Goal: Task Accomplishment & Management: Use online tool/utility

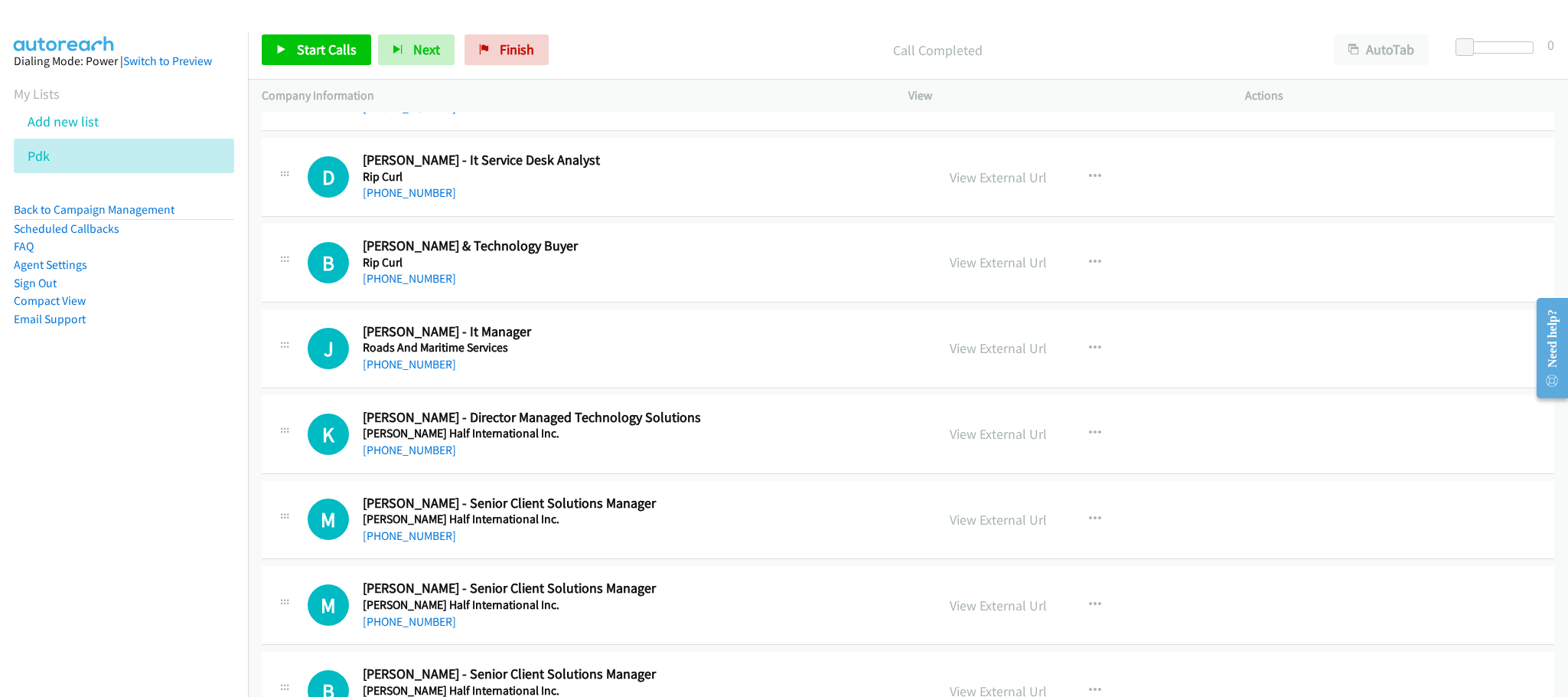
scroll to position [7927, 0]
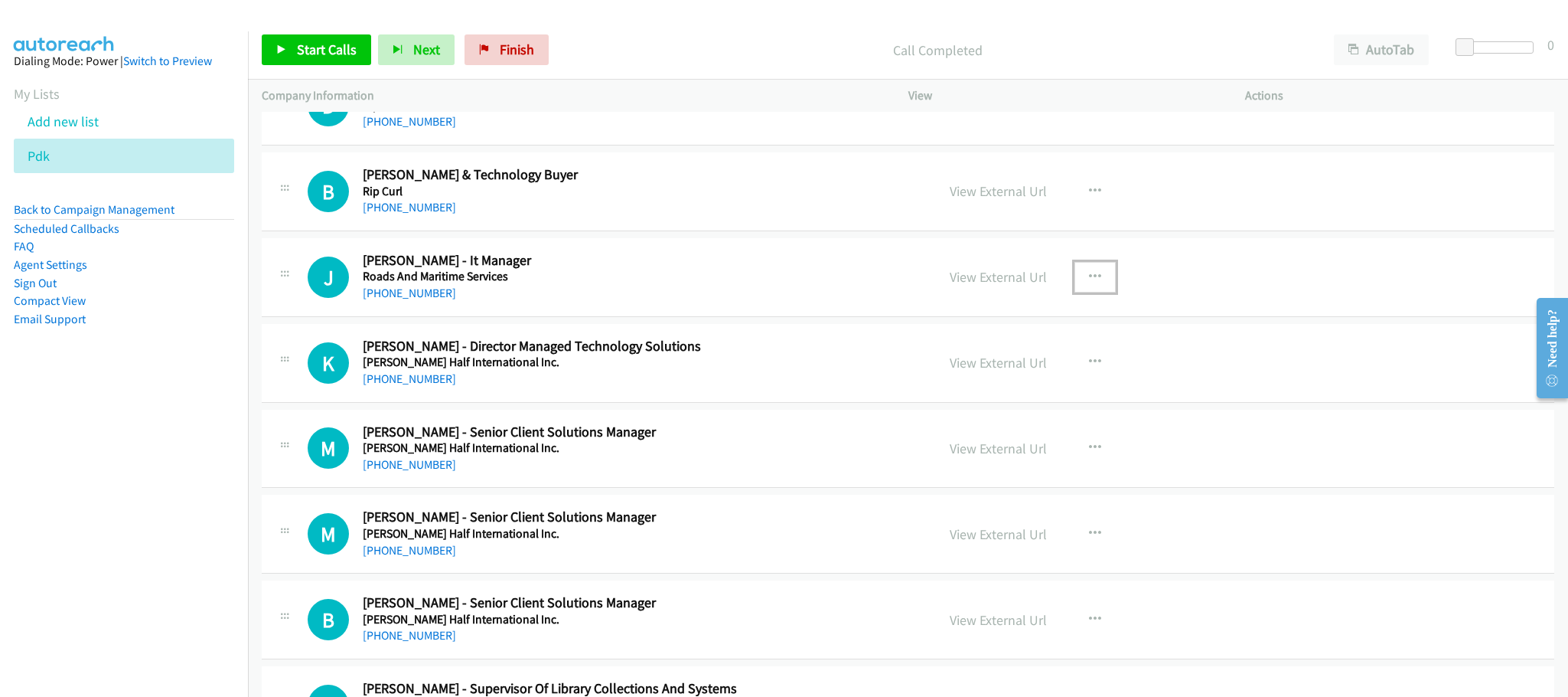
click at [1092, 292] on button "button" at bounding box center [1095, 277] width 41 height 31
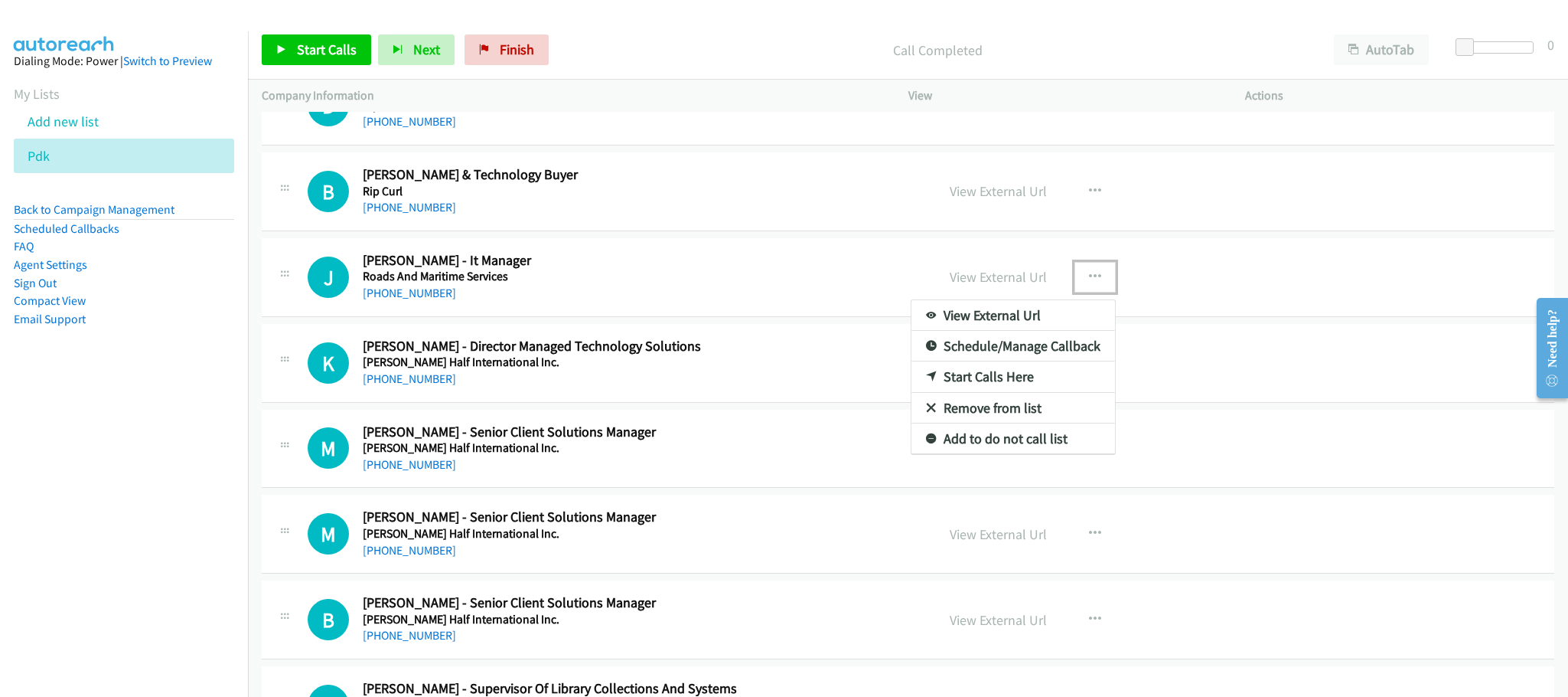
click at [972, 392] on link "Start Calls Here" at bounding box center [1013, 377] width 204 height 31
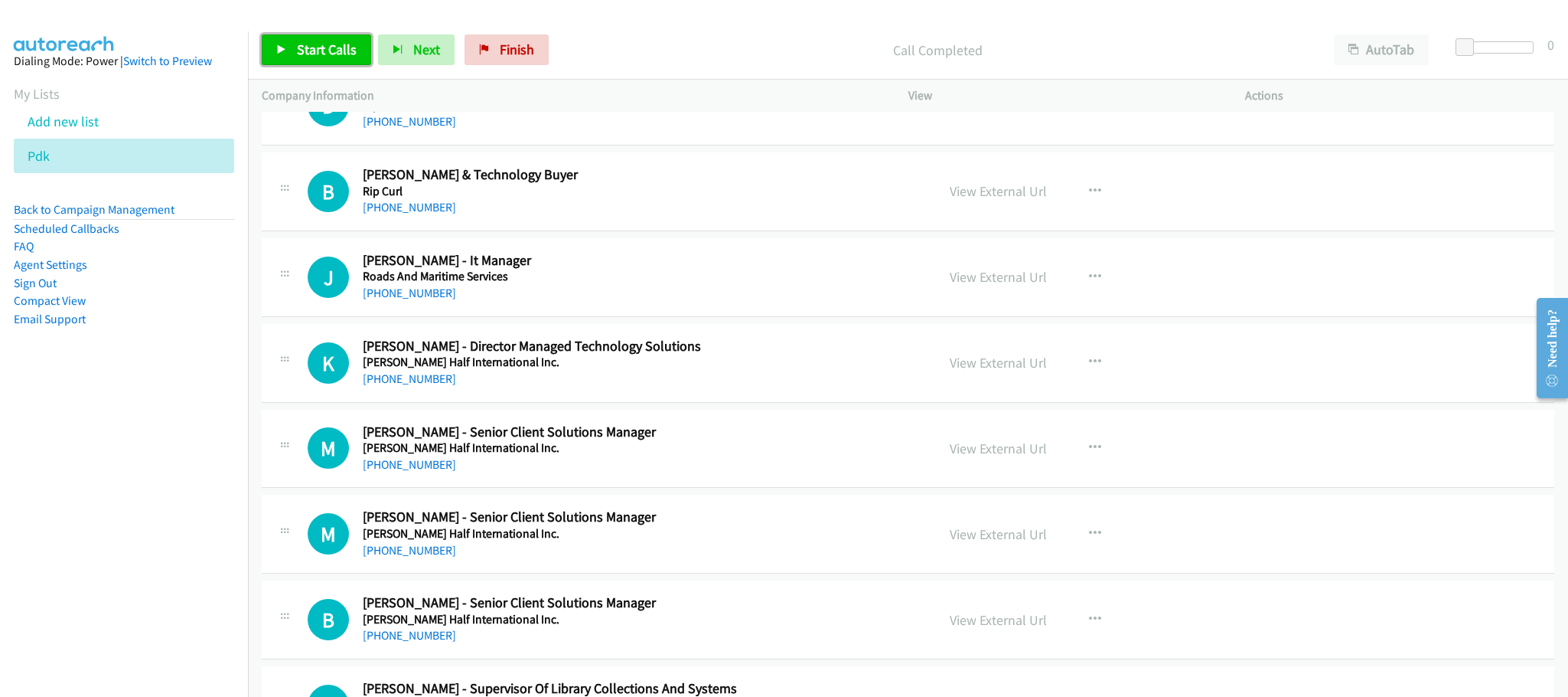
click at [326, 56] on span "Start Calls" at bounding box center [327, 49] width 60 height 17
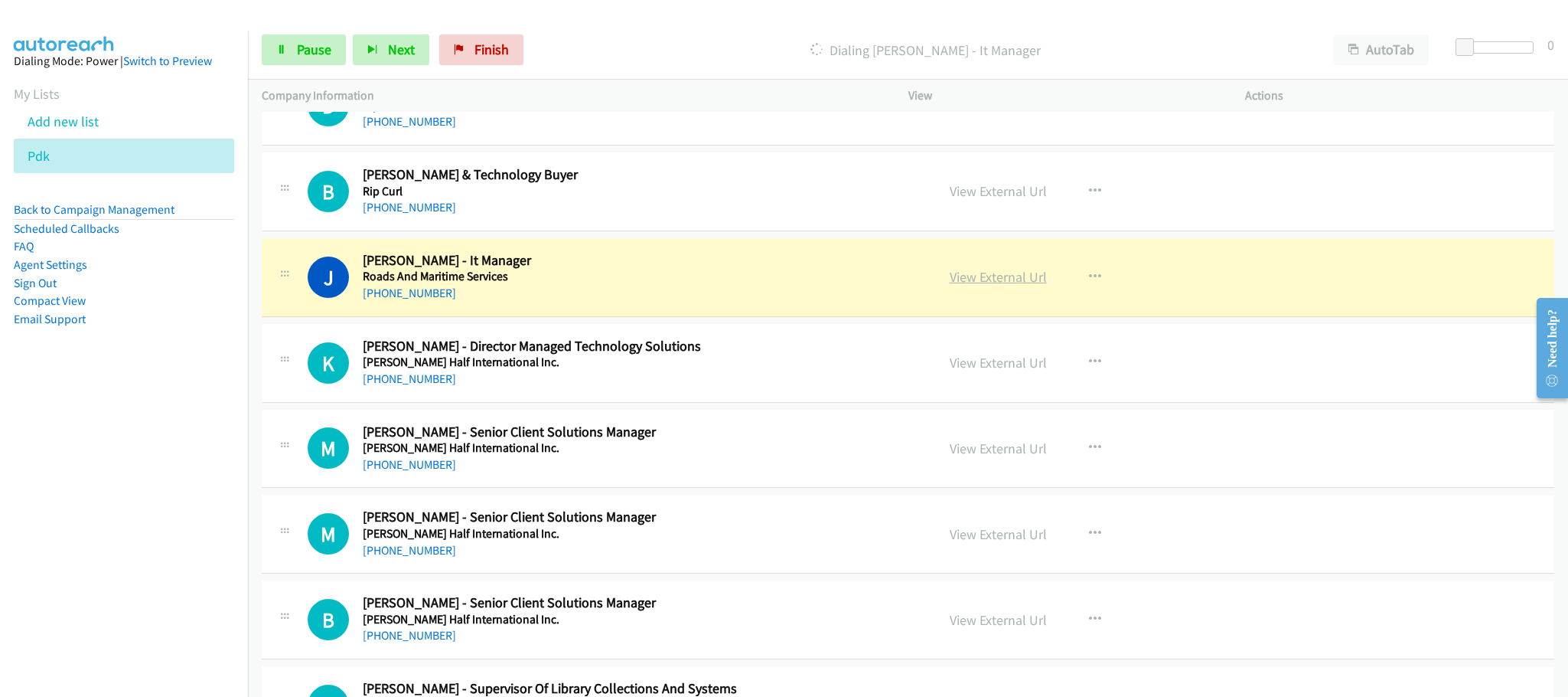
click at [981, 286] on link "View External Url" at bounding box center [998, 276] width 97 height 17
click at [297, 57] on span "Pause" at bounding box center [314, 49] width 35 height 17
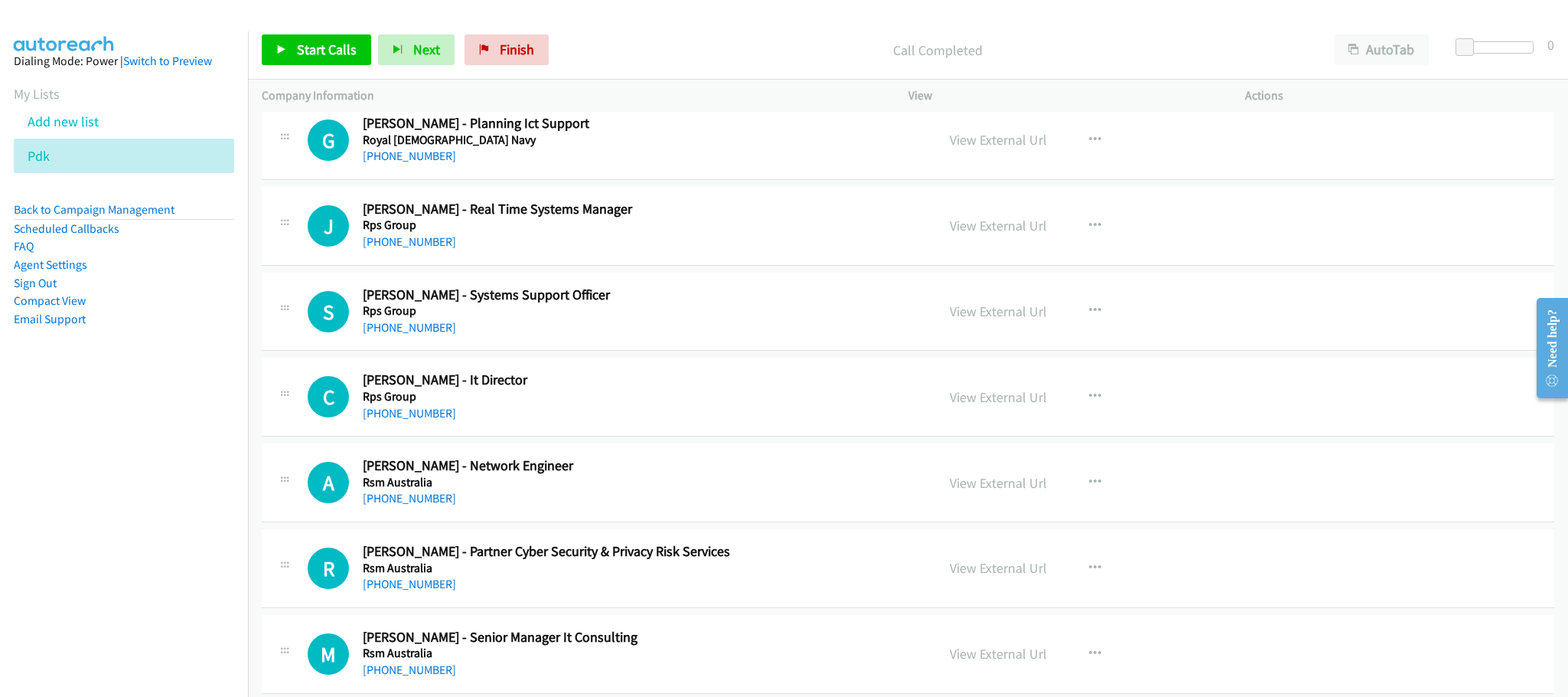
scroll to position [8960, 0]
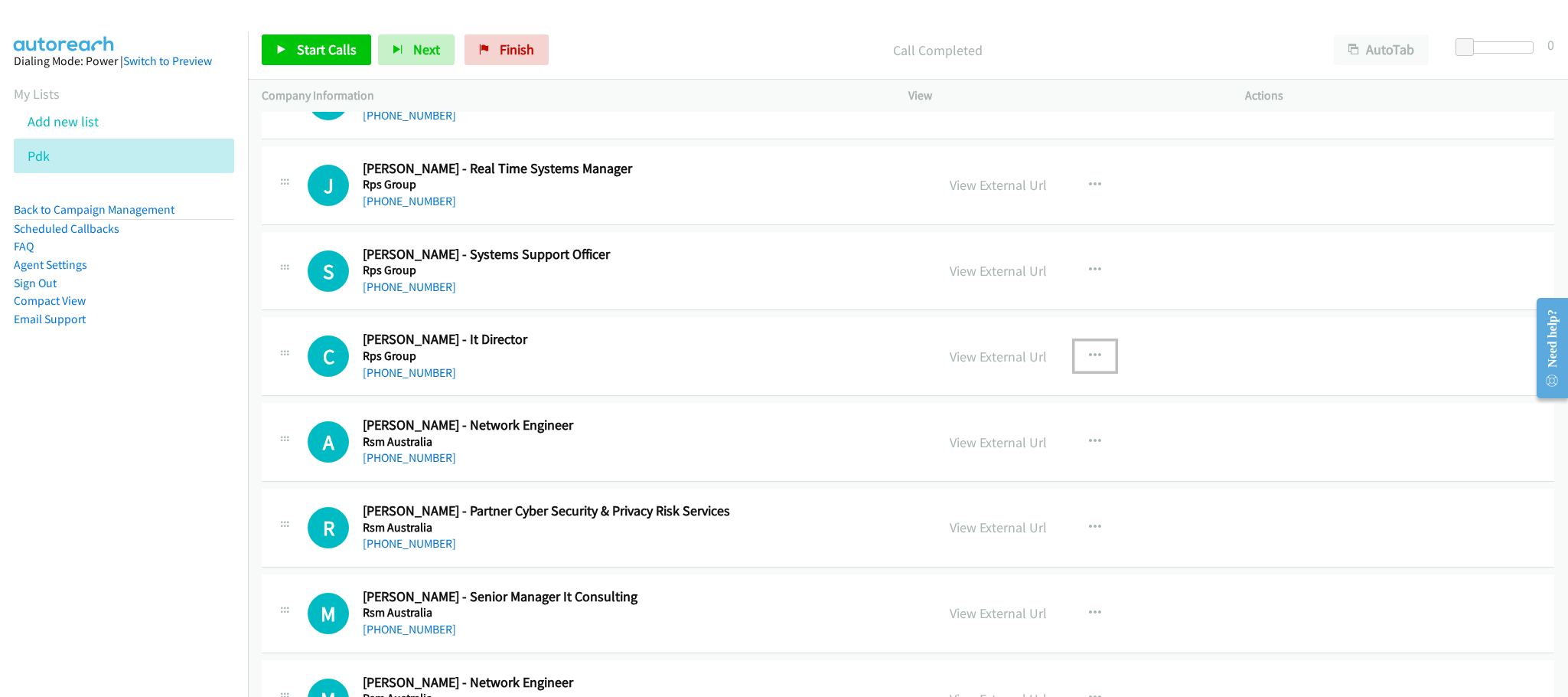
click at [1089, 363] on icon "button" at bounding box center [1095, 355] width 12 height 12
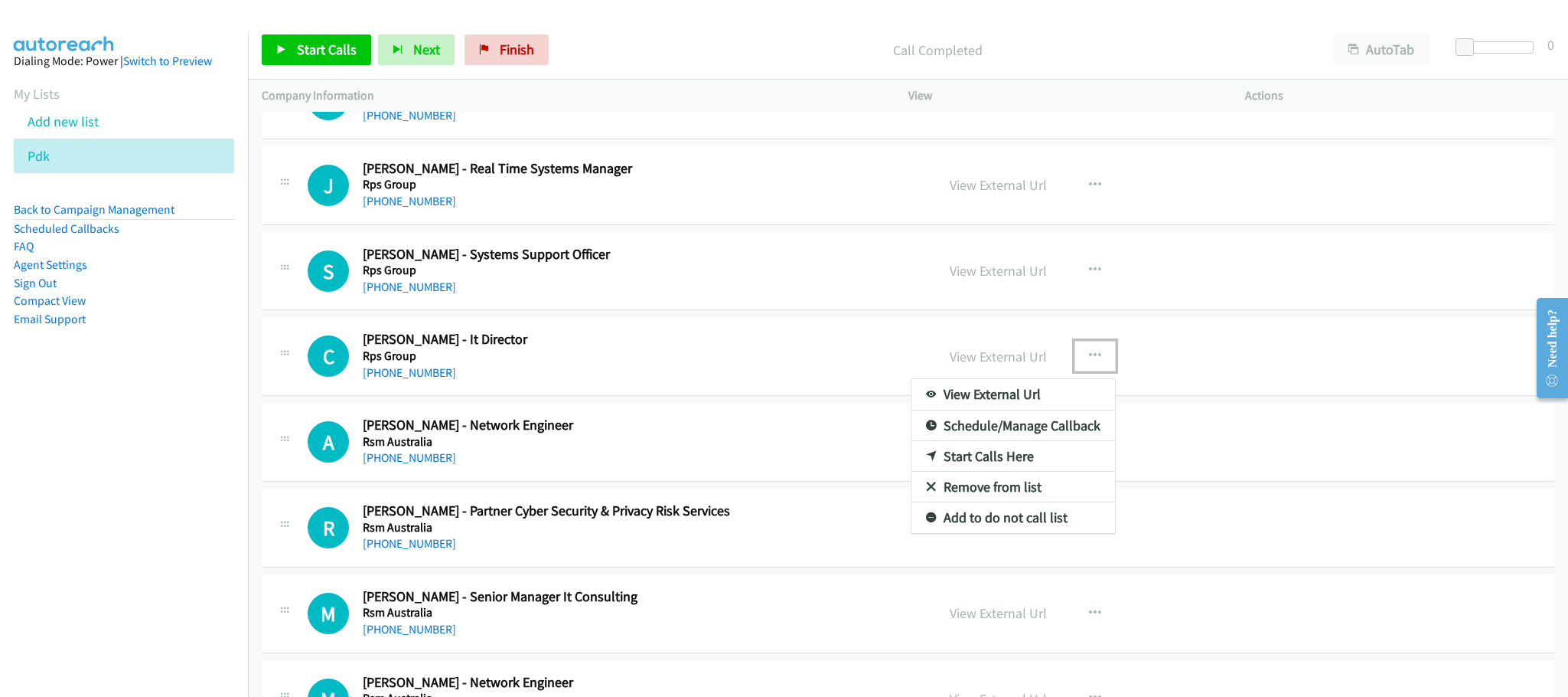
click at [1024, 472] on link "Start Calls Here" at bounding box center [1013, 456] width 204 height 31
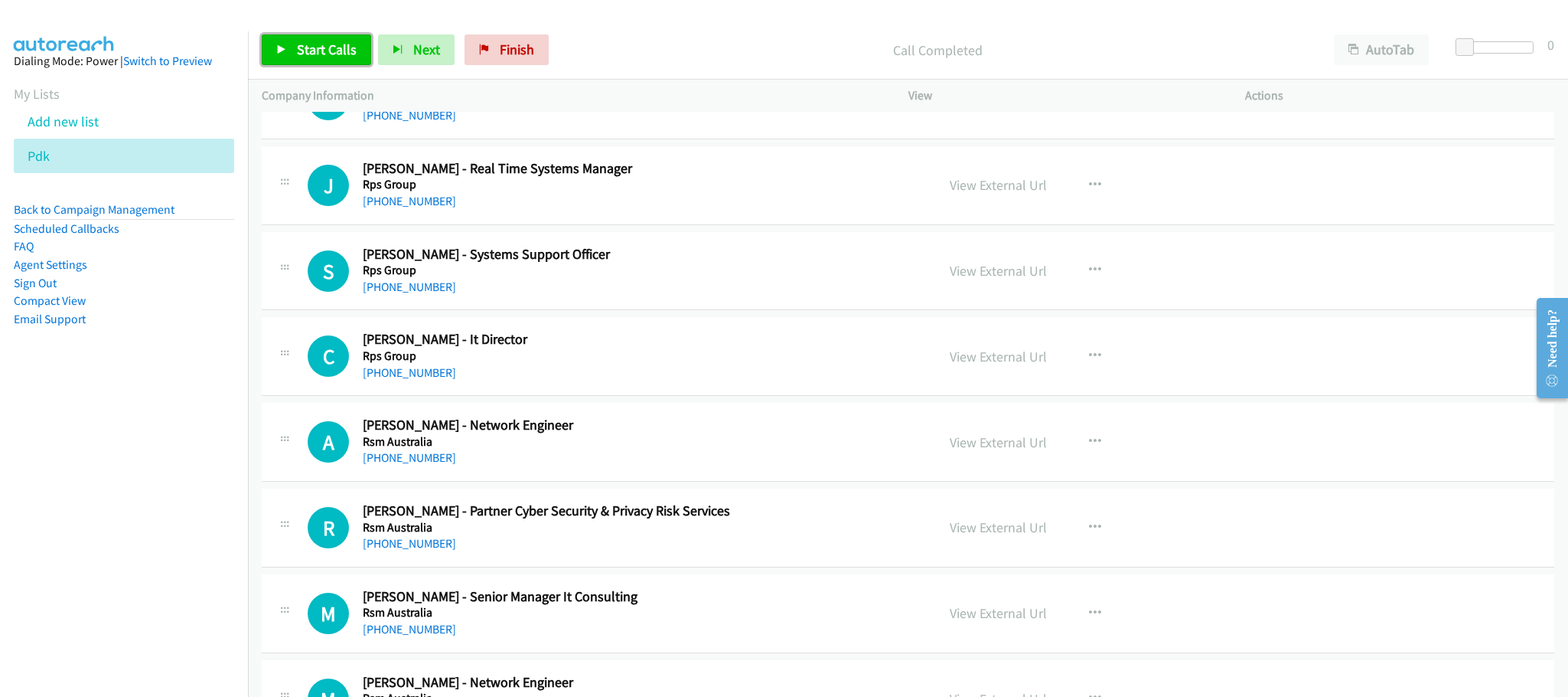
click at [339, 42] on span "Start Calls" at bounding box center [327, 49] width 60 height 17
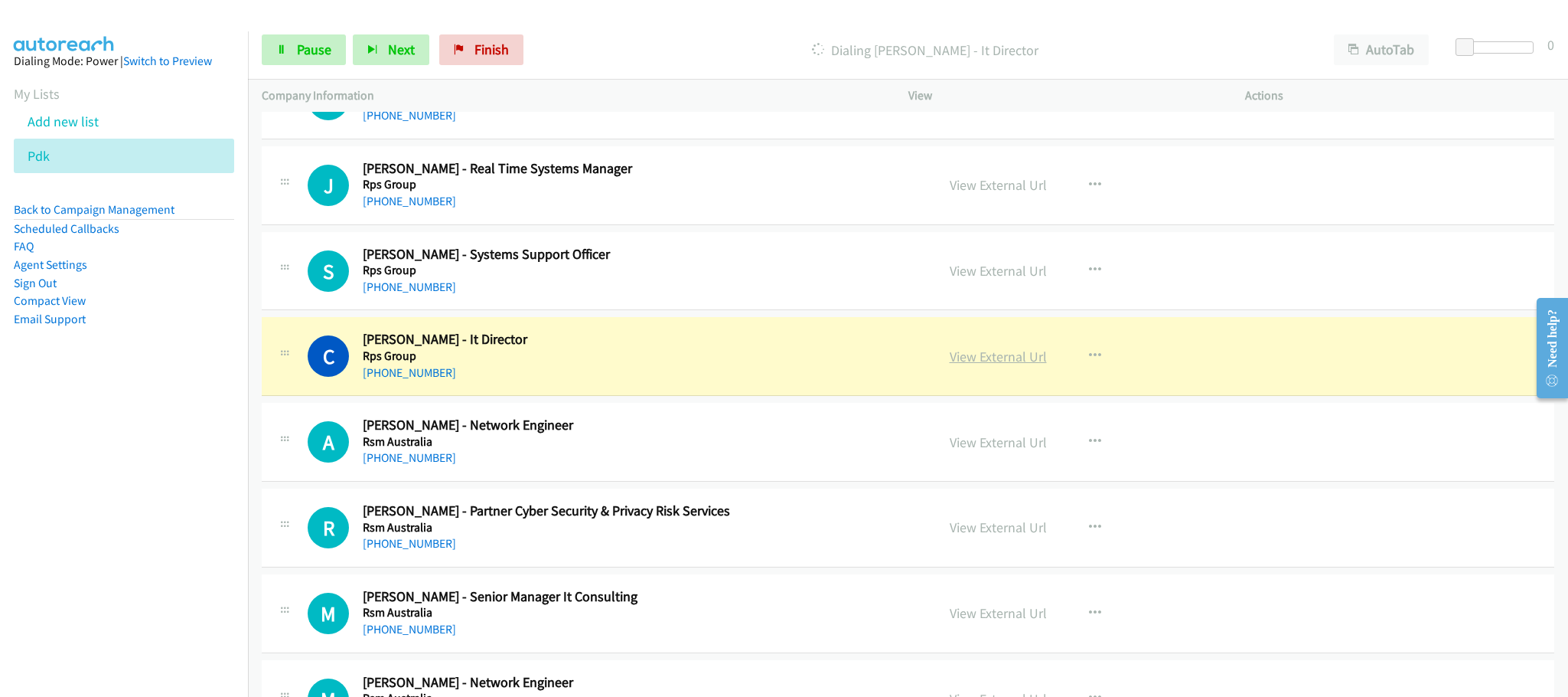
click at [1000, 365] on link "View External Url" at bounding box center [998, 356] width 97 height 17
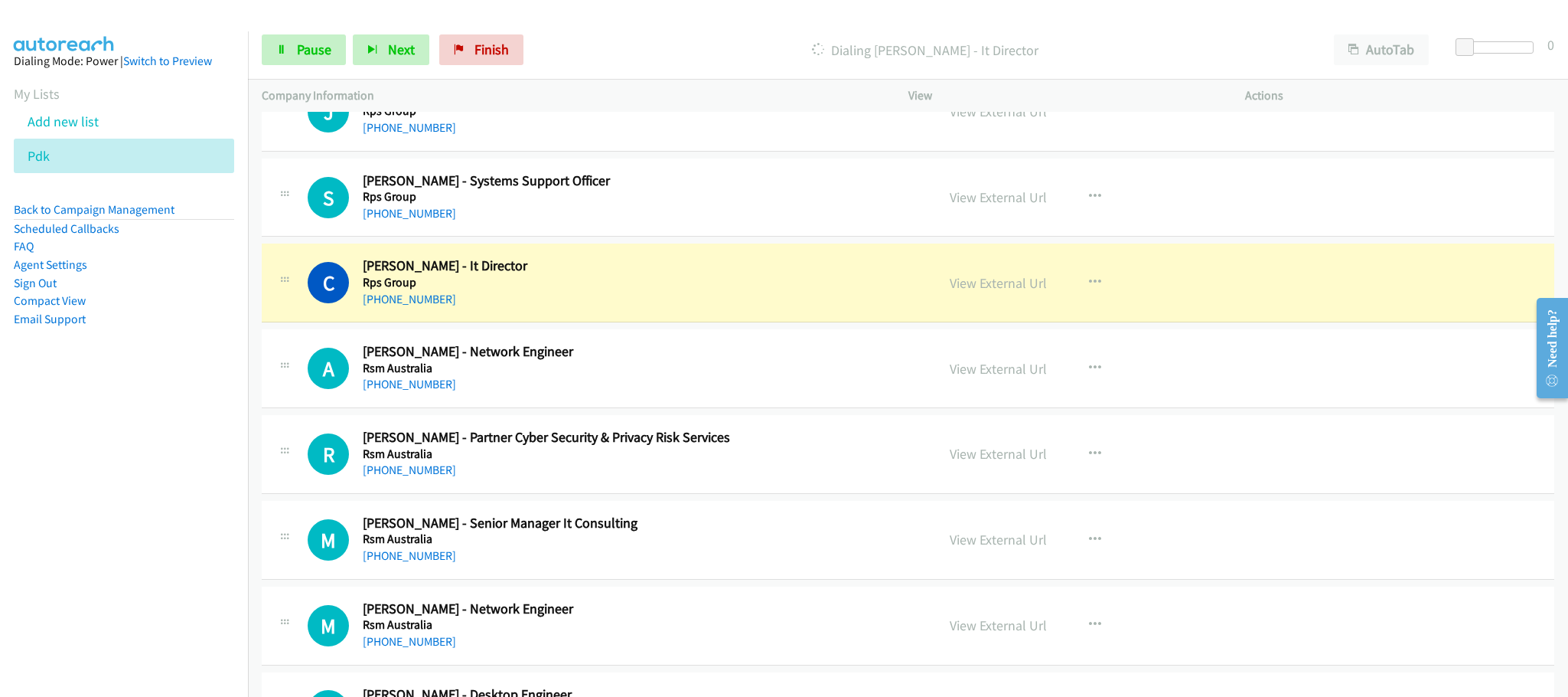
scroll to position [9075, 0]
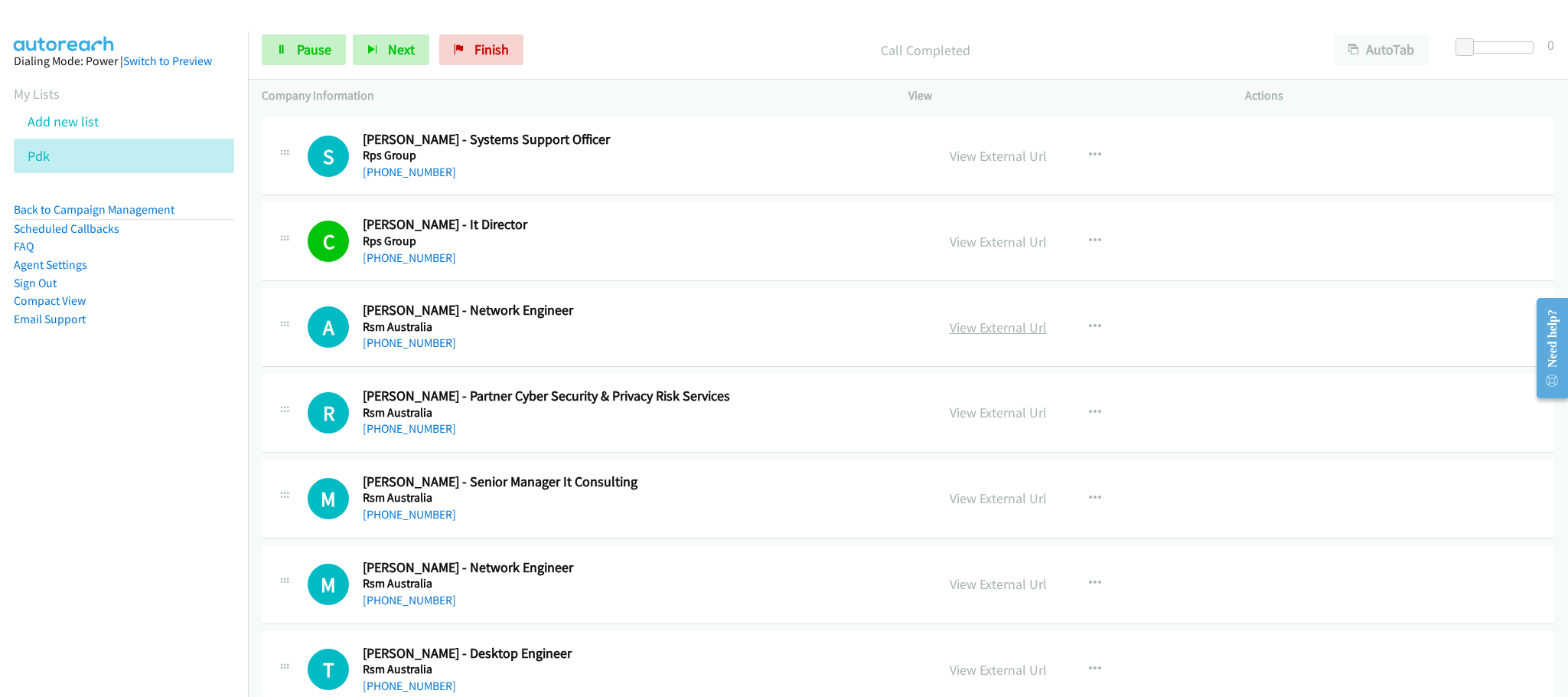
click at [969, 336] on link "View External Url" at bounding box center [998, 327] width 97 height 17
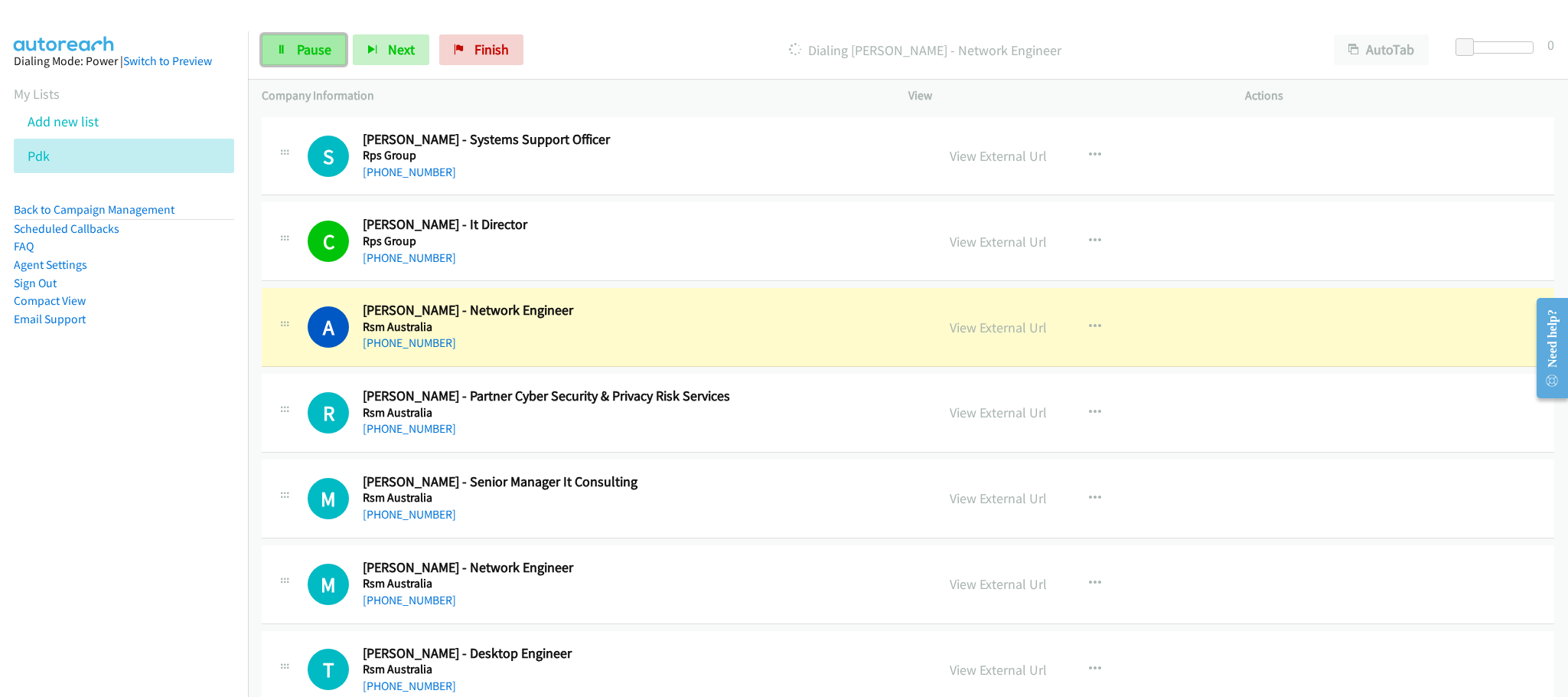
click at [300, 50] on span "Pause" at bounding box center [314, 49] width 35 height 17
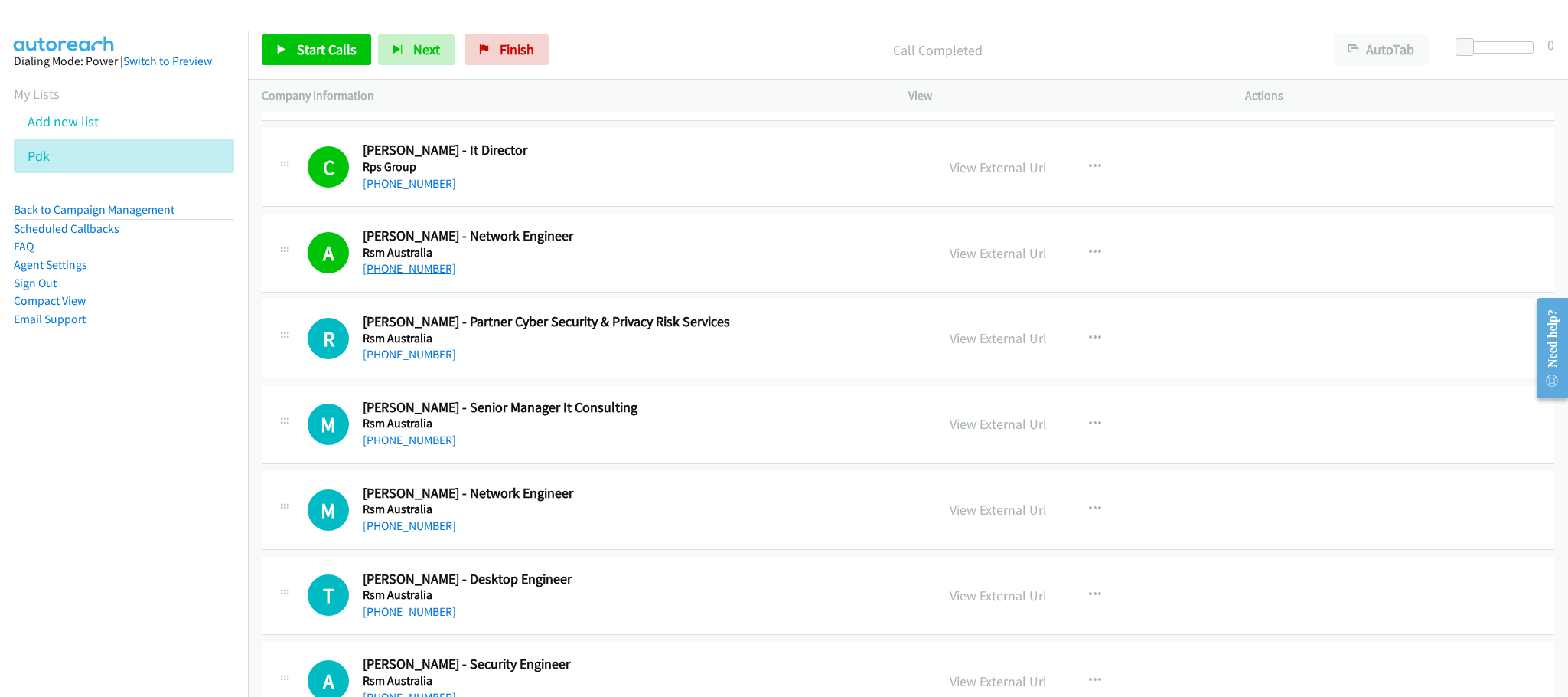
scroll to position [9190, 0]
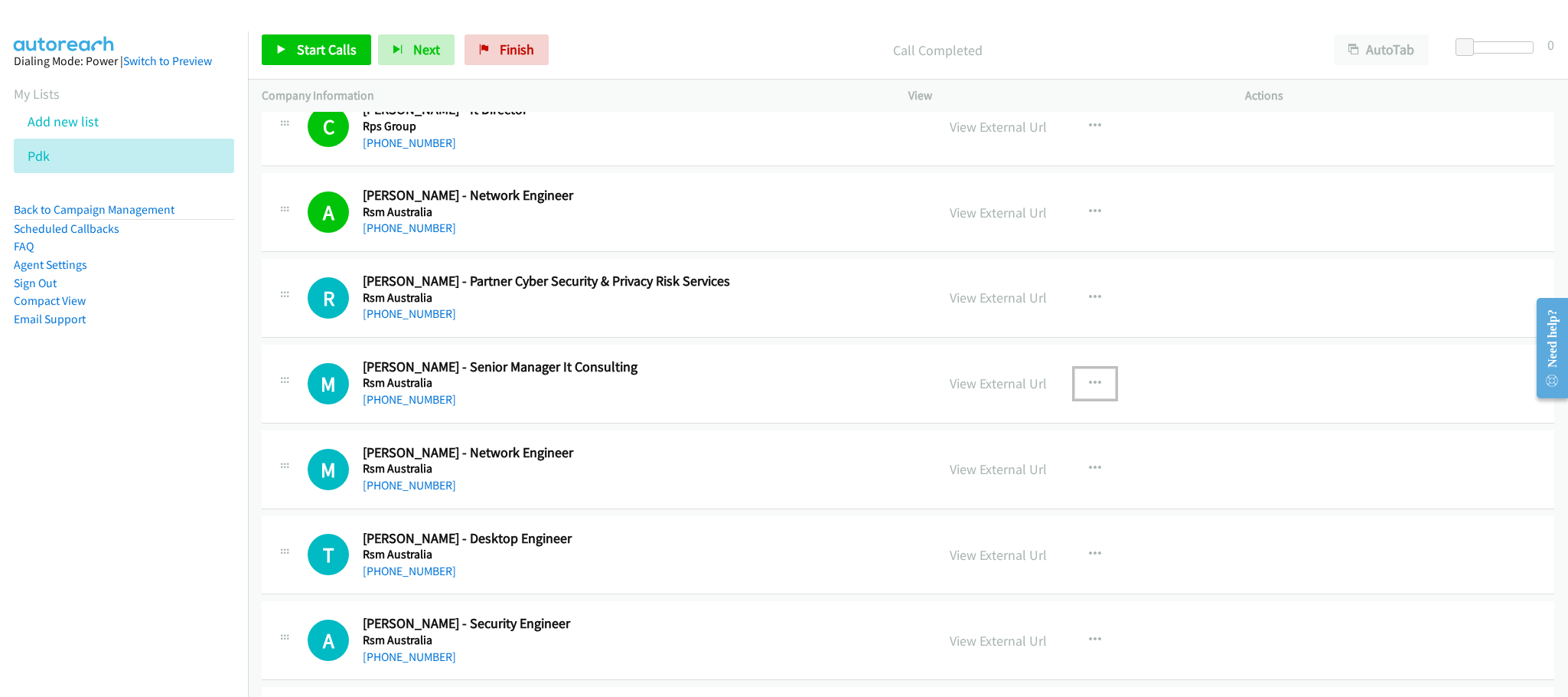
click at [1089, 390] on icon "button" at bounding box center [1095, 383] width 12 height 12
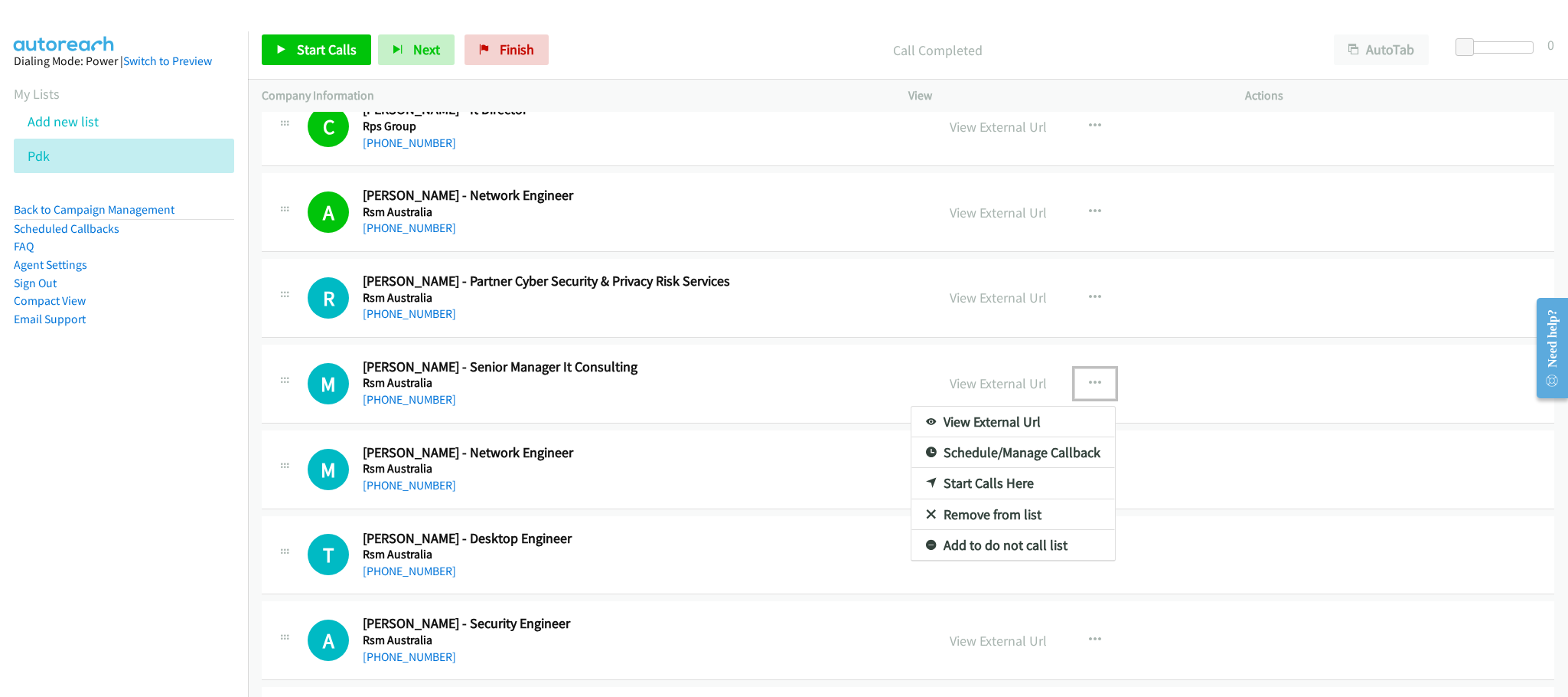
click at [994, 498] on link "Start Calls Here" at bounding box center [1013, 484] width 204 height 31
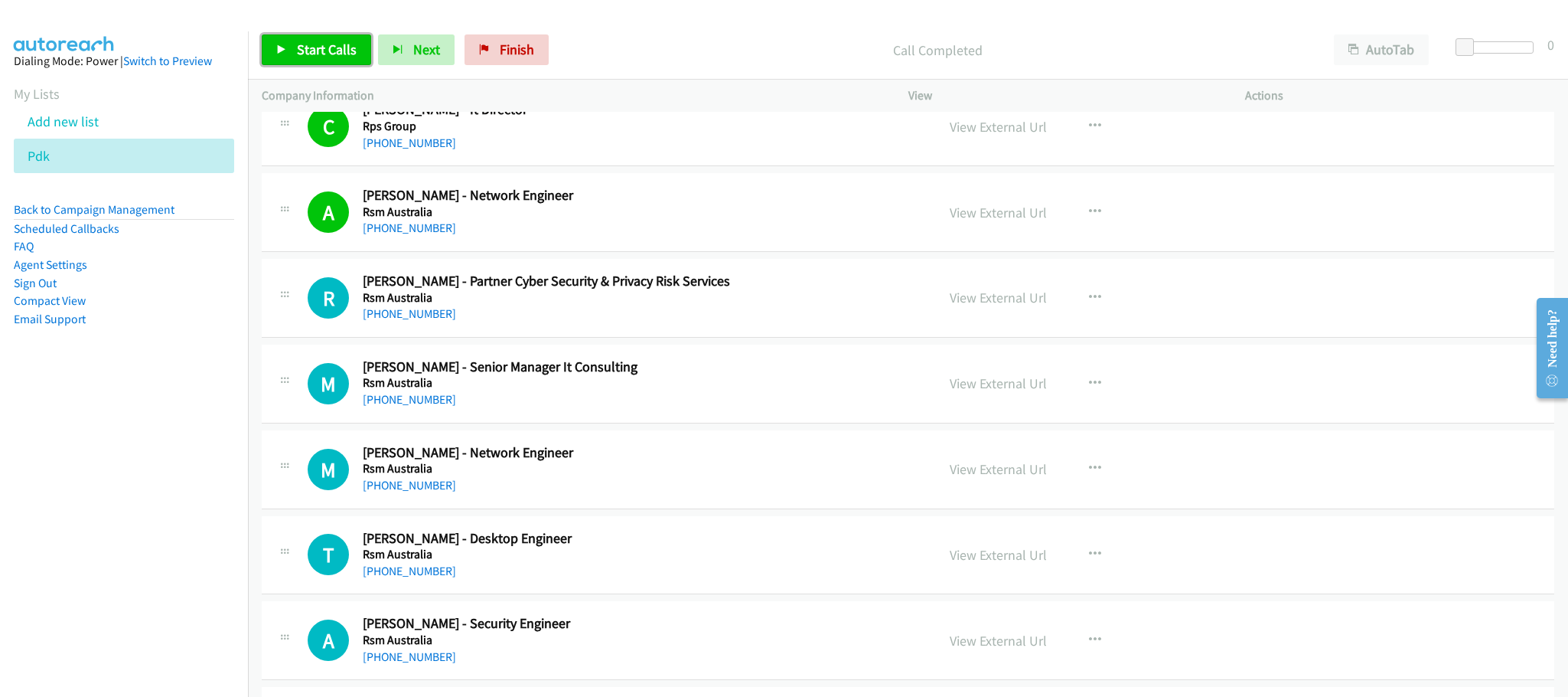
click at [308, 56] on span "Start Calls" at bounding box center [327, 49] width 60 height 17
click at [978, 392] on link "View External Url" at bounding box center [998, 383] width 97 height 17
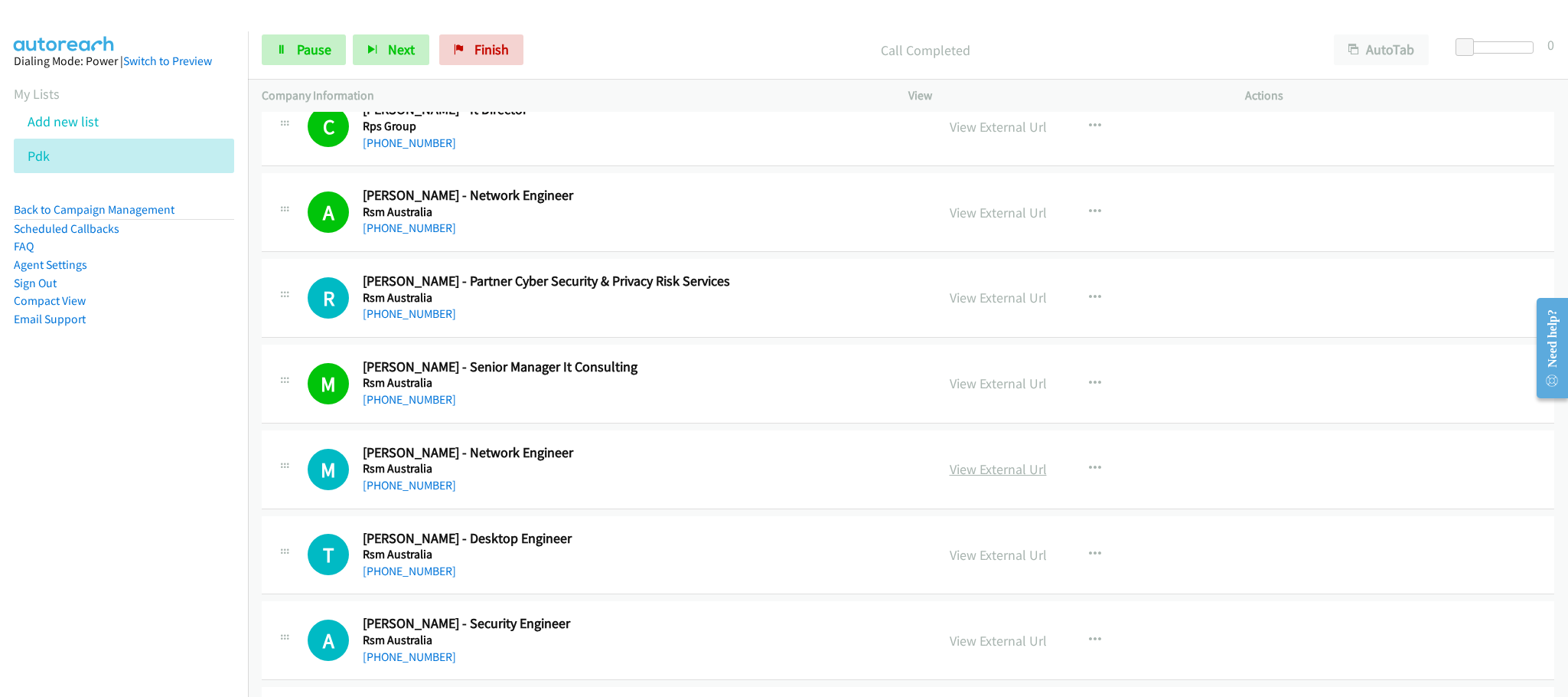
click at [1005, 477] on link "View External Url" at bounding box center [998, 468] width 97 height 17
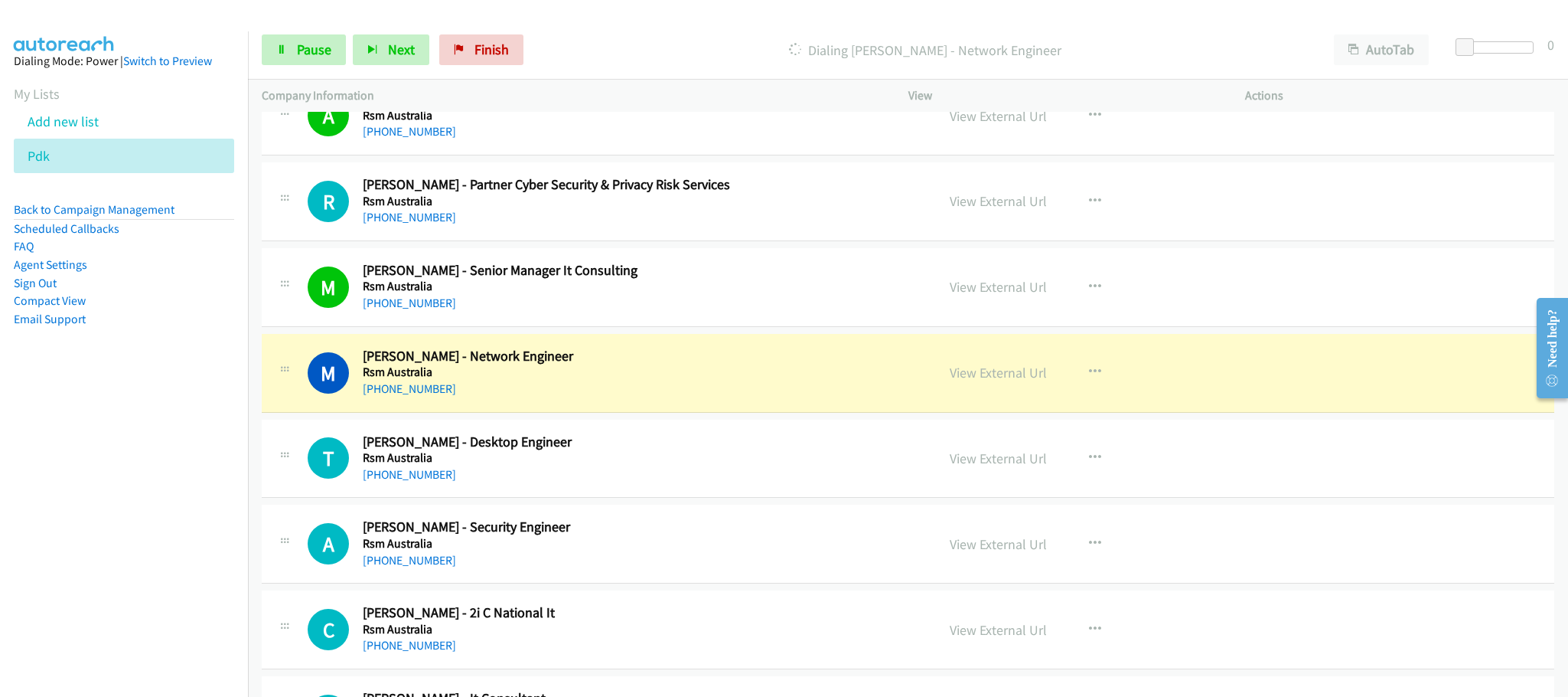
scroll to position [9420, 0]
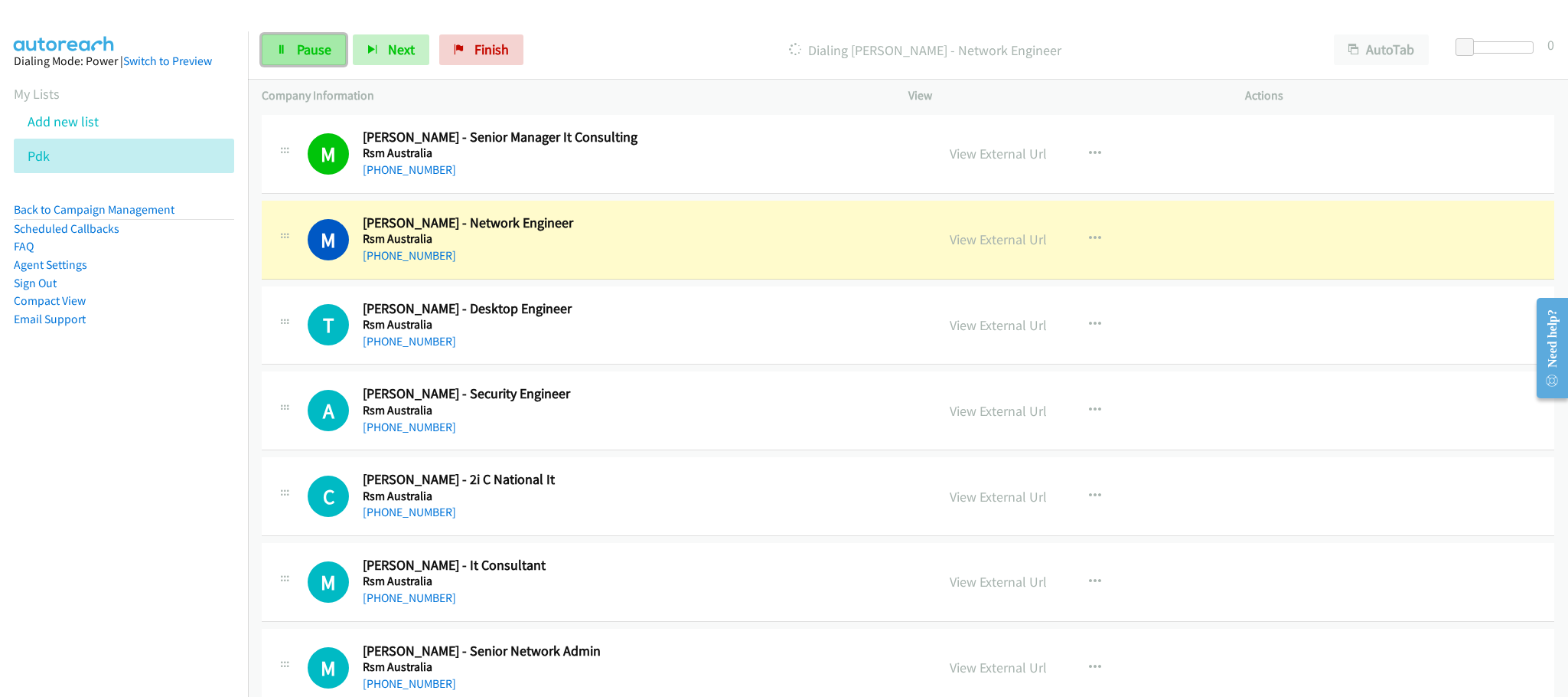
click at [301, 54] on span "Pause" at bounding box center [314, 49] width 35 height 17
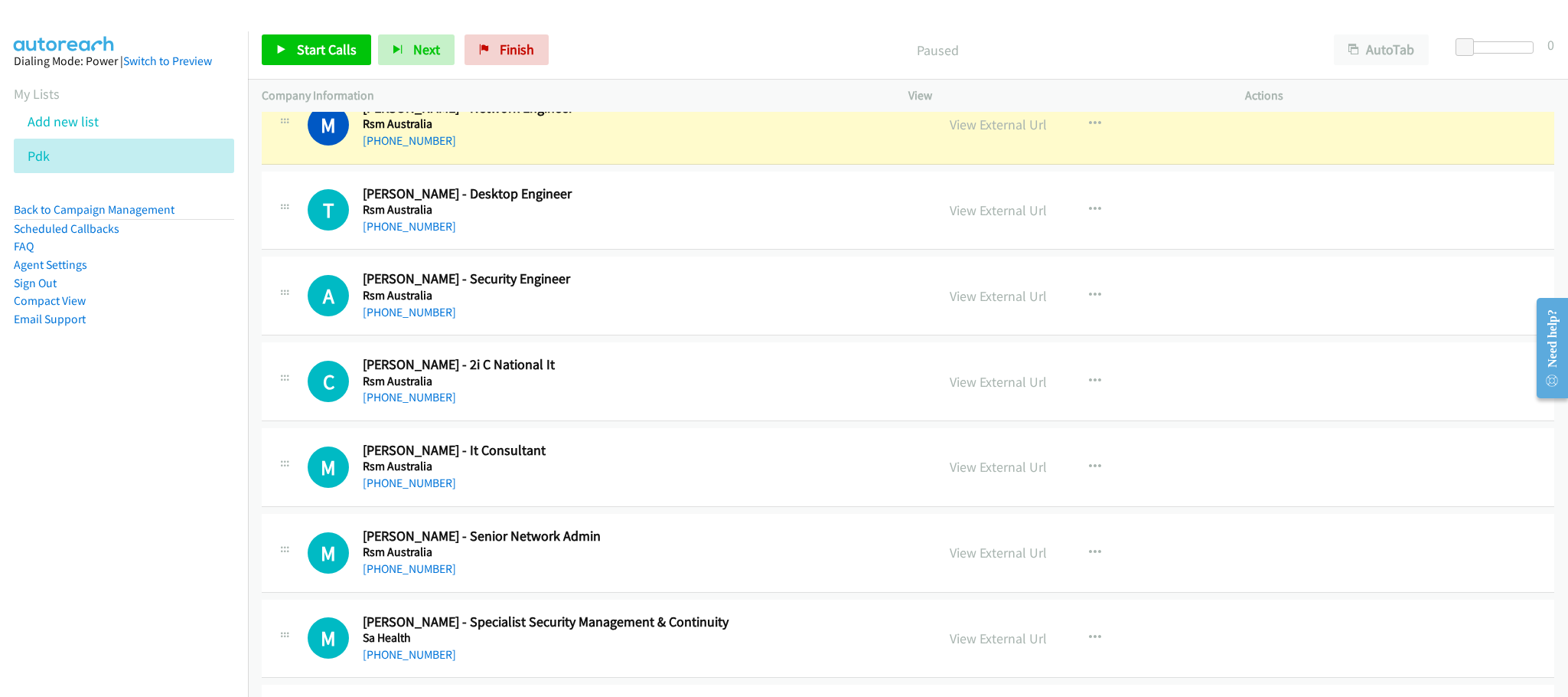
scroll to position [9650, 0]
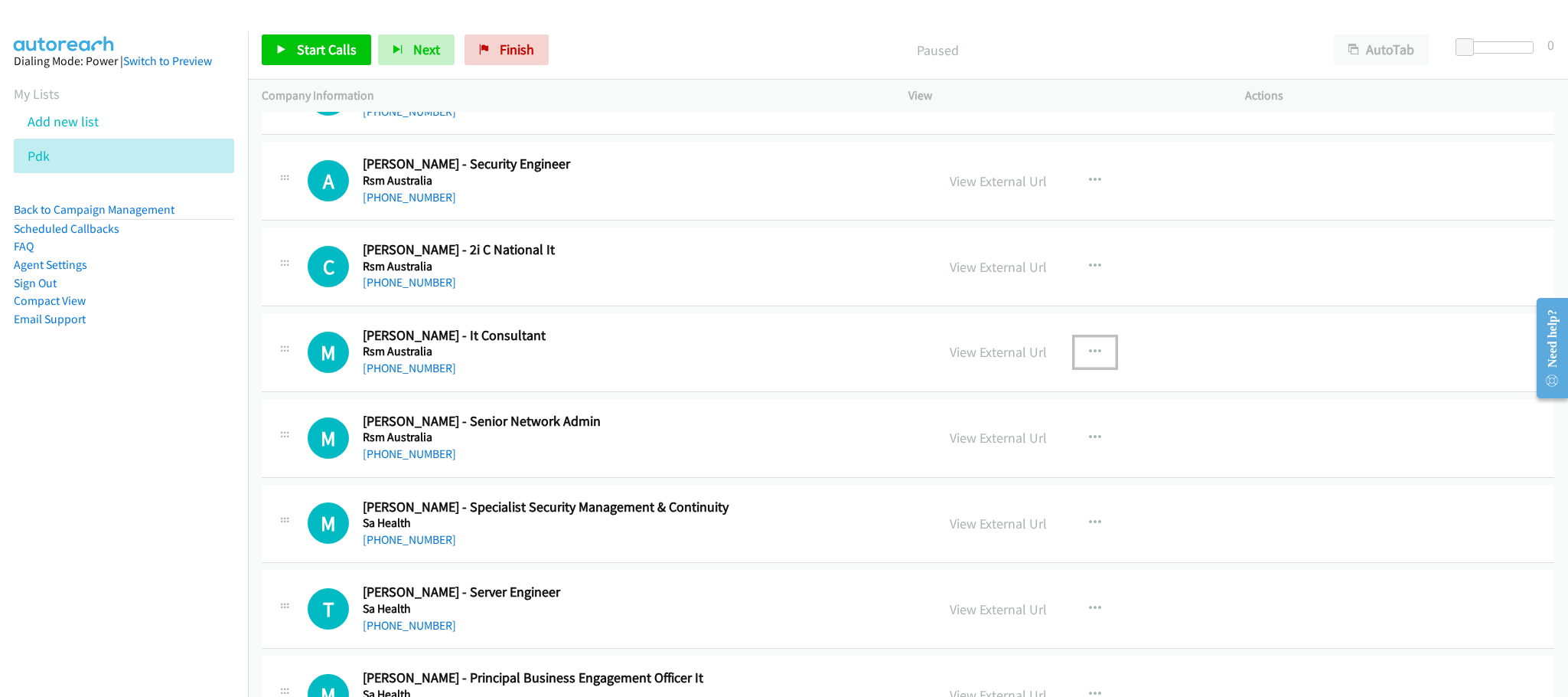
click at [1089, 358] on icon "button" at bounding box center [1095, 352] width 12 height 12
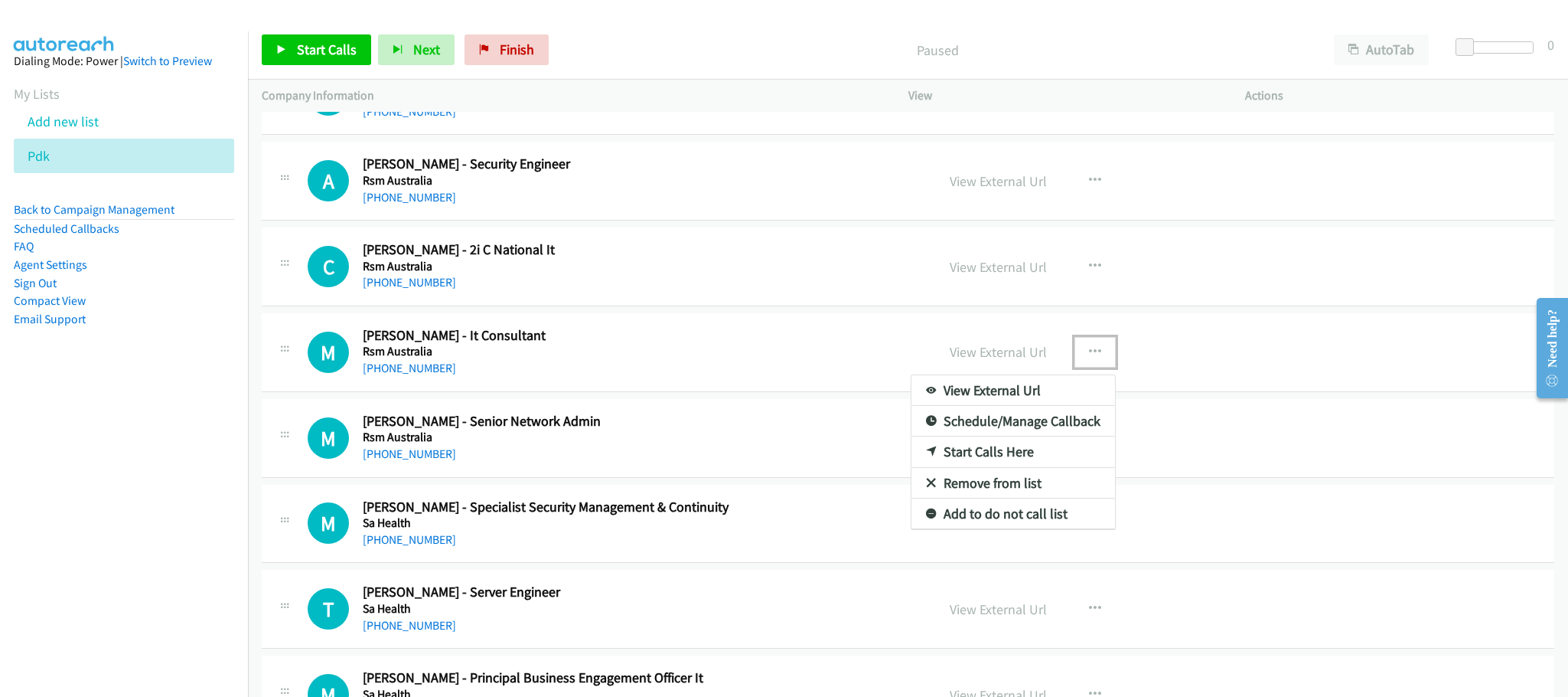
click at [972, 467] on link "Start Calls Here" at bounding box center [1013, 452] width 204 height 31
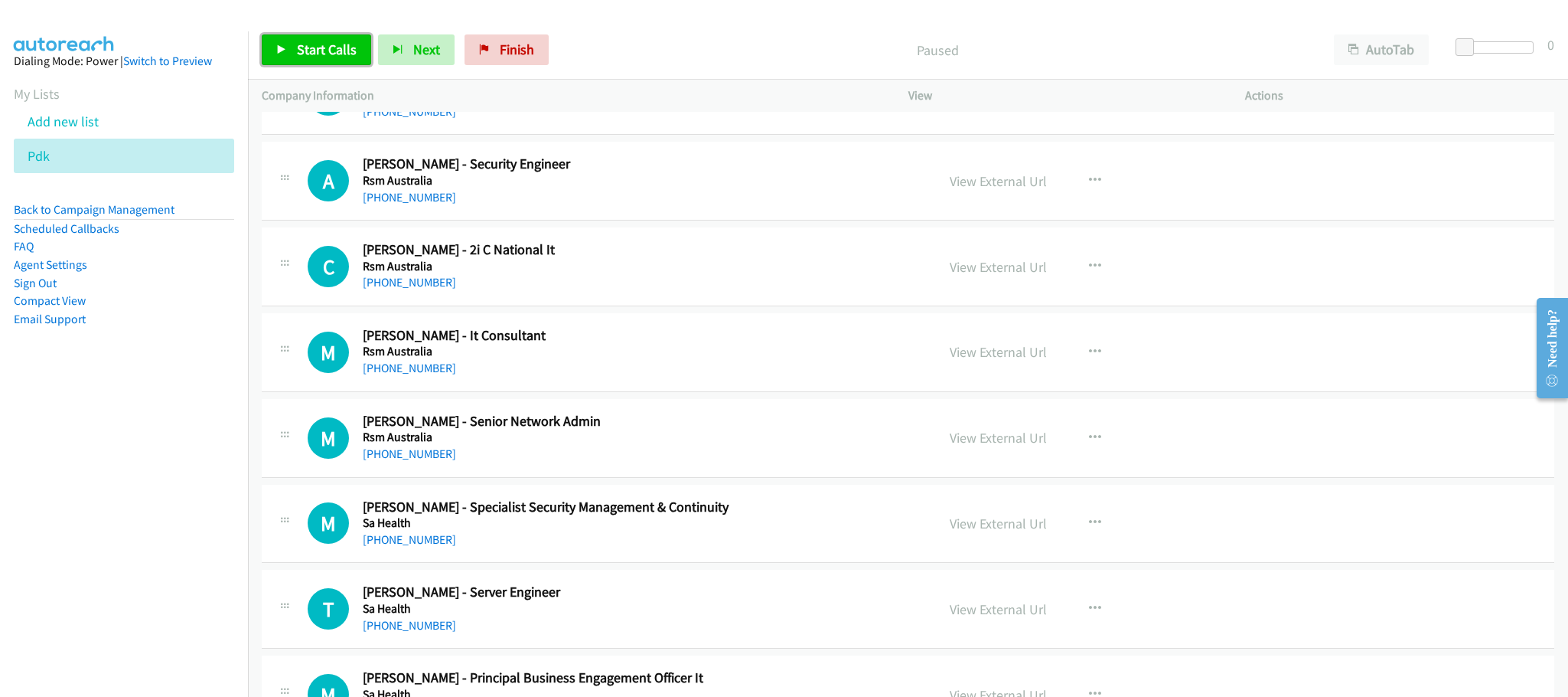
click at [326, 40] on link "Start Calls" at bounding box center [316, 50] width 109 height 31
click at [972, 361] on link "View External Url" at bounding box center [998, 352] width 97 height 17
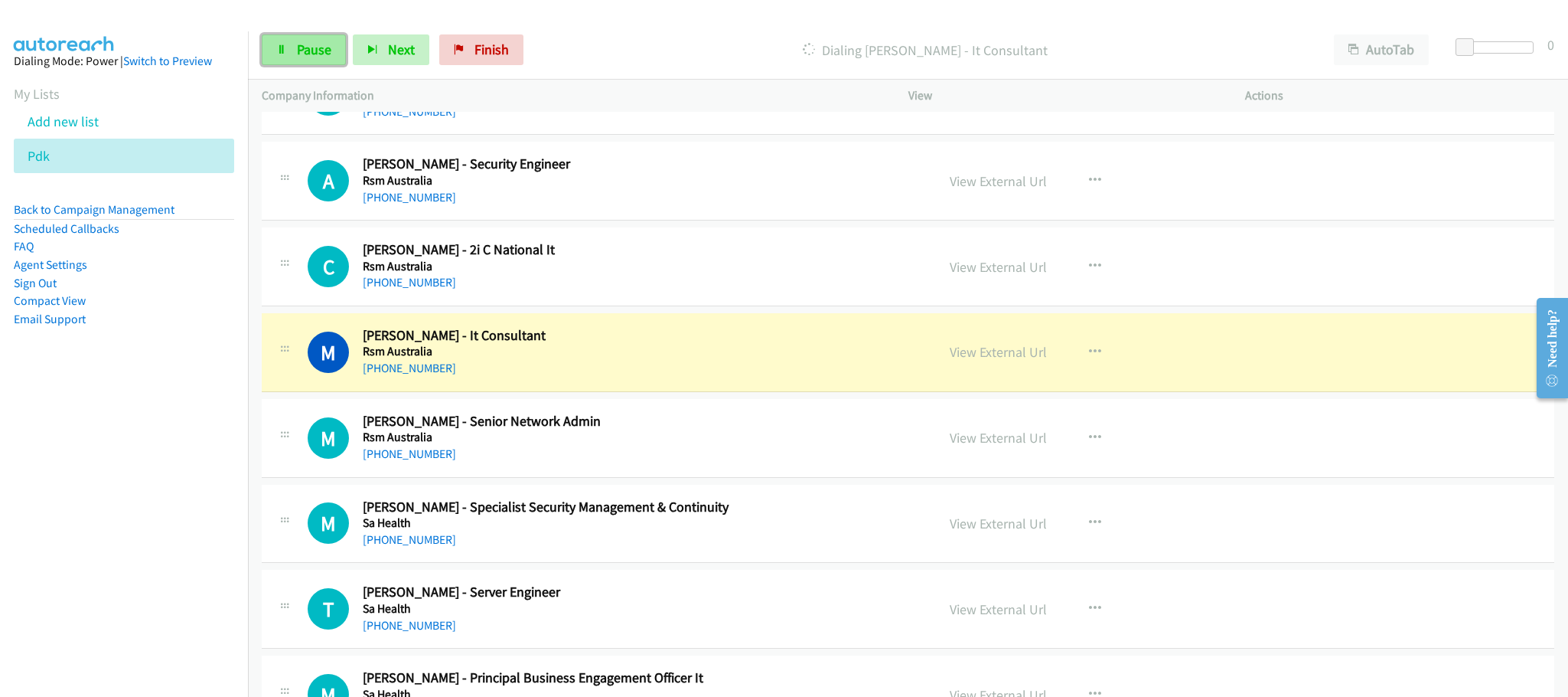
click at [297, 49] on span "Pause" at bounding box center [314, 49] width 35 height 17
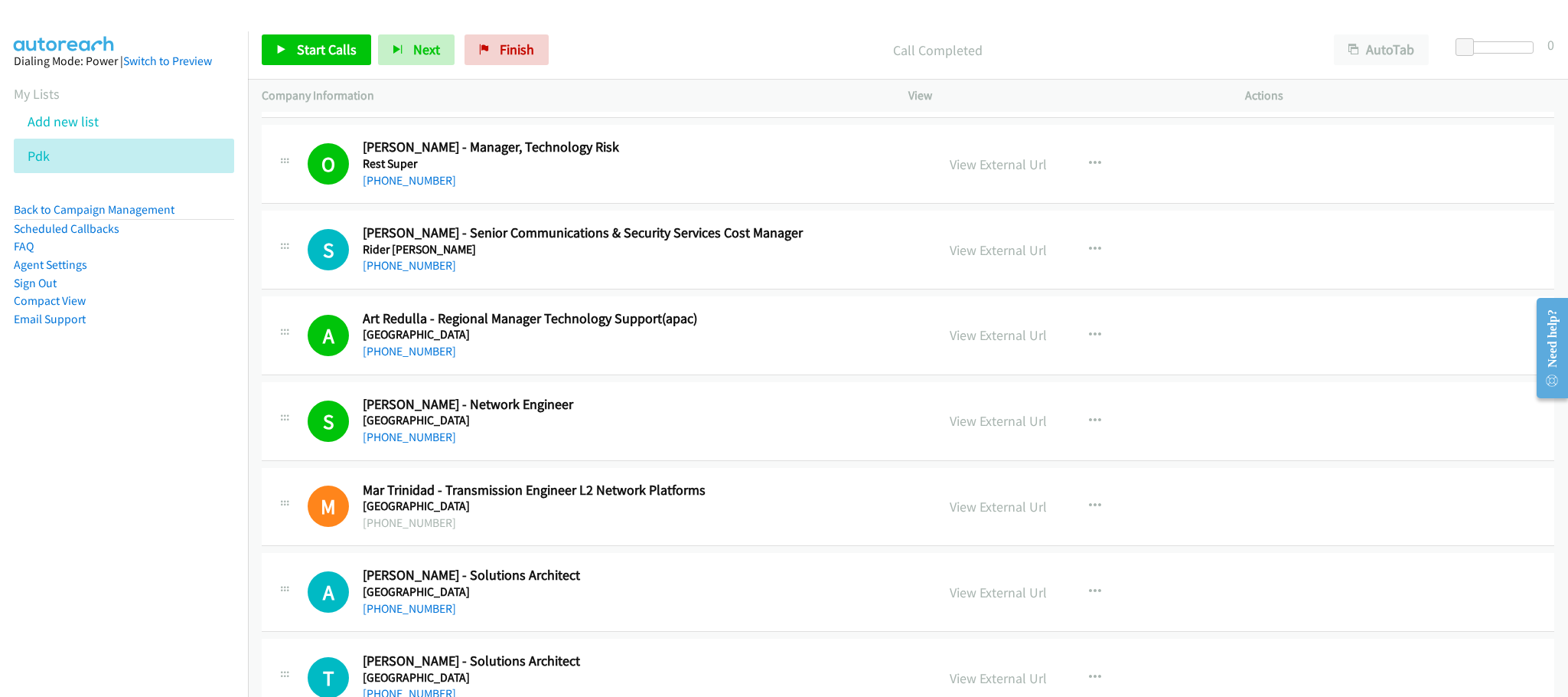
scroll to position [230, 0]
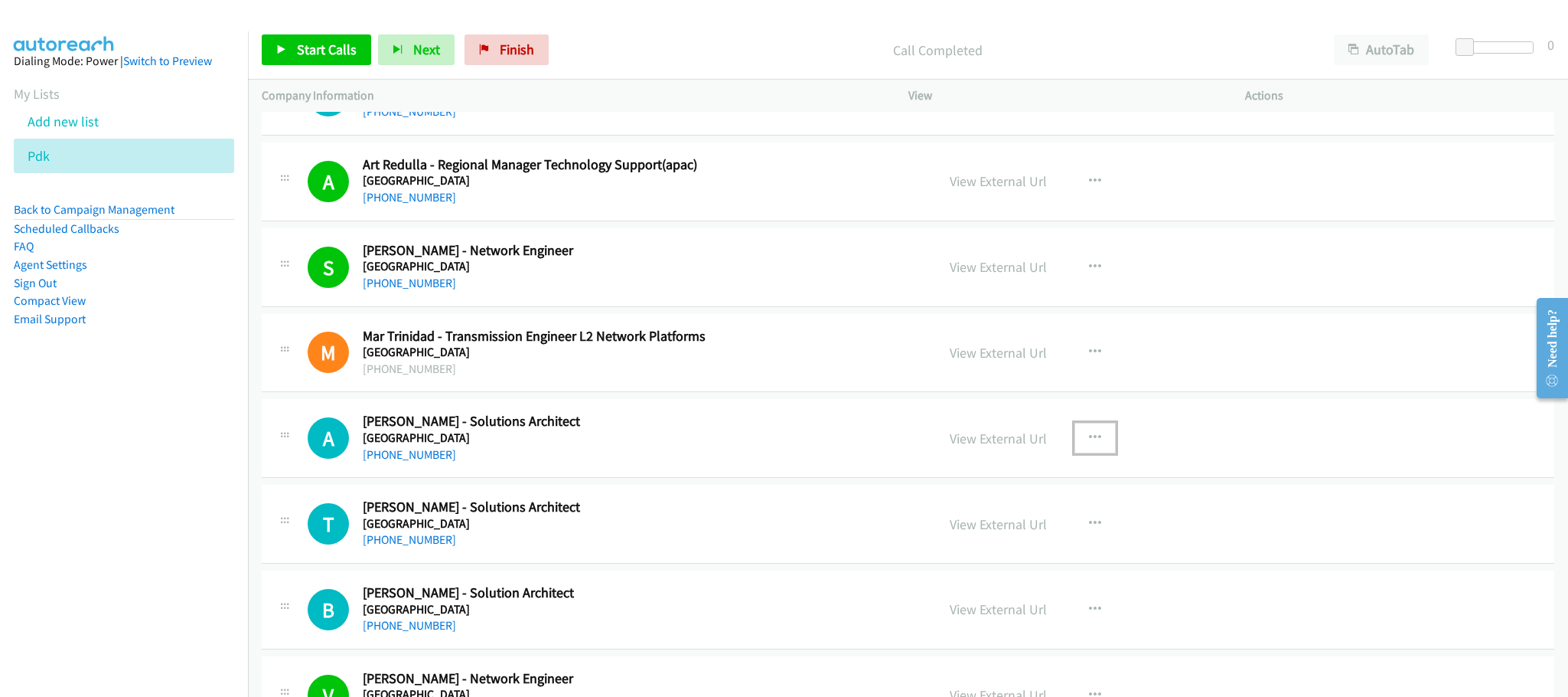
click at [1089, 435] on icon "button" at bounding box center [1095, 437] width 12 height 12
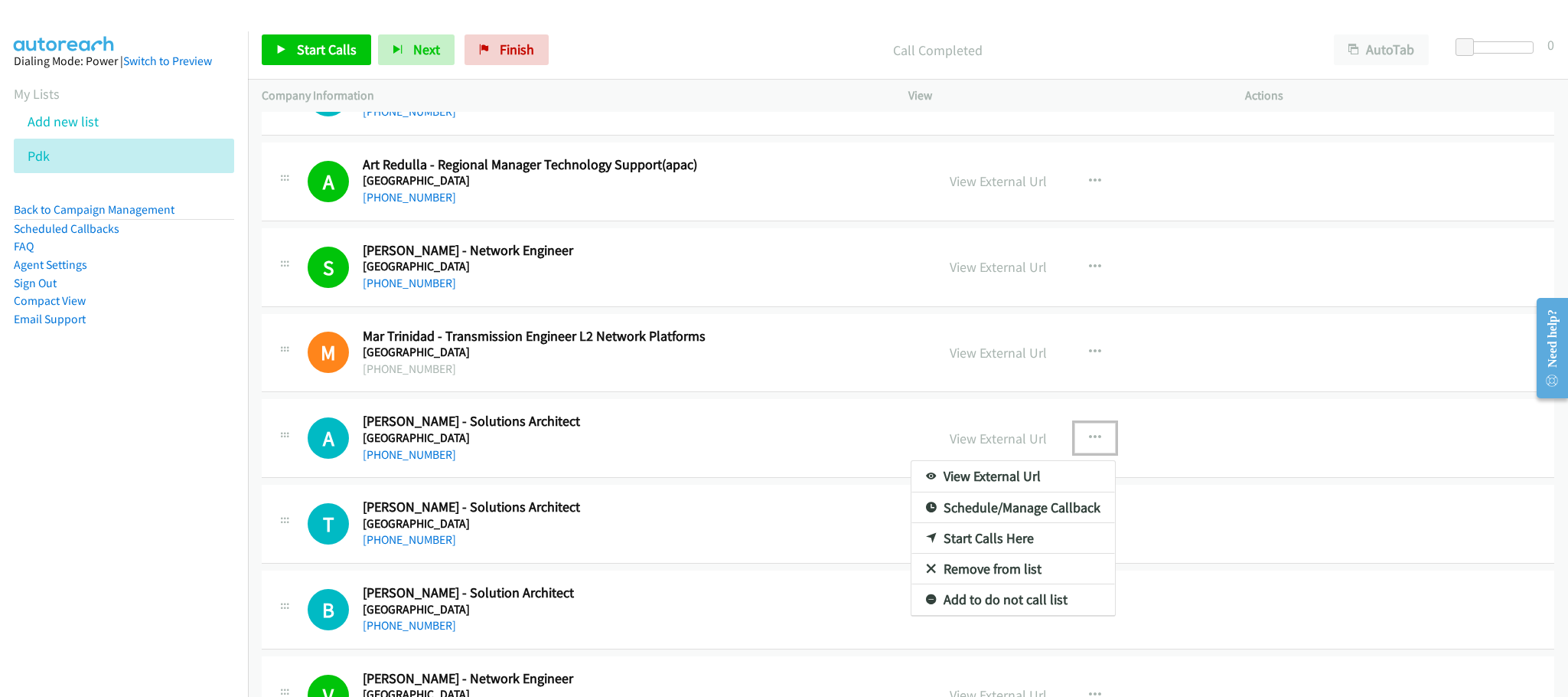
drag, startPoint x: 1022, startPoint y: 542, endPoint x: 974, endPoint y: 533, distance: 48.8
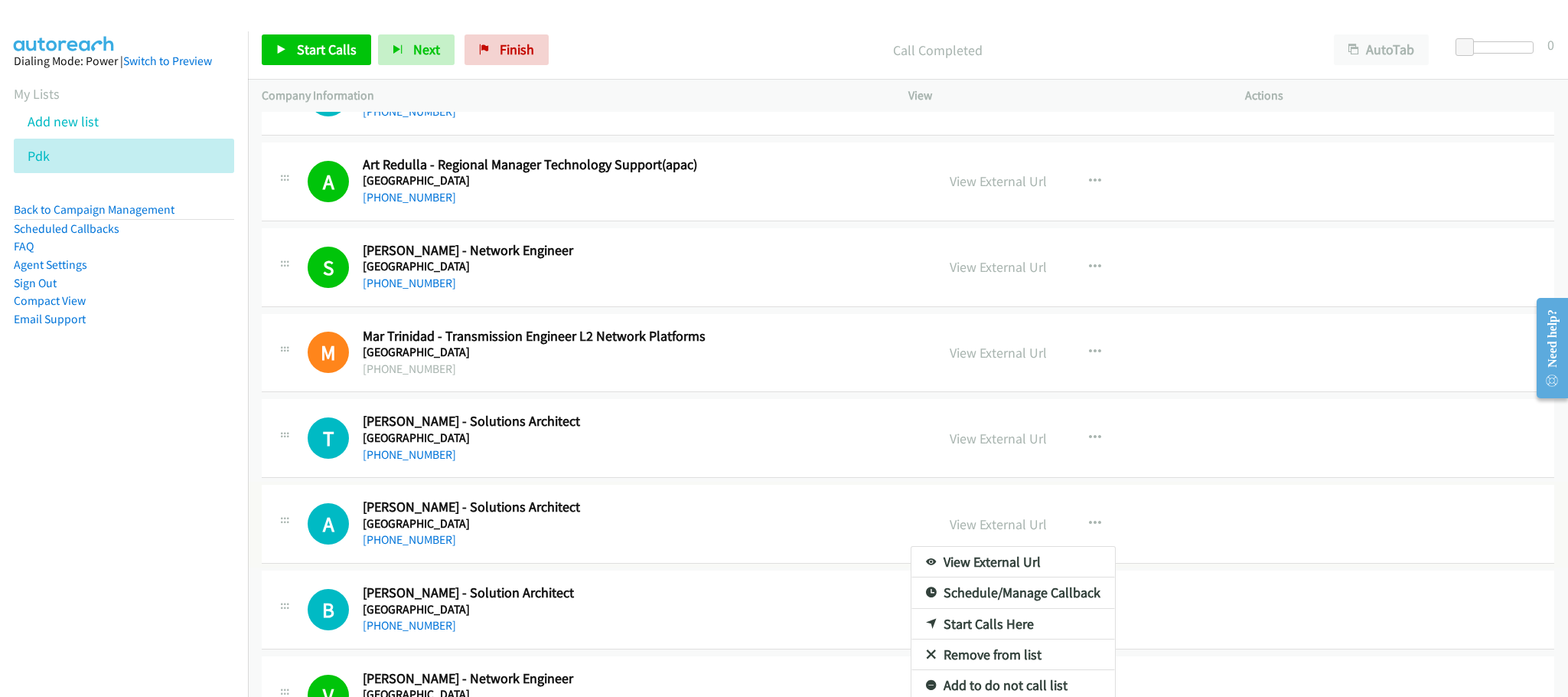
click at [338, 46] on div at bounding box center [784, 348] width 1568 height 697
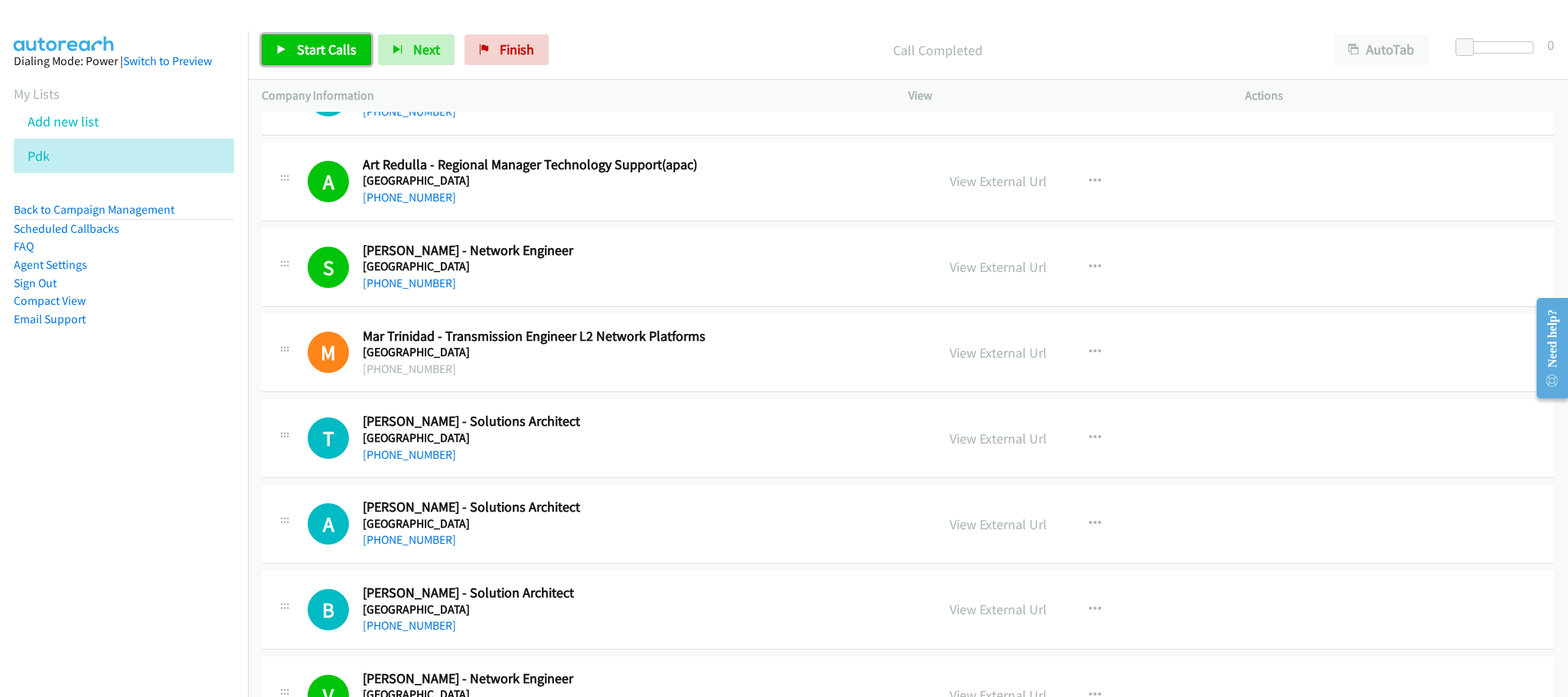
click at [310, 45] on span "Start Calls" at bounding box center [327, 49] width 60 height 17
click at [991, 444] on link "View External Url" at bounding box center [998, 438] width 97 height 17
click at [983, 527] on link "View External Url" at bounding box center [998, 524] width 97 height 17
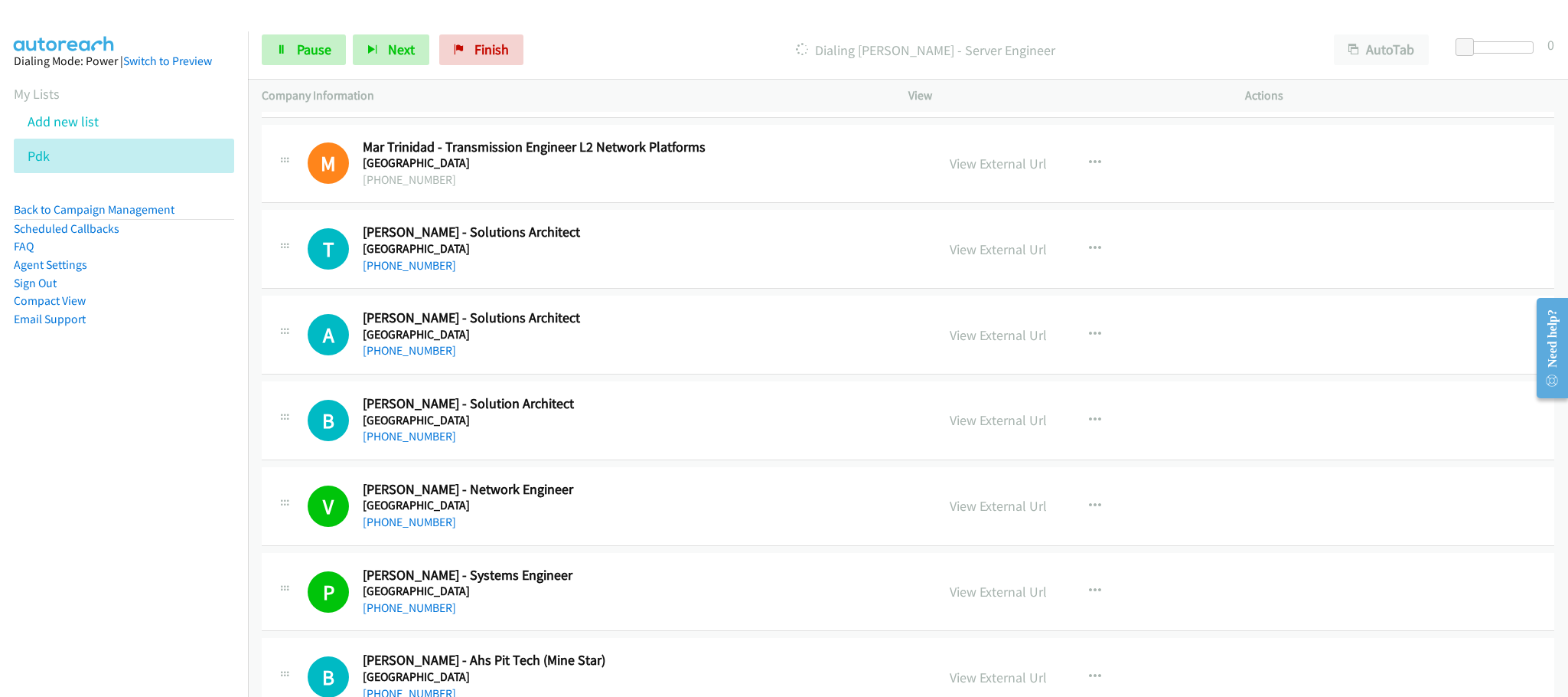
scroll to position [459, 0]
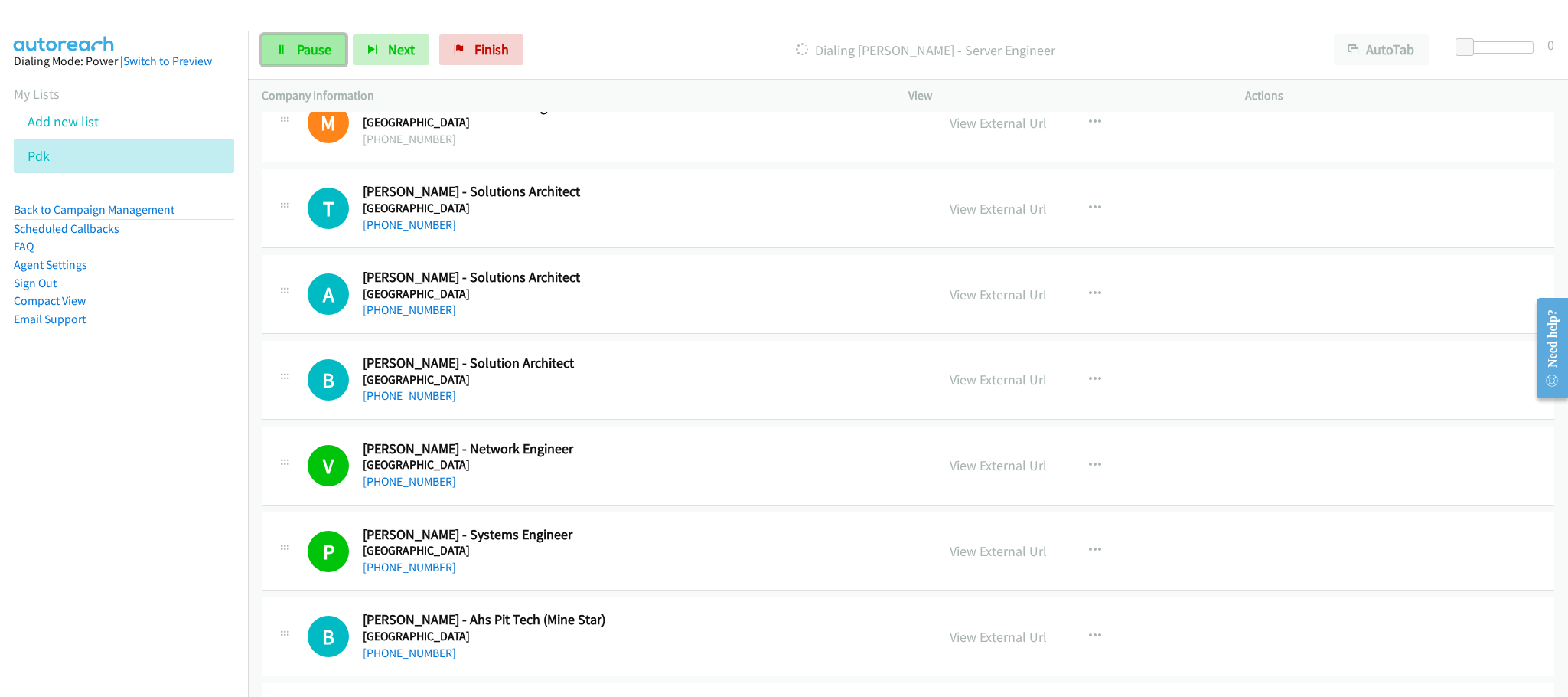
click at [276, 54] on link "Pause" at bounding box center [303, 50] width 84 height 31
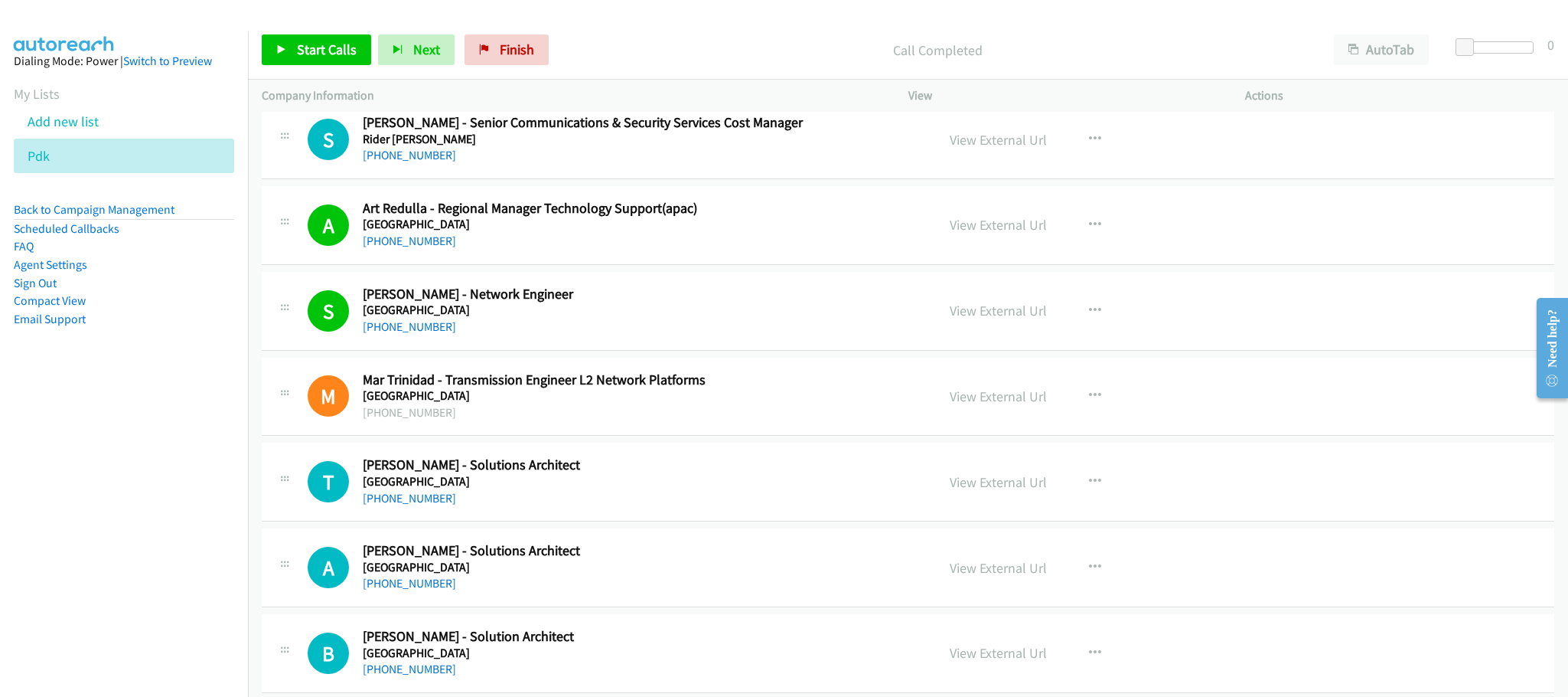
scroll to position [344, 0]
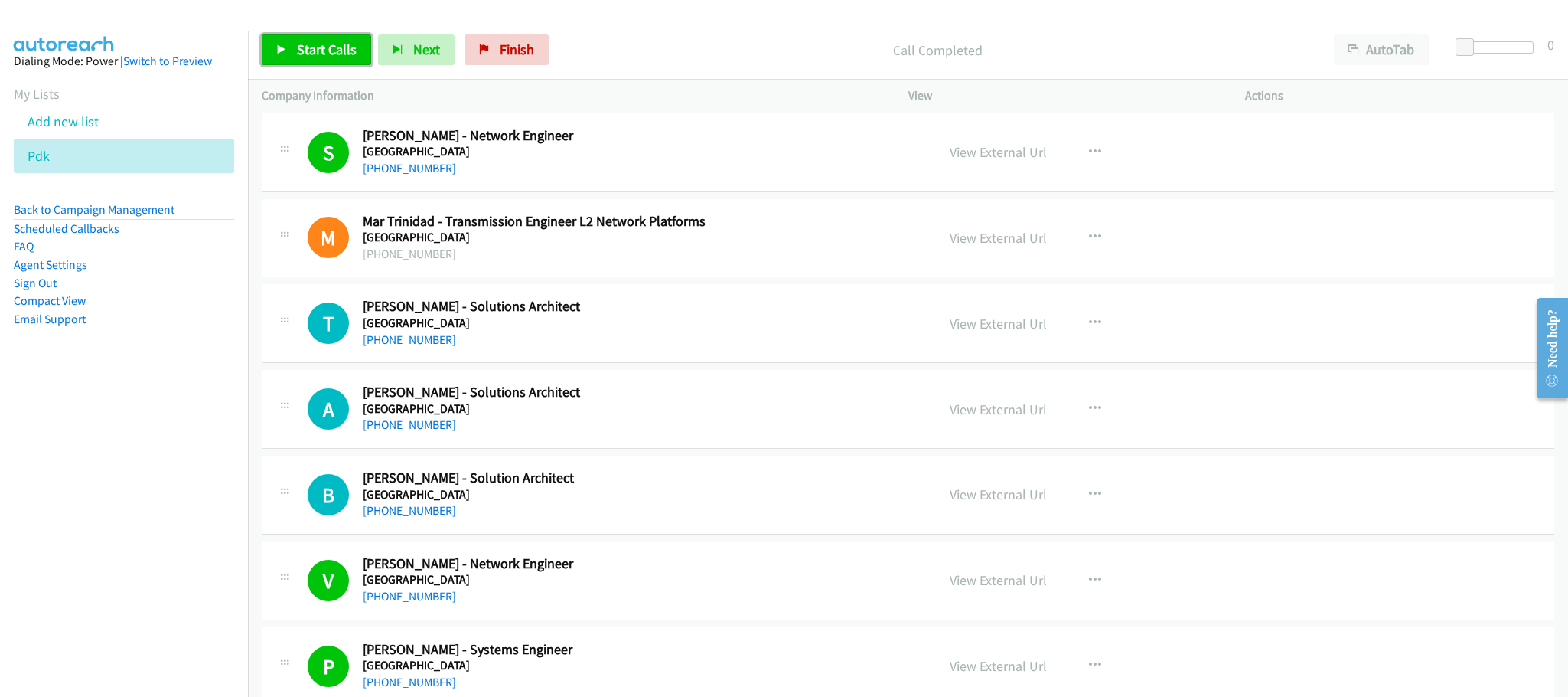
click at [336, 51] on span "Start Calls" at bounding box center [327, 49] width 60 height 17
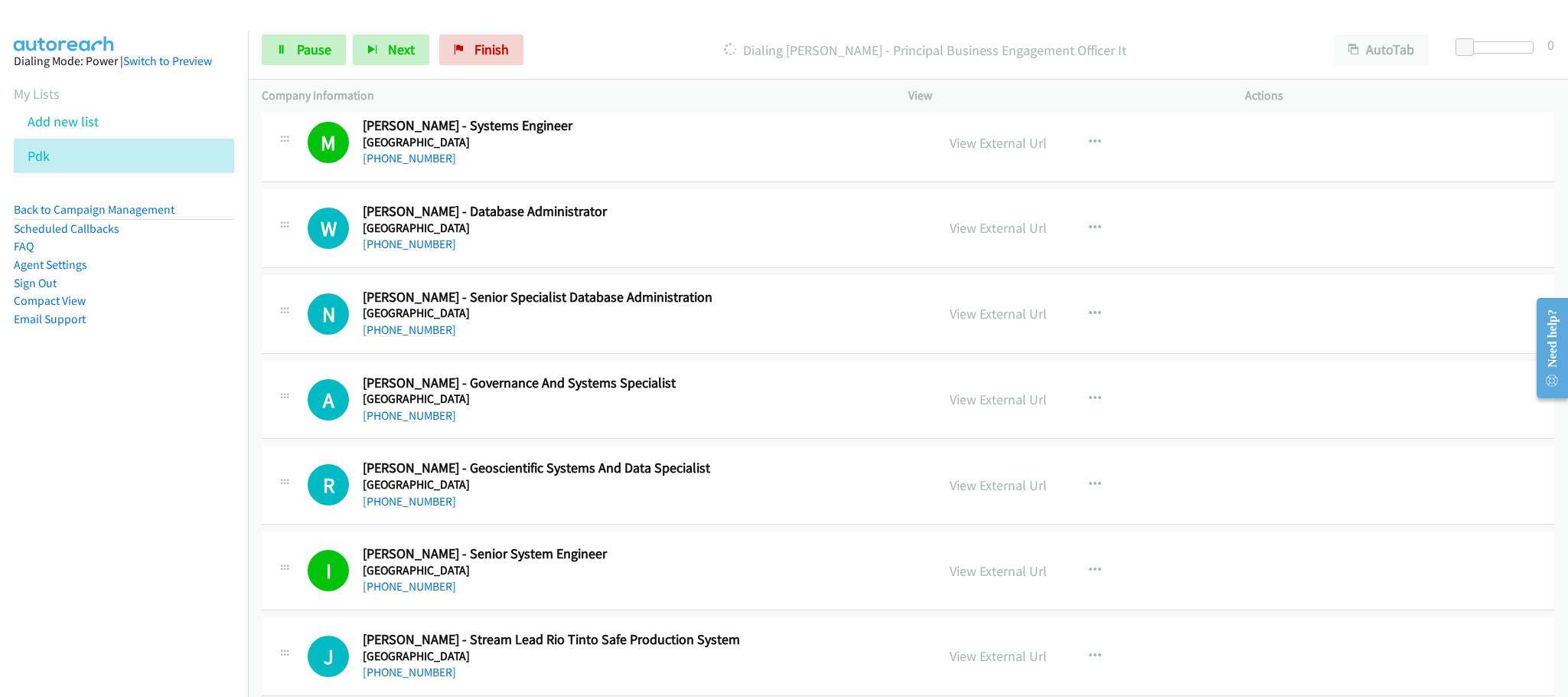
scroll to position [2298, 0]
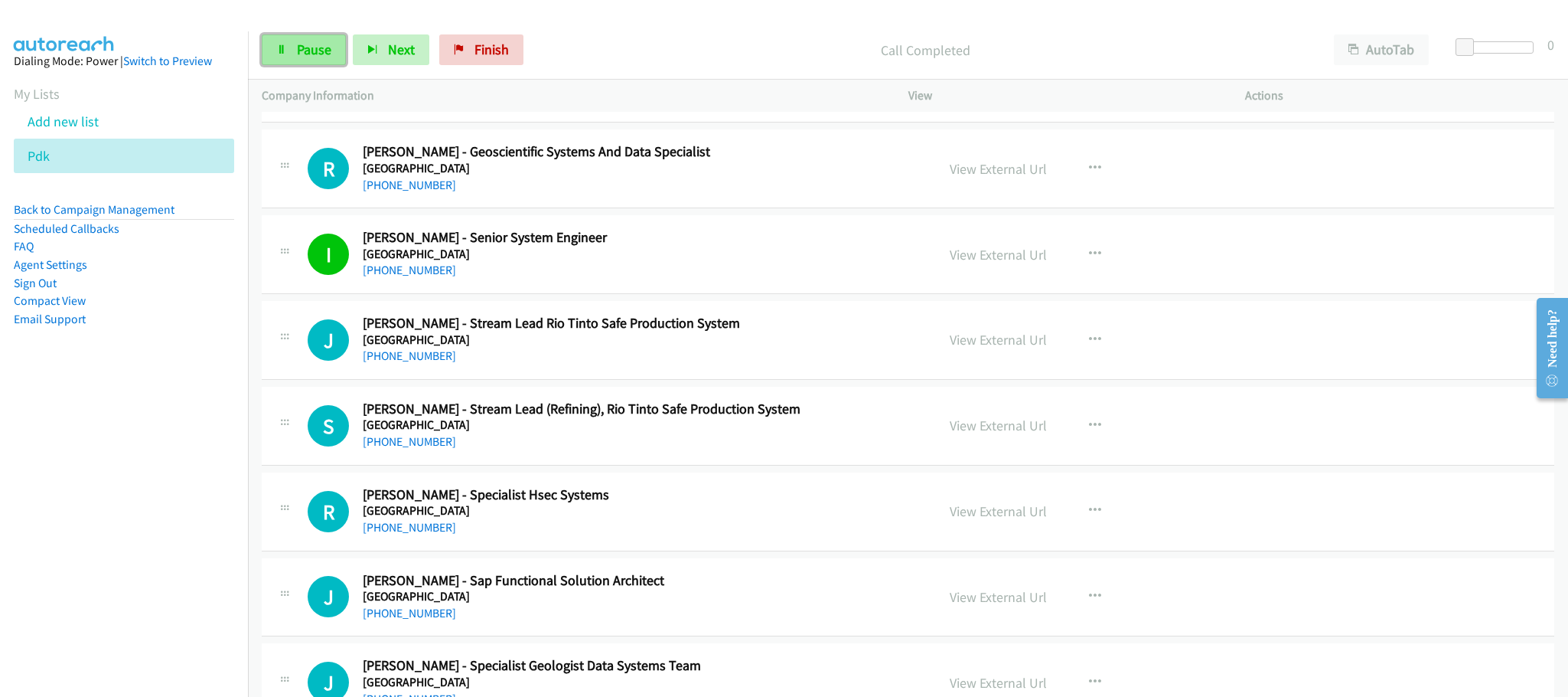
click at [315, 57] on span "Pause" at bounding box center [314, 49] width 35 height 17
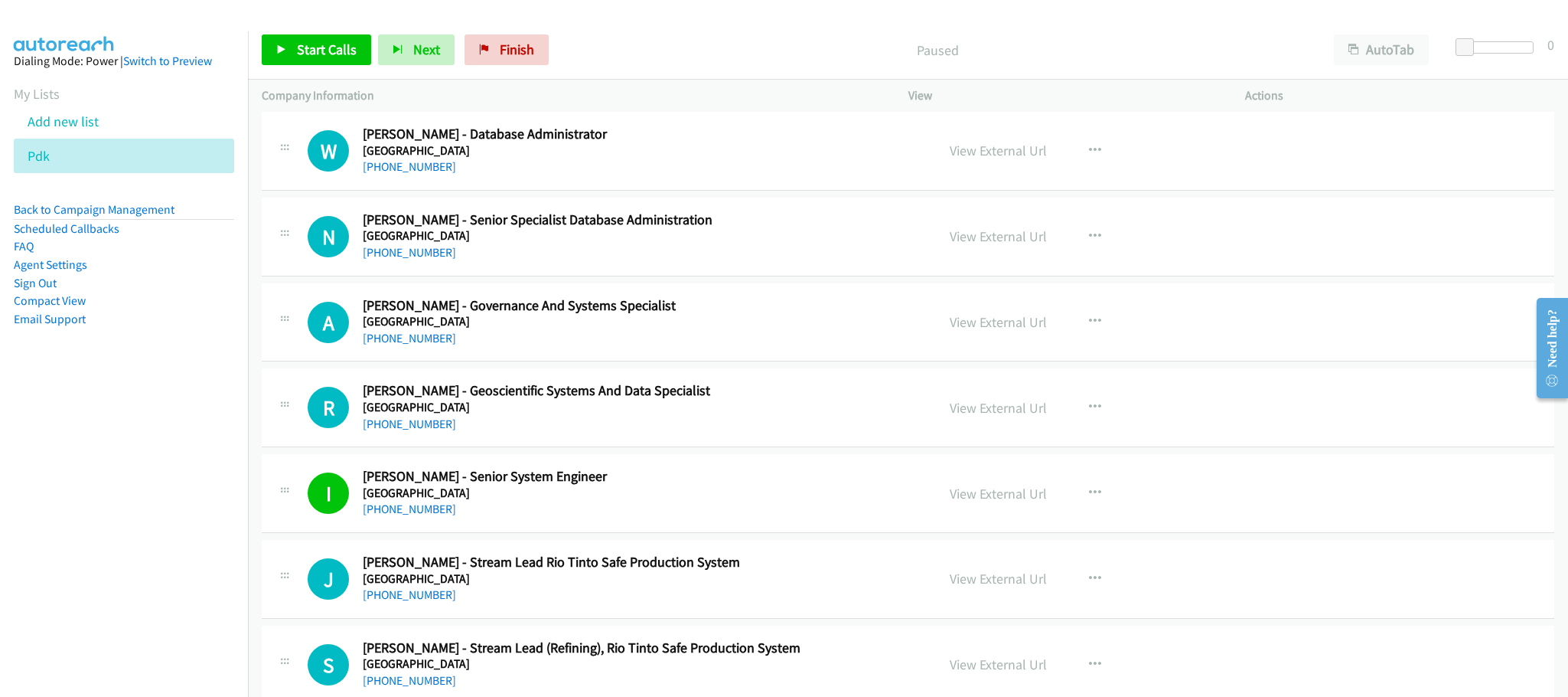
scroll to position [2067, 0]
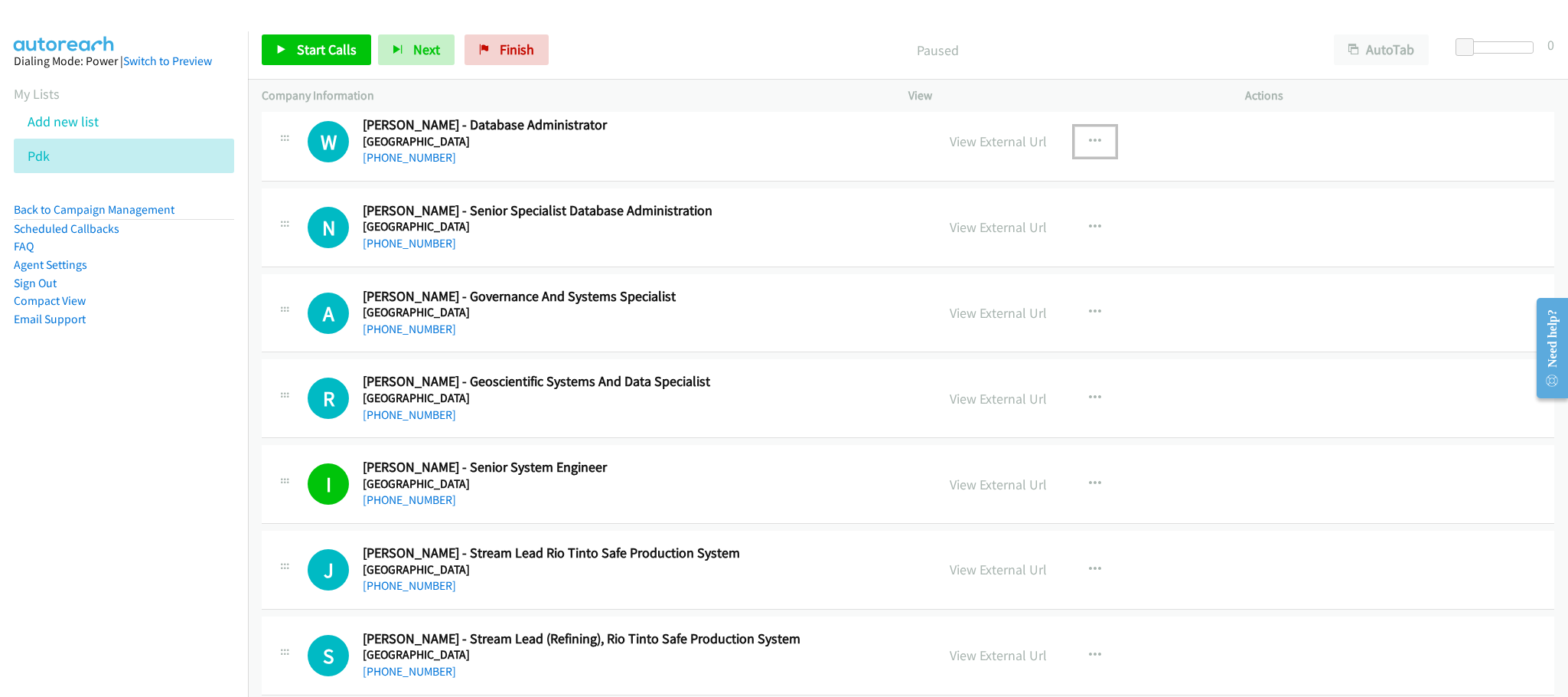
click at [1089, 148] on icon "button" at bounding box center [1095, 141] width 12 height 12
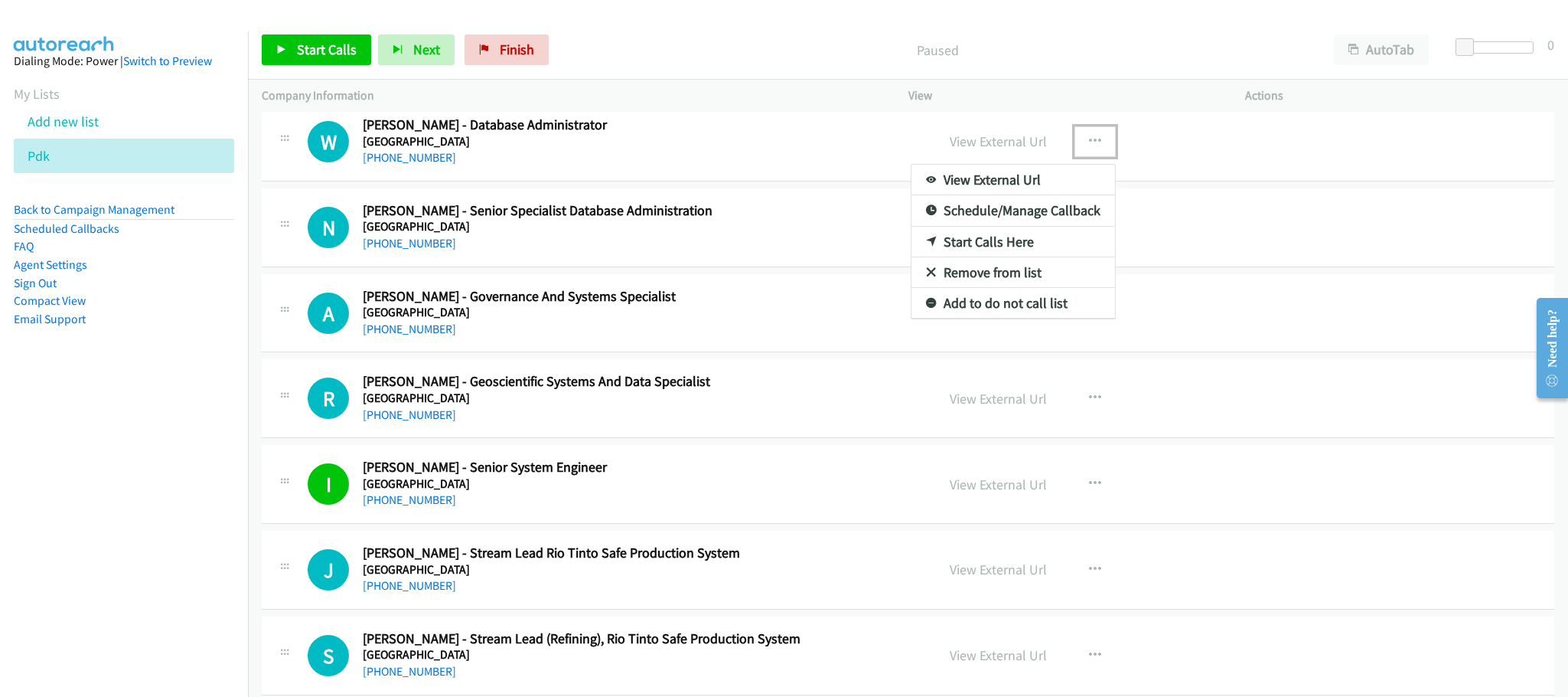
click at [993, 251] on link "Start Calls Here" at bounding box center [1013, 242] width 204 height 31
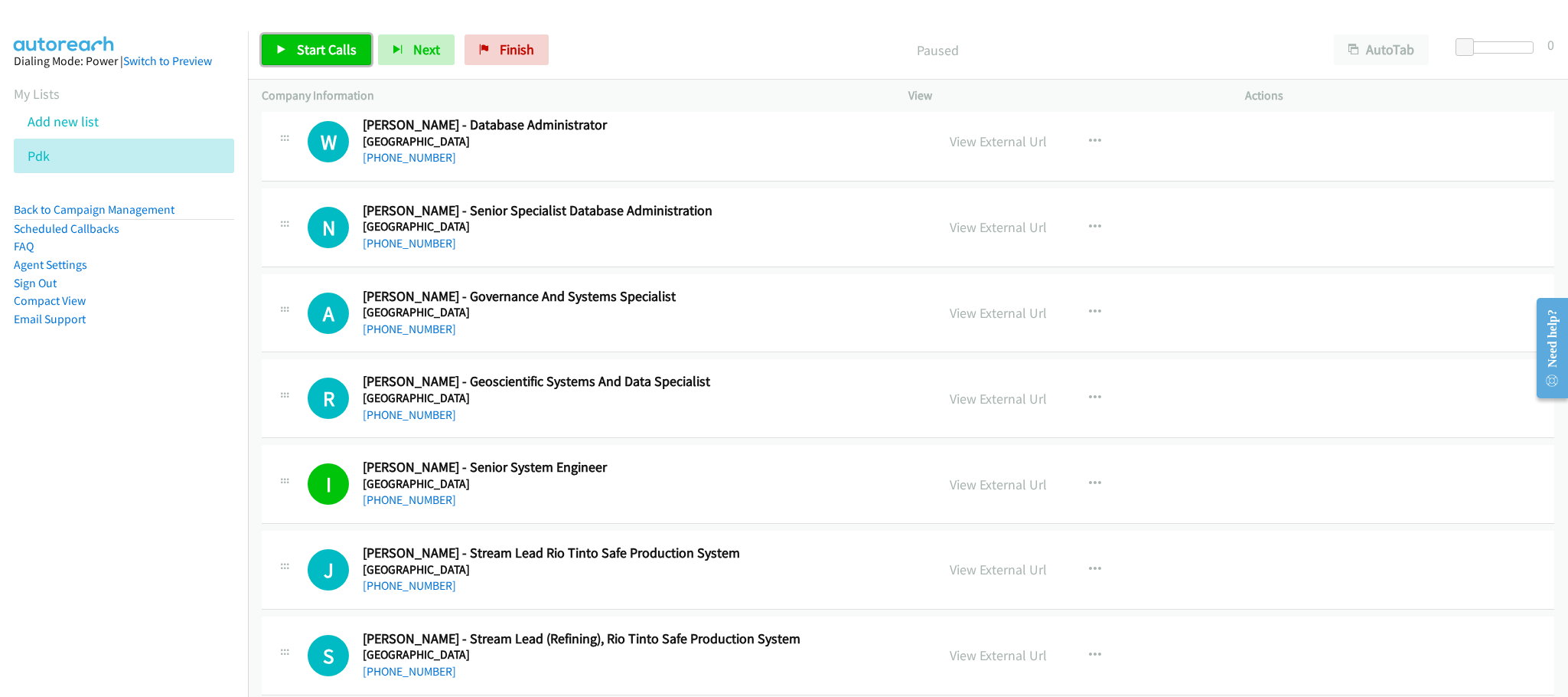
click at [317, 51] on span "Start Calls" at bounding box center [327, 49] width 60 height 17
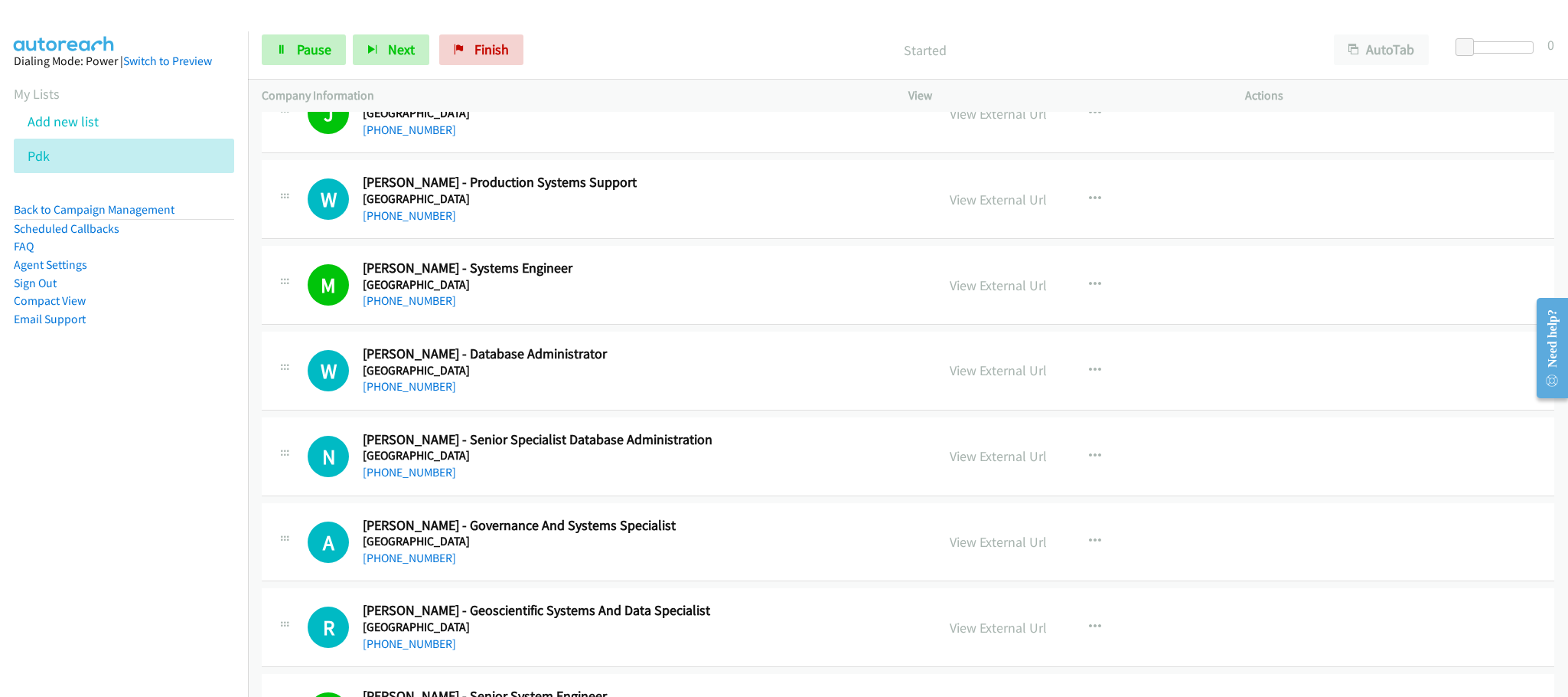
scroll to position [1838, 0]
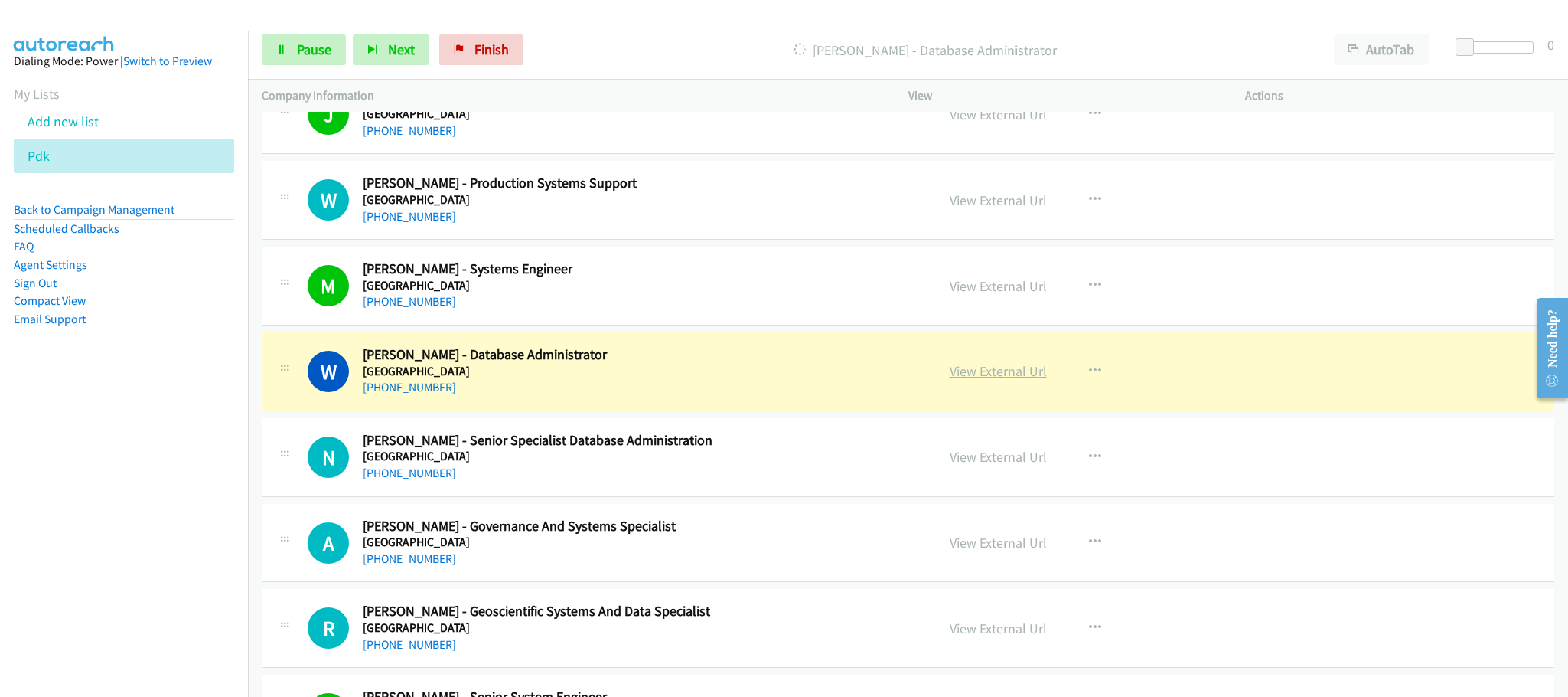
click at [972, 377] on link "View External Url" at bounding box center [998, 371] width 97 height 17
click at [295, 48] on link "Pause" at bounding box center [303, 50] width 84 height 31
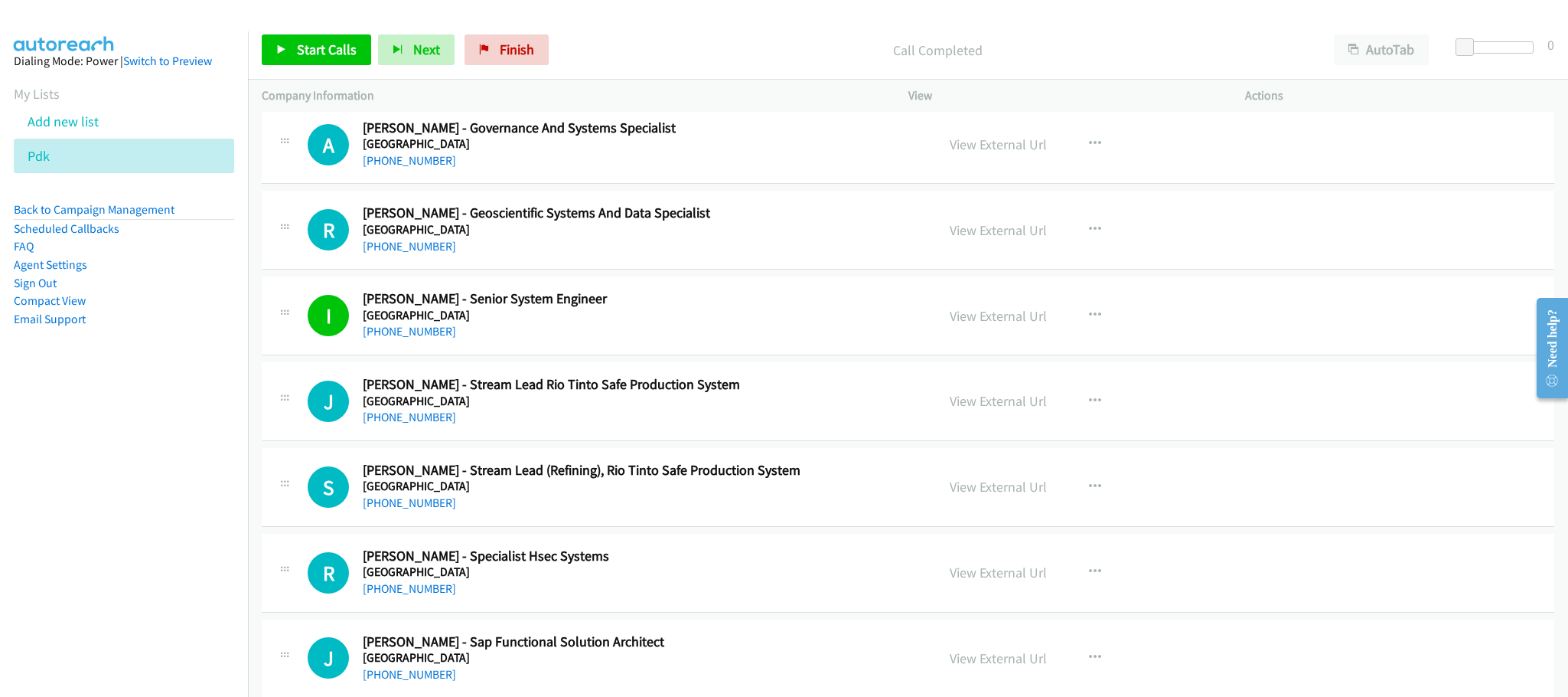
scroll to position [2183, 0]
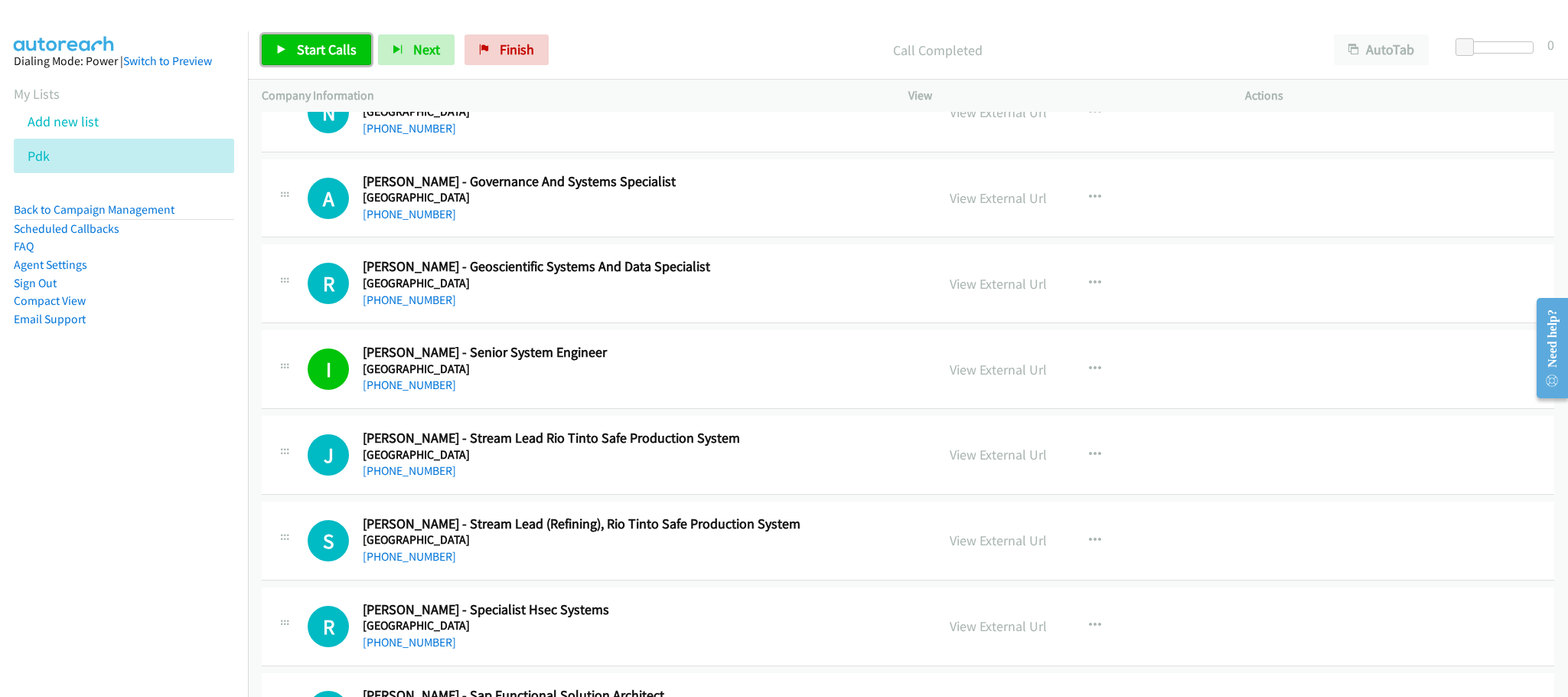
click at [347, 48] on span "Start Calls" at bounding box center [327, 49] width 60 height 17
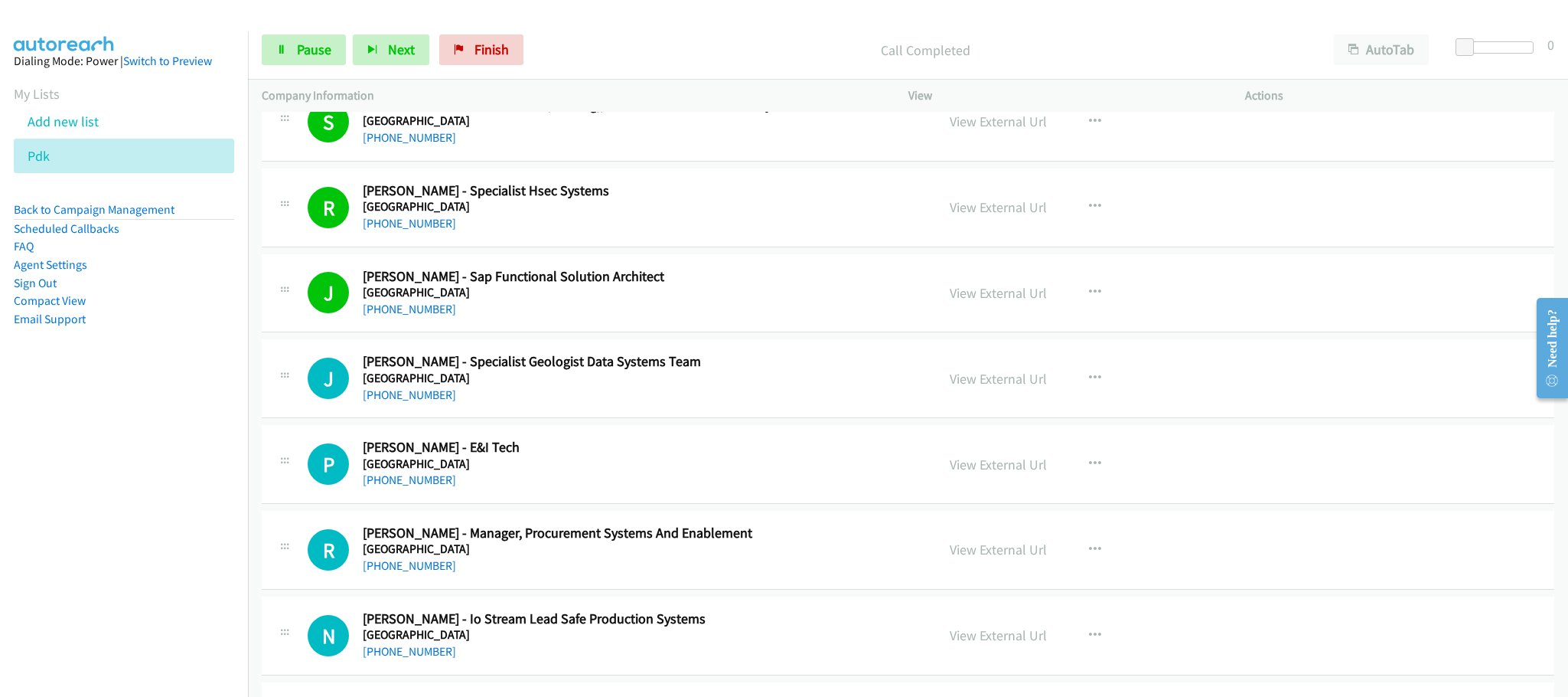
scroll to position [2642, 0]
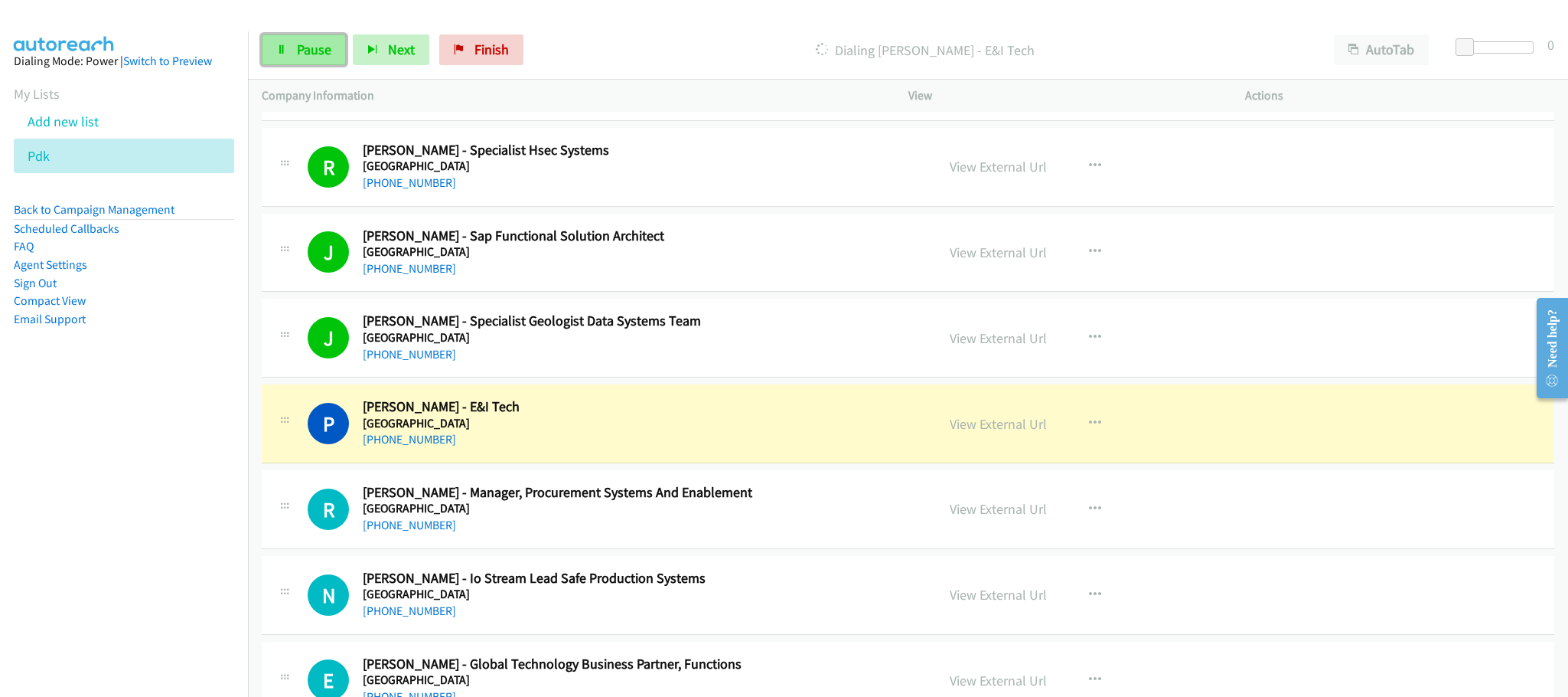
click at [329, 57] on link "Pause" at bounding box center [303, 50] width 84 height 31
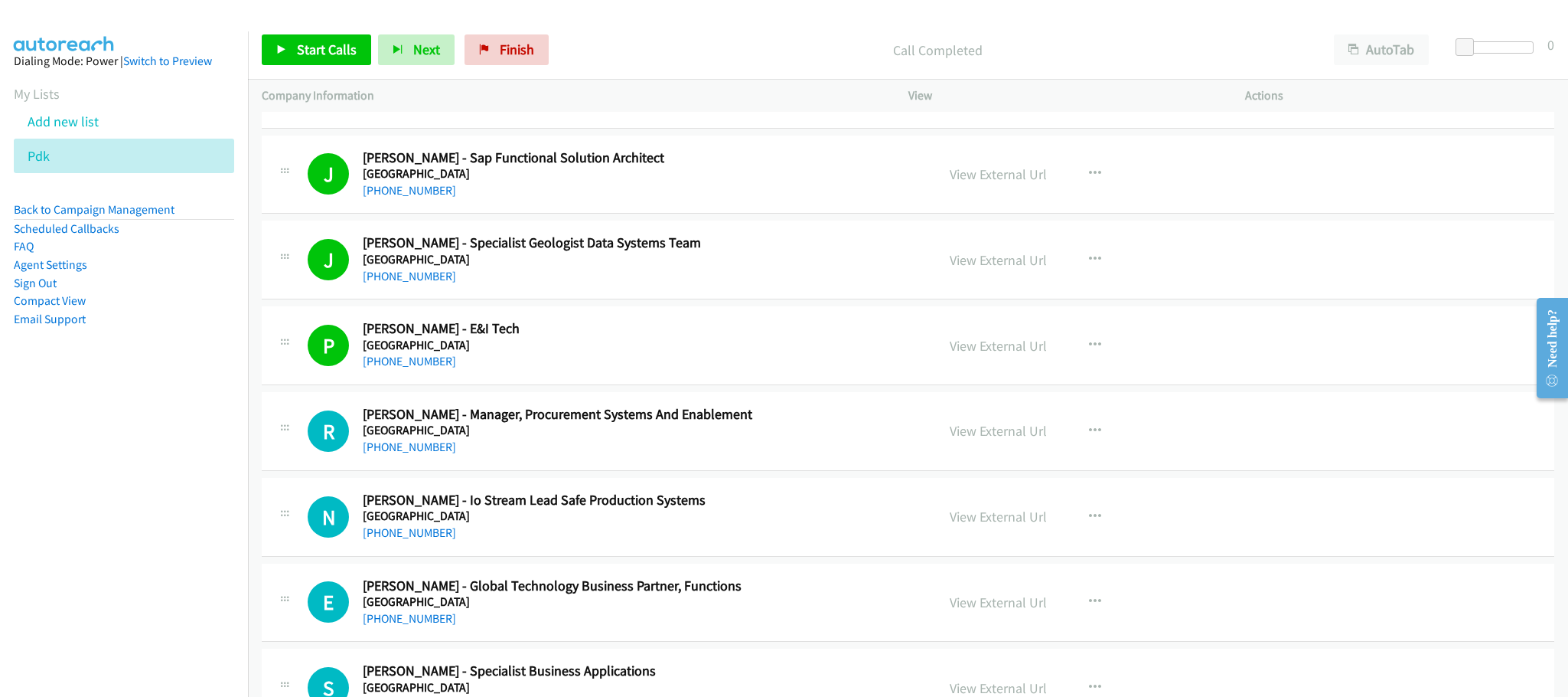
scroll to position [2757, 0]
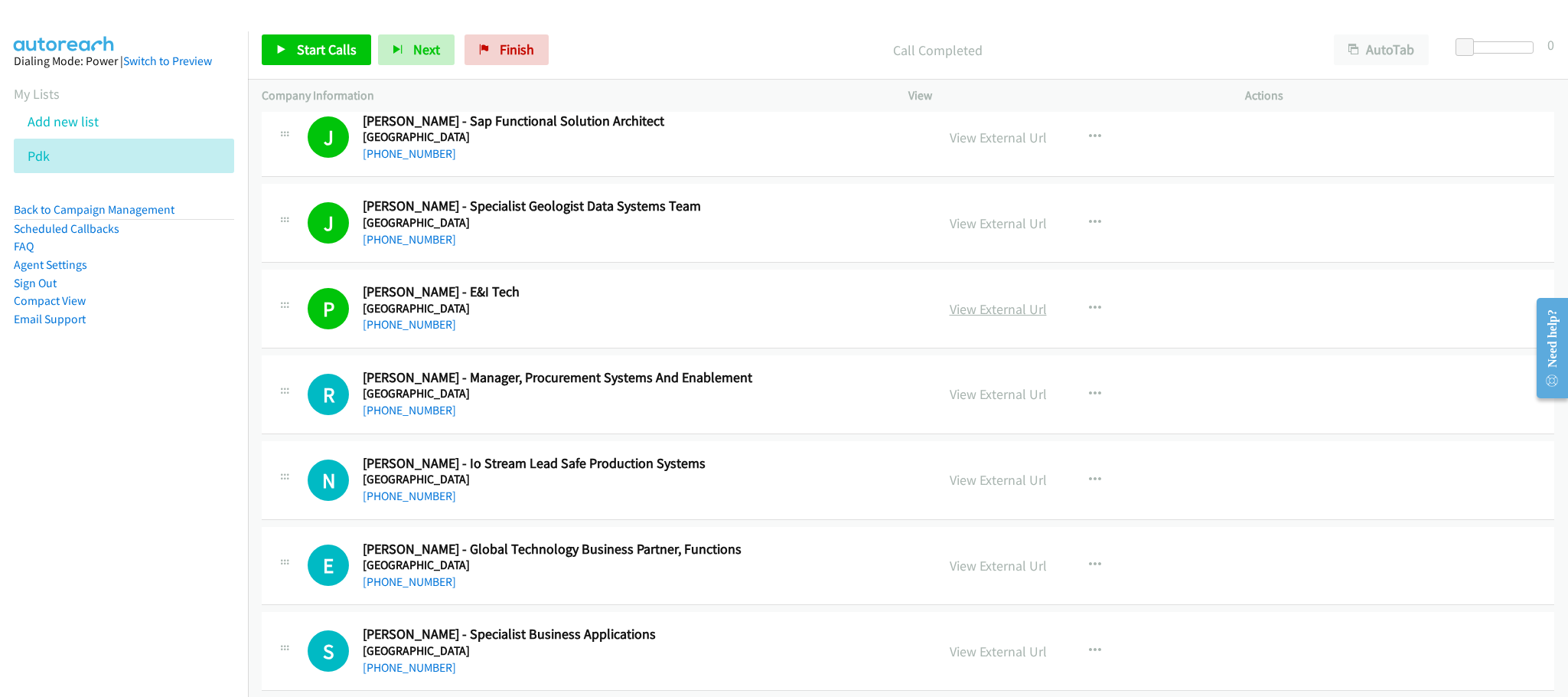
click at [1011, 318] on link "View External Url" at bounding box center [998, 308] width 97 height 17
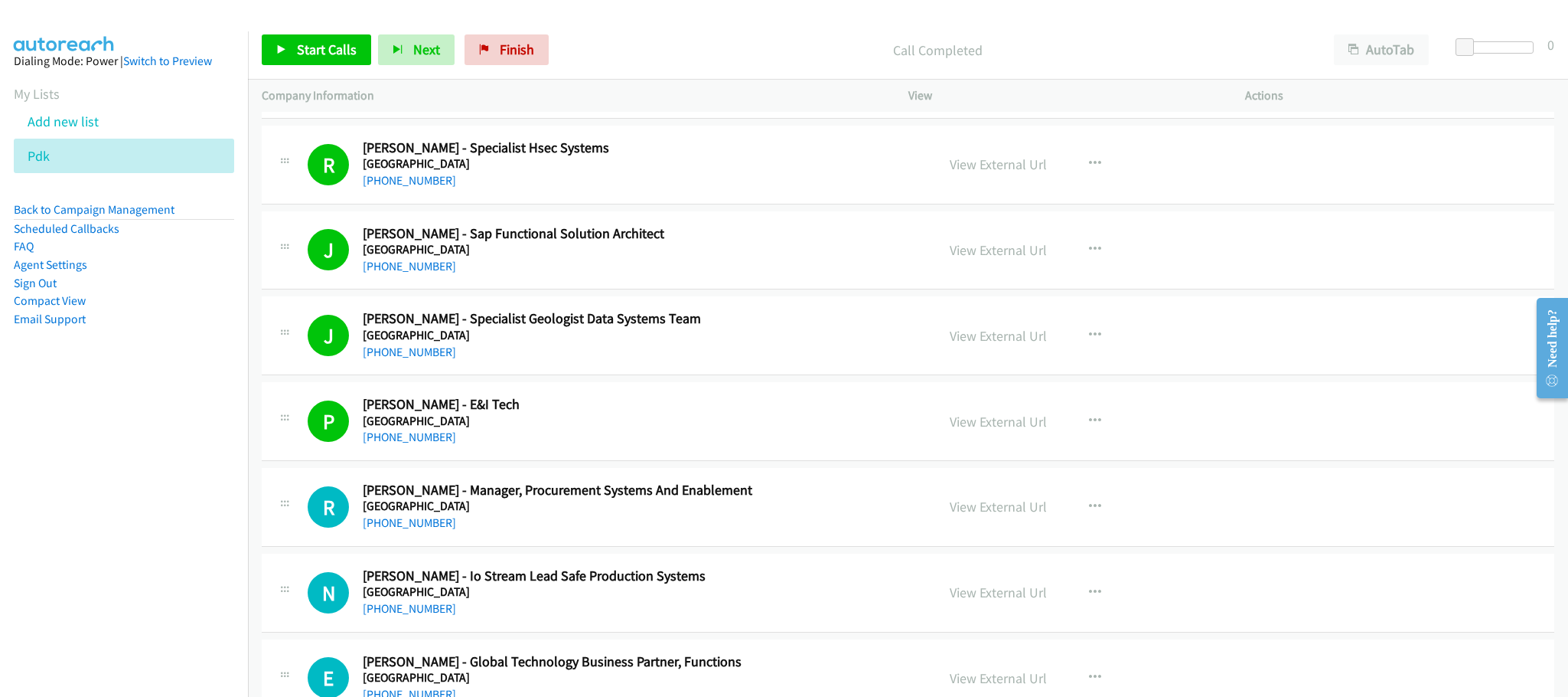
scroll to position [2642, 0]
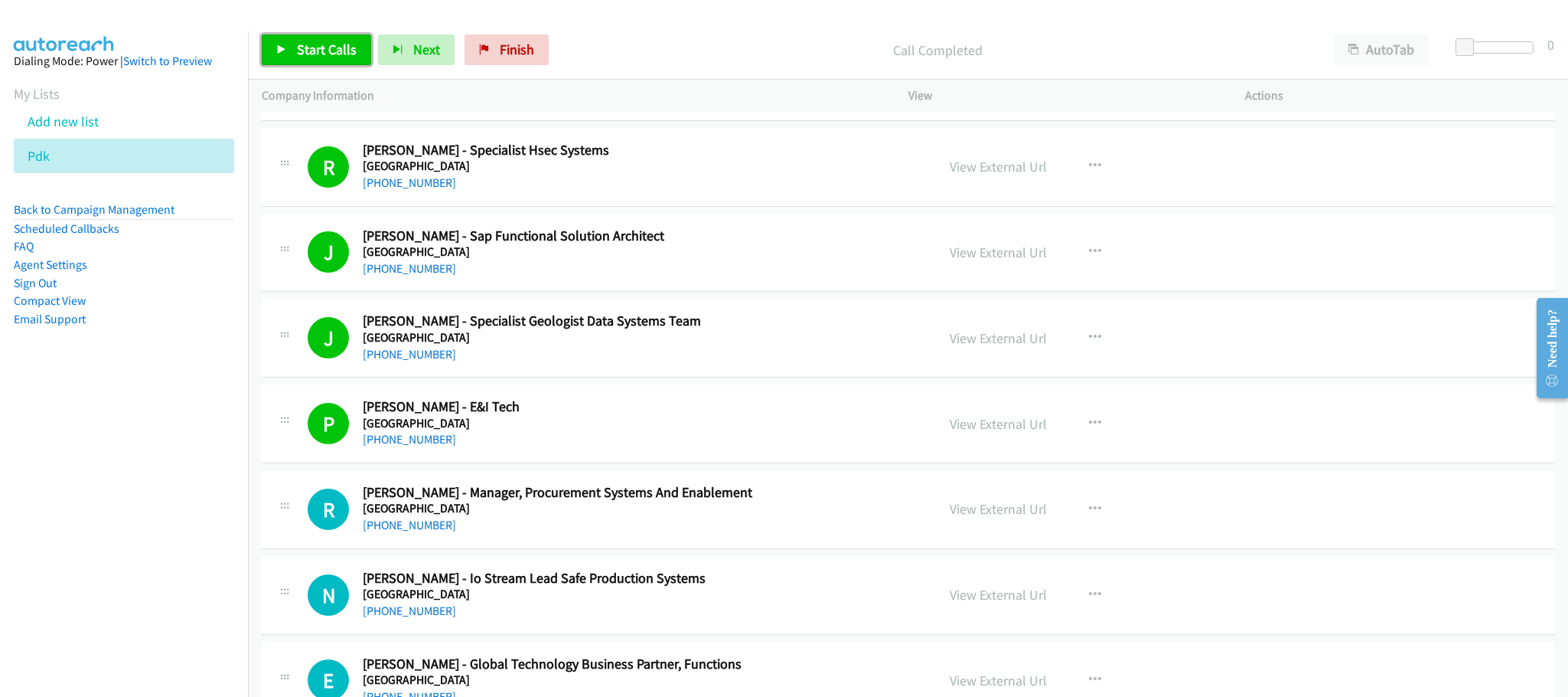
click at [348, 48] on span "Start Calls" at bounding box center [327, 49] width 60 height 17
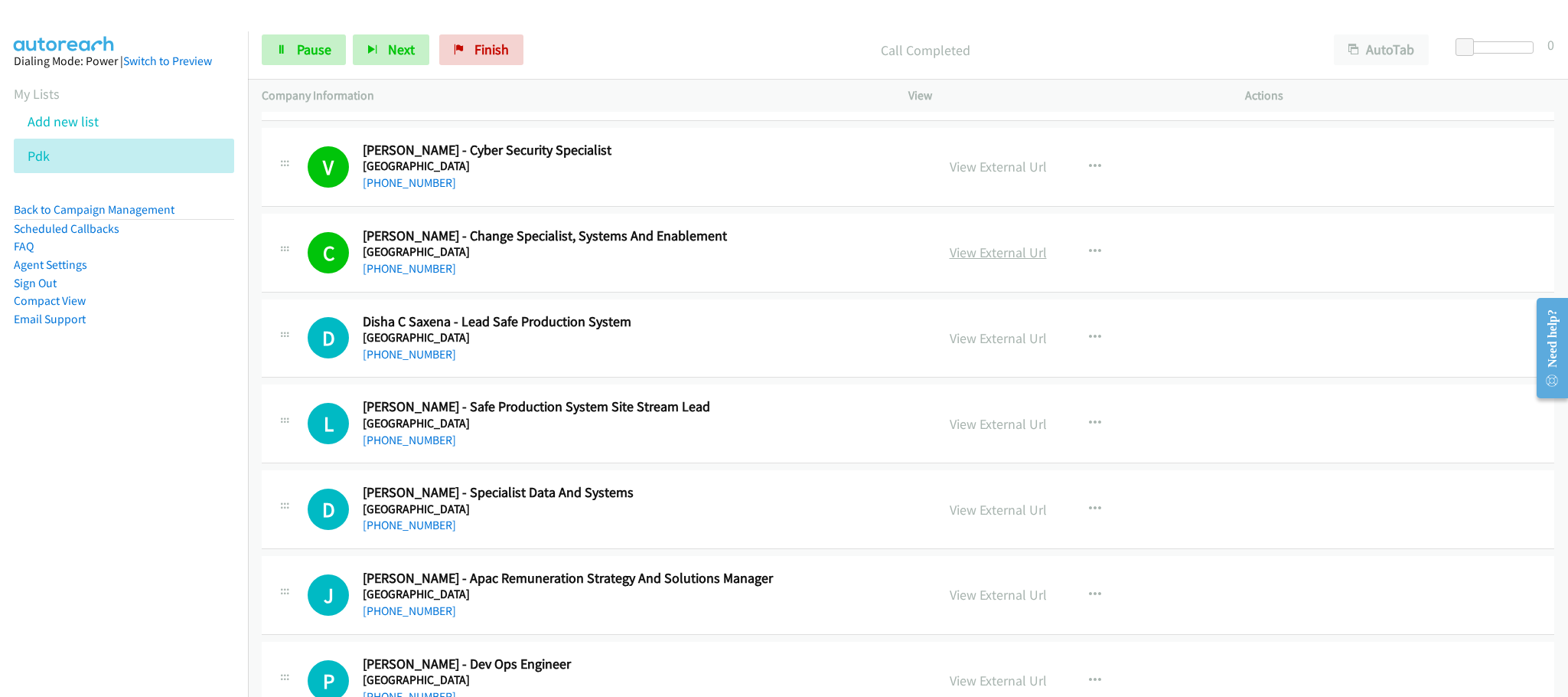
scroll to position [4021, 0]
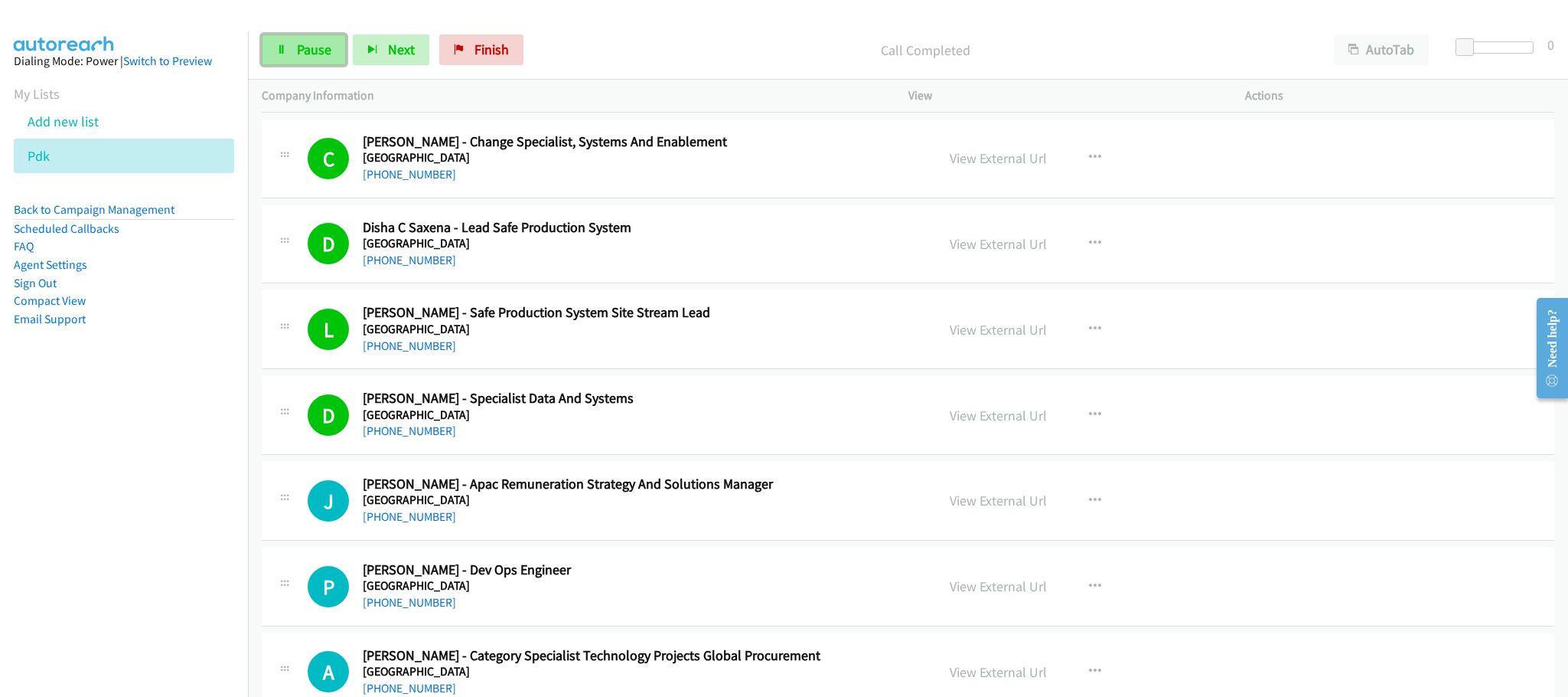
click at [309, 42] on span "Pause" at bounding box center [314, 49] width 35 height 17
click at [678, 41] on p "Paused" at bounding box center [937, 50] width 737 height 21
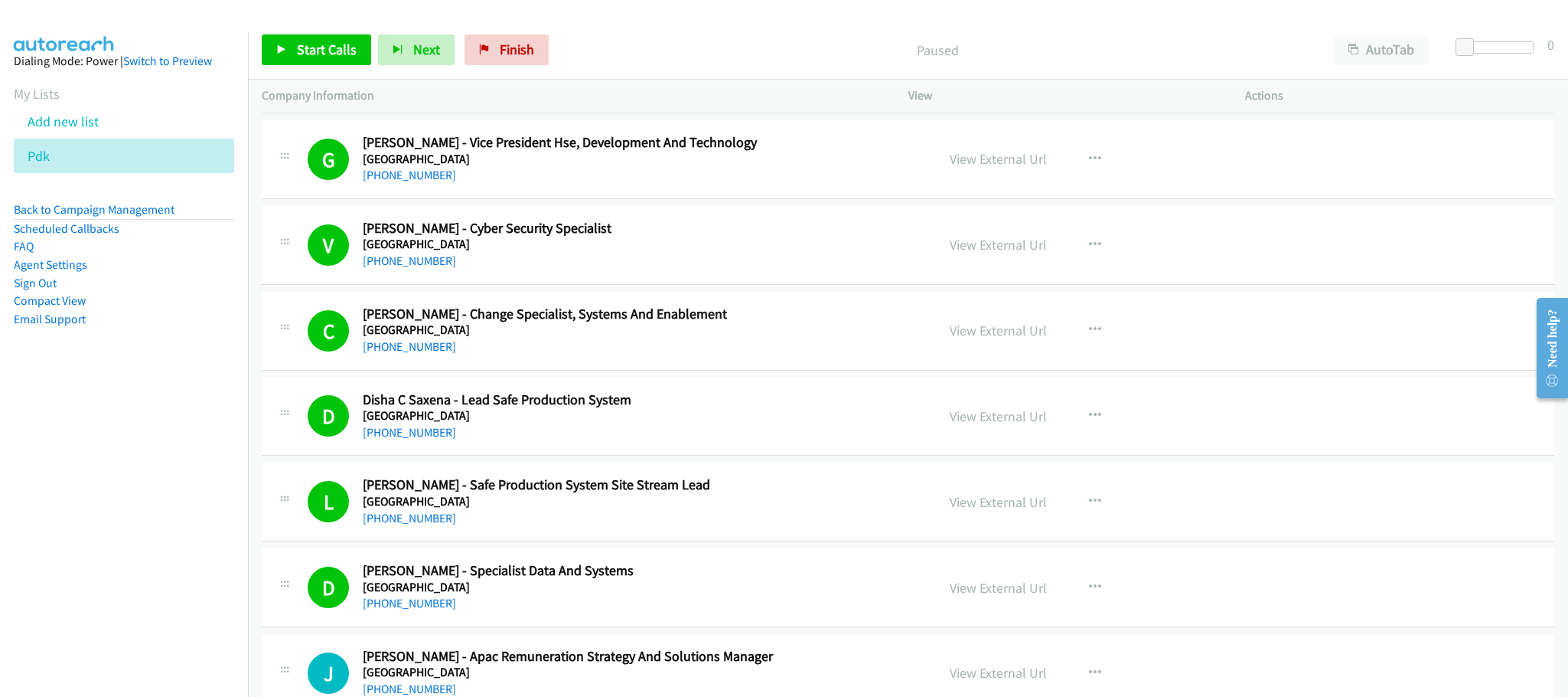
scroll to position [3676, 0]
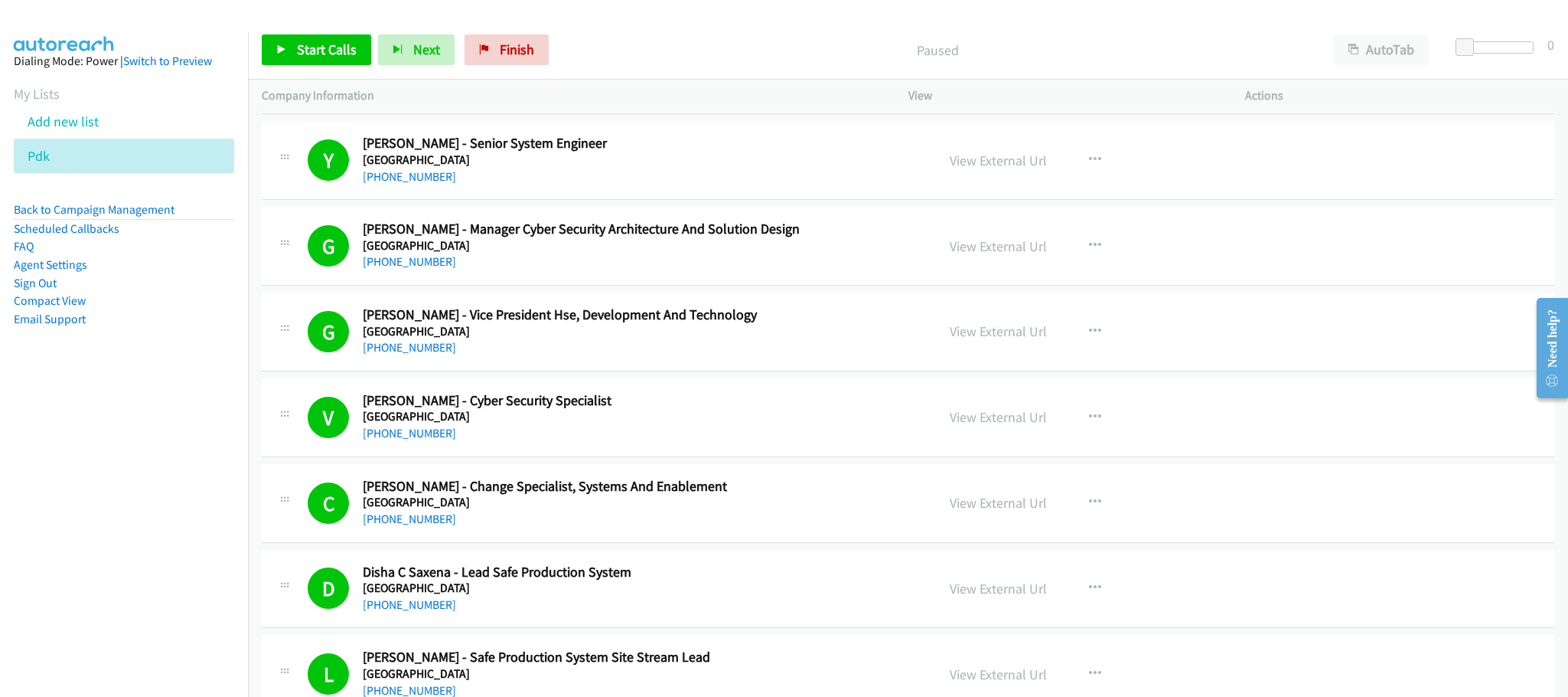
click at [759, 44] on p "Paused" at bounding box center [937, 50] width 737 height 21
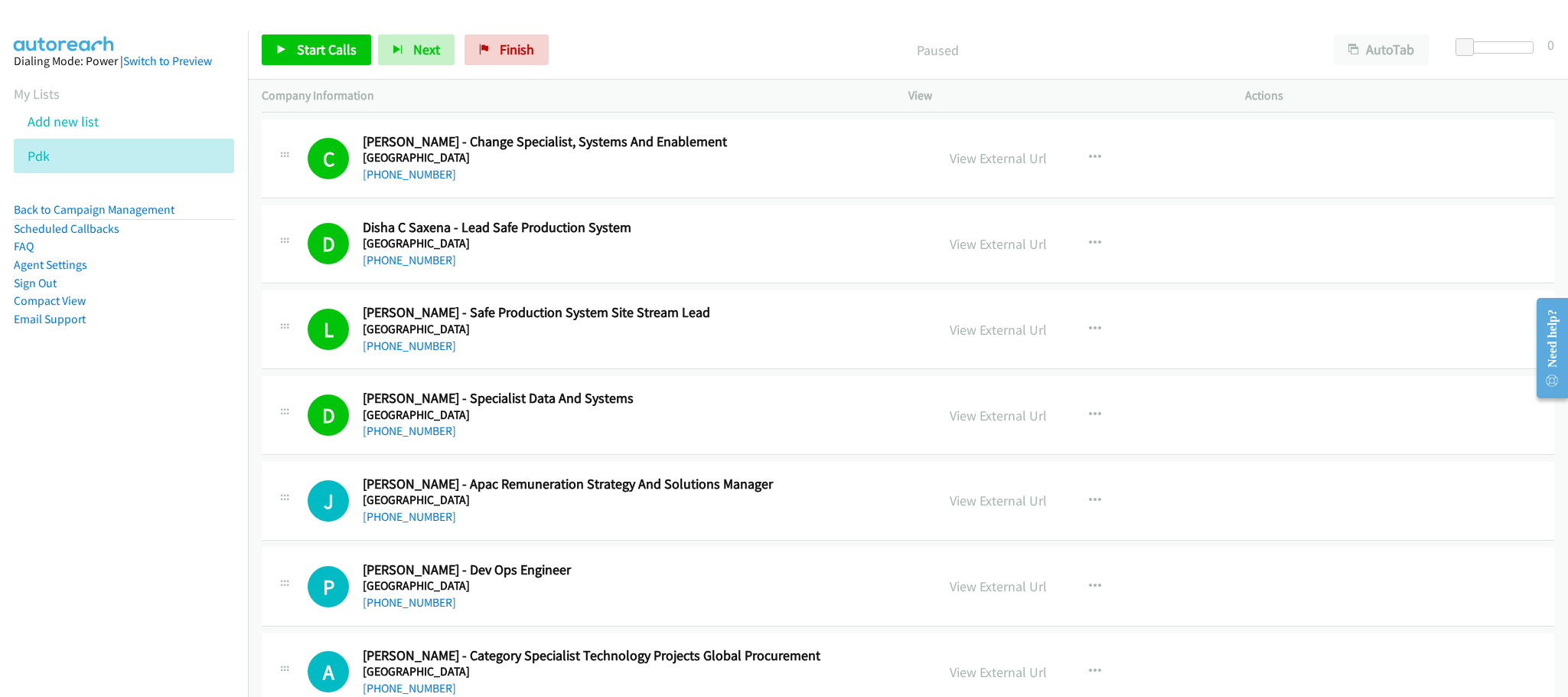
scroll to position [4136, 0]
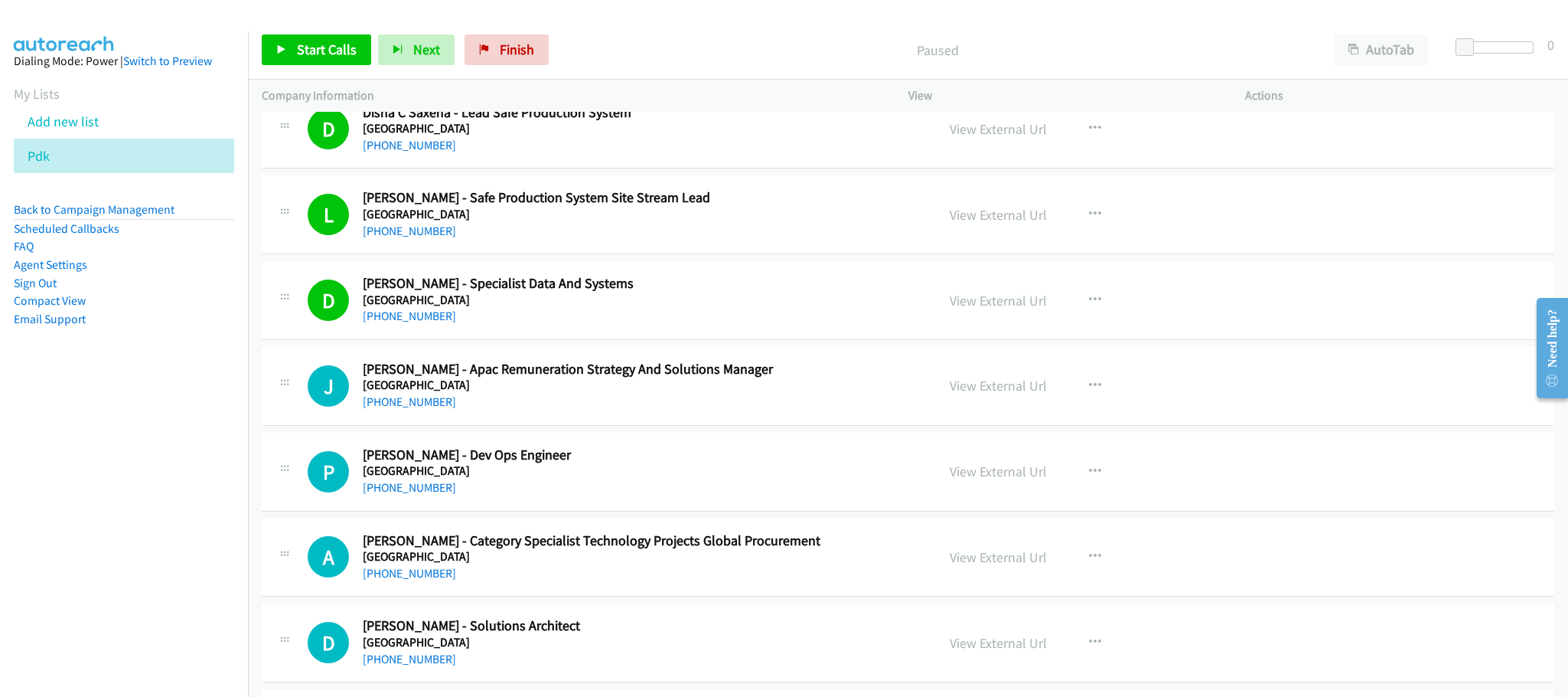
drag, startPoint x: 850, startPoint y: 221, endPoint x: 657, endPoint y: 170, distance: 199.6
click at [850, 207] on h2 "[PERSON_NAME] - Safe Production System Site Stream Lead" at bounding box center [637, 198] width 551 height 17
click at [327, 40] on link "Start Calls" at bounding box center [316, 50] width 109 height 31
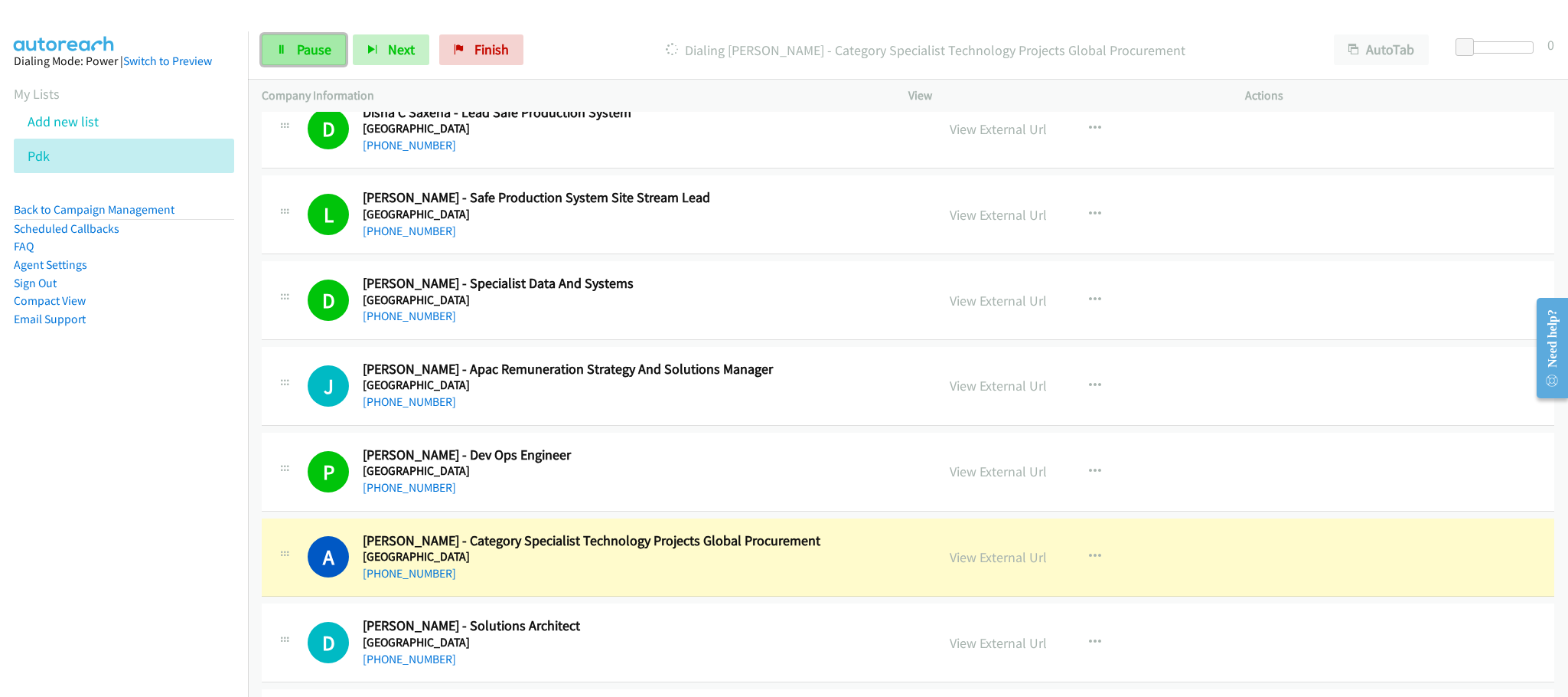
click at [310, 46] on span "Pause" at bounding box center [314, 49] width 35 height 17
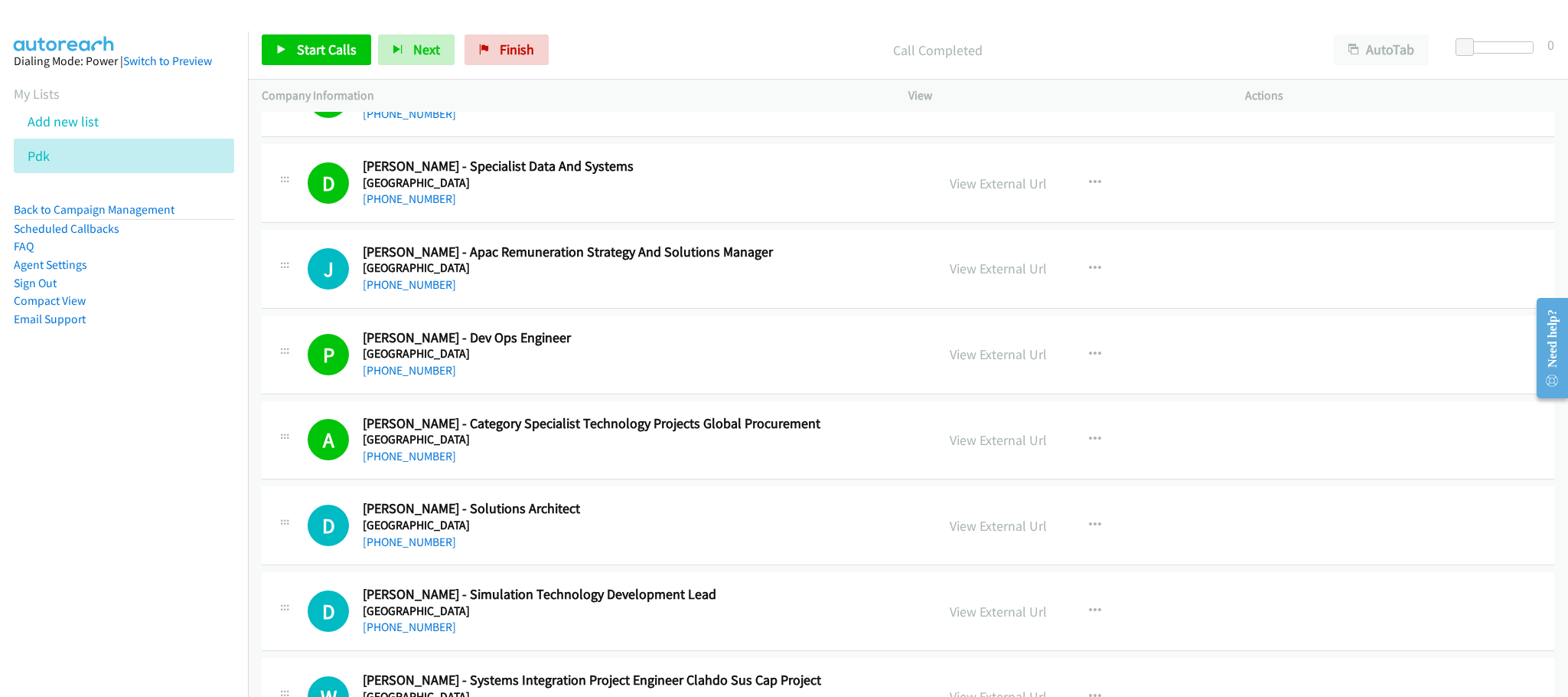
scroll to position [4365, 0]
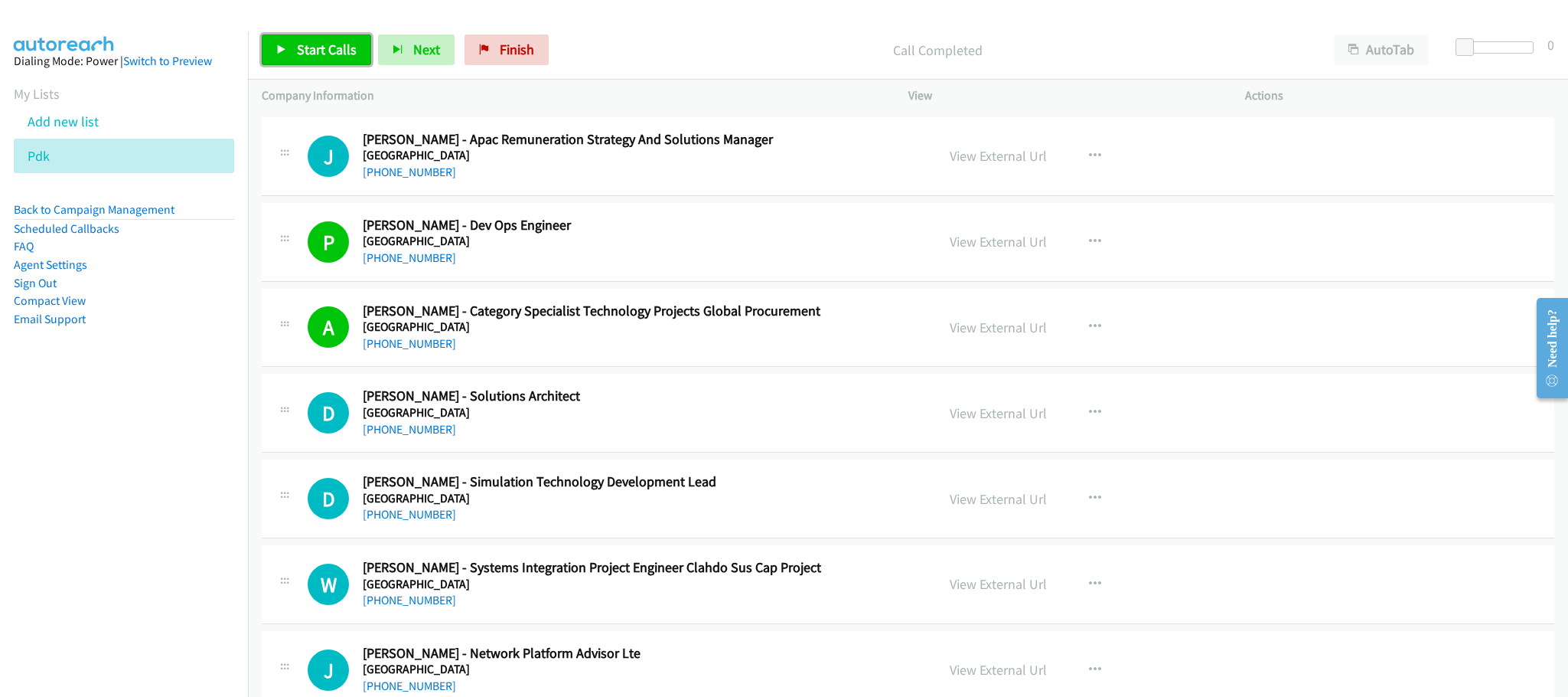
click at [321, 46] on span "Start Calls" at bounding box center [327, 49] width 60 height 17
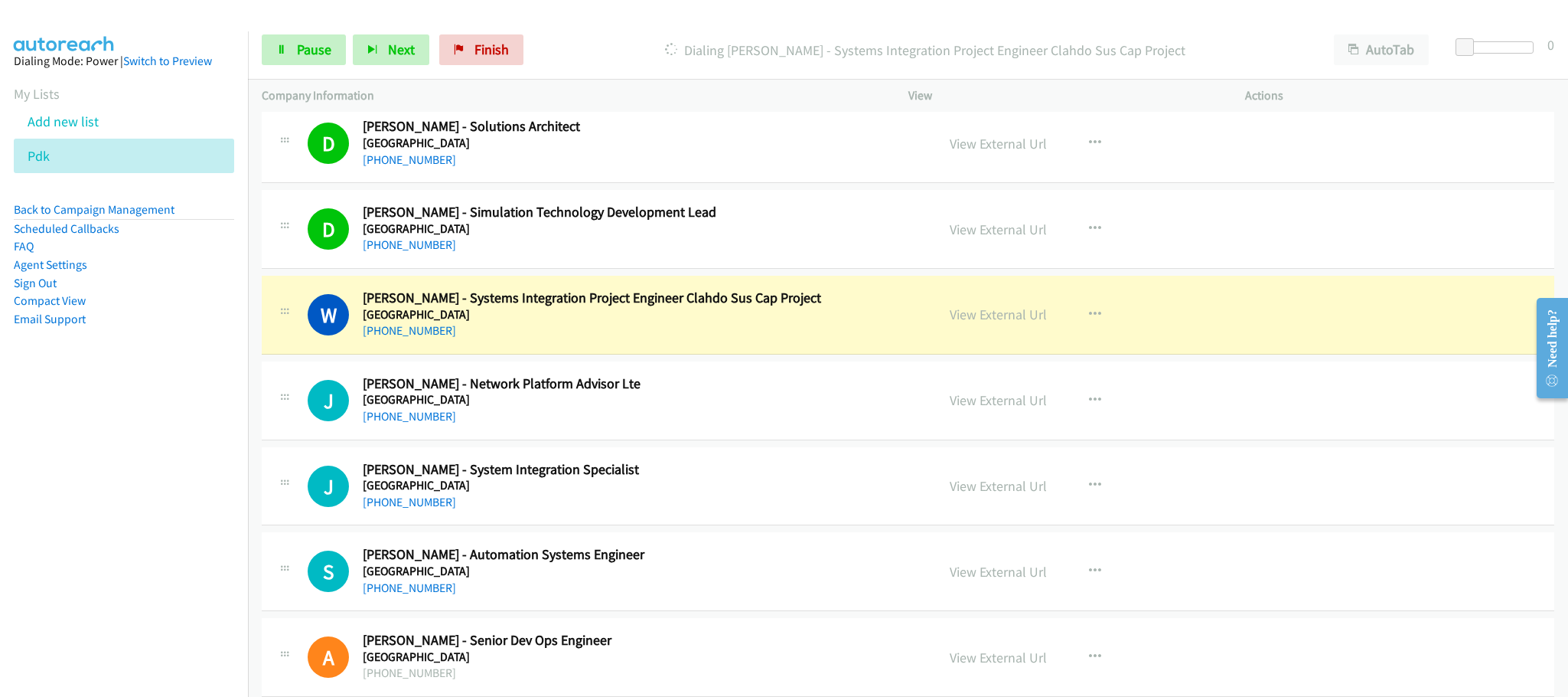
scroll to position [4595, 0]
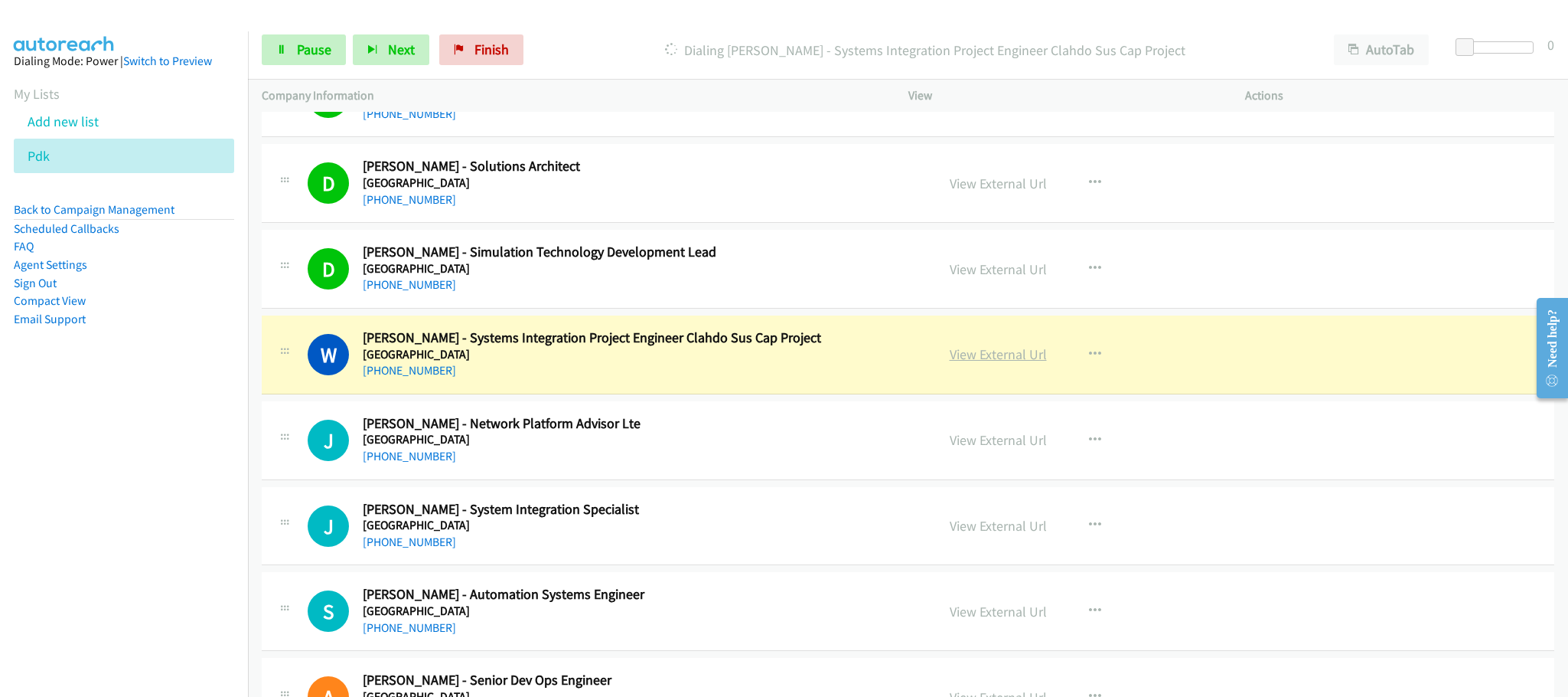
click at [981, 363] on link "View External Url" at bounding box center [998, 354] width 97 height 17
click at [297, 42] on span "Pause" at bounding box center [314, 49] width 35 height 17
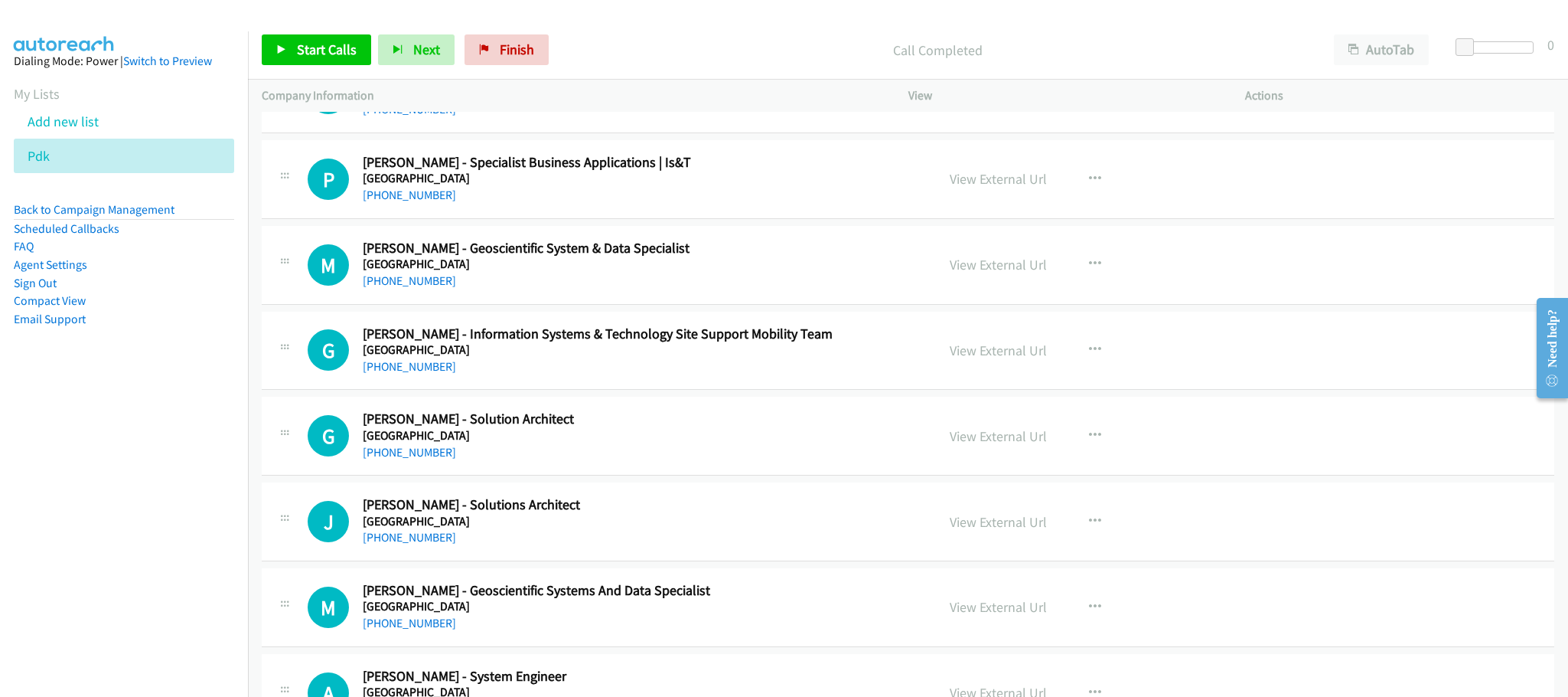
scroll to position [5399, 0]
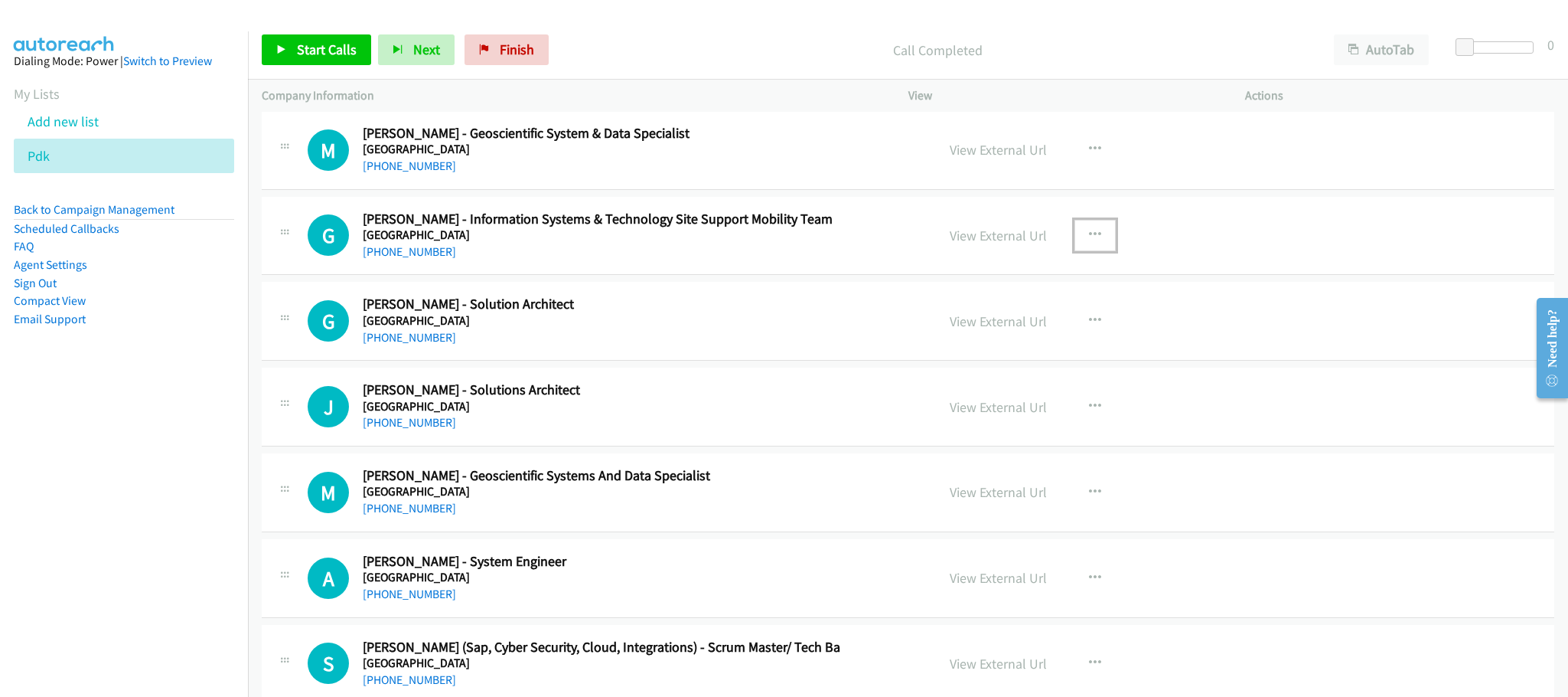
click at [1077, 251] on button "button" at bounding box center [1095, 235] width 41 height 31
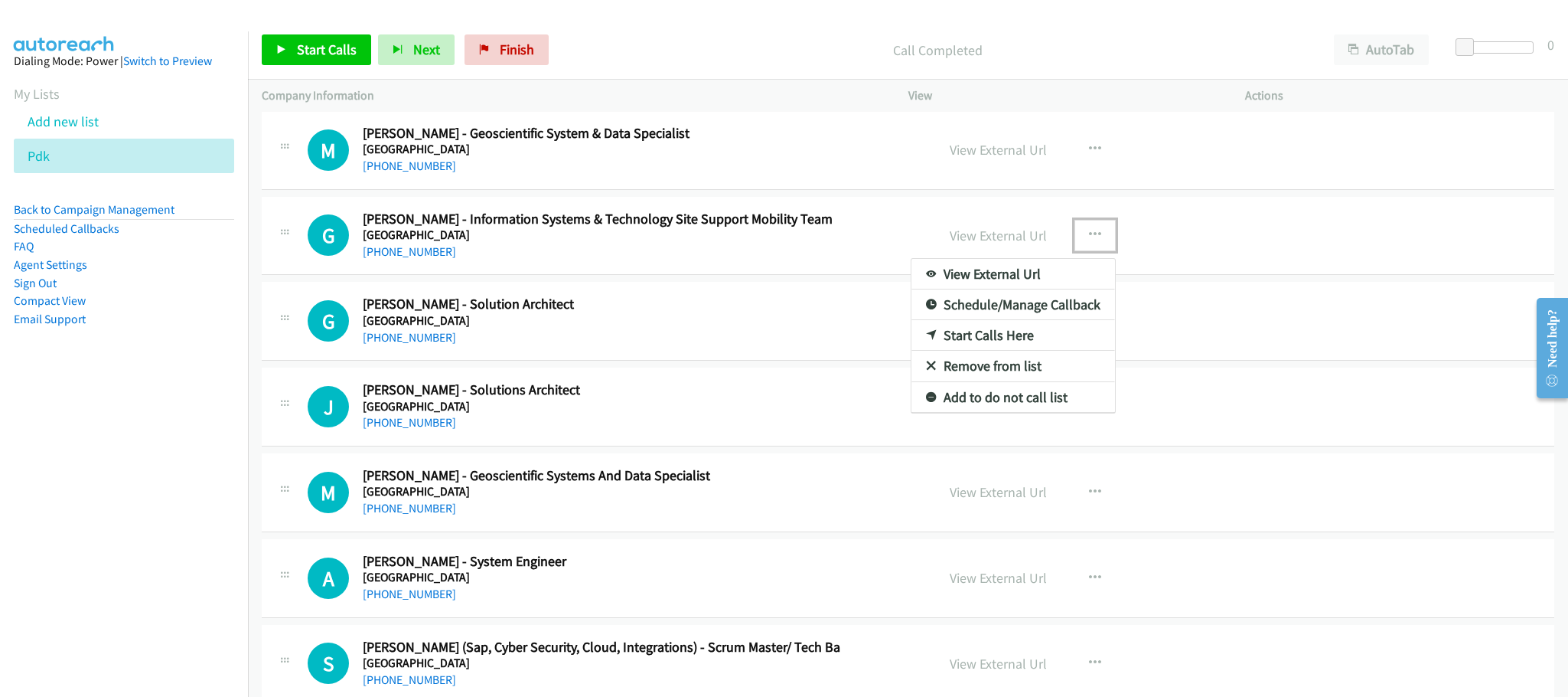
click at [973, 351] on link "Start Calls Here" at bounding box center [1013, 335] width 204 height 31
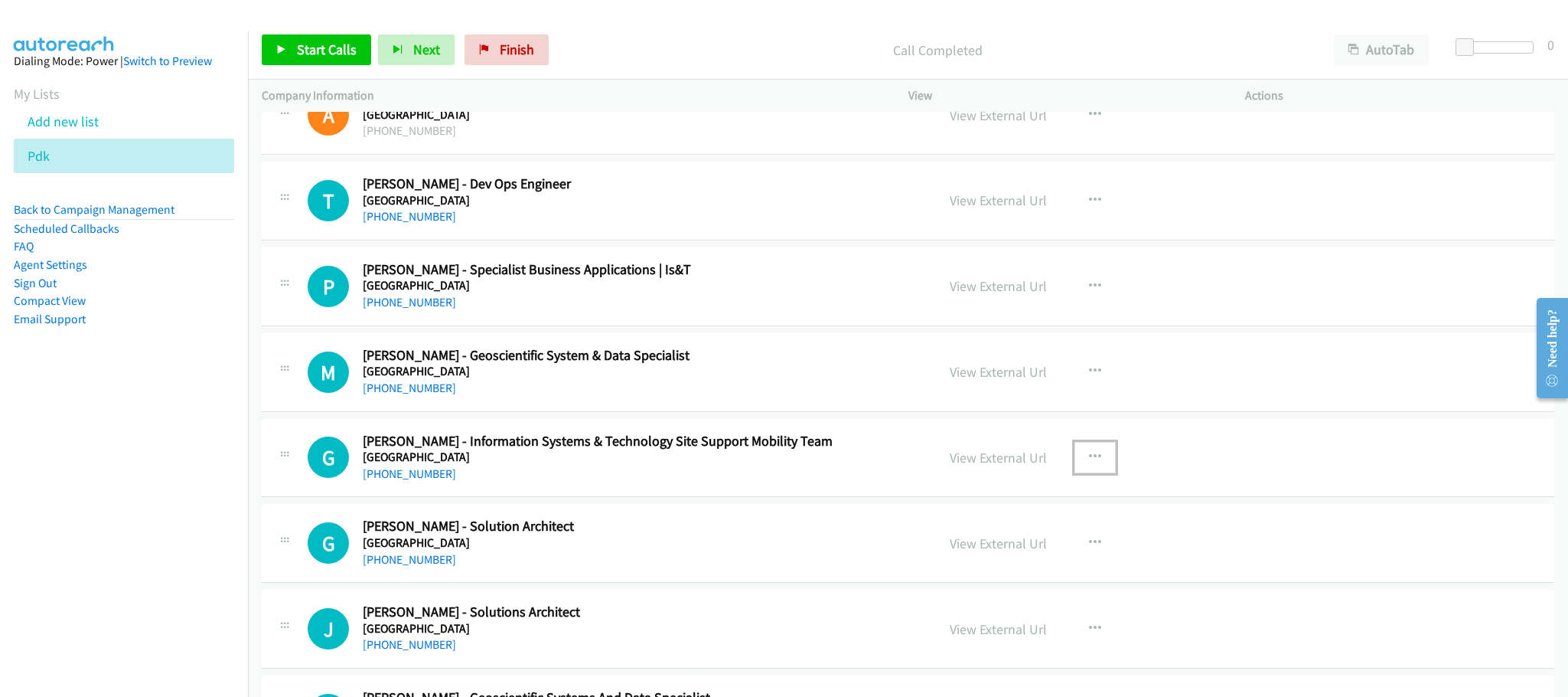
scroll to position [5170, 0]
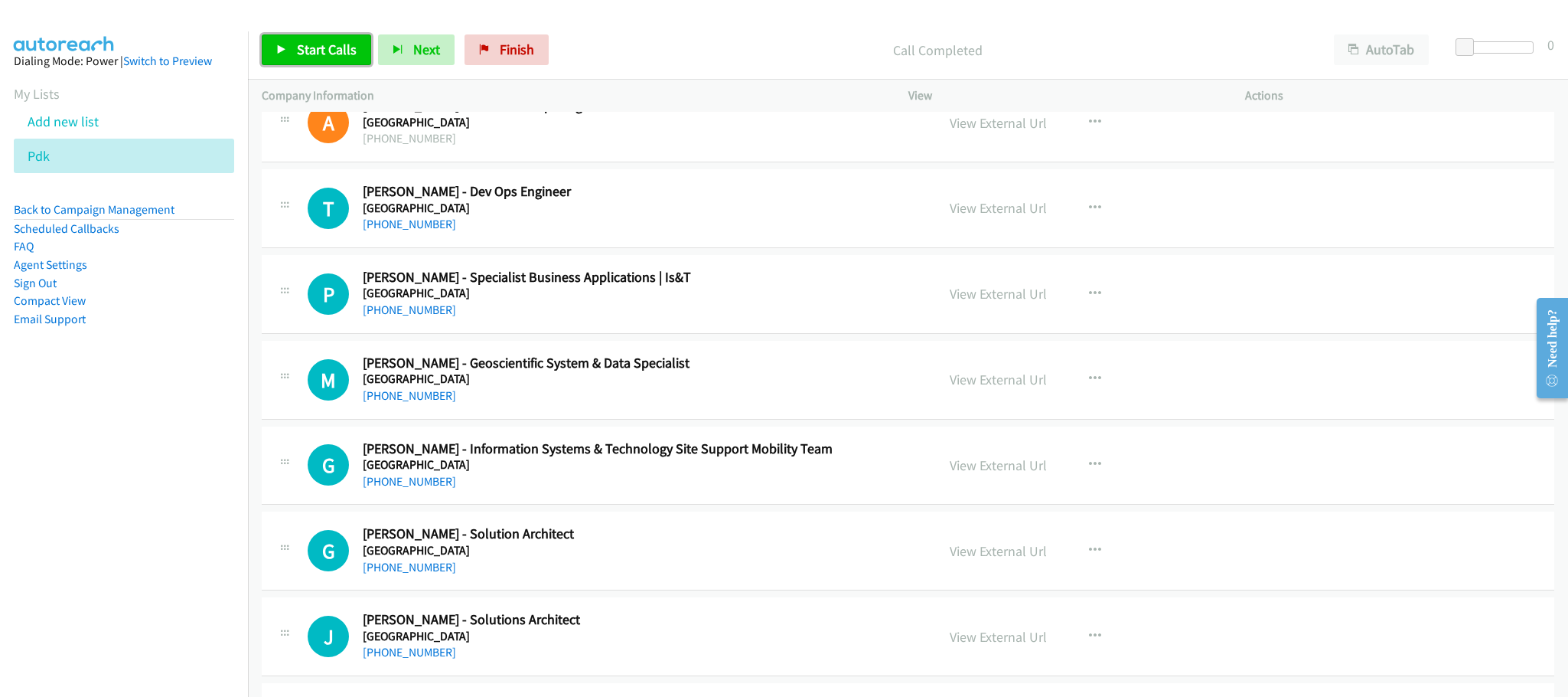
click at [345, 60] on link "Start Calls" at bounding box center [316, 50] width 109 height 31
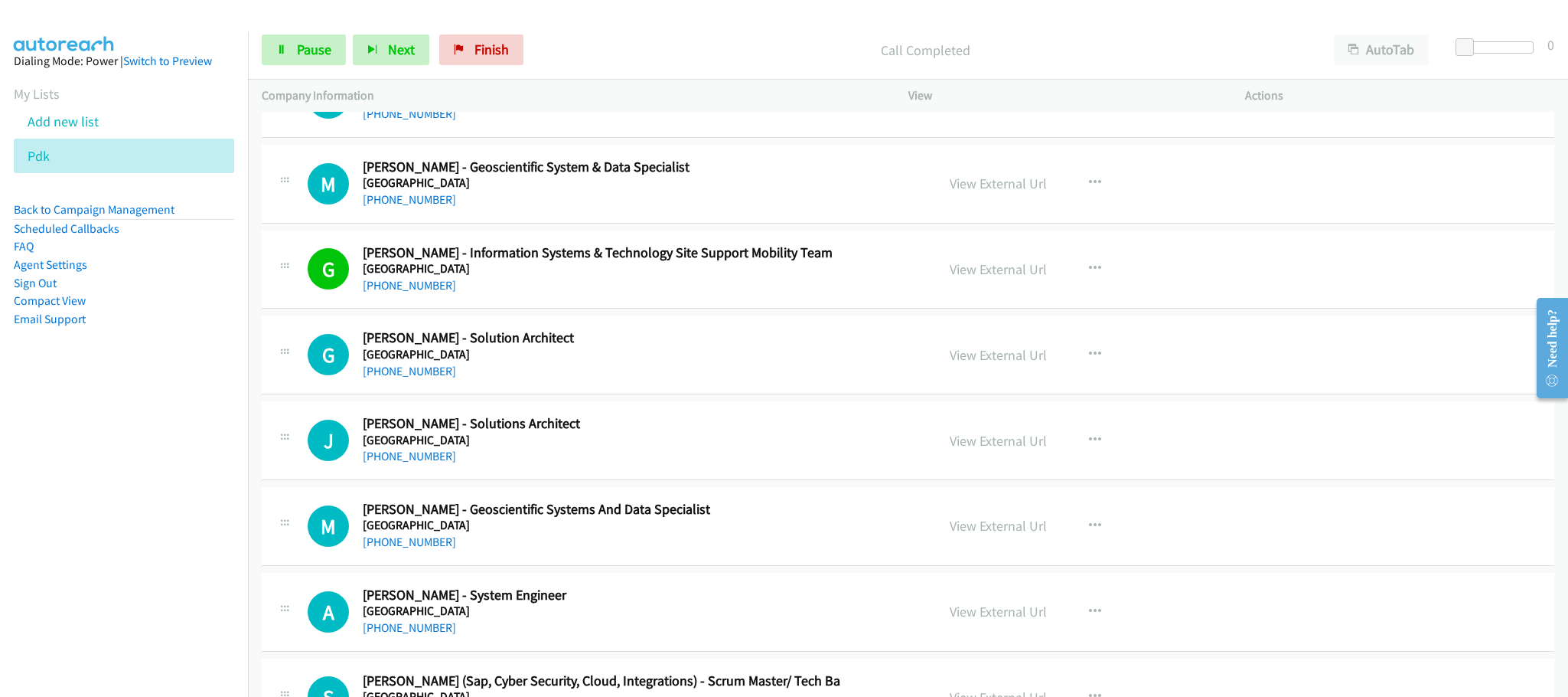
scroll to position [5399, 0]
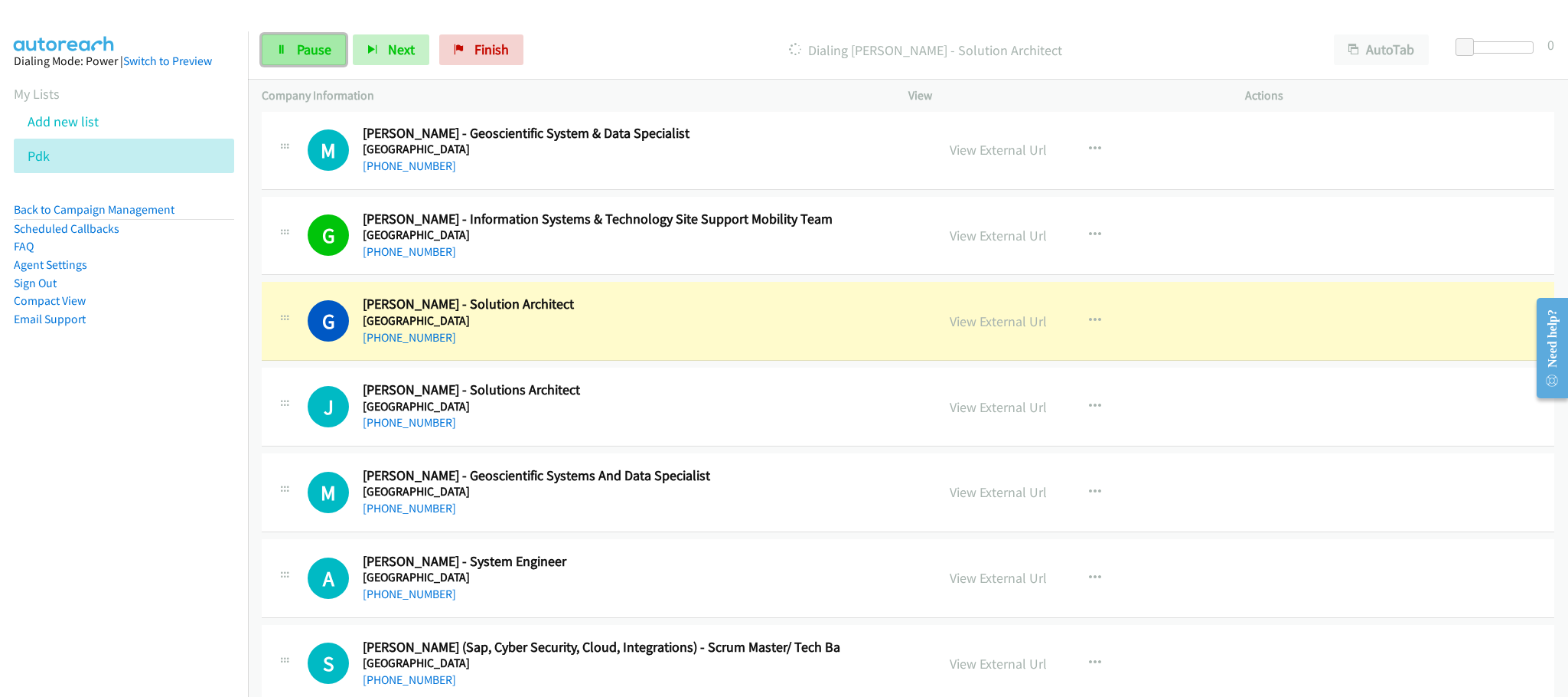
click at [297, 49] on span "Pause" at bounding box center [314, 49] width 35 height 17
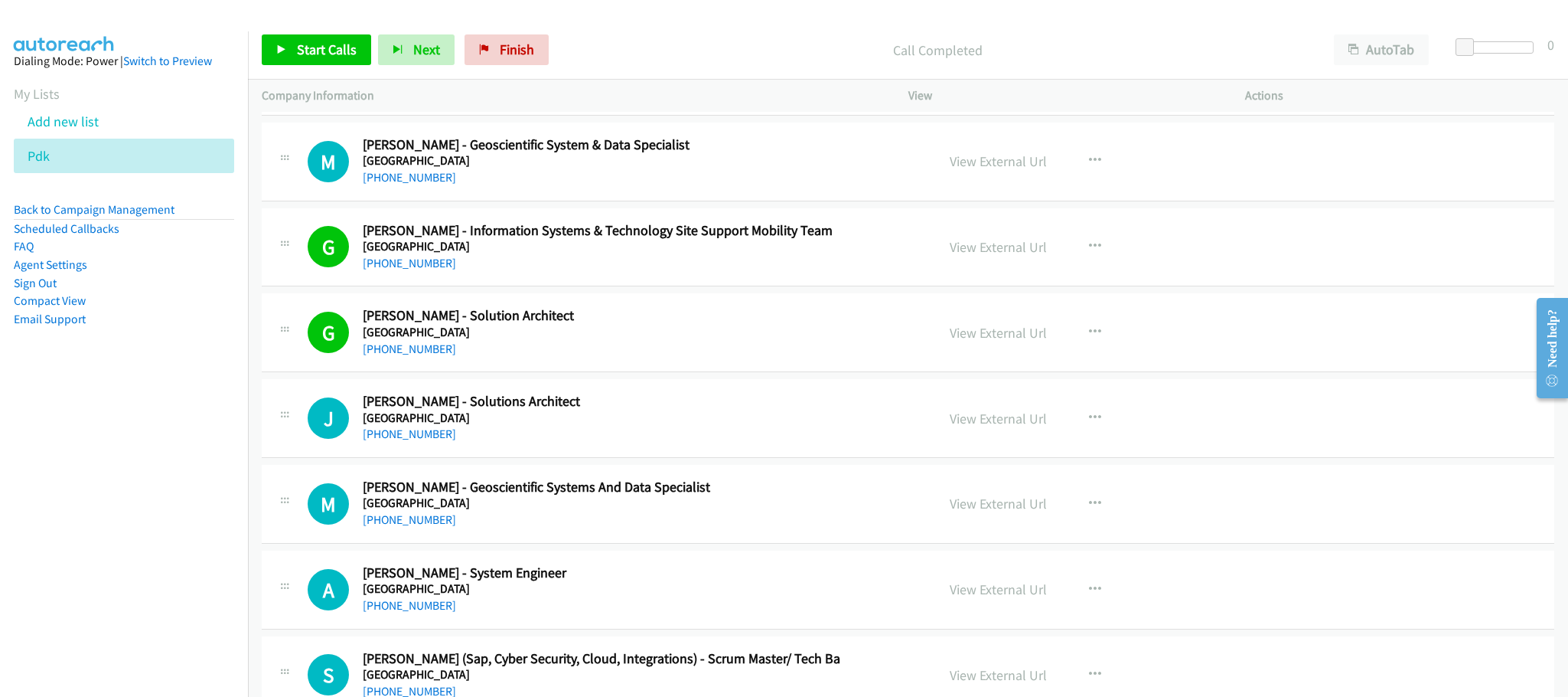
scroll to position [5514, 0]
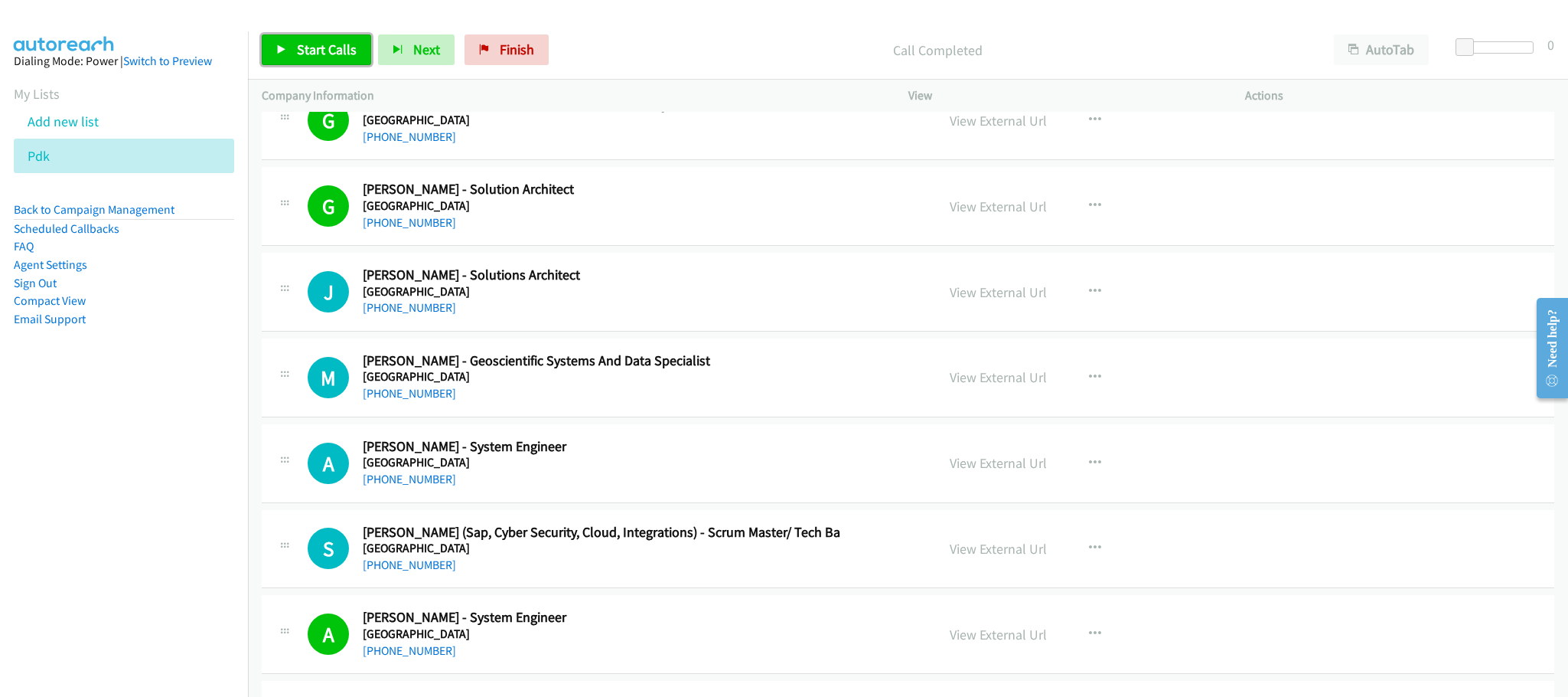
click at [305, 56] on span "Start Calls" at bounding box center [327, 49] width 60 height 17
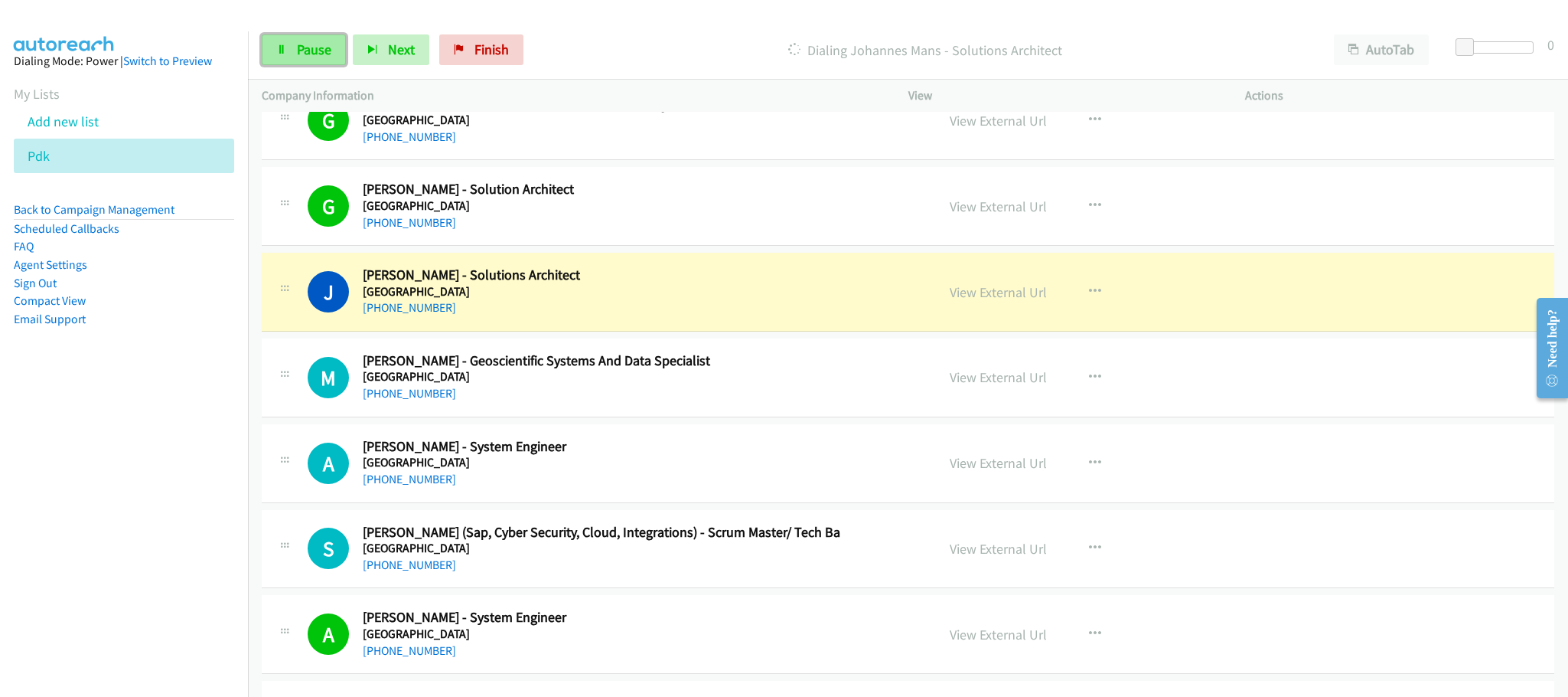
click at [335, 49] on link "Pause" at bounding box center [303, 50] width 84 height 31
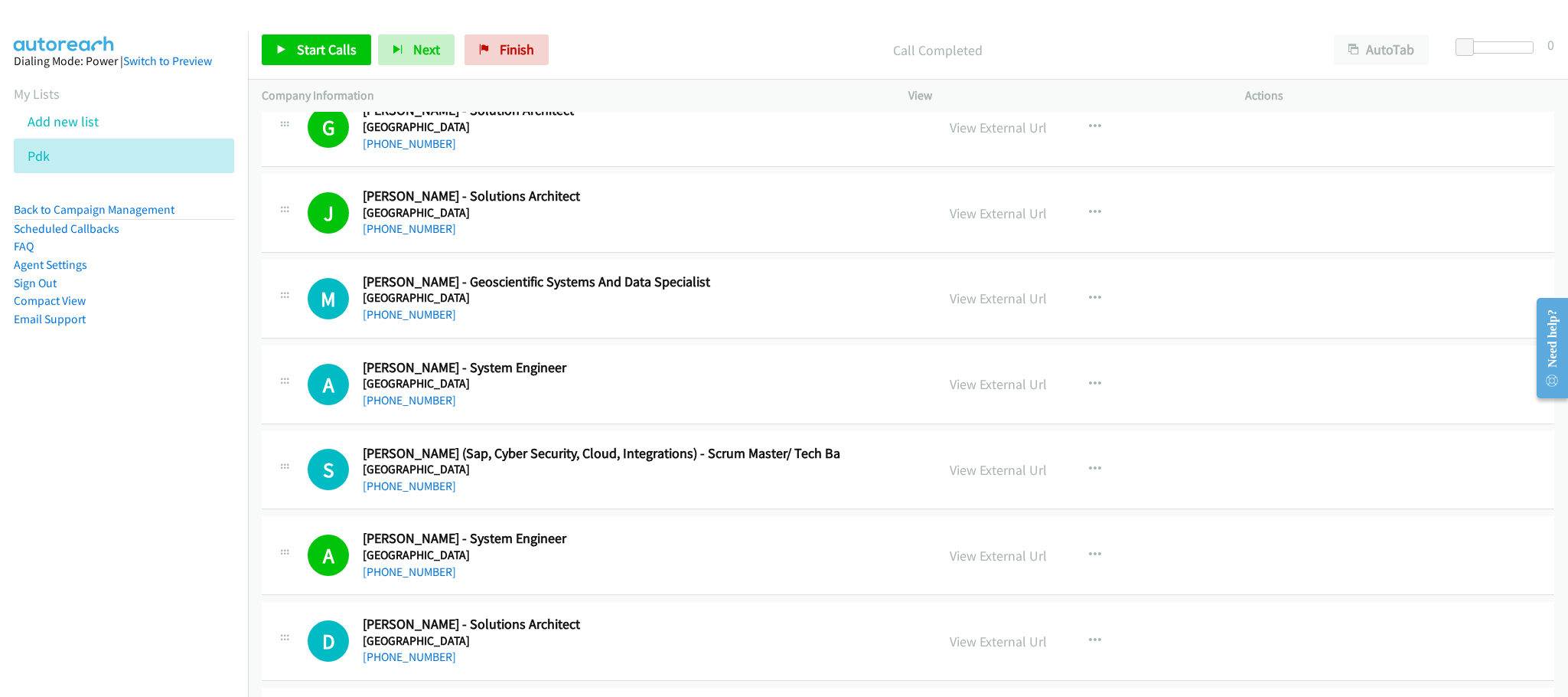
scroll to position [5629, 0]
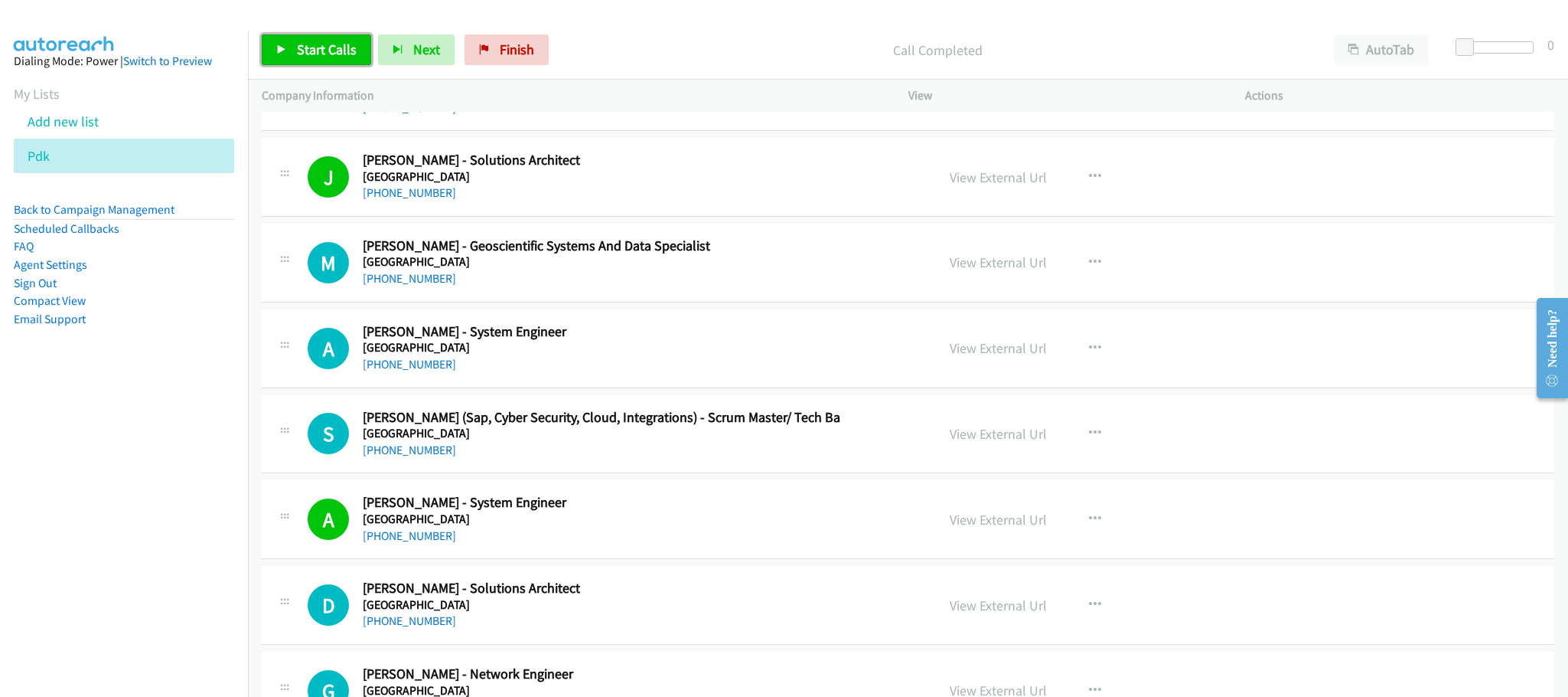
click at [317, 53] on span "Start Calls" at bounding box center [327, 49] width 60 height 17
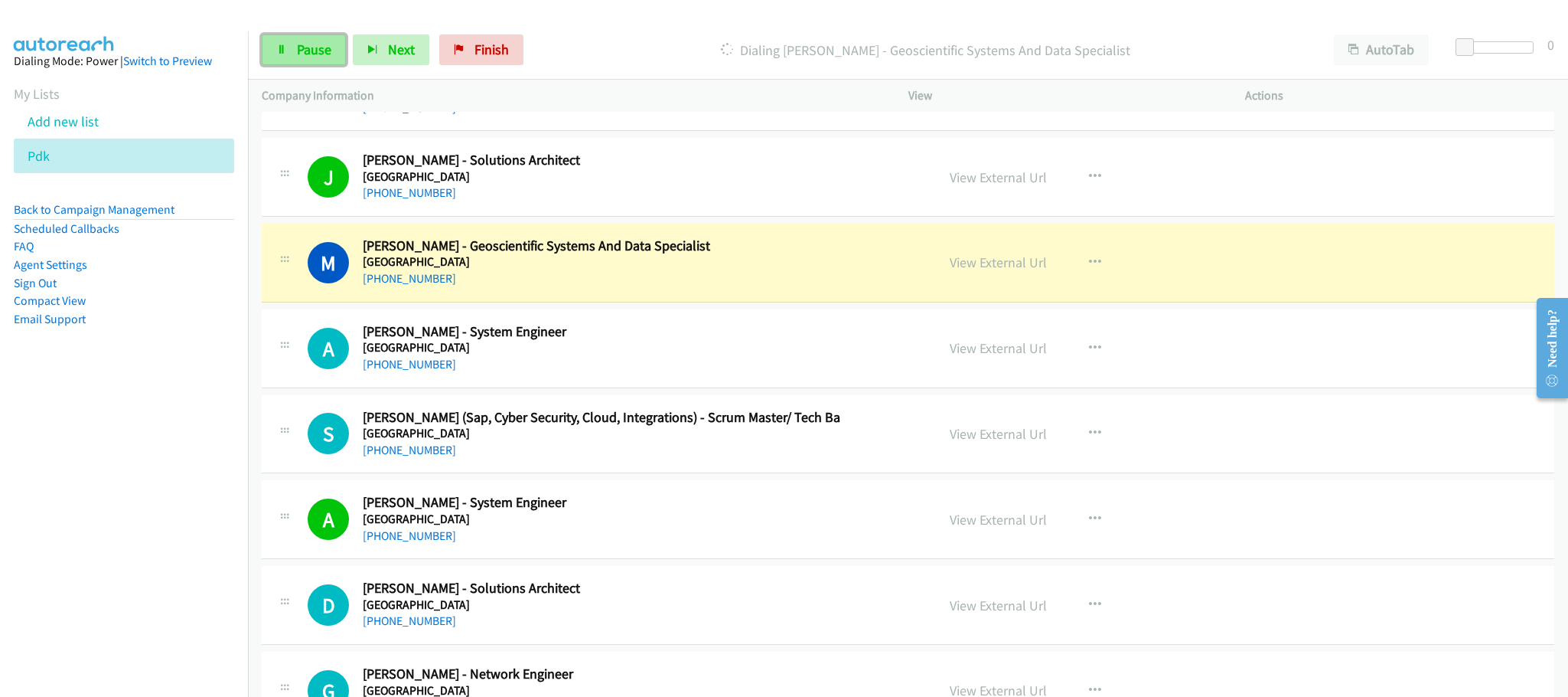
click at [326, 56] on span "Pause" at bounding box center [314, 49] width 35 height 17
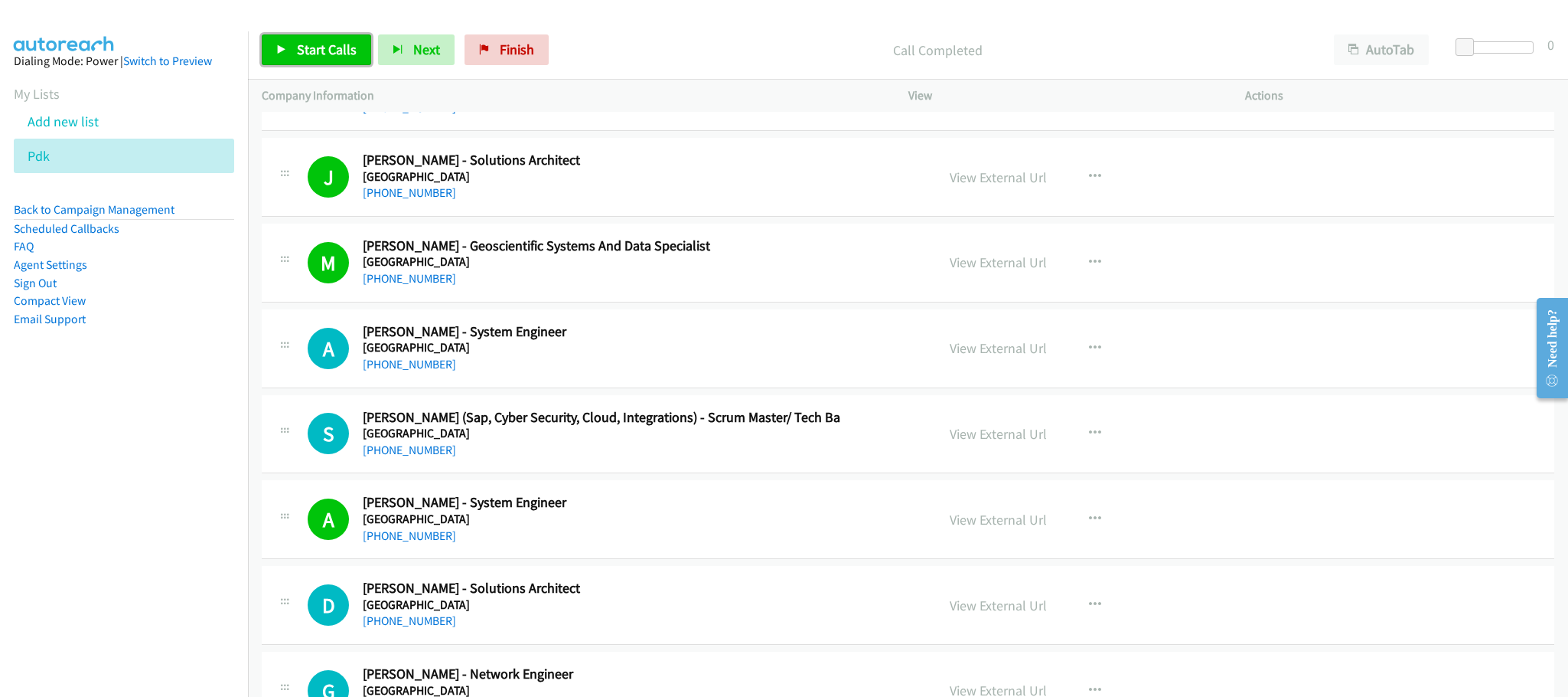
click at [329, 45] on span "Start Calls" at bounding box center [327, 49] width 60 height 17
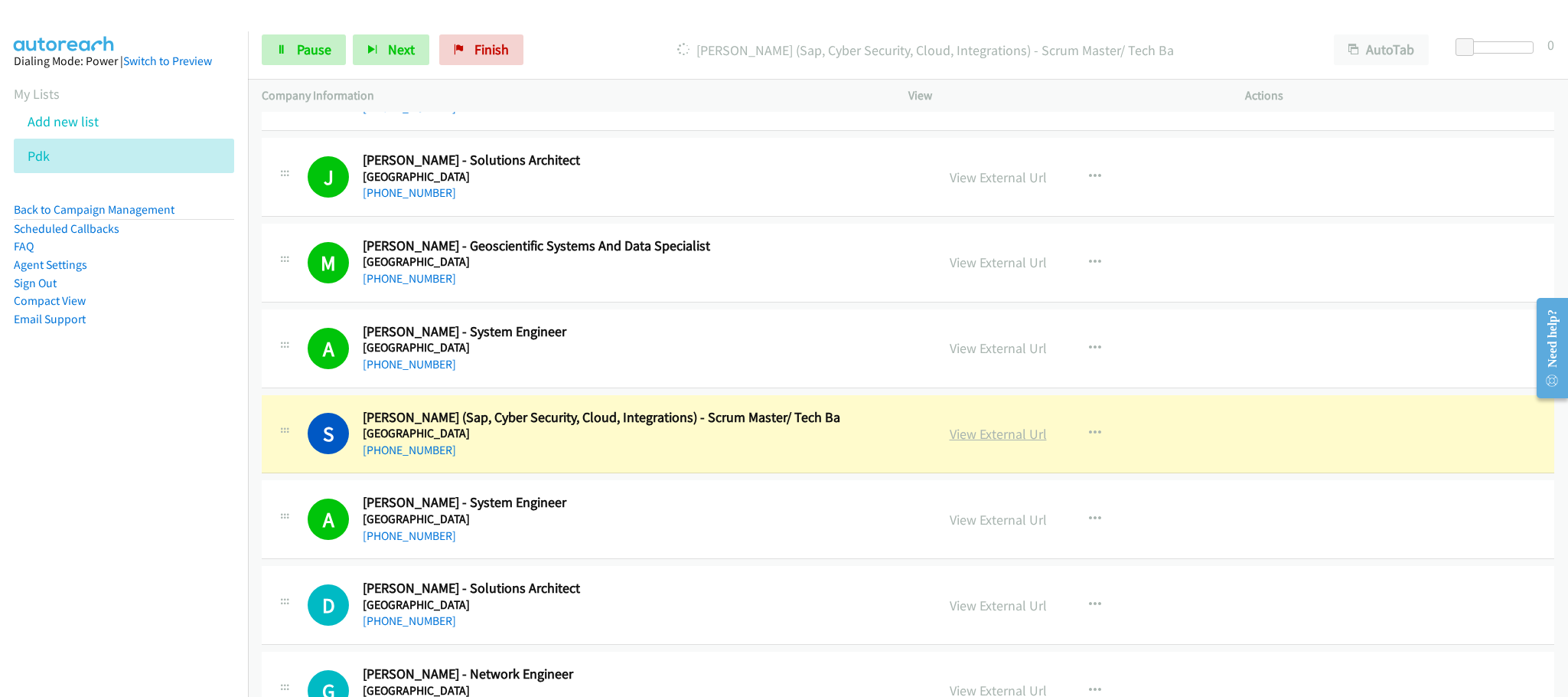
click at [992, 443] on link "View External Url" at bounding box center [998, 434] width 97 height 17
click at [310, 56] on span "Pause" at bounding box center [314, 49] width 35 height 17
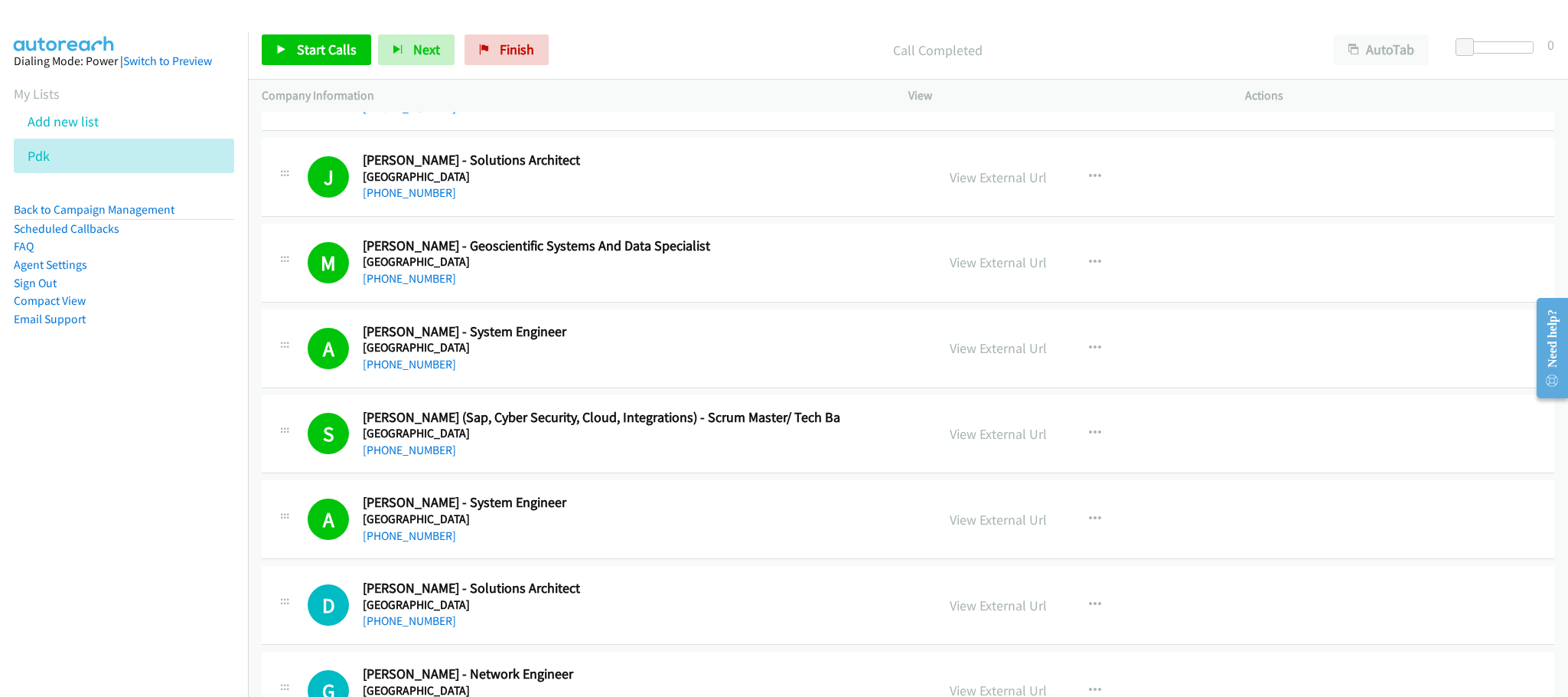
click at [700, 30] on div "Start Calls Pause Next Finish Call Completed AutoTab AutoTab 0" at bounding box center [908, 50] width 1320 height 59
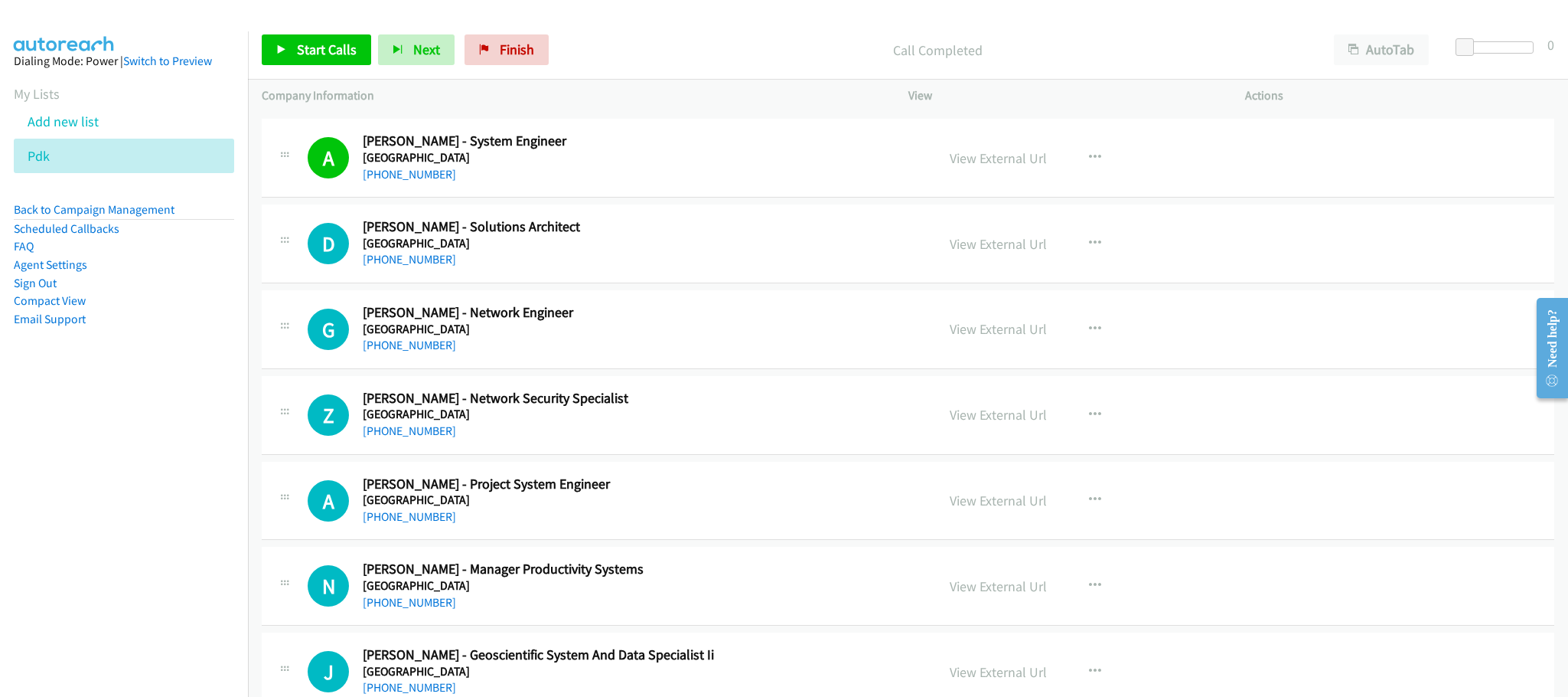
scroll to position [5973, 0]
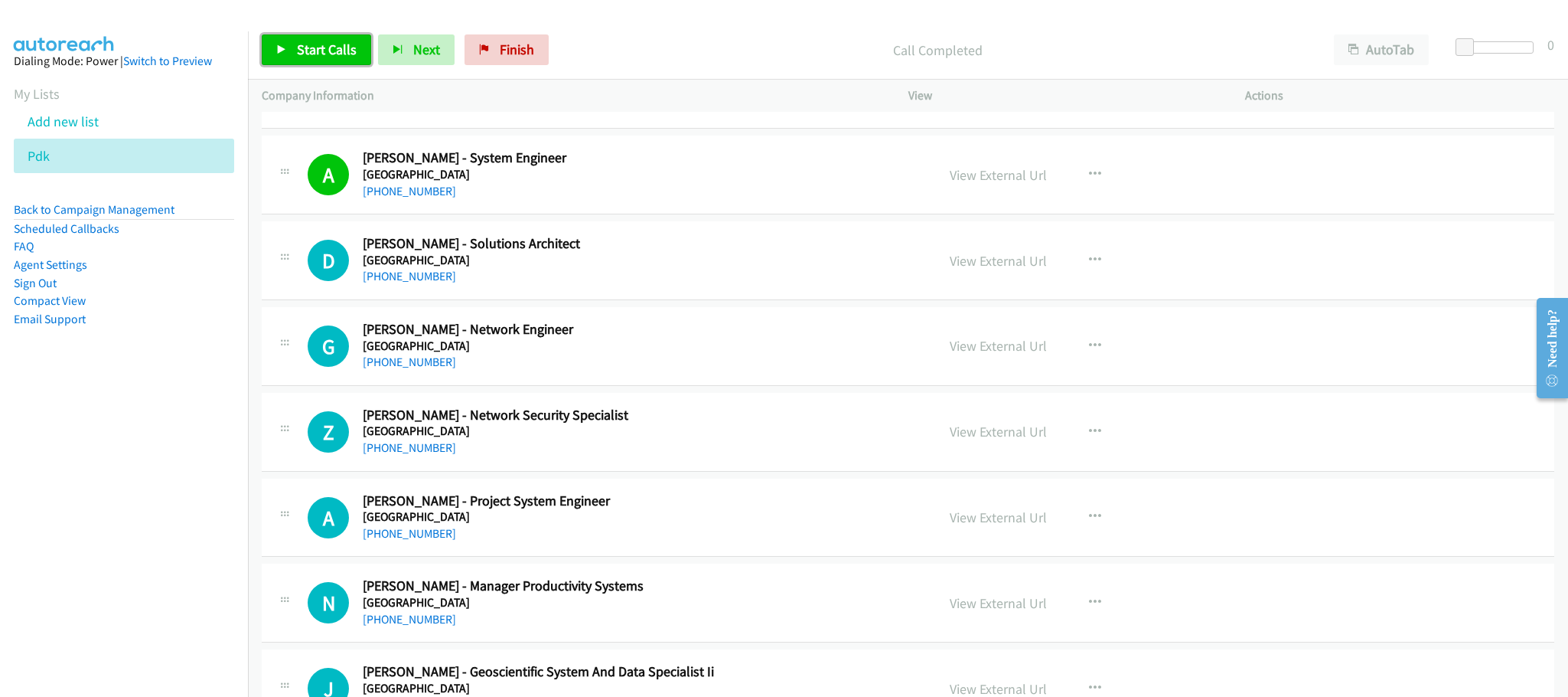
click at [348, 46] on span "Start Calls" at bounding box center [327, 49] width 60 height 17
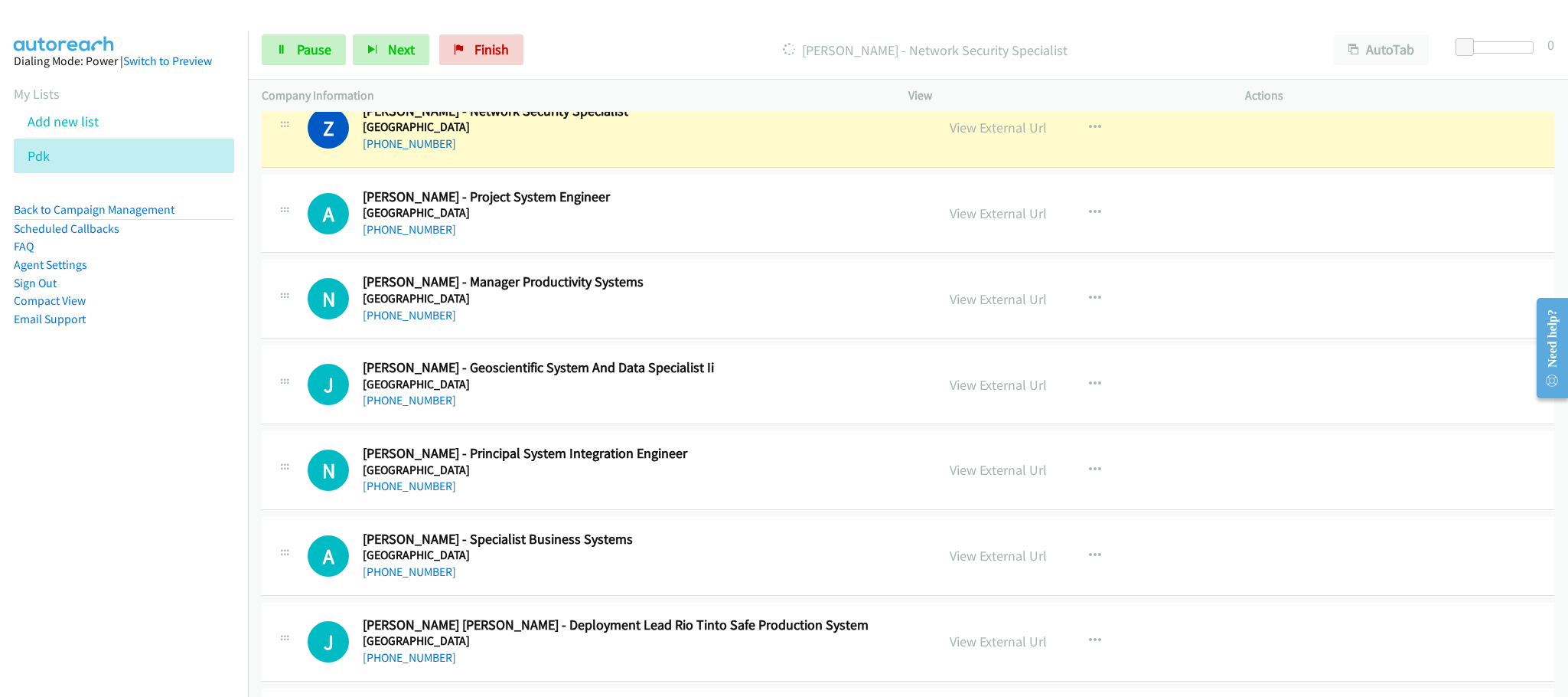
scroll to position [6318, 0]
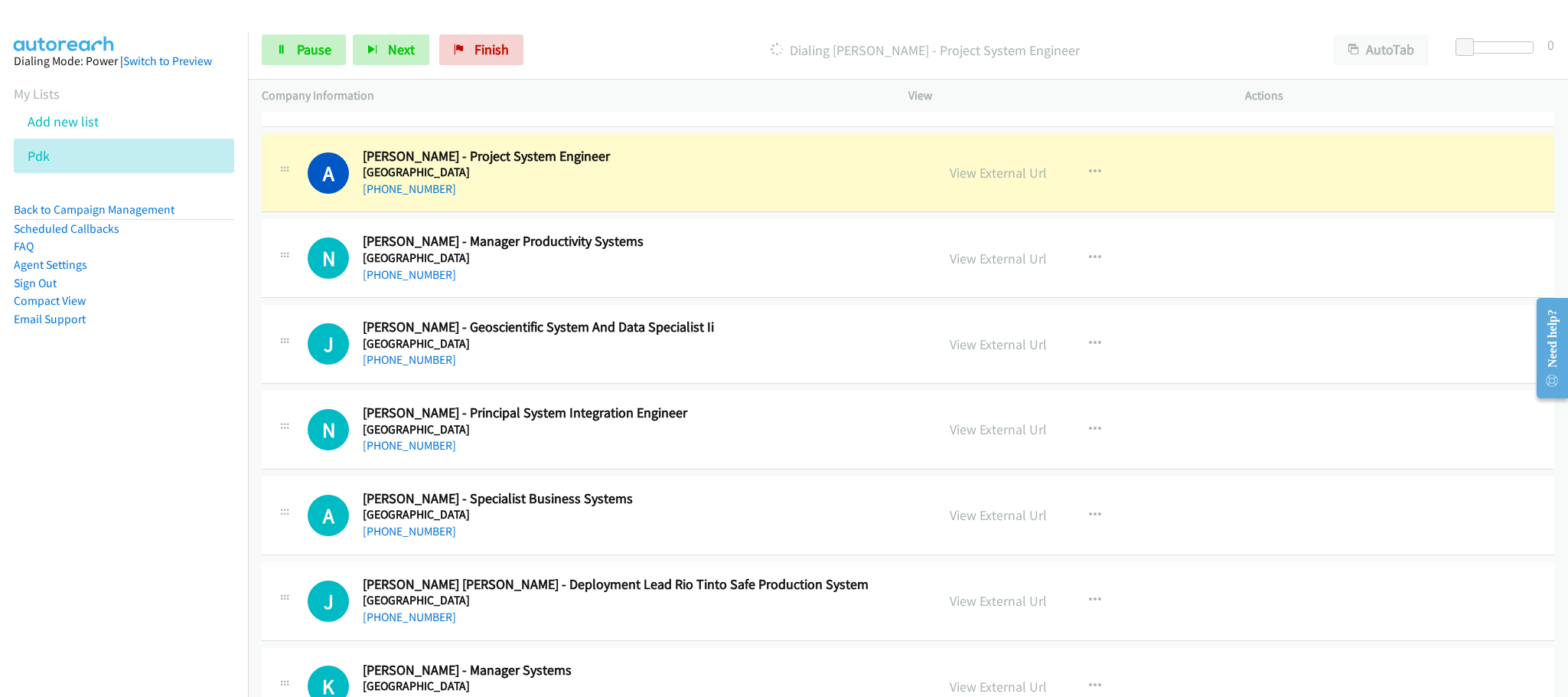
click at [741, 199] on div "[PHONE_NUMBER]" at bounding box center [637, 190] width 551 height 18
click at [318, 57] on span "Pause" at bounding box center [314, 49] width 35 height 17
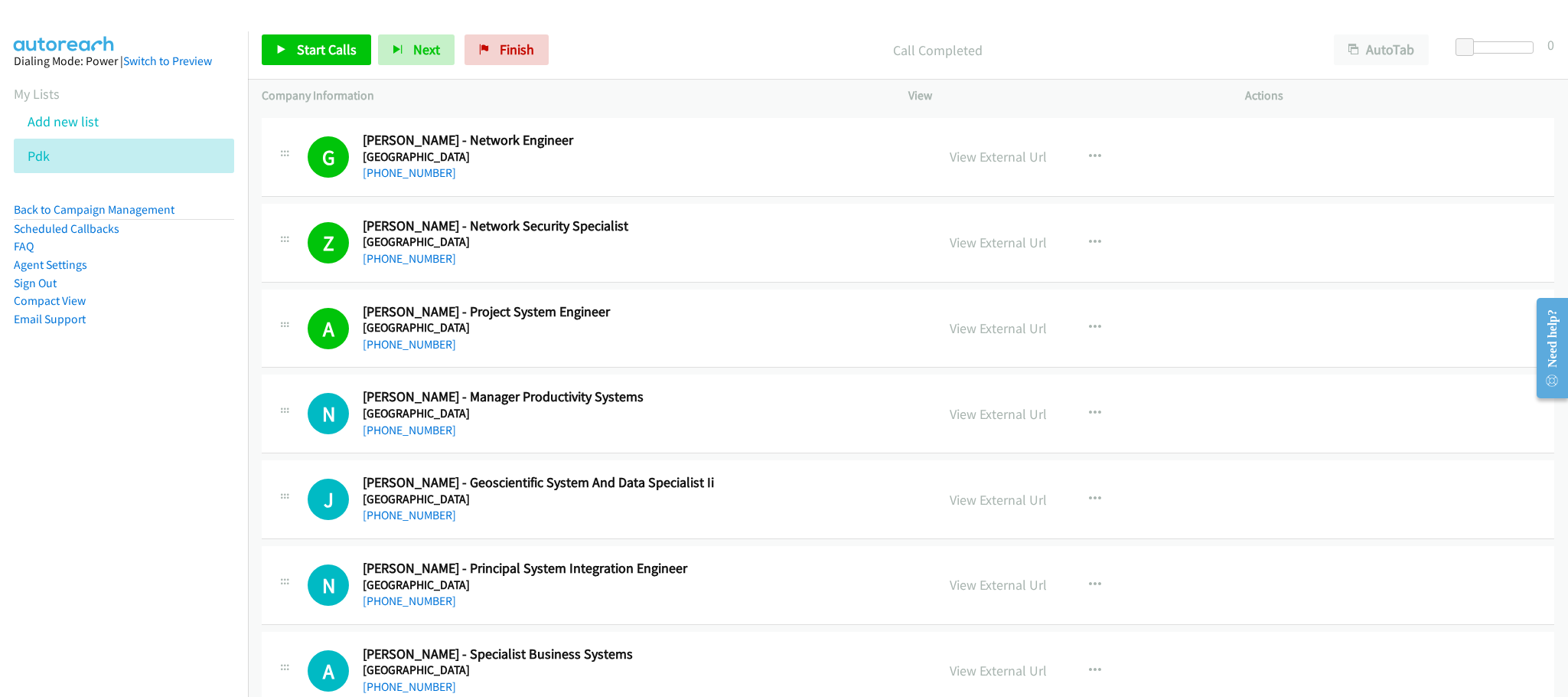
scroll to position [6203, 0]
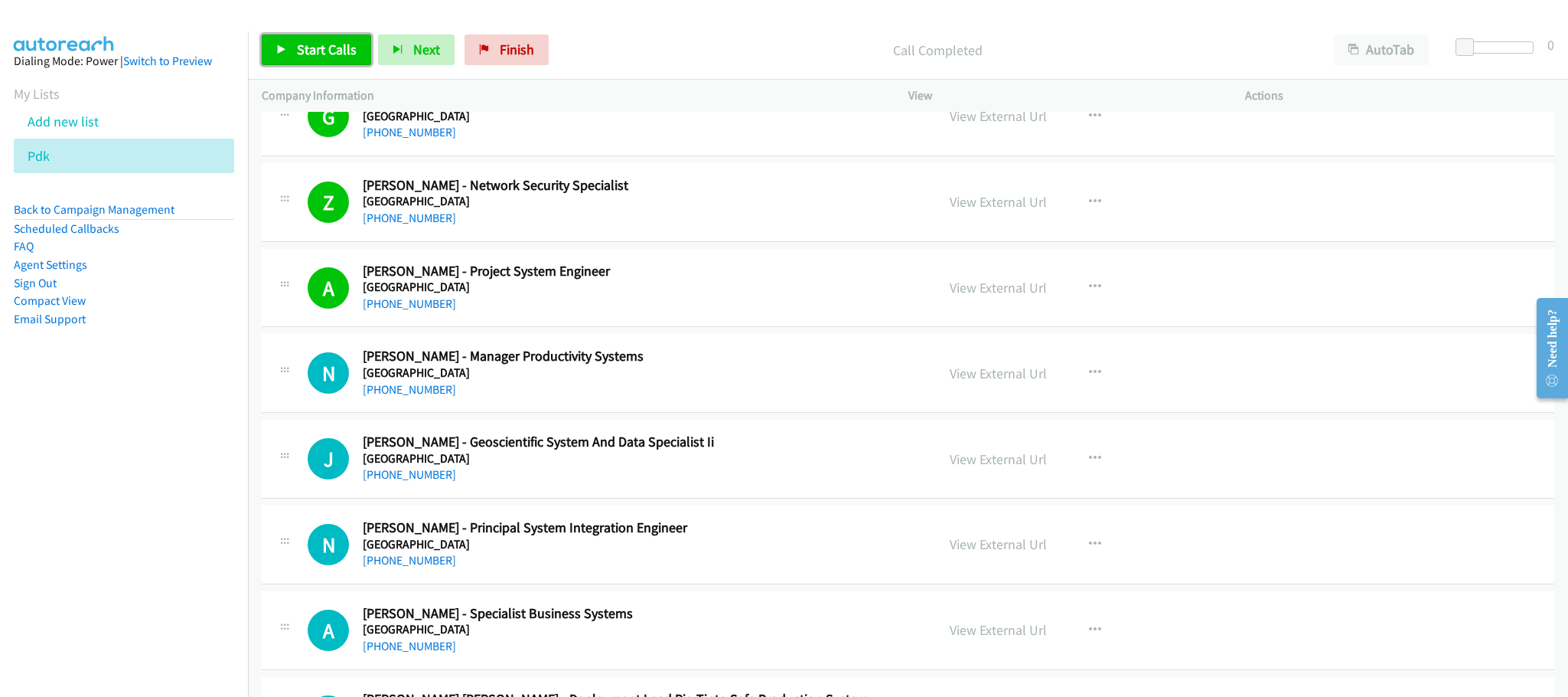
click at [339, 58] on link "Start Calls" at bounding box center [316, 50] width 109 height 31
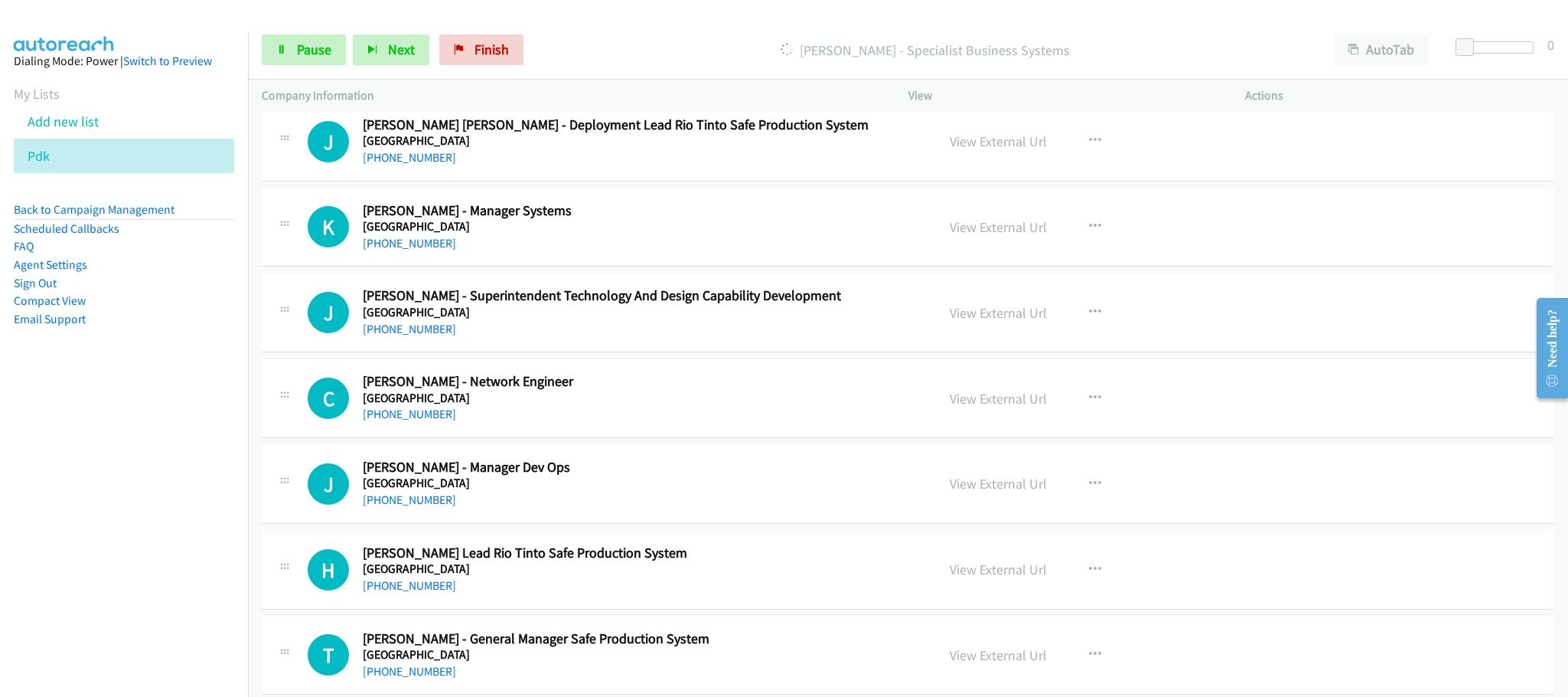
scroll to position [6663, 0]
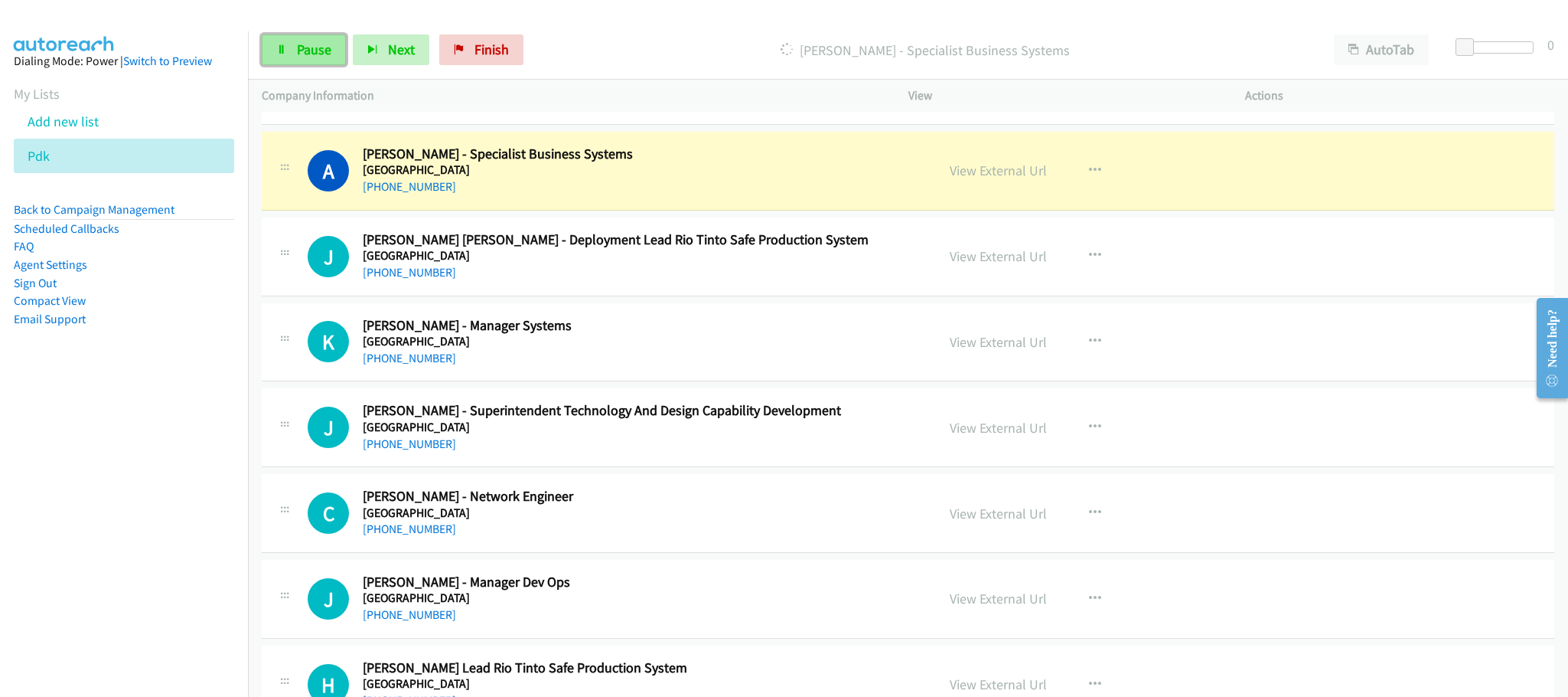
click at [290, 46] on link "Pause" at bounding box center [303, 50] width 84 height 31
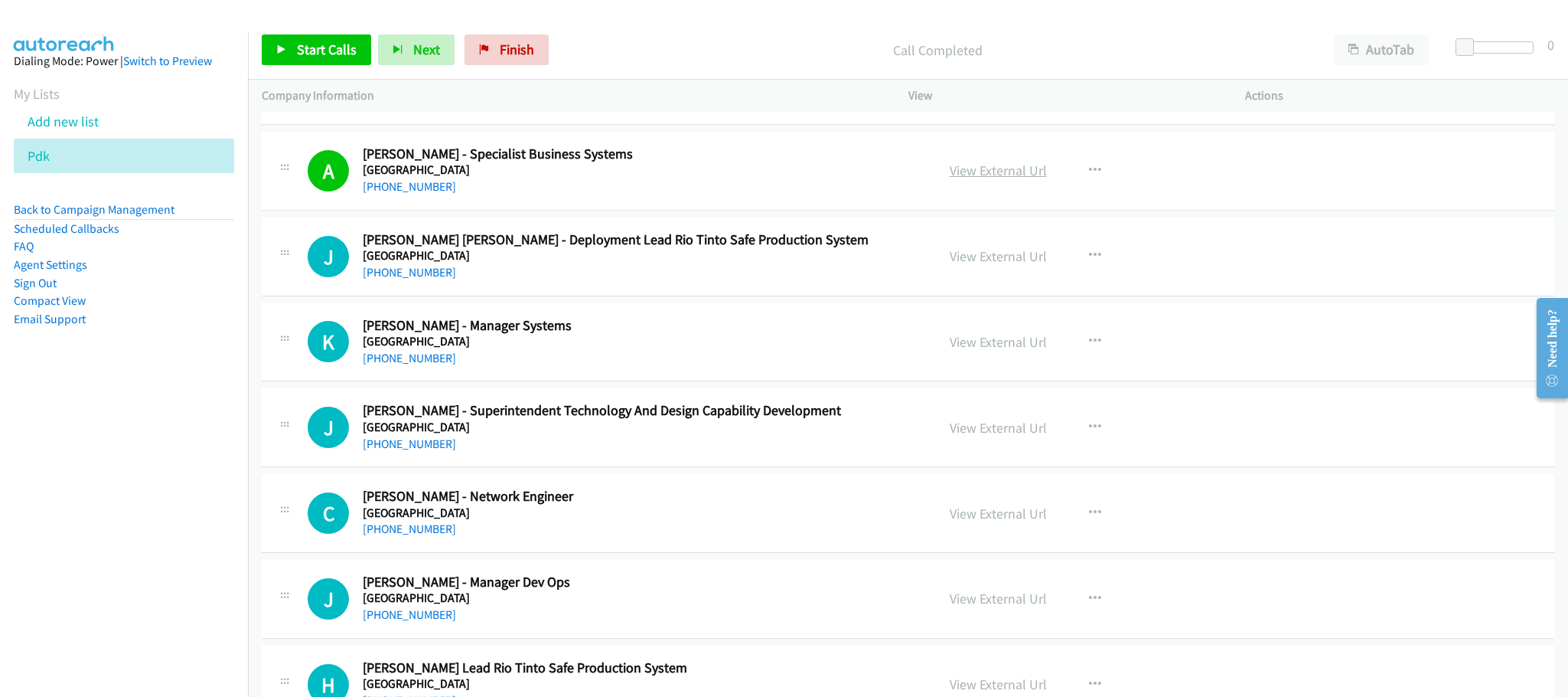
click at [970, 179] on link "View External Url" at bounding box center [998, 169] width 97 height 17
click at [335, 46] on span "Start Calls" at bounding box center [327, 49] width 60 height 17
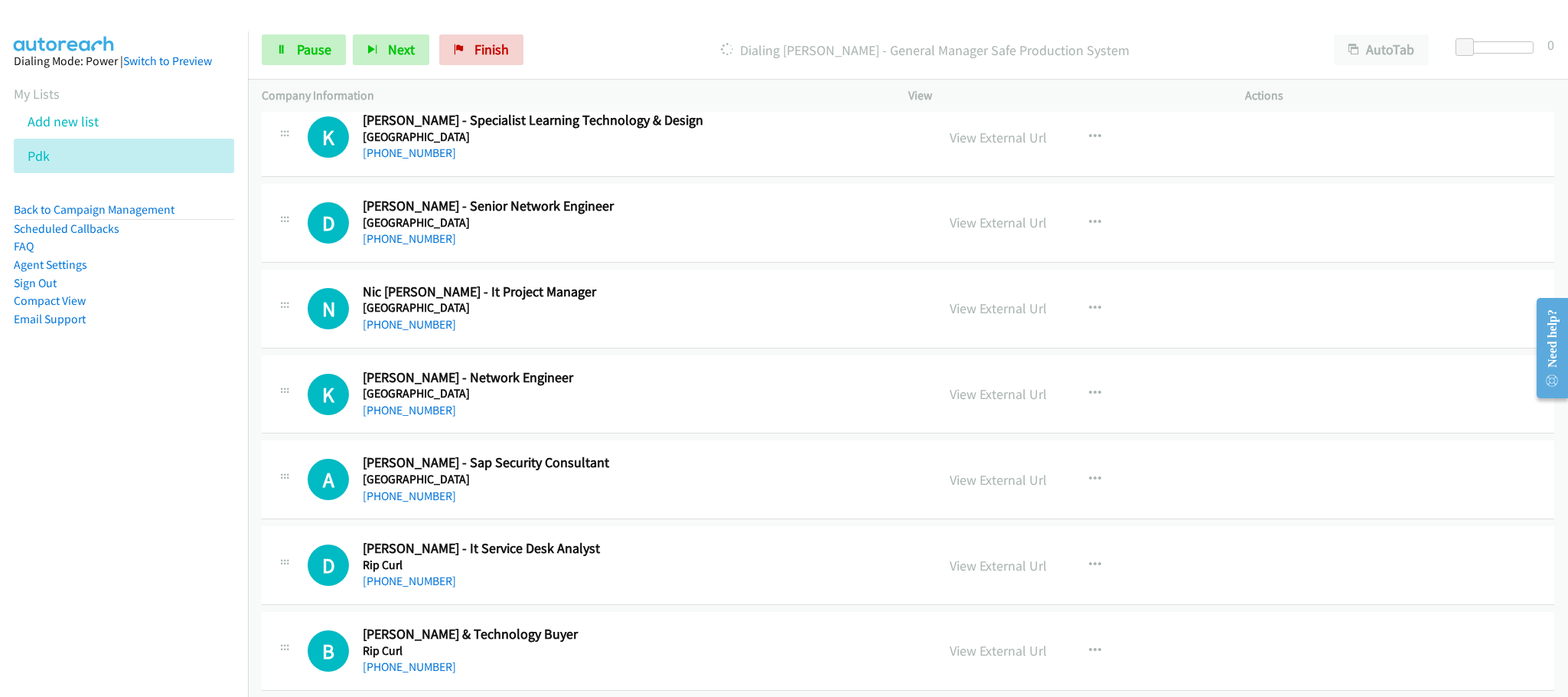
scroll to position [7352, 0]
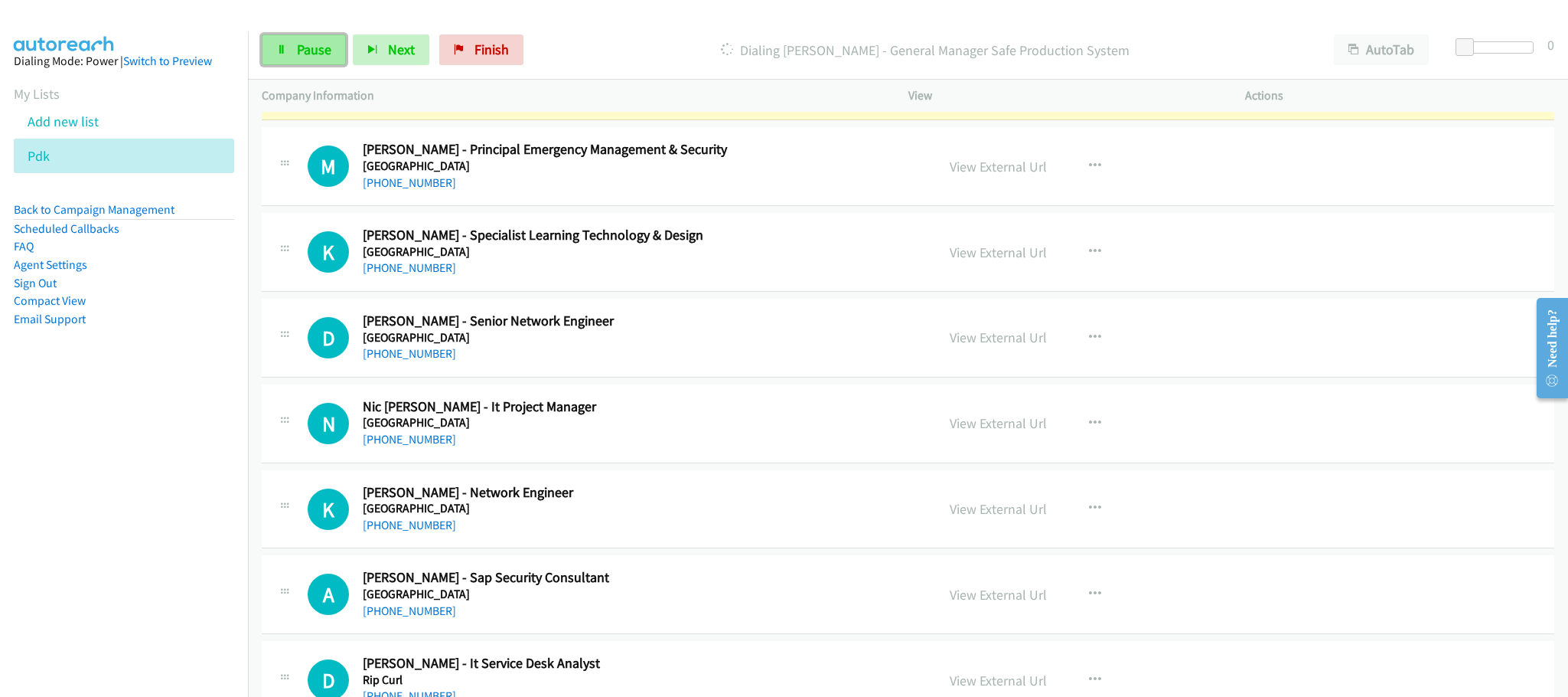
click at [321, 50] on span "Pause" at bounding box center [314, 49] width 35 height 17
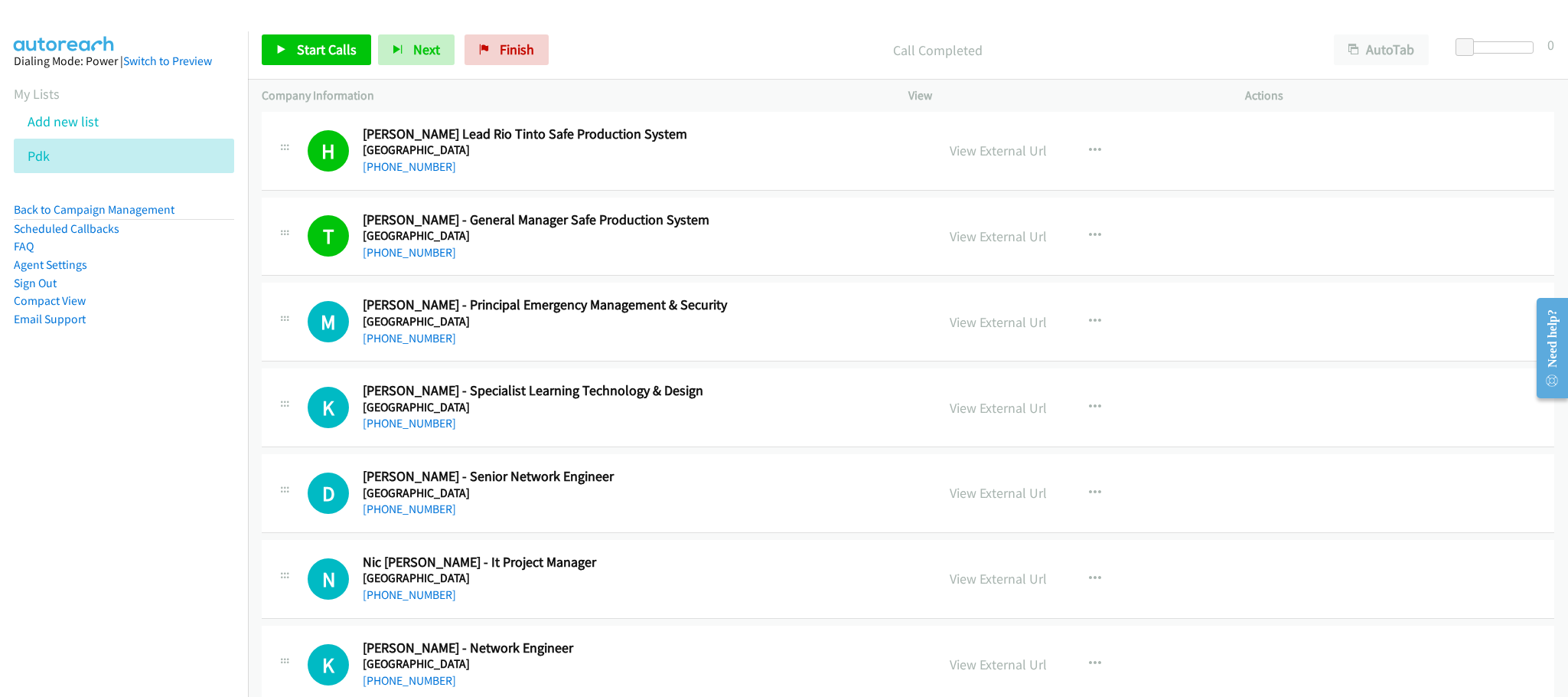
scroll to position [7237, 0]
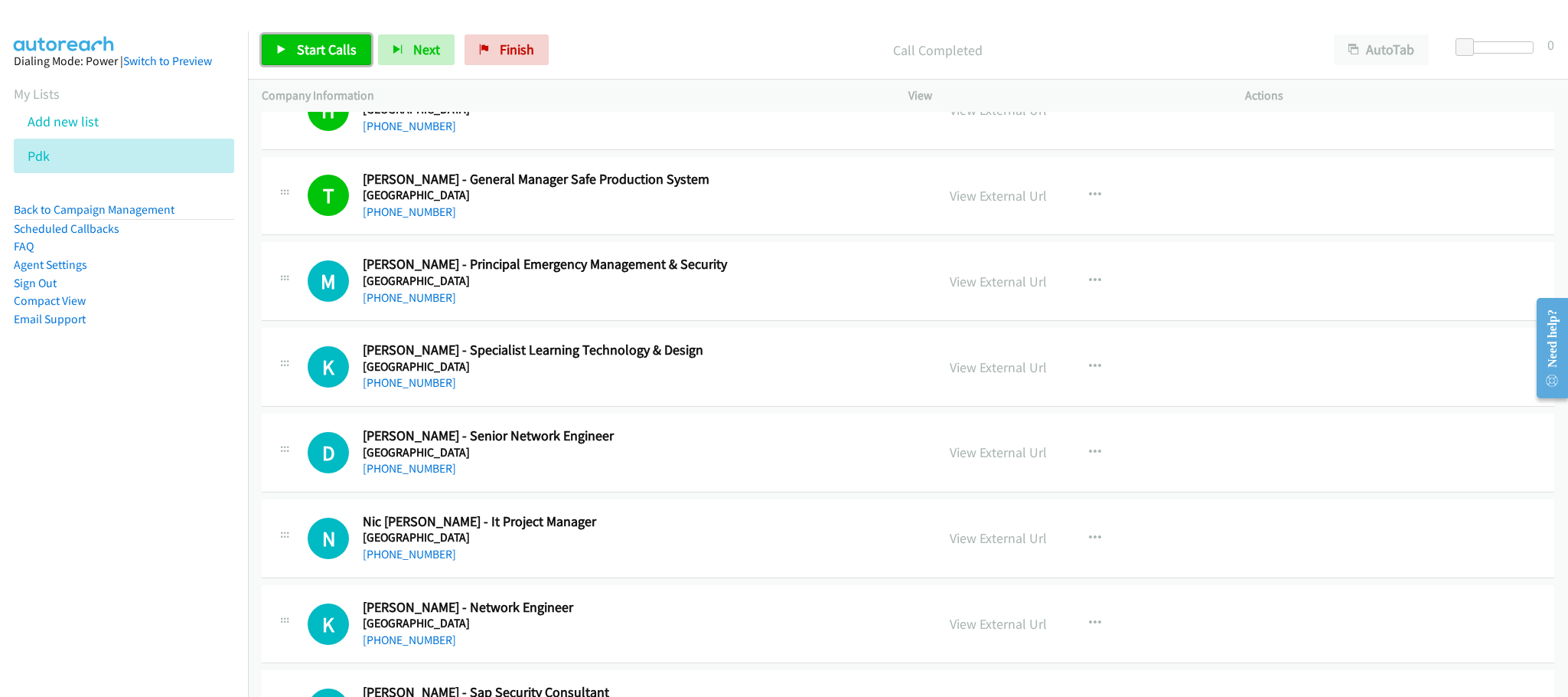
click at [310, 50] on span "Start Calls" at bounding box center [327, 49] width 60 height 17
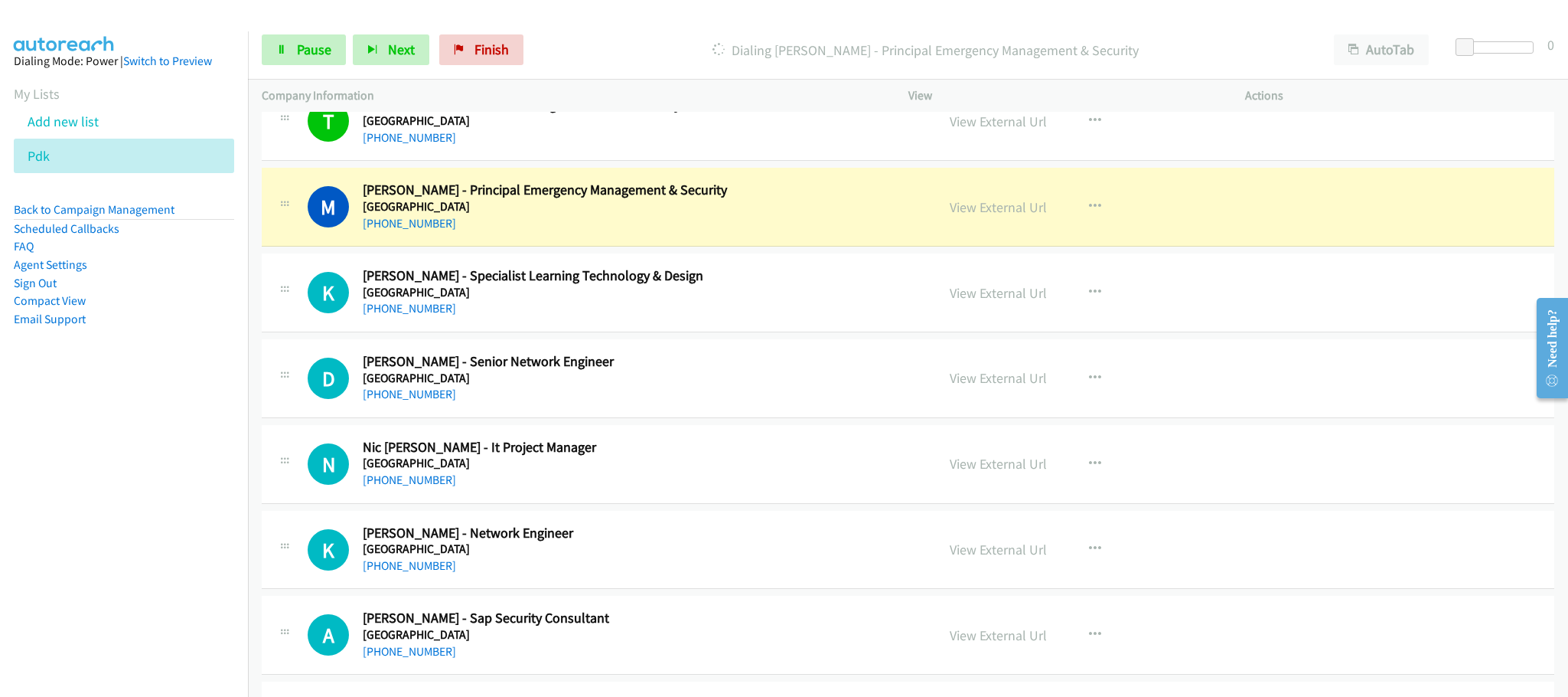
scroll to position [7352, 0]
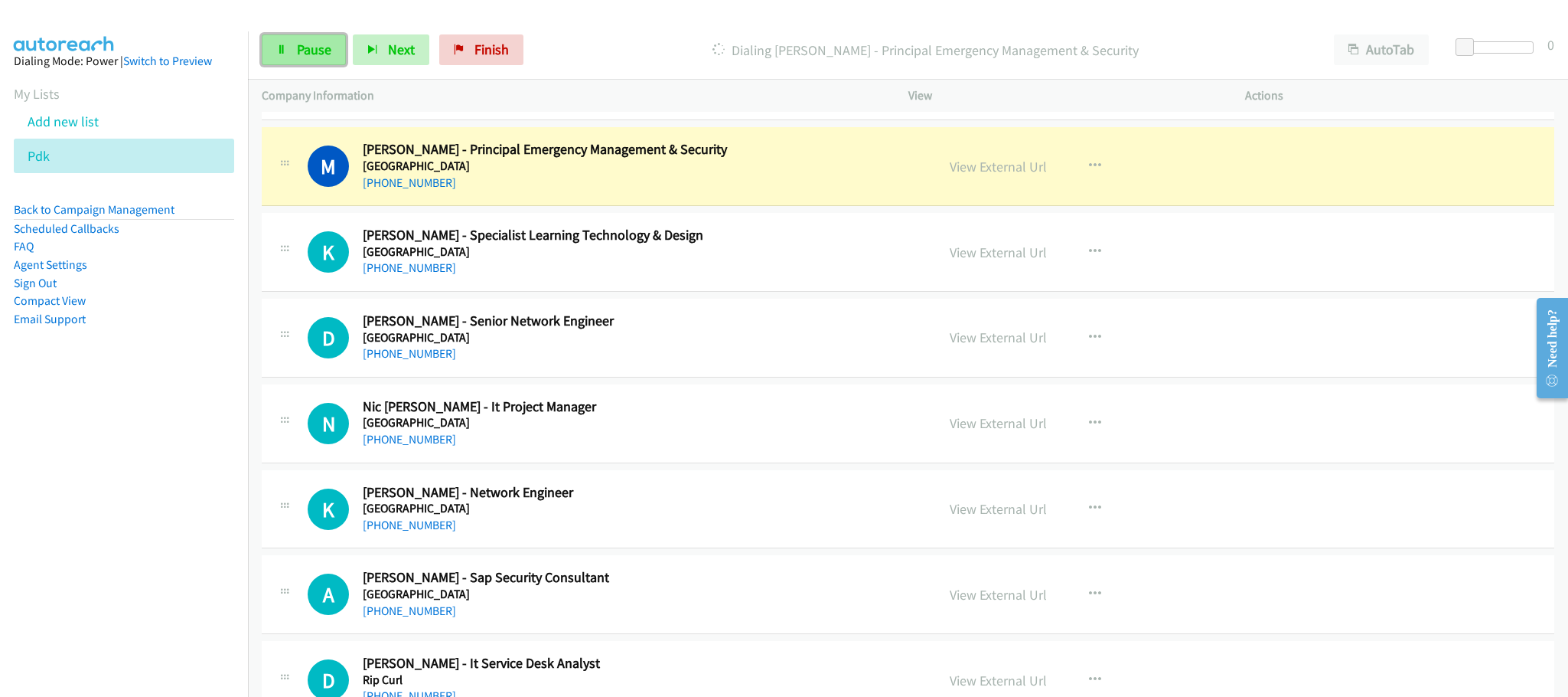
click at [313, 51] on span "Pause" at bounding box center [314, 49] width 35 height 17
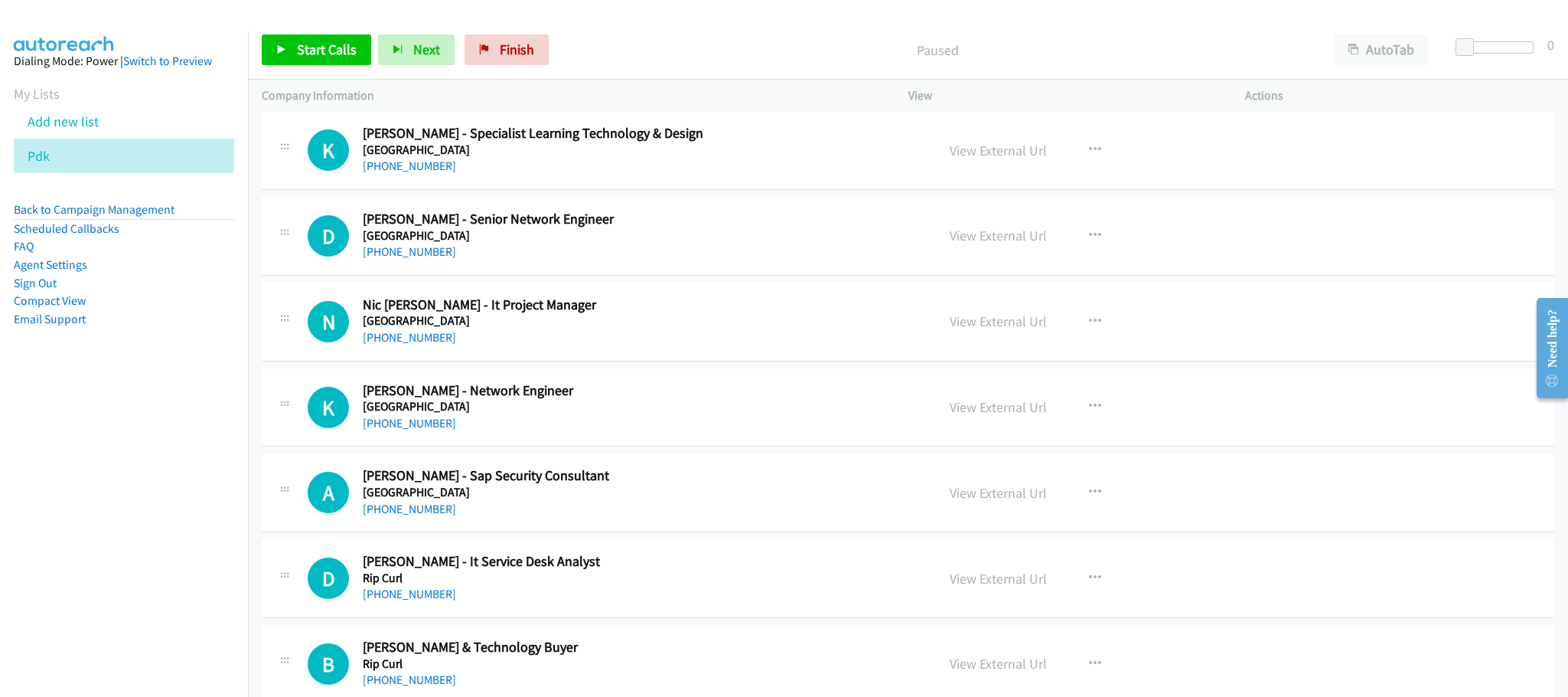
scroll to position [7237, 0]
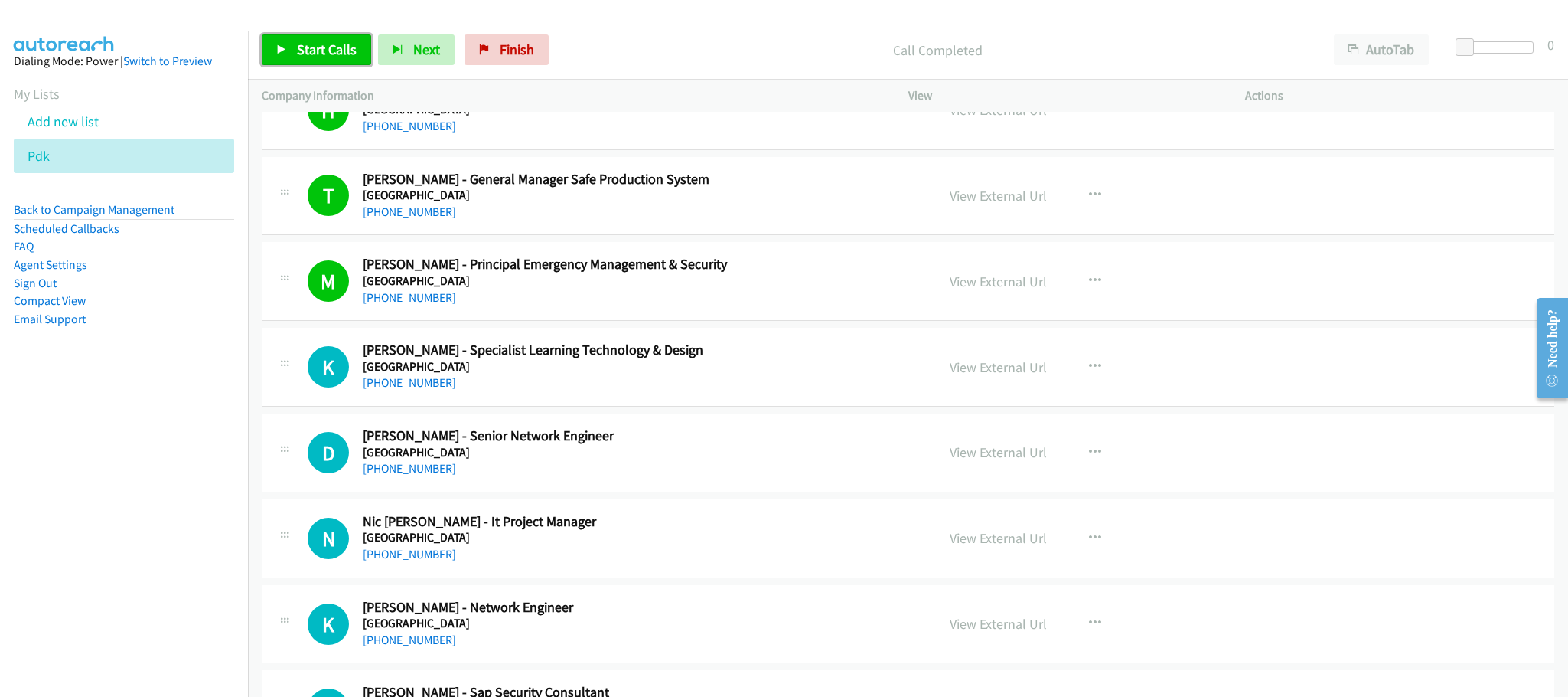
click at [329, 44] on span "Start Calls" at bounding box center [327, 49] width 60 height 17
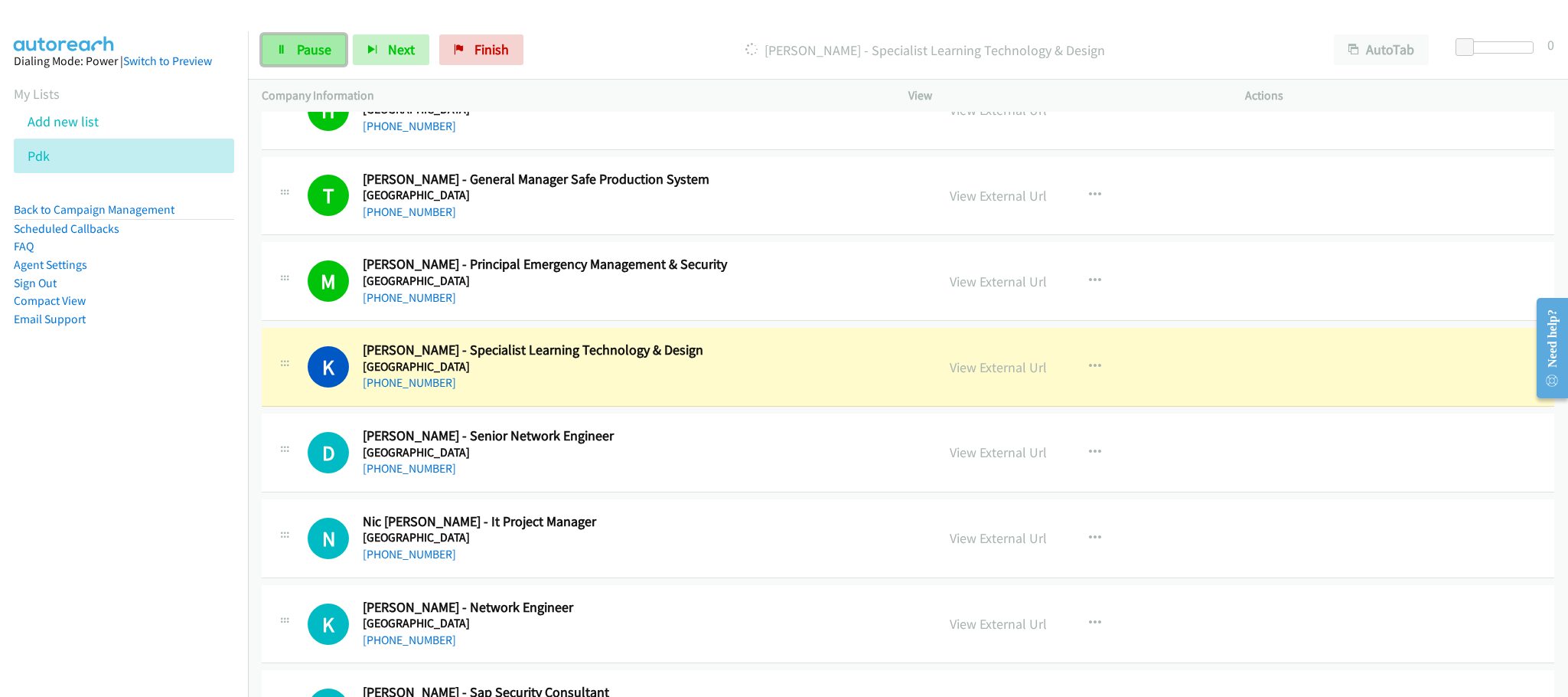
click at [285, 54] on icon at bounding box center [281, 51] width 11 height 11
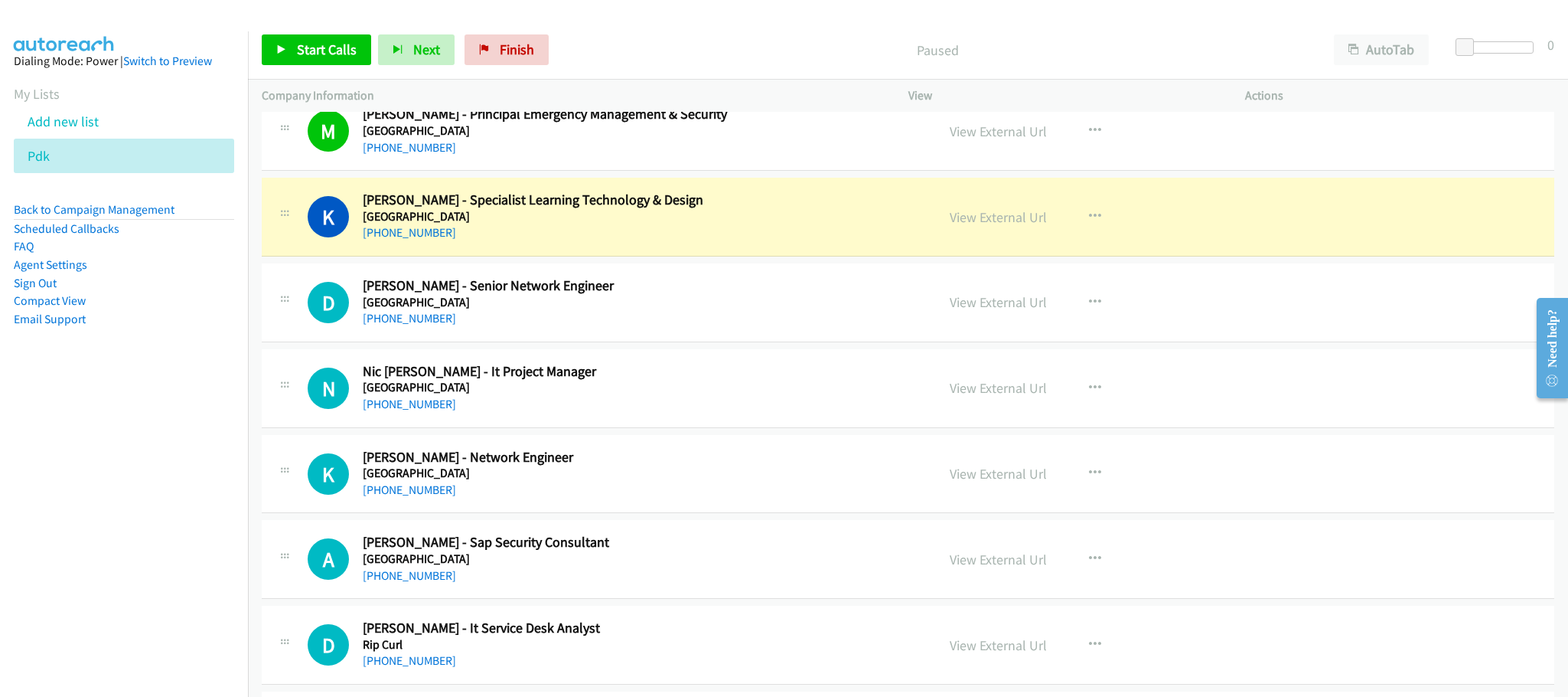
scroll to position [7352, 0]
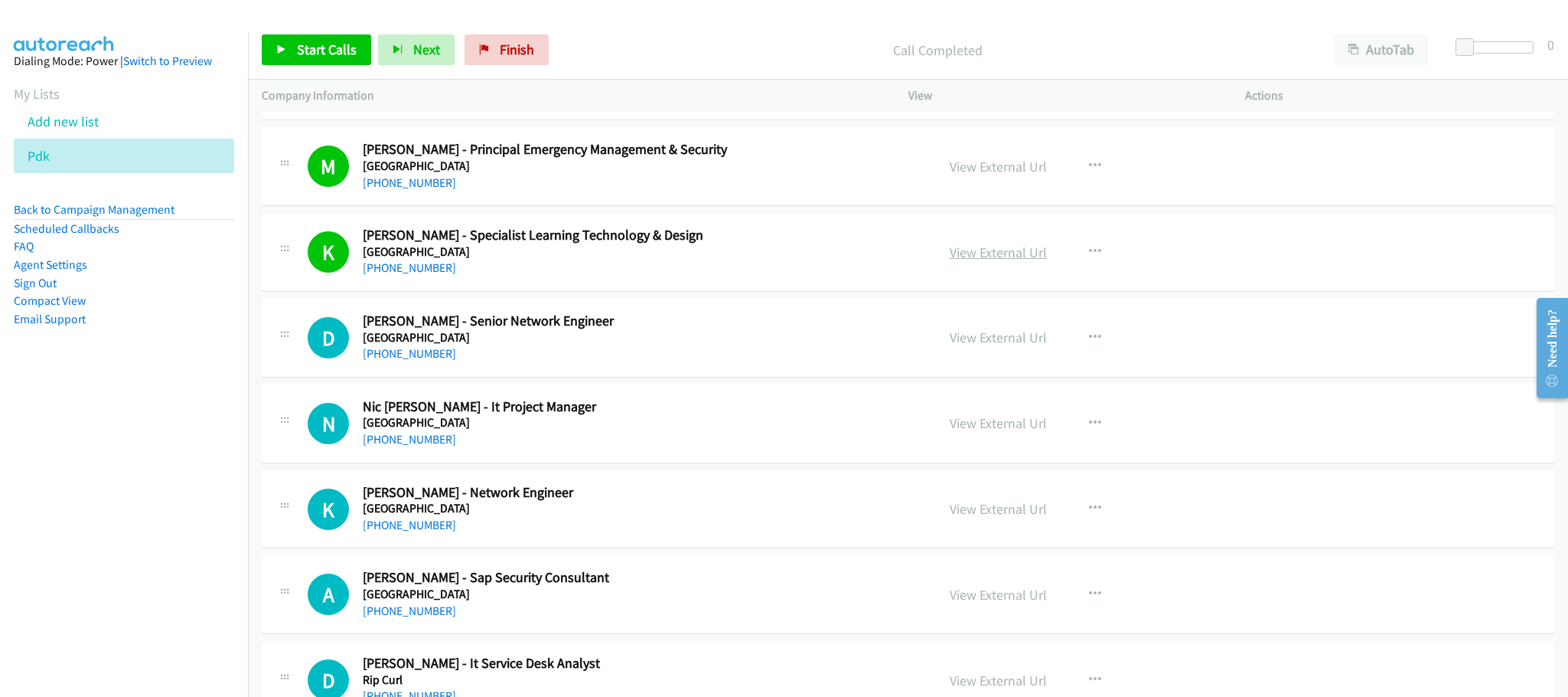
click at [1000, 261] on link "View External Url" at bounding box center [998, 251] width 97 height 17
click at [313, 46] on span "Start Calls" at bounding box center [327, 49] width 60 height 17
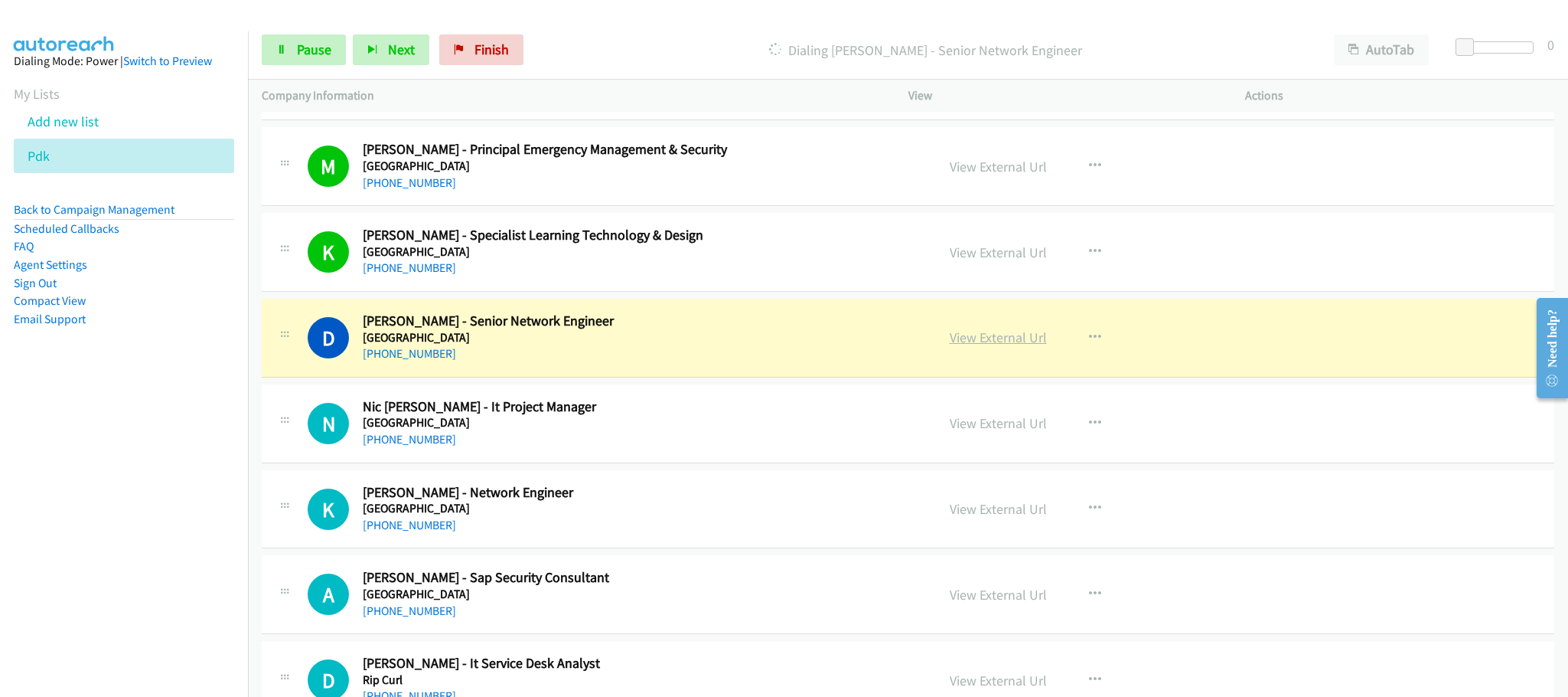
click at [958, 346] on link "View External Url" at bounding box center [998, 337] width 97 height 17
click at [290, 42] on link "Pause" at bounding box center [303, 50] width 84 height 31
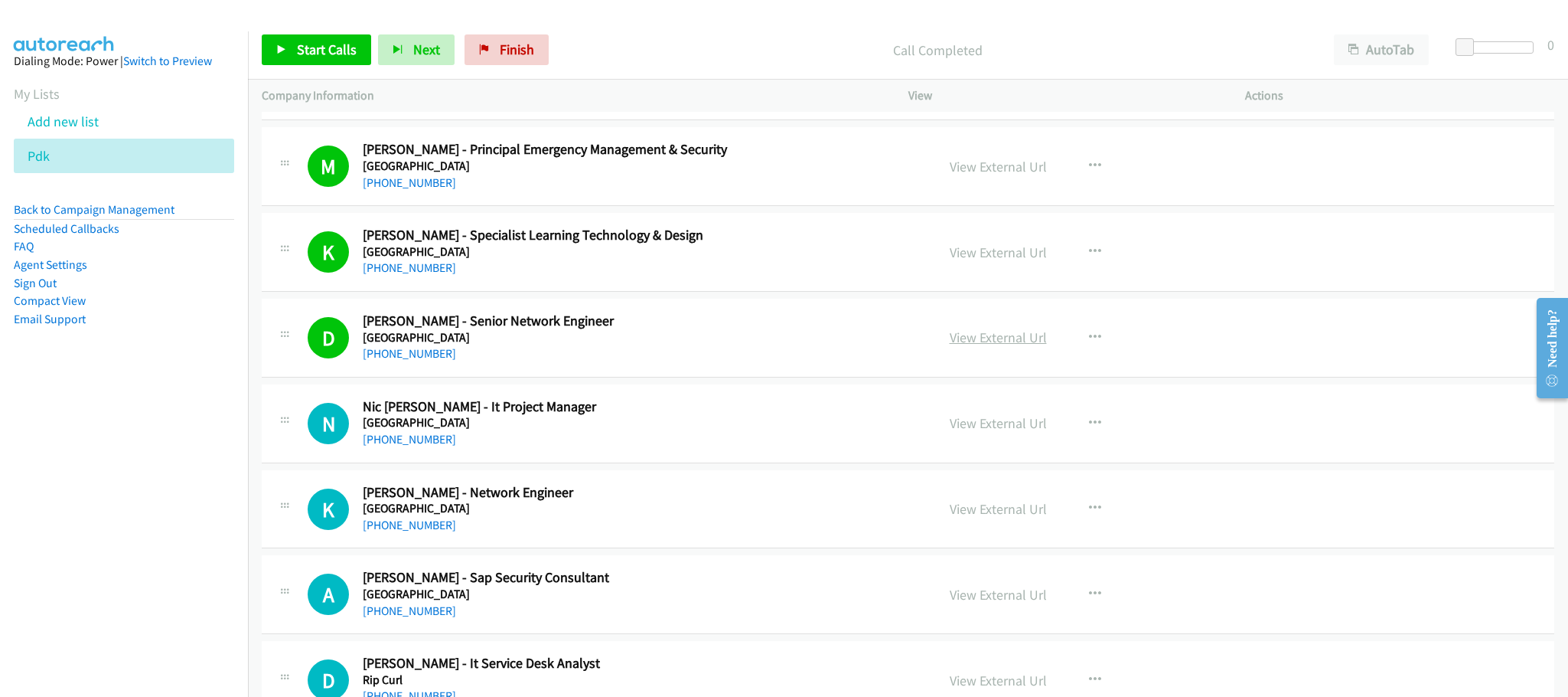
click at [991, 346] on link "View External Url" at bounding box center [998, 337] width 97 height 17
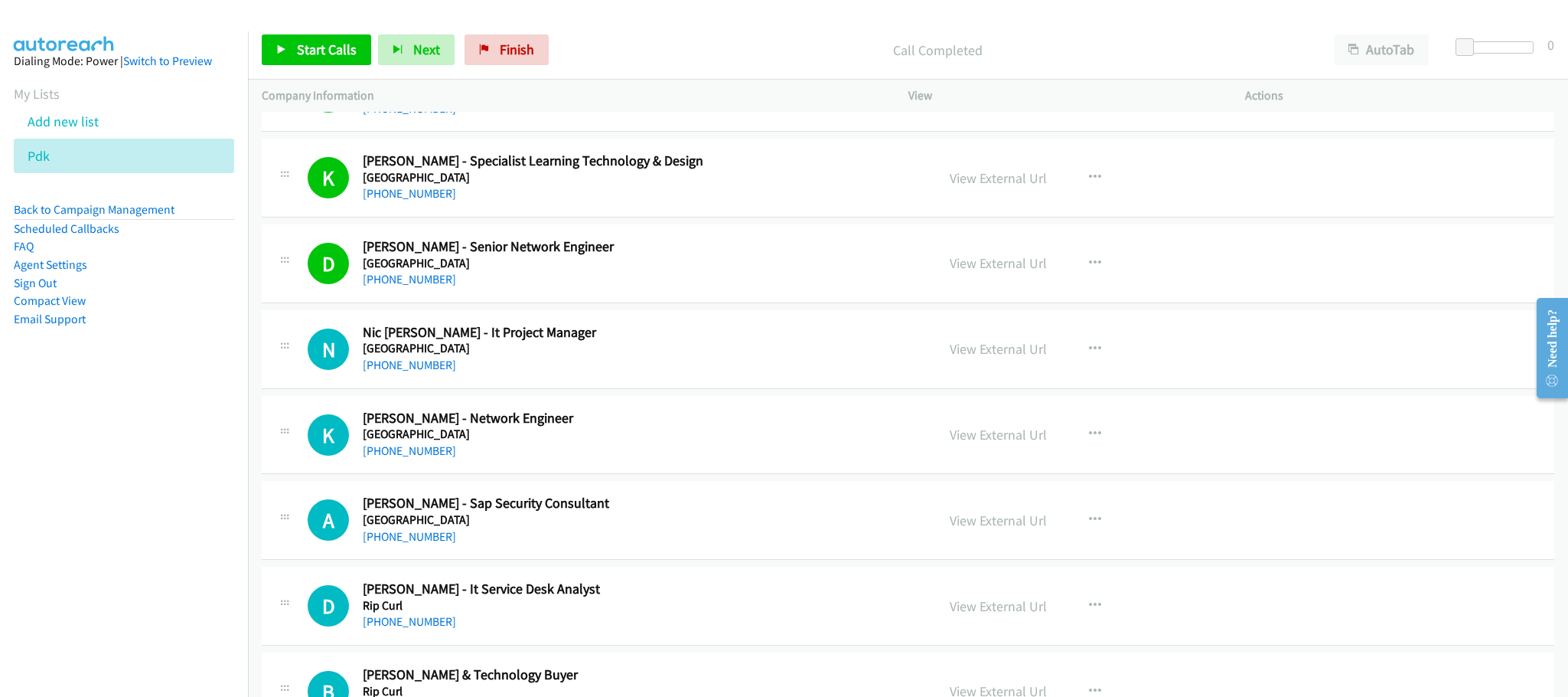
scroll to position [7467, 0]
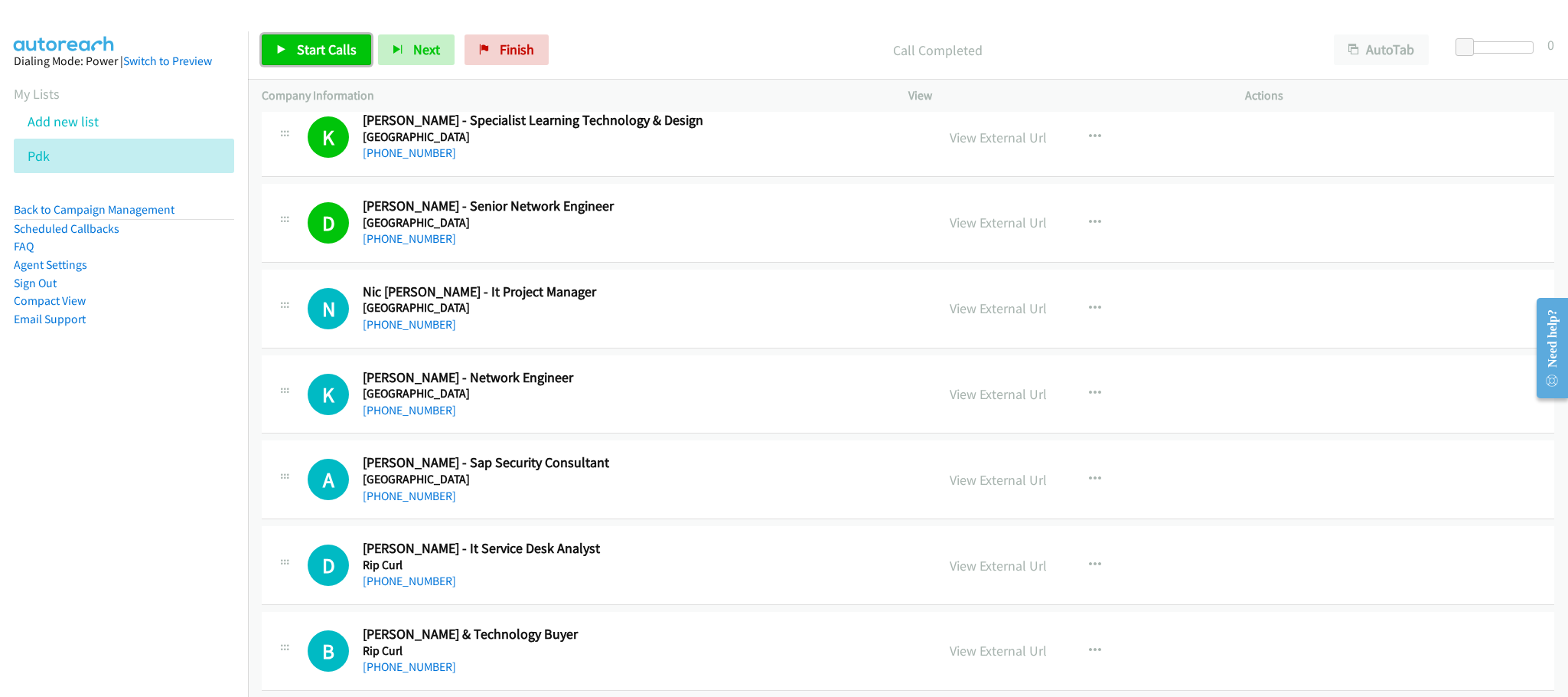
click at [327, 51] on span "Start Calls" at bounding box center [327, 49] width 60 height 17
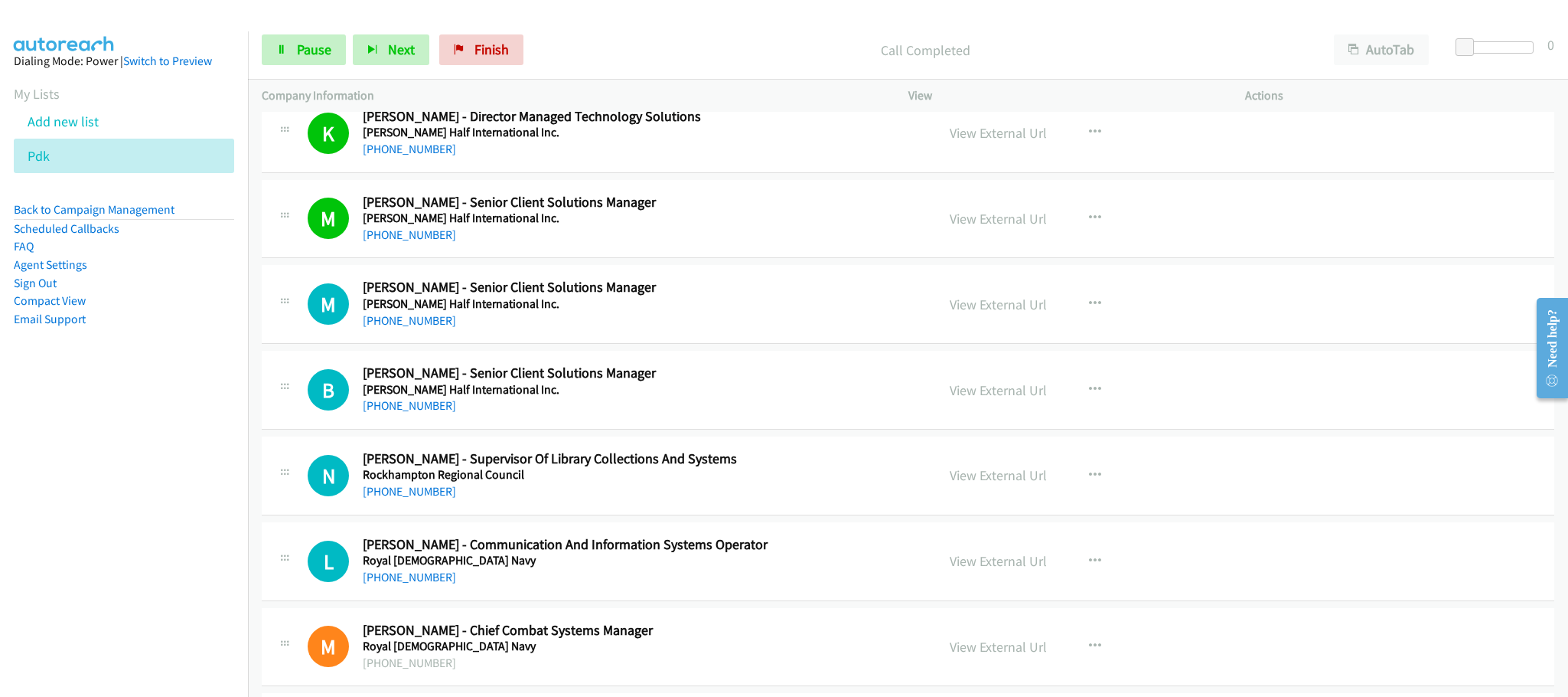
scroll to position [8271, 0]
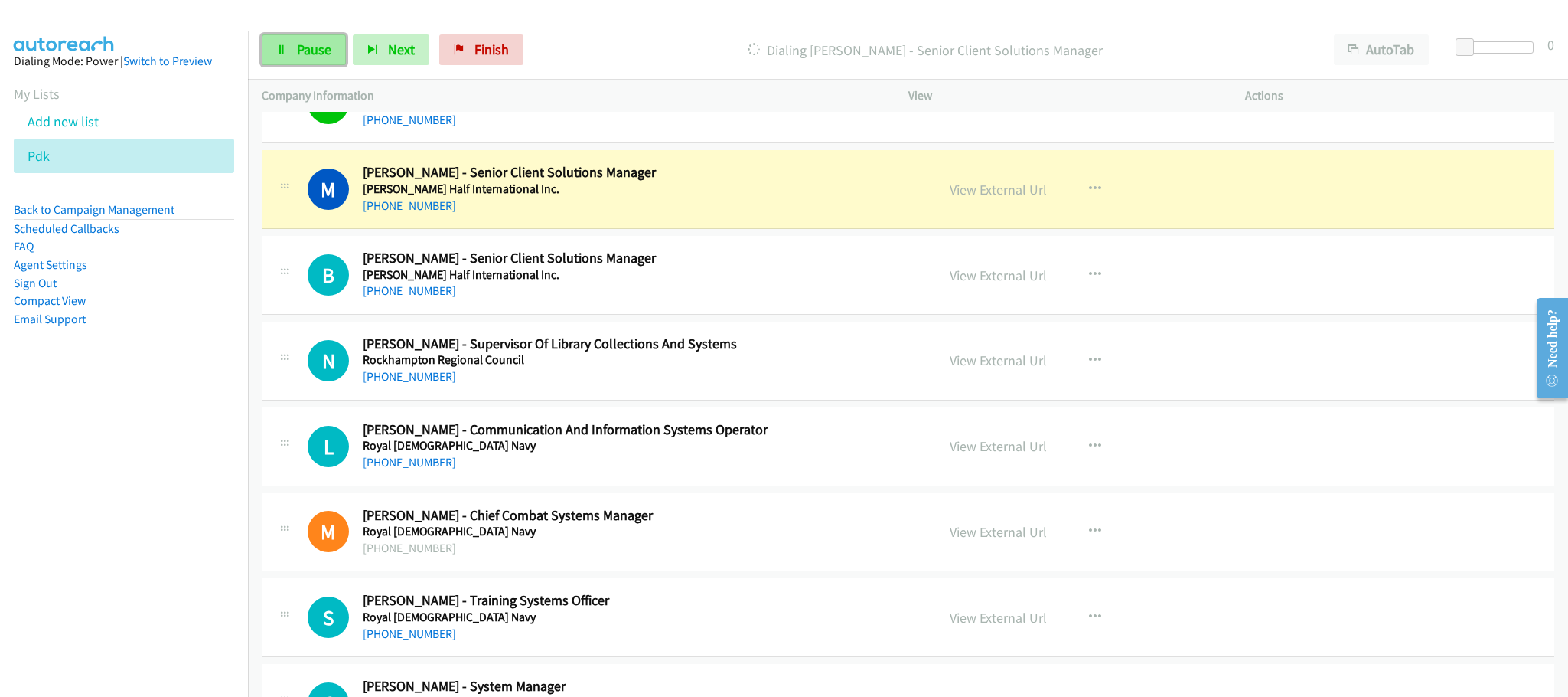
click at [324, 57] on span "Pause" at bounding box center [314, 49] width 35 height 17
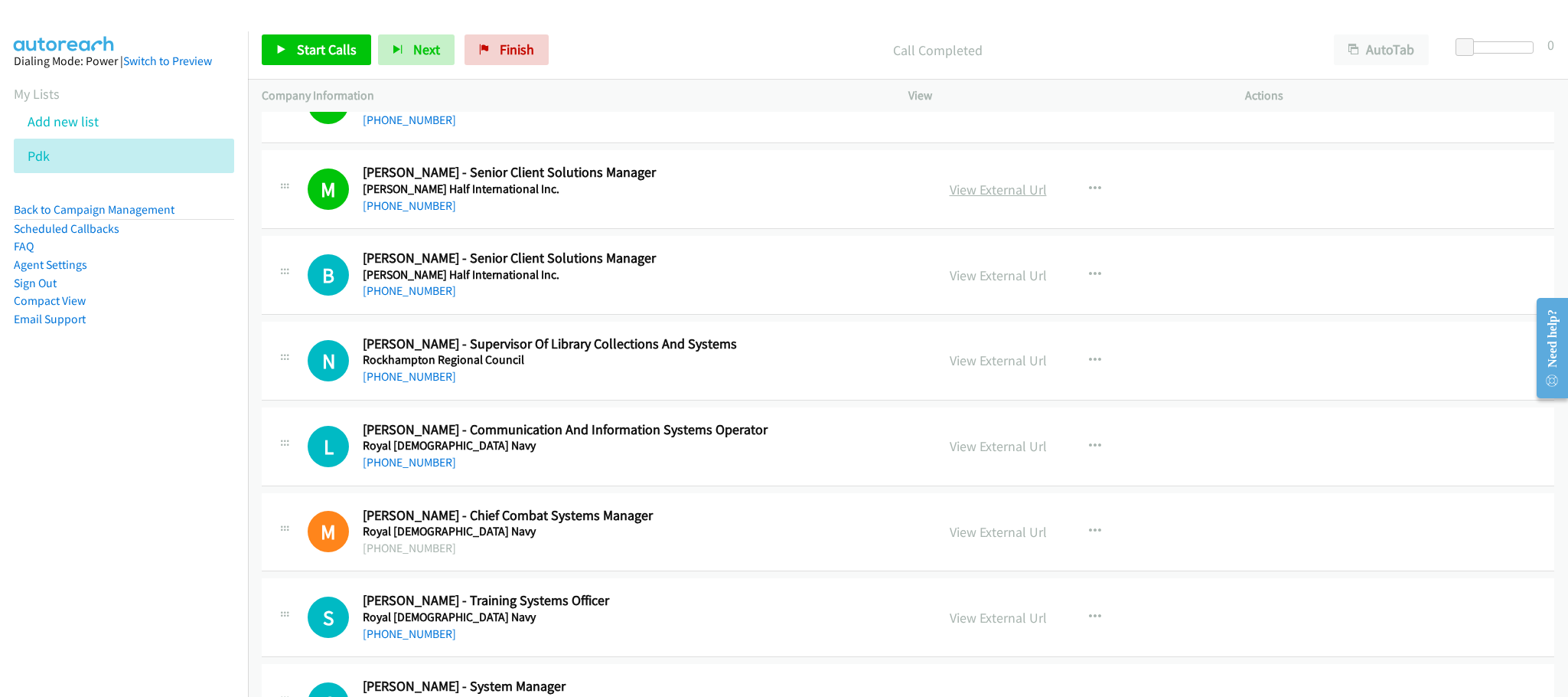
click at [972, 199] on link "View External Url" at bounding box center [998, 189] width 97 height 17
click at [972, 284] on link "View External Url" at bounding box center [998, 275] width 97 height 17
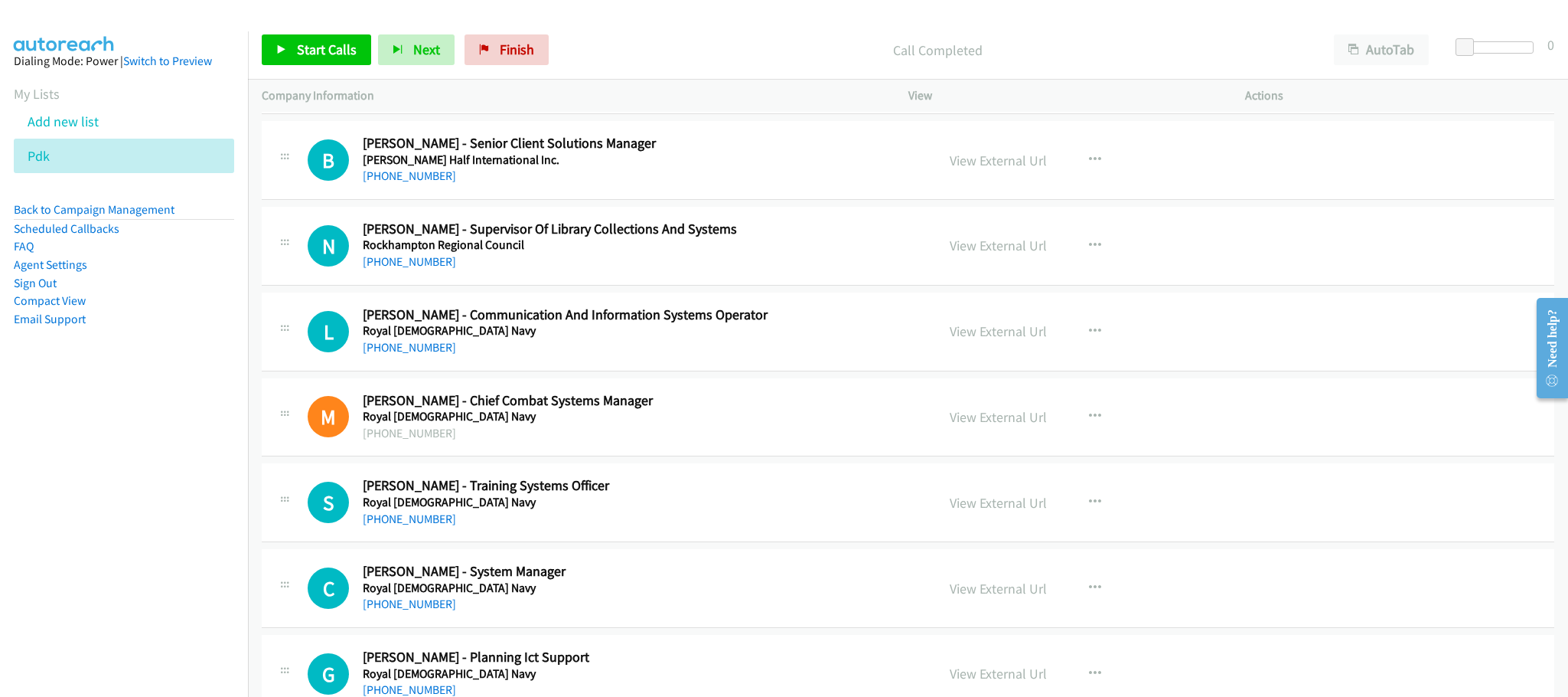
scroll to position [8730, 0]
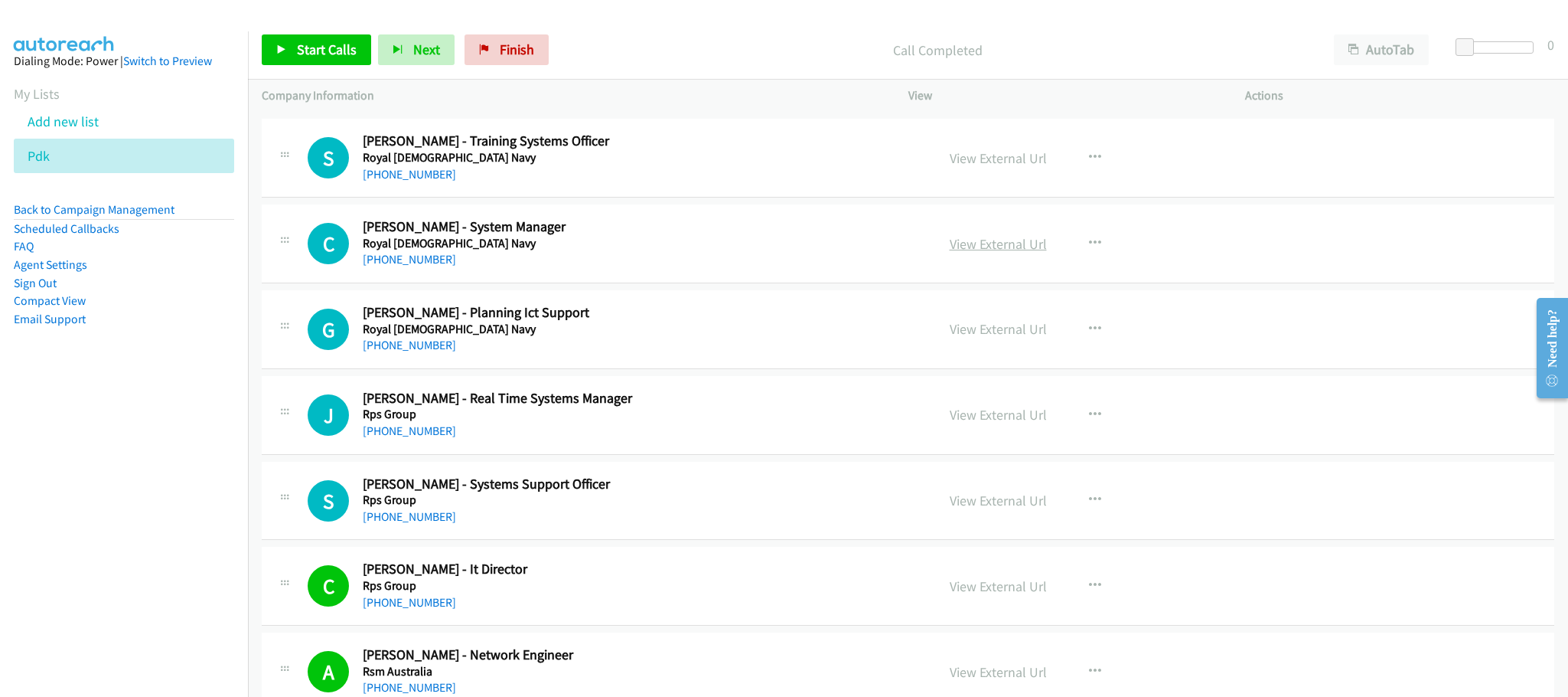
click at [979, 252] on link "View External Url" at bounding box center [998, 243] width 97 height 17
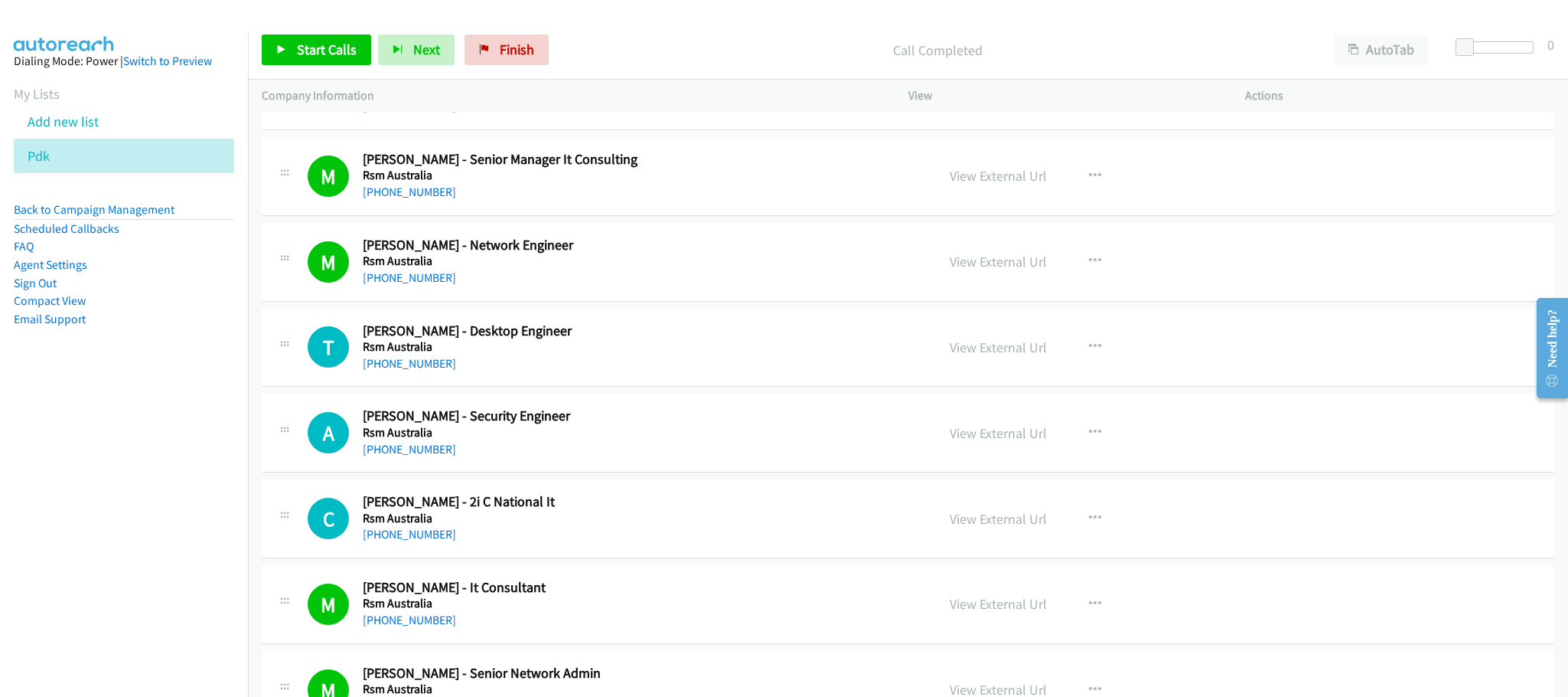
scroll to position [9420, 0]
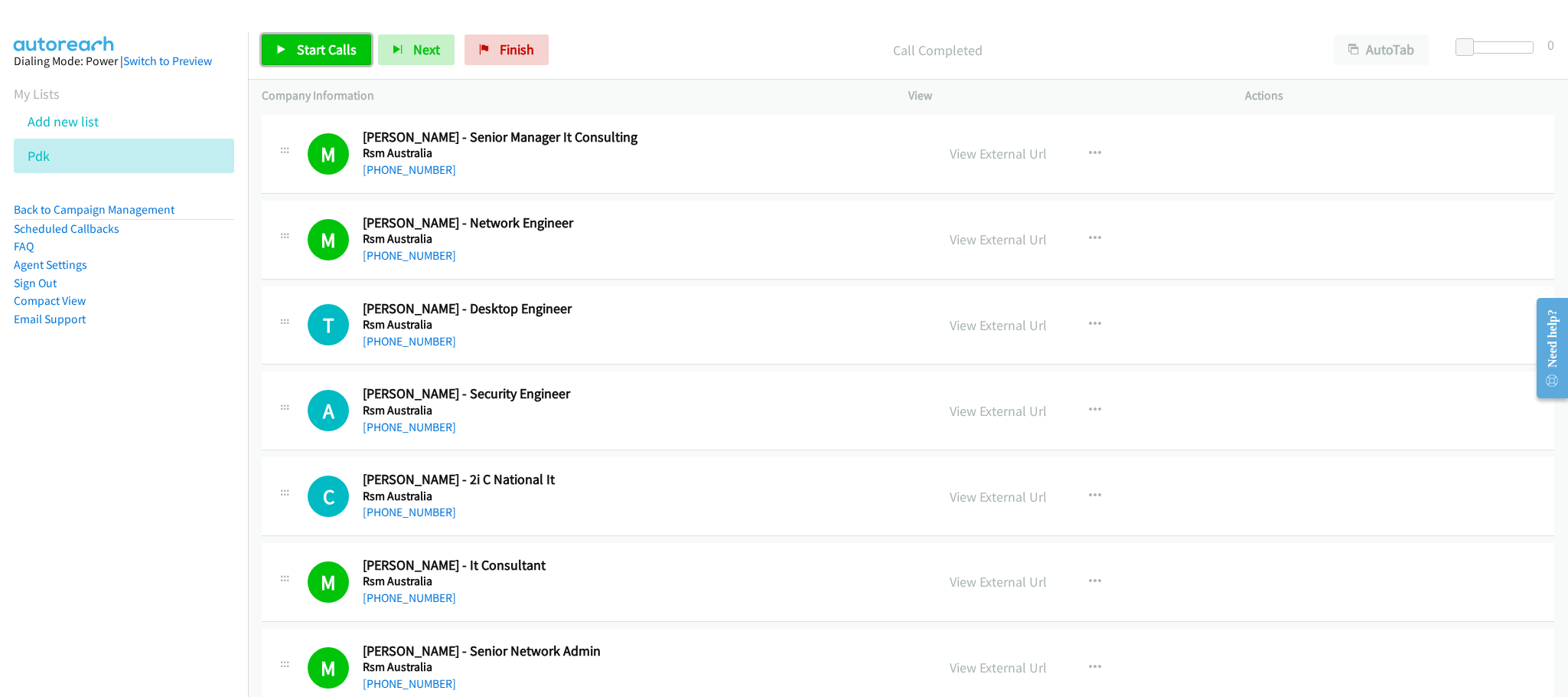
click at [333, 39] on link "Start Calls" at bounding box center [316, 50] width 109 height 31
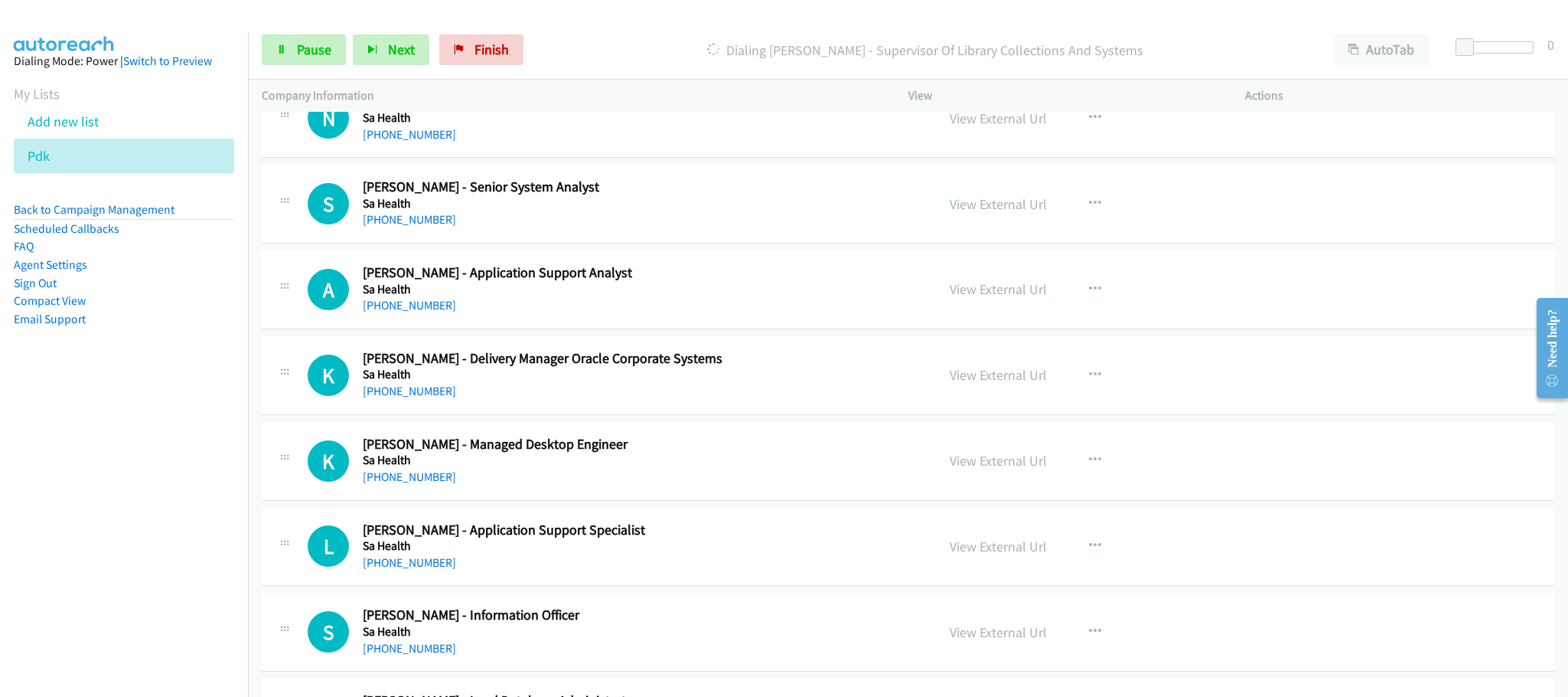
scroll to position [10913, 0]
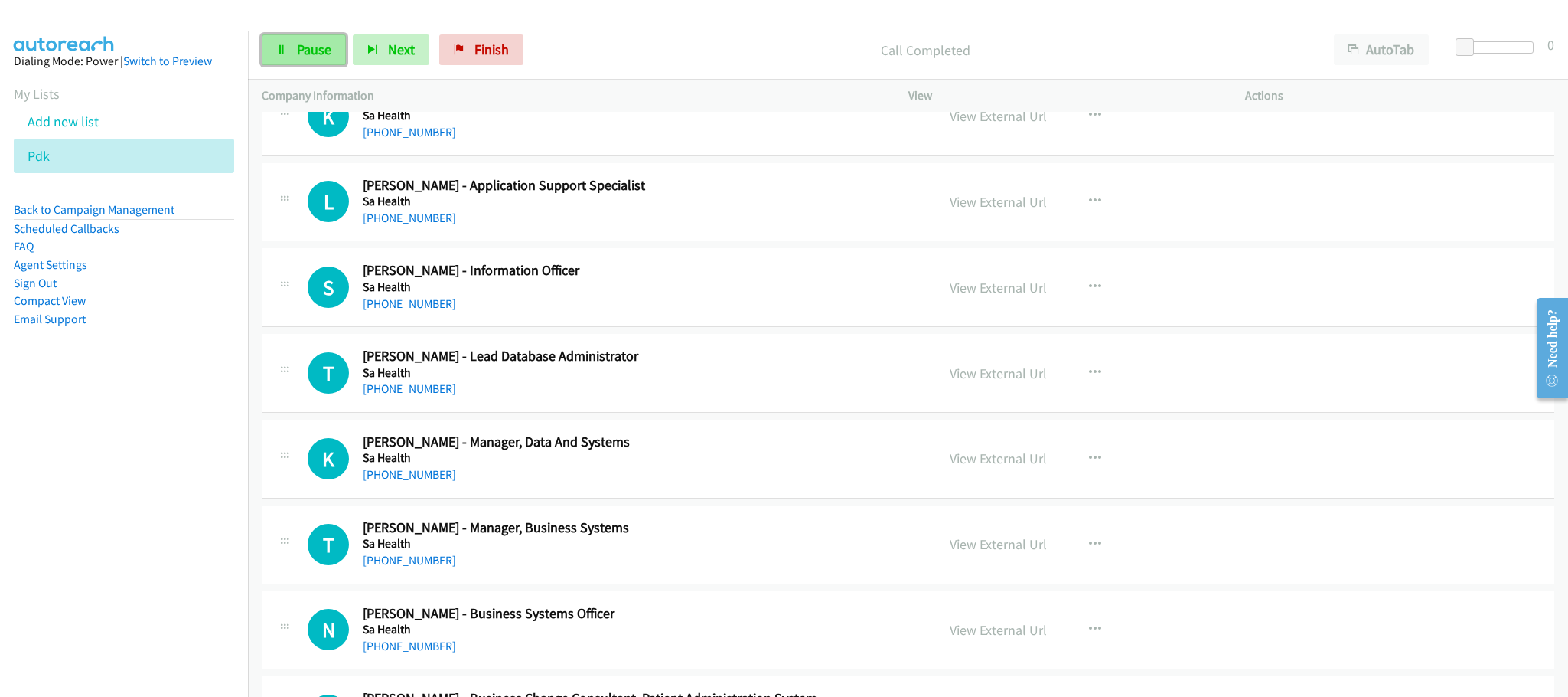
click at [320, 58] on link "Pause" at bounding box center [303, 50] width 84 height 31
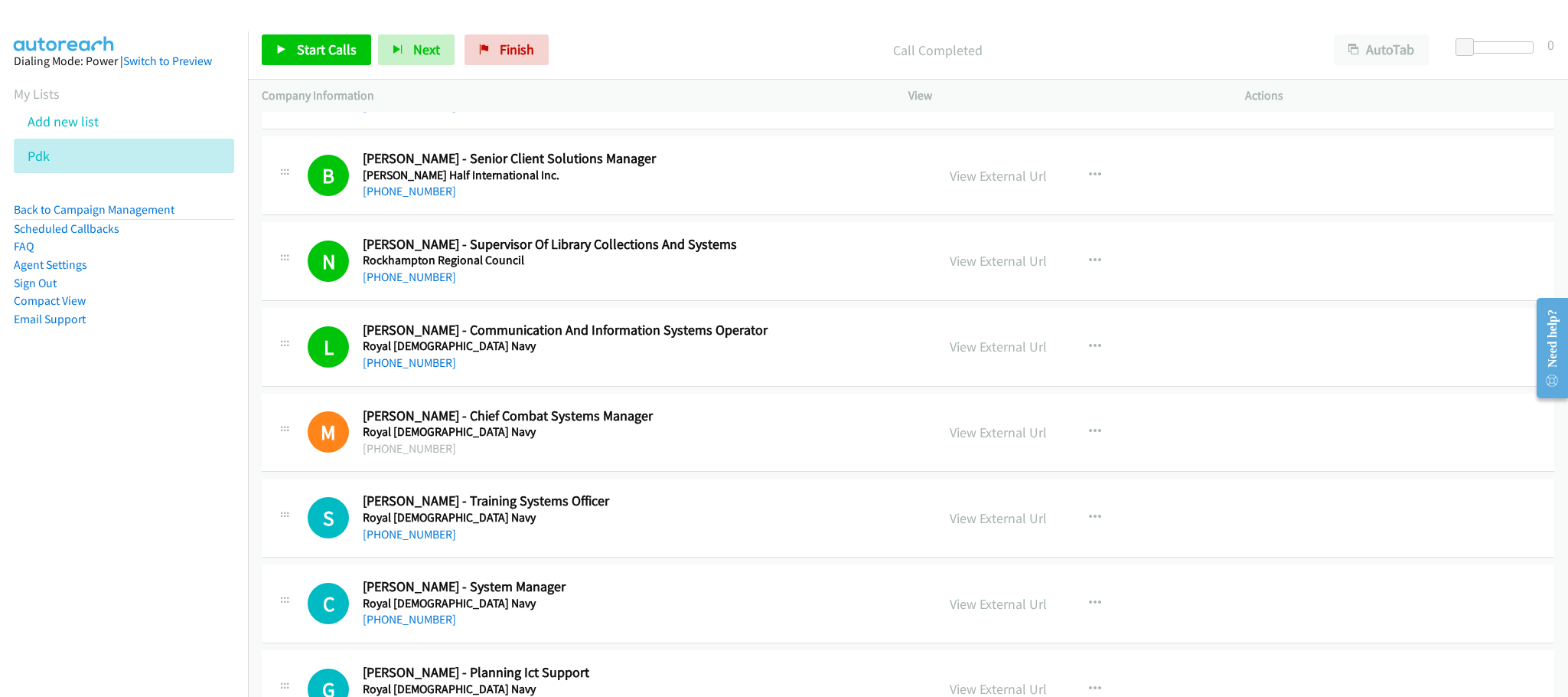
scroll to position [8409, 0]
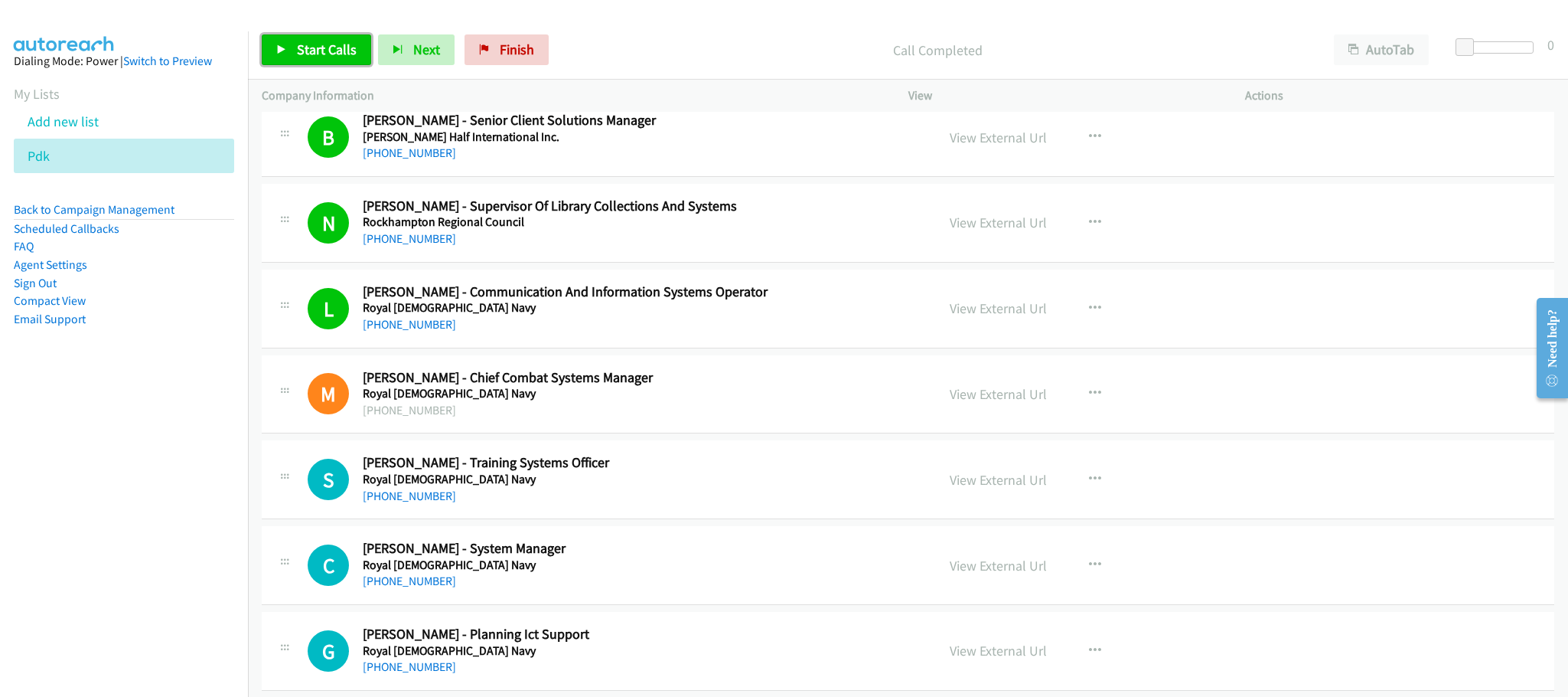
click at [326, 50] on span "Start Calls" at bounding box center [327, 49] width 60 height 17
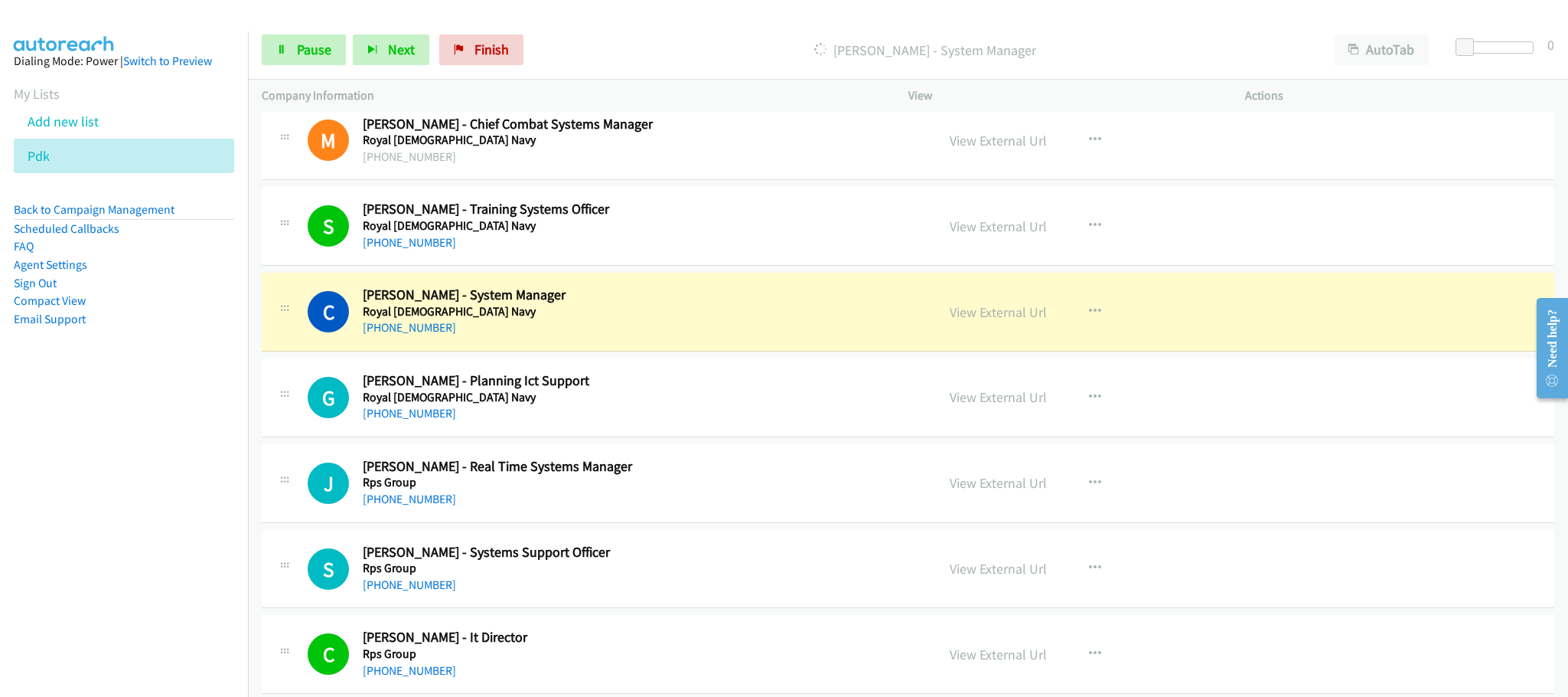
scroll to position [8753, 0]
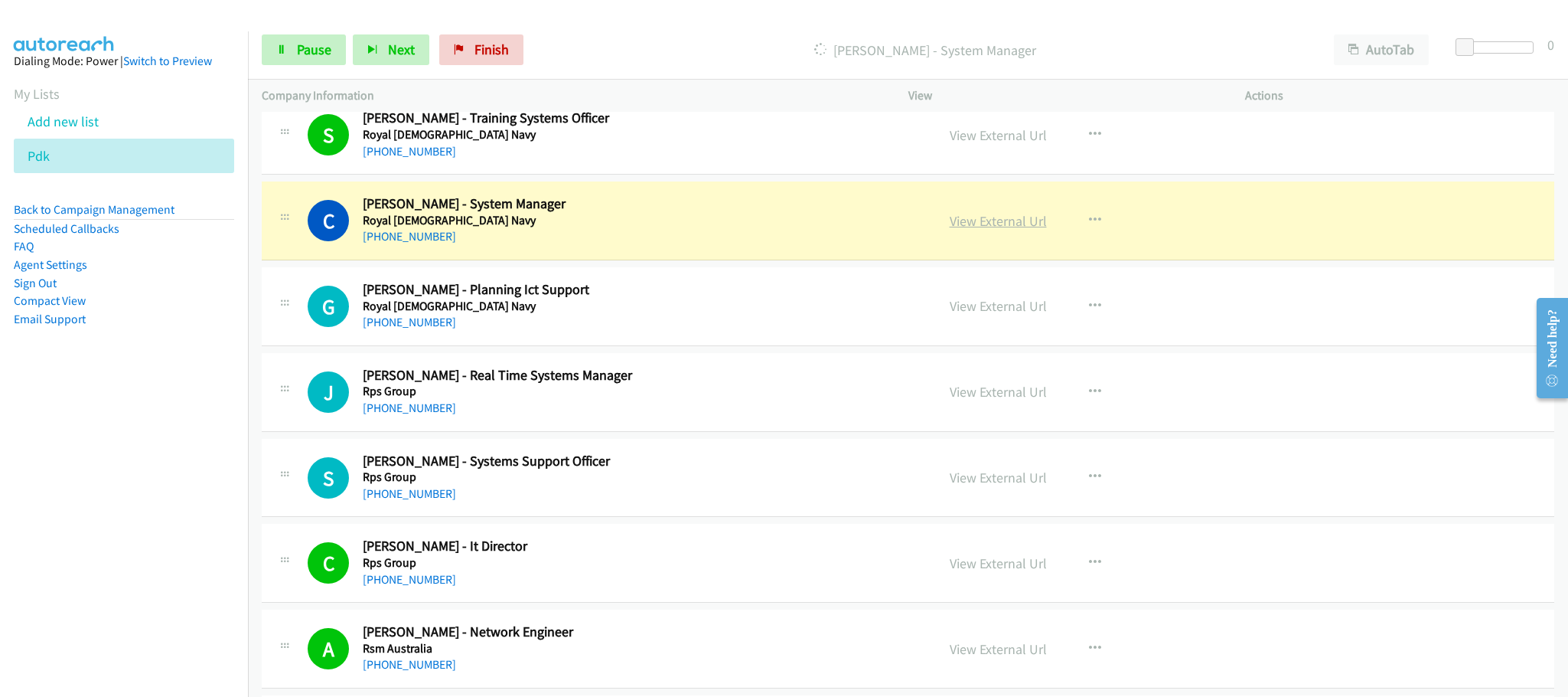
click at [983, 230] on link "View External Url" at bounding box center [998, 220] width 97 height 17
click at [297, 56] on span "Pause" at bounding box center [314, 49] width 35 height 17
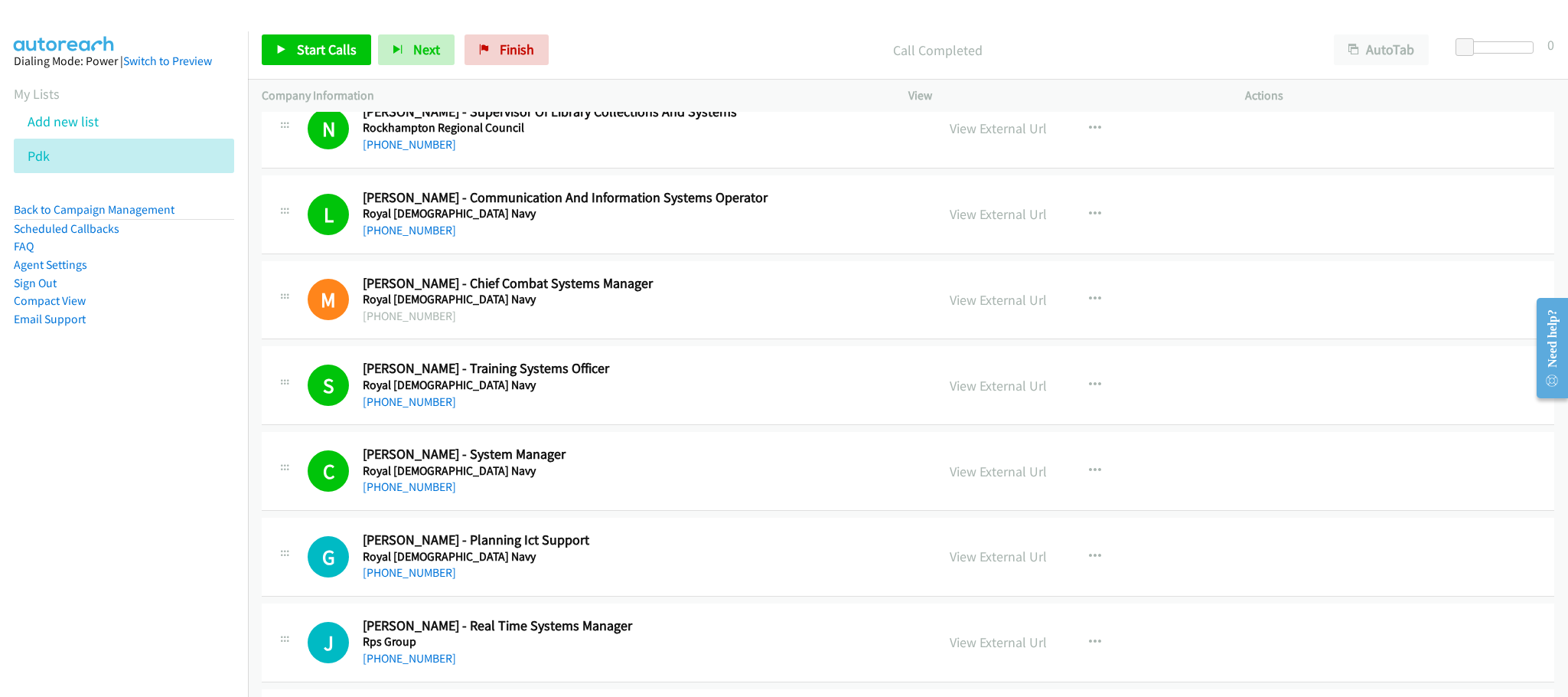
scroll to position [8523, 0]
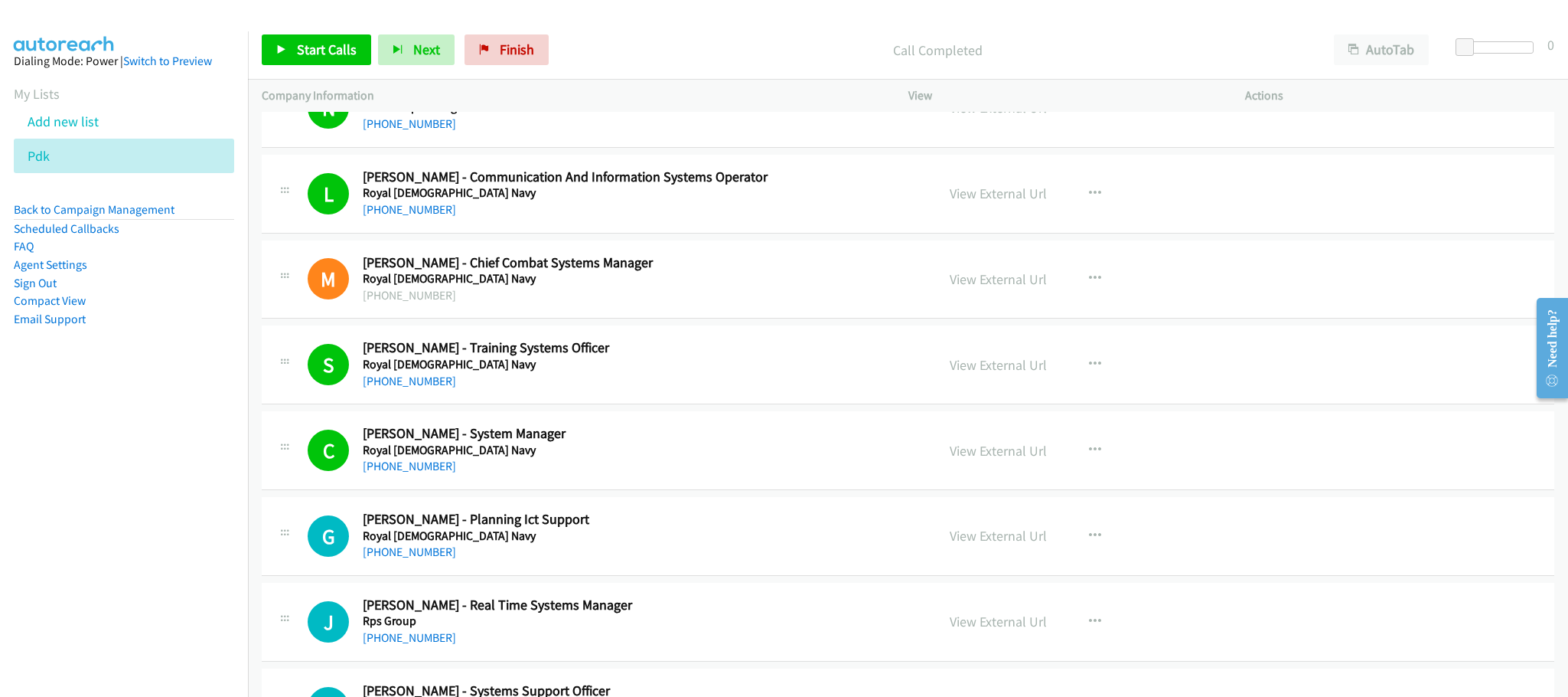
click at [756, 391] on div "[PHONE_NUMBER]" at bounding box center [637, 382] width 551 height 18
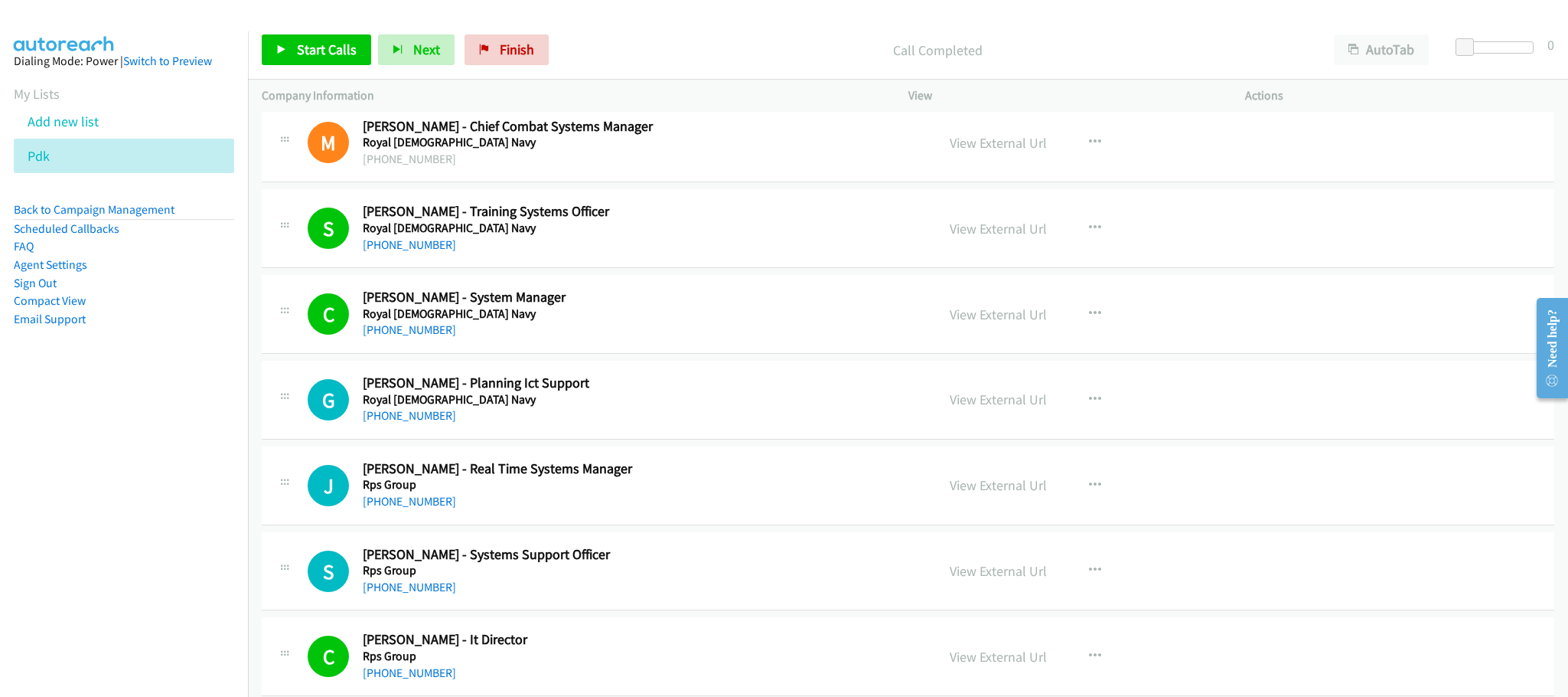
scroll to position [8638, 0]
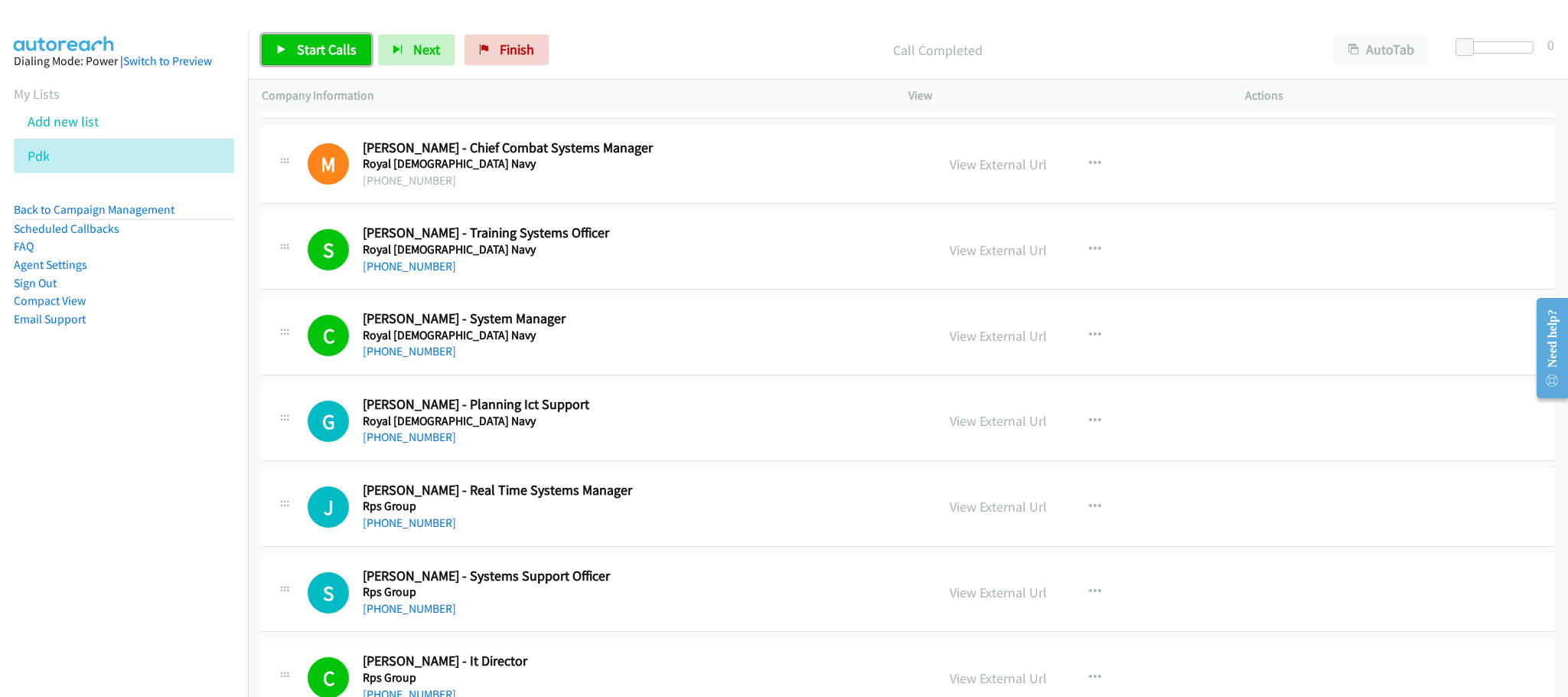
click at [329, 49] on span "Start Calls" at bounding box center [327, 49] width 60 height 17
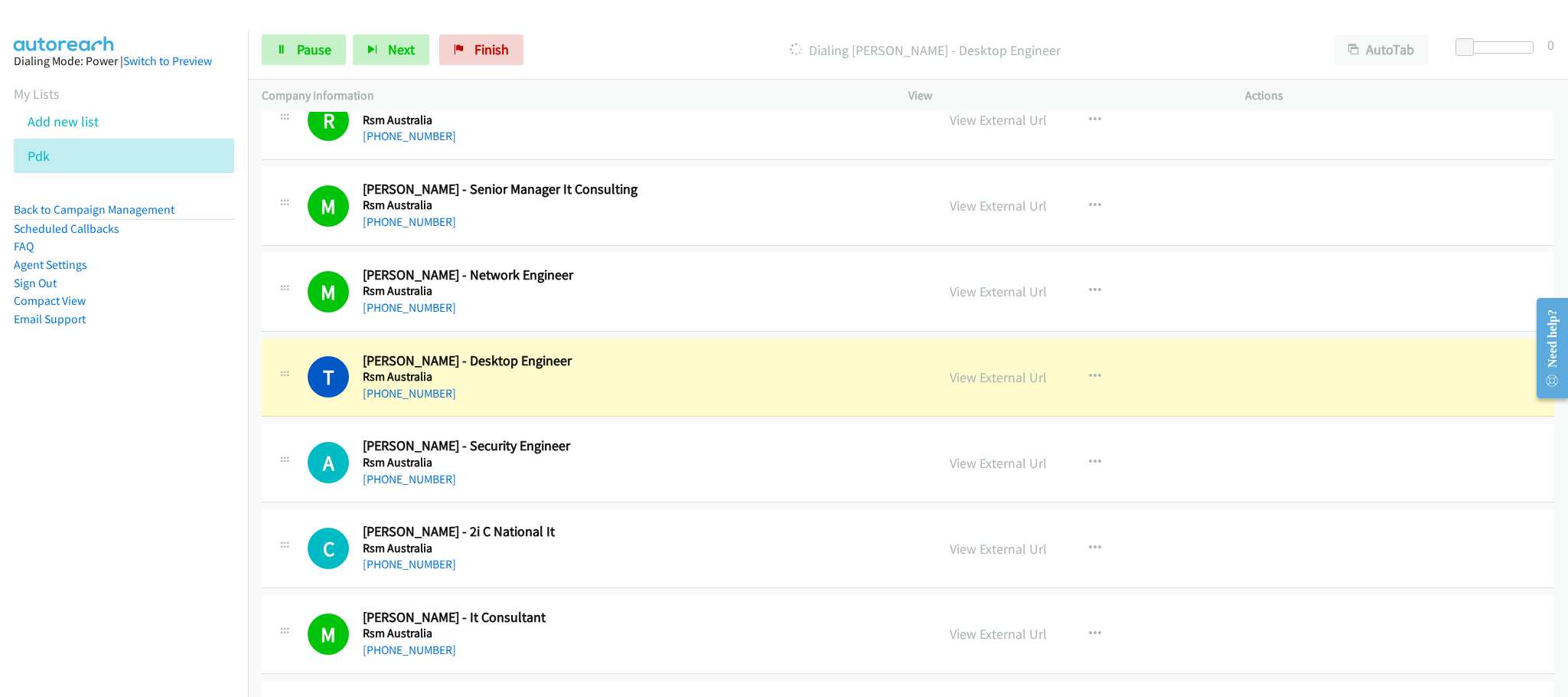
scroll to position [9328, 0]
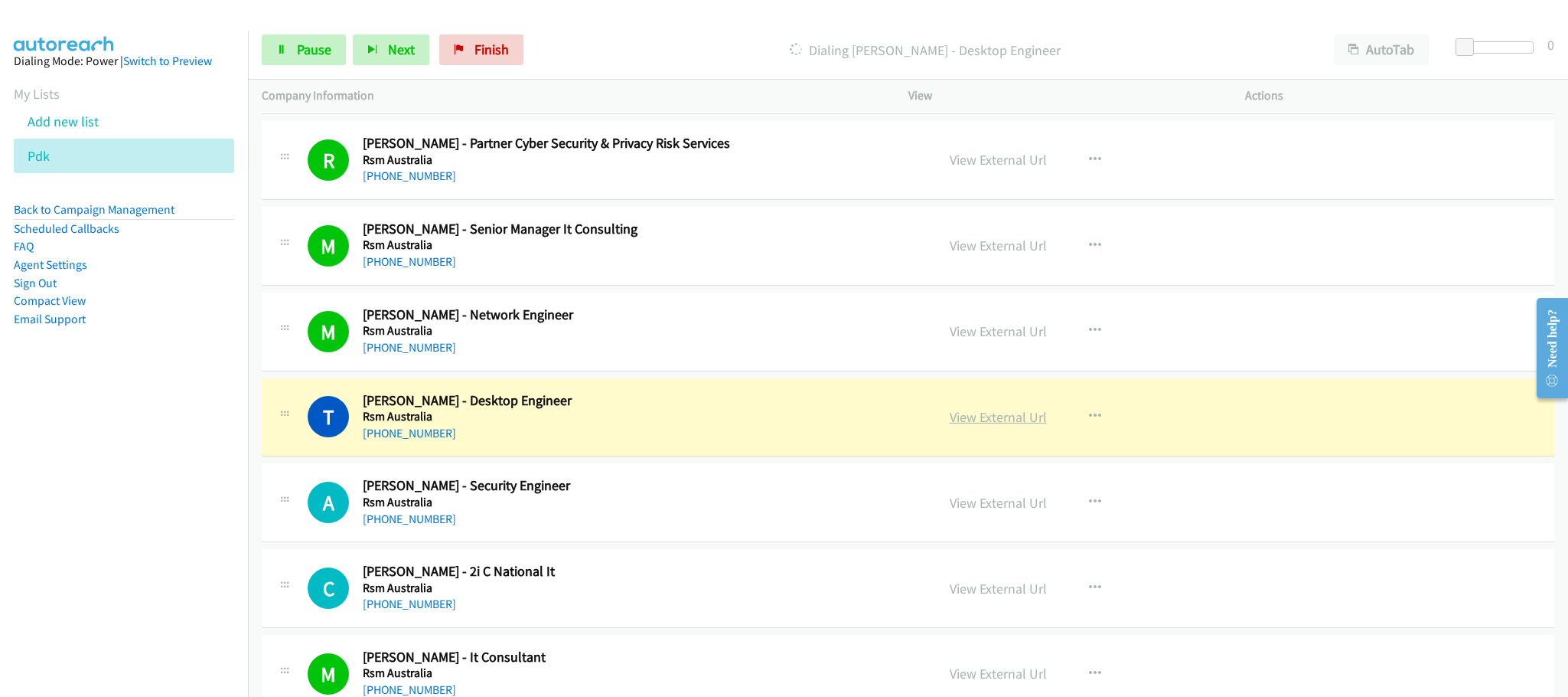
click at [1020, 425] on link "View External Url" at bounding box center [998, 416] width 97 height 17
click at [290, 48] on link "Pause" at bounding box center [303, 50] width 84 height 31
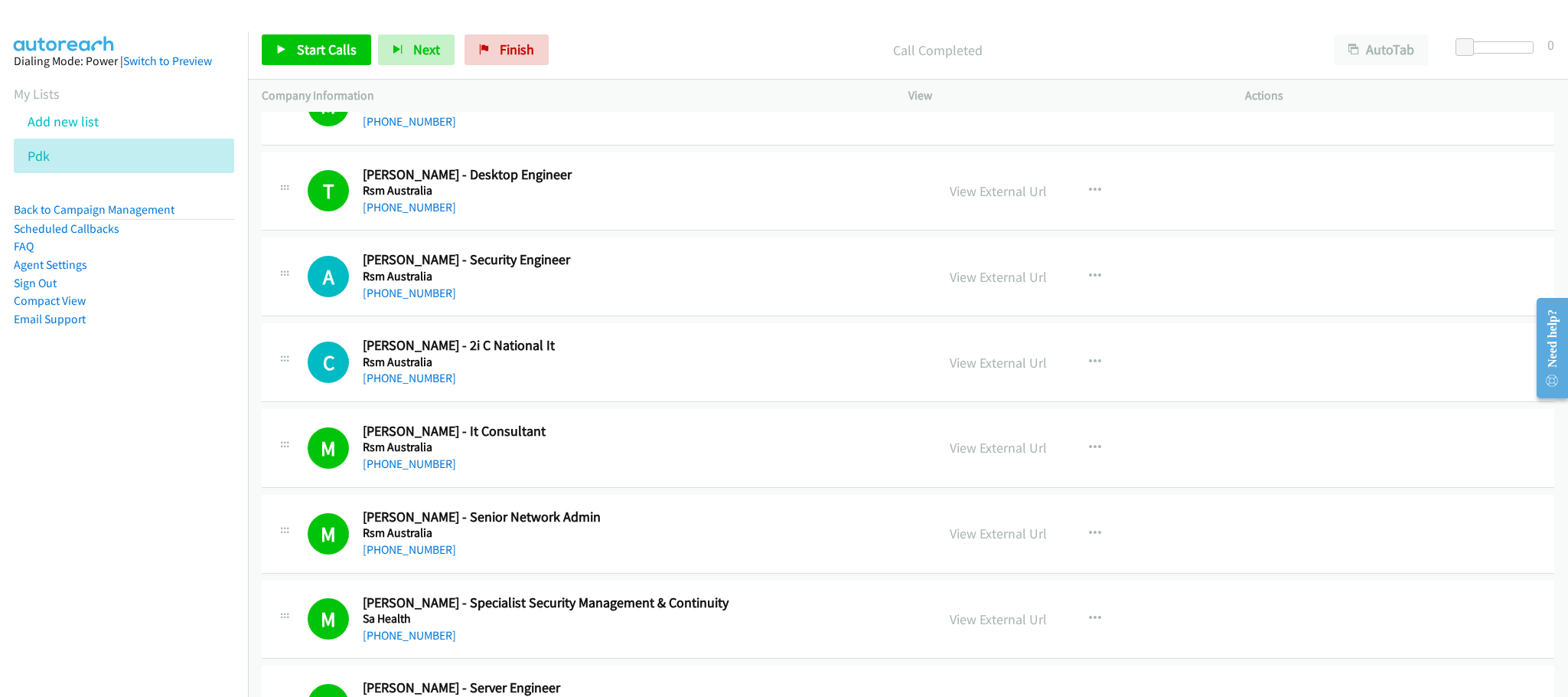
scroll to position [9558, 0]
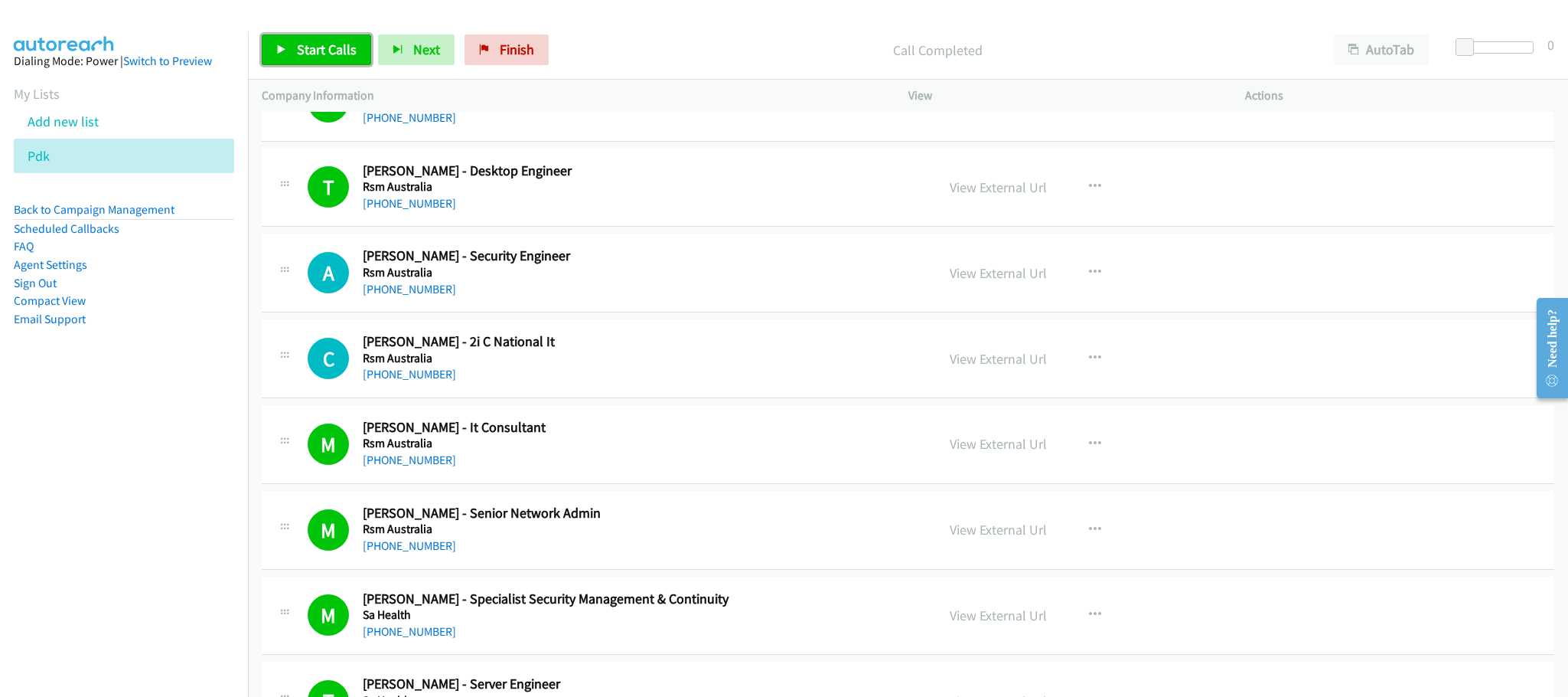
click at [304, 36] on link "Start Calls" at bounding box center [316, 50] width 109 height 31
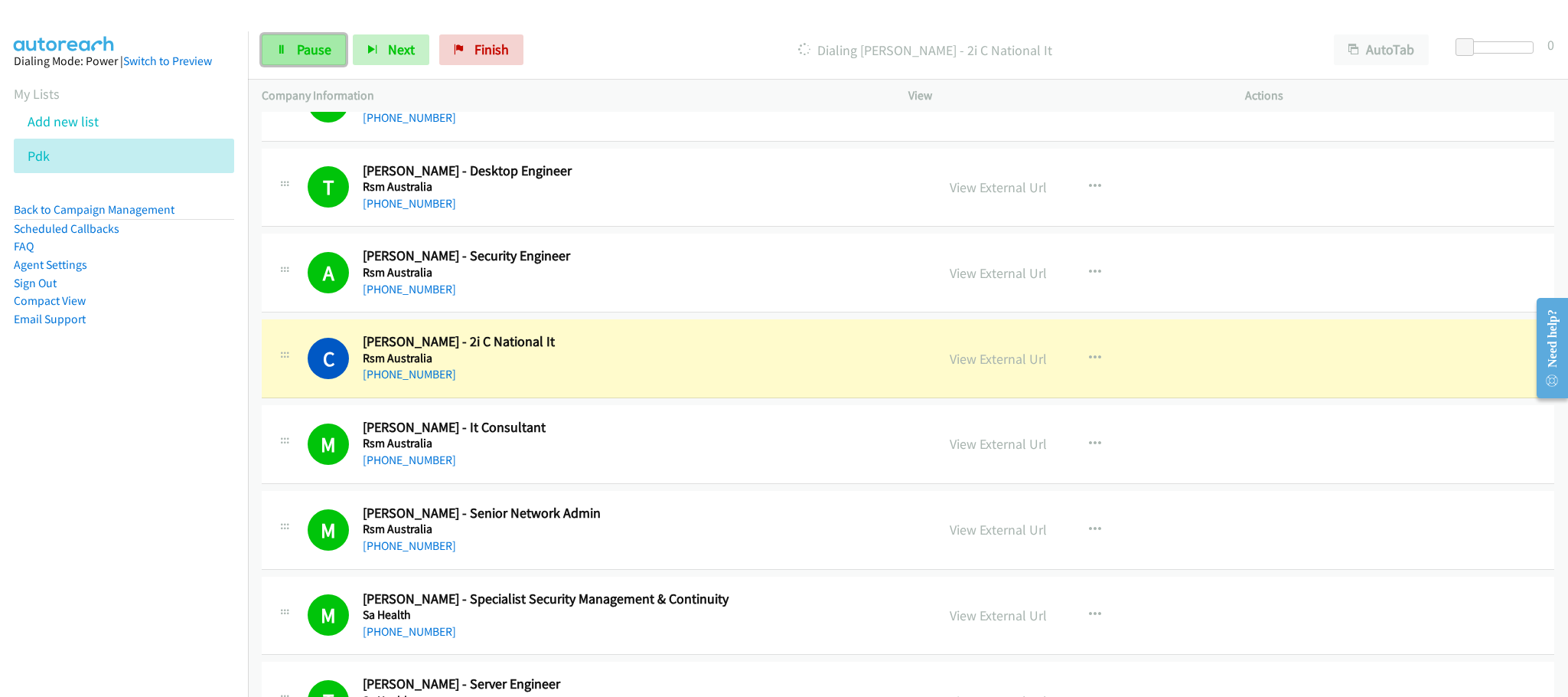
click at [295, 50] on link "Pause" at bounding box center [303, 50] width 84 height 31
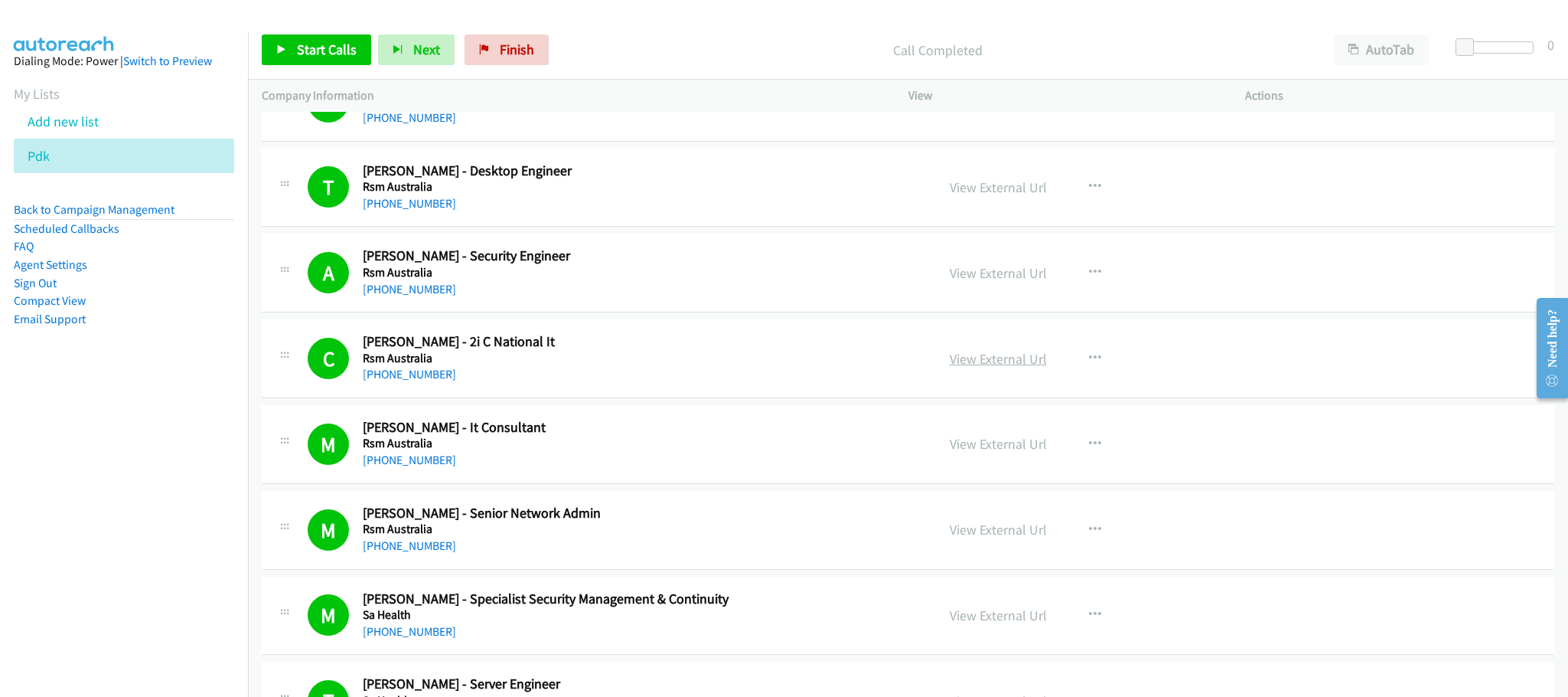
click at [977, 367] on link "View External Url" at bounding box center [998, 358] width 97 height 17
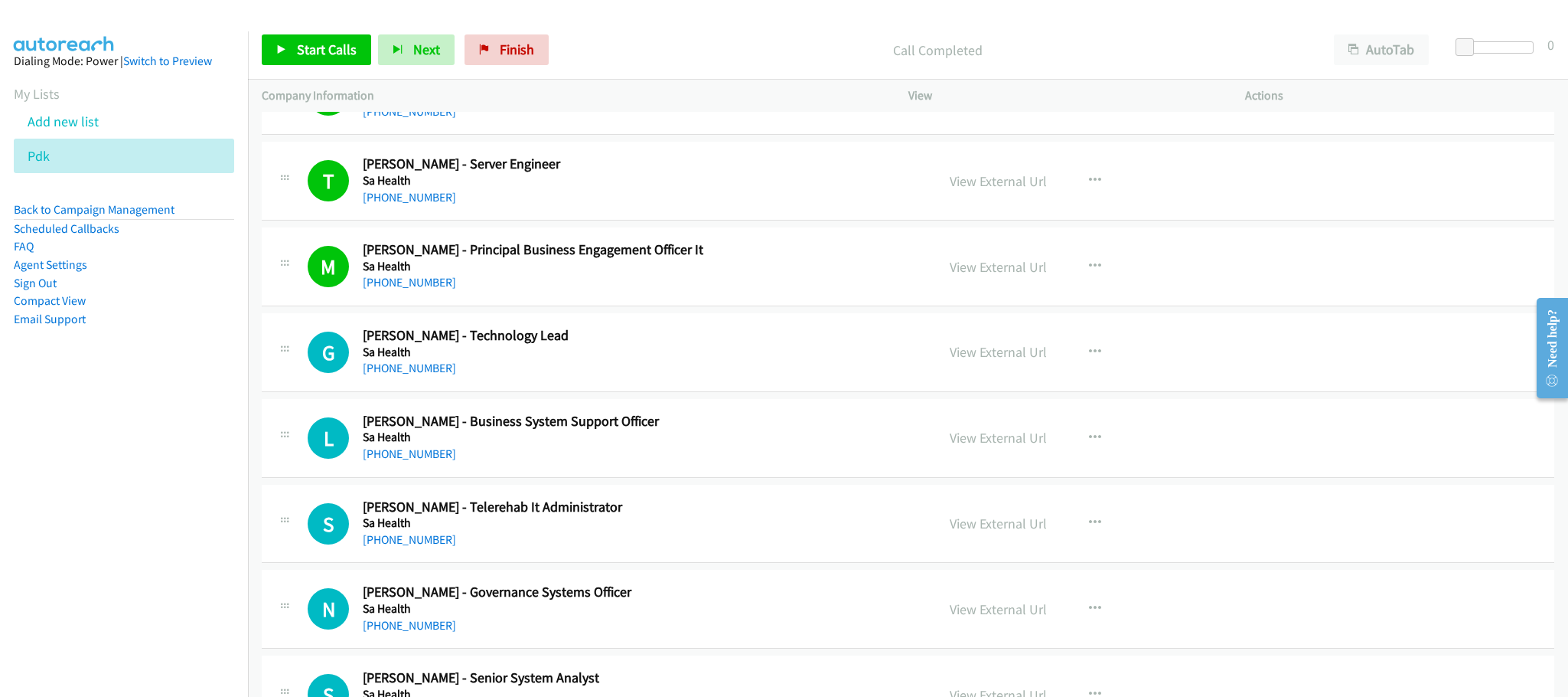
scroll to position [10132, 0]
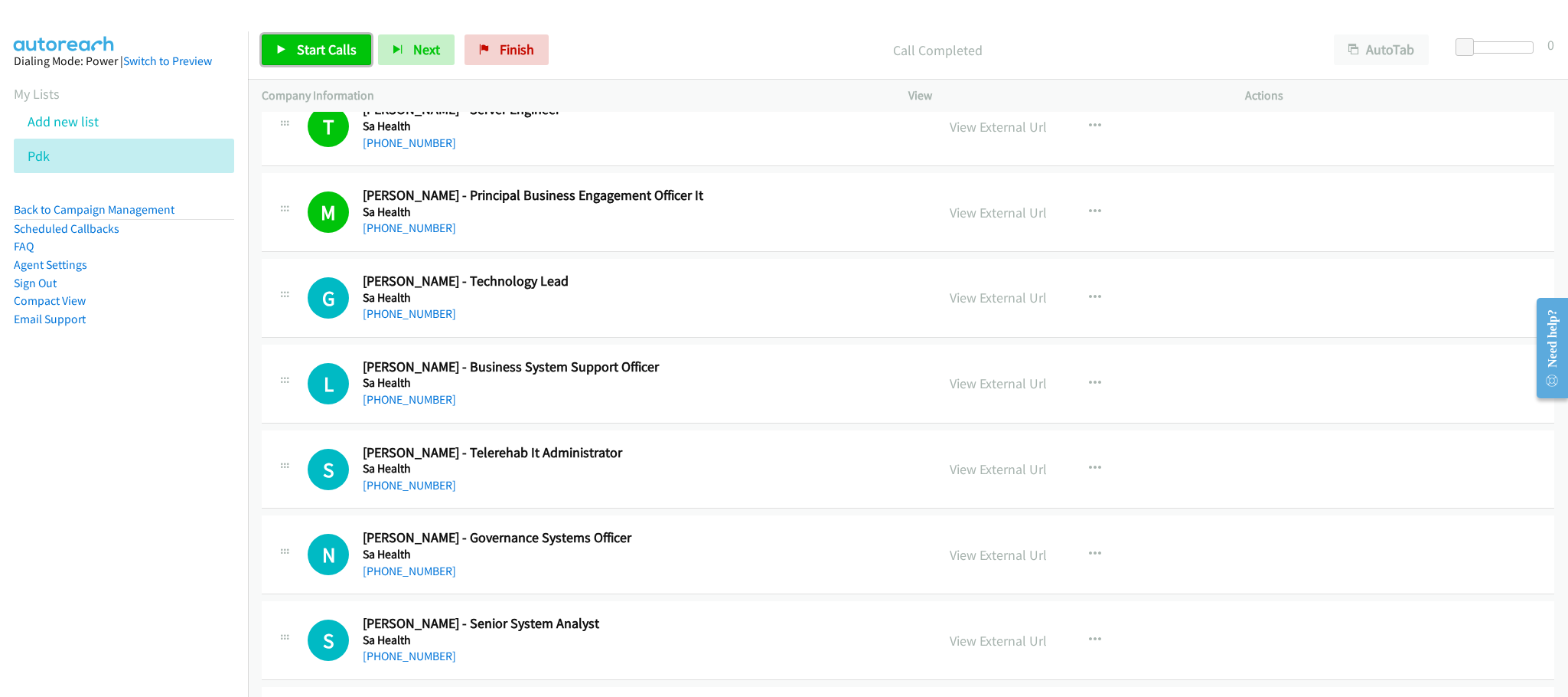
click at [338, 56] on span "Start Calls" at bounding box center [327, 49] width 60 height 17
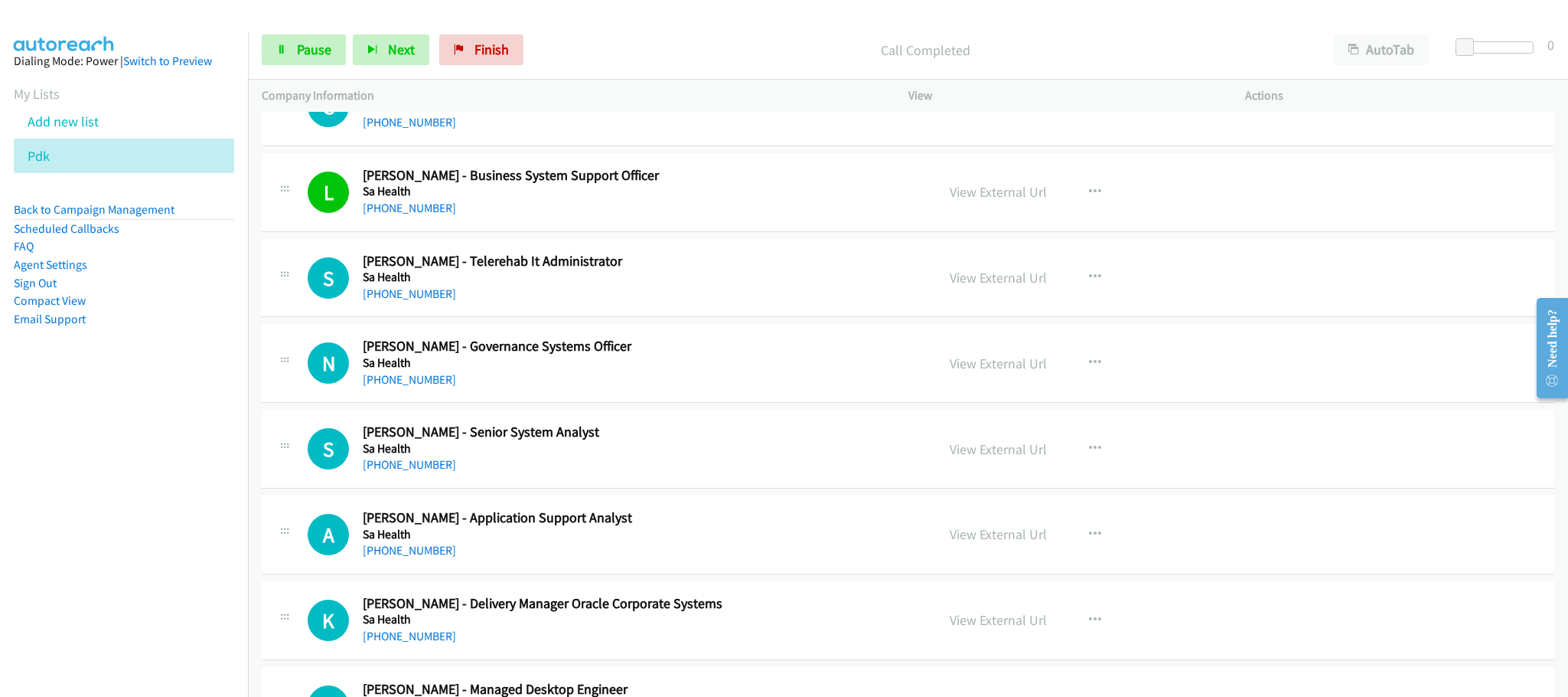
scroll to position [10362, 0]
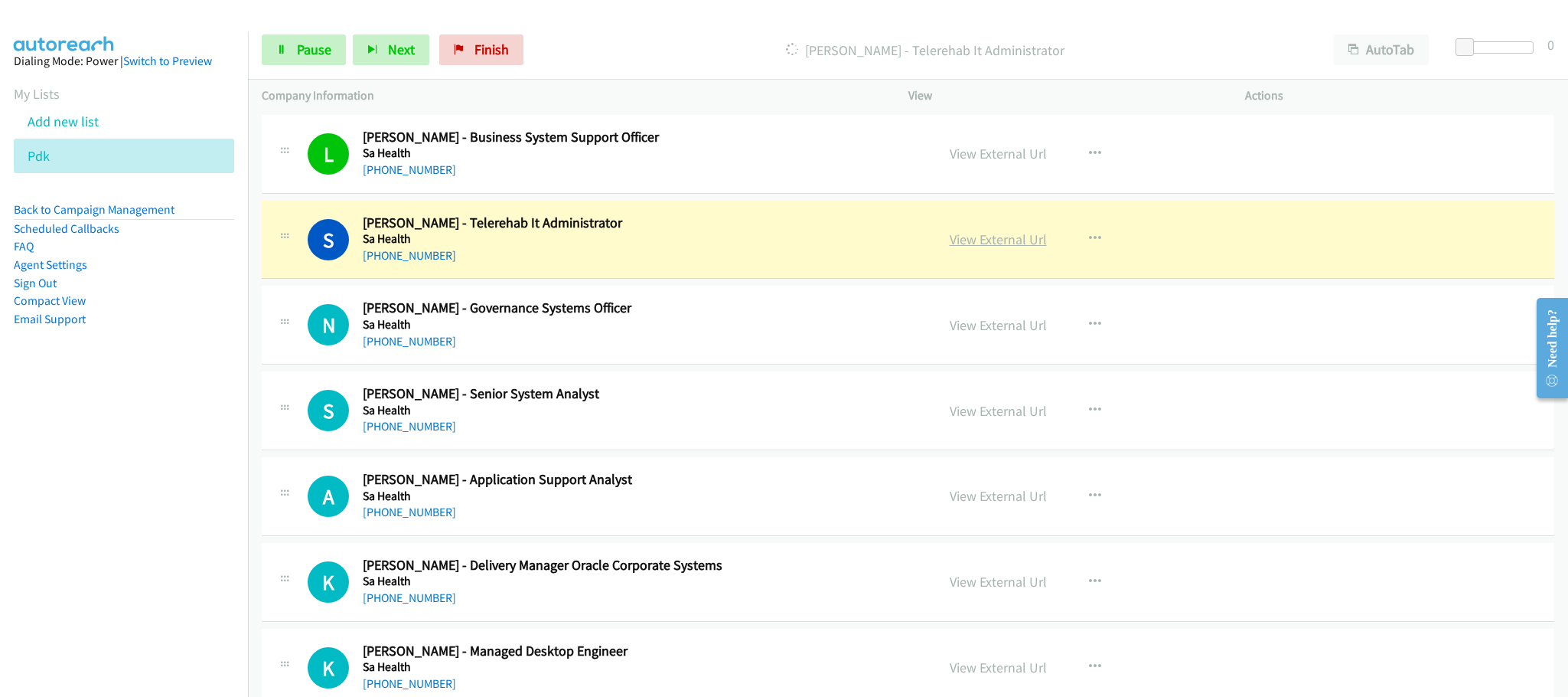
click at [1006, 248] on link "View External Url" at bounding box center [998, 239] width 97 height 17
click at [304, 56] on span "Pause" at bounding box center [314, 49] width 35 height 17
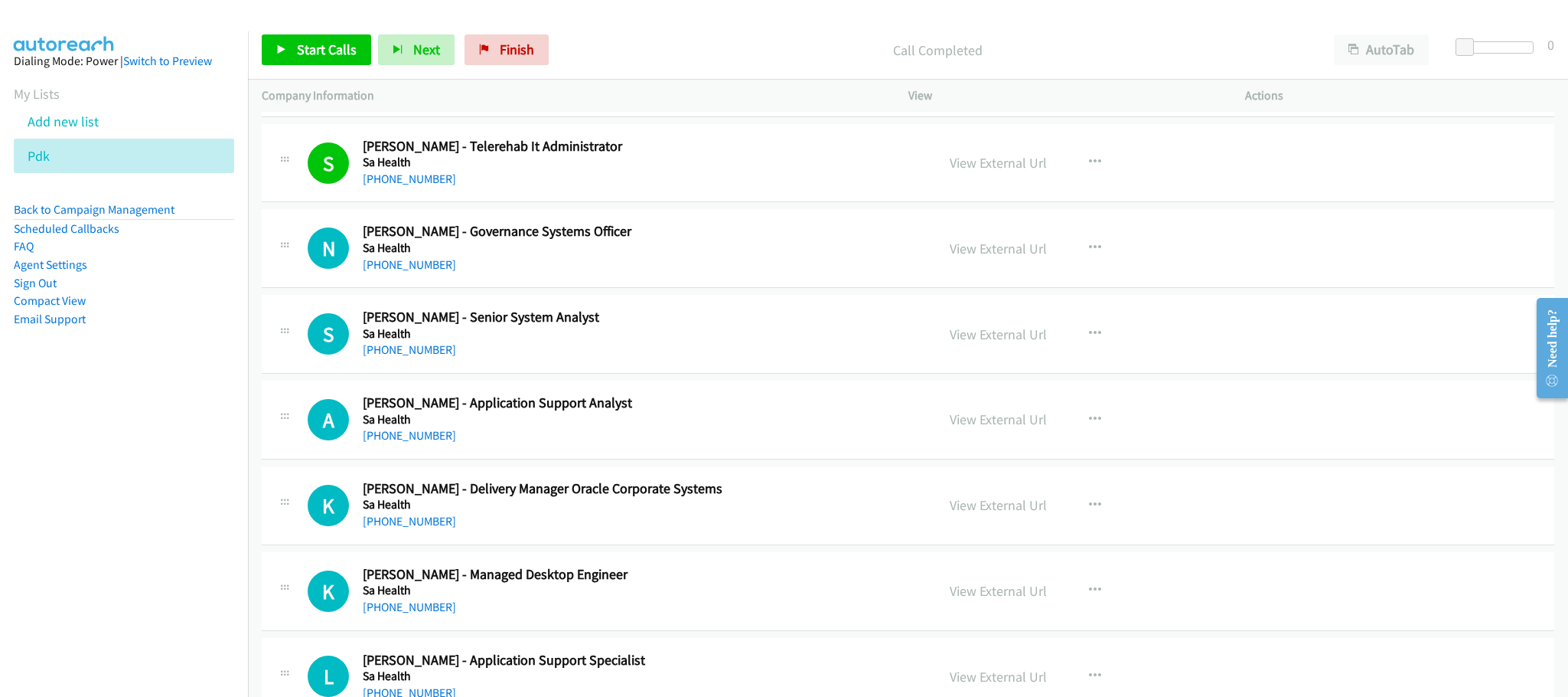
scroll to position [10477, 0]
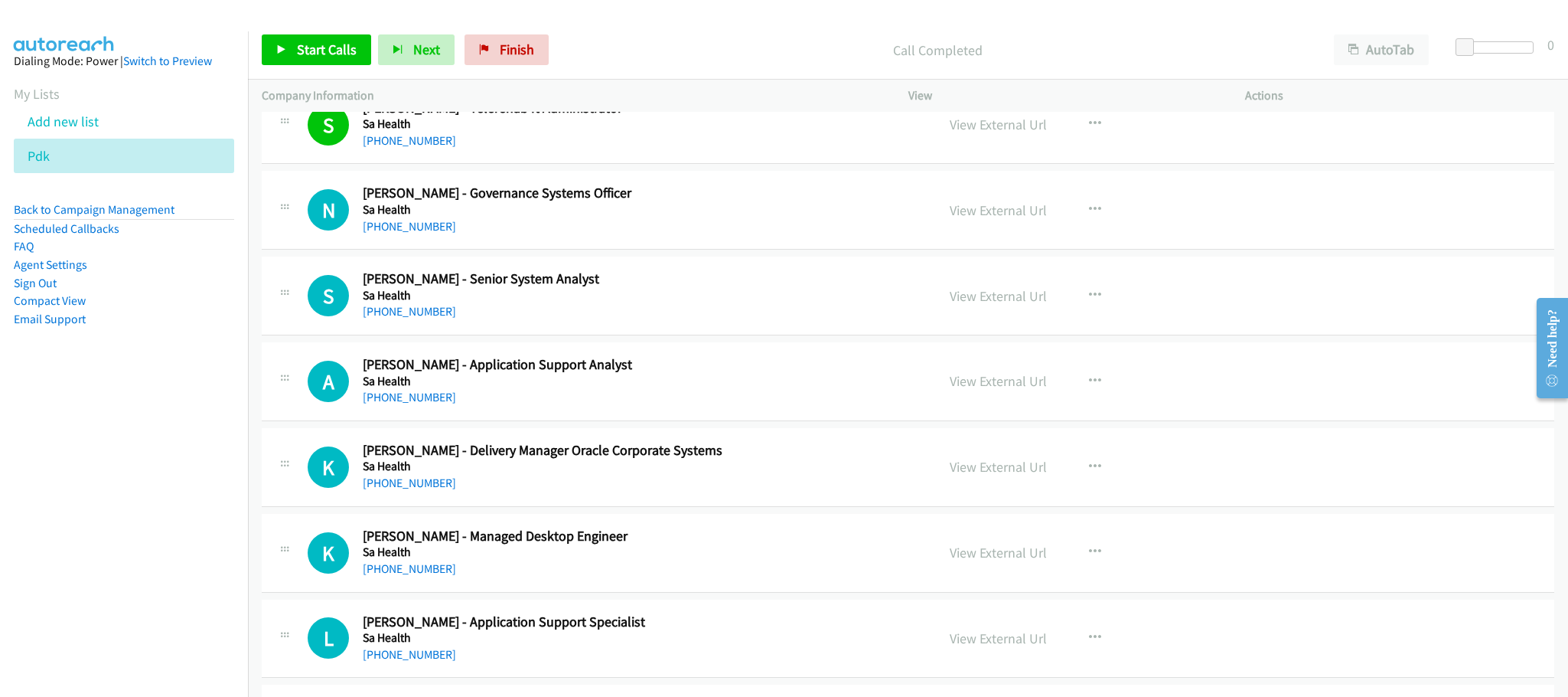
click at [710, 62] on div "Call Completed" at bounding box center [938, 50] width 765 height 31
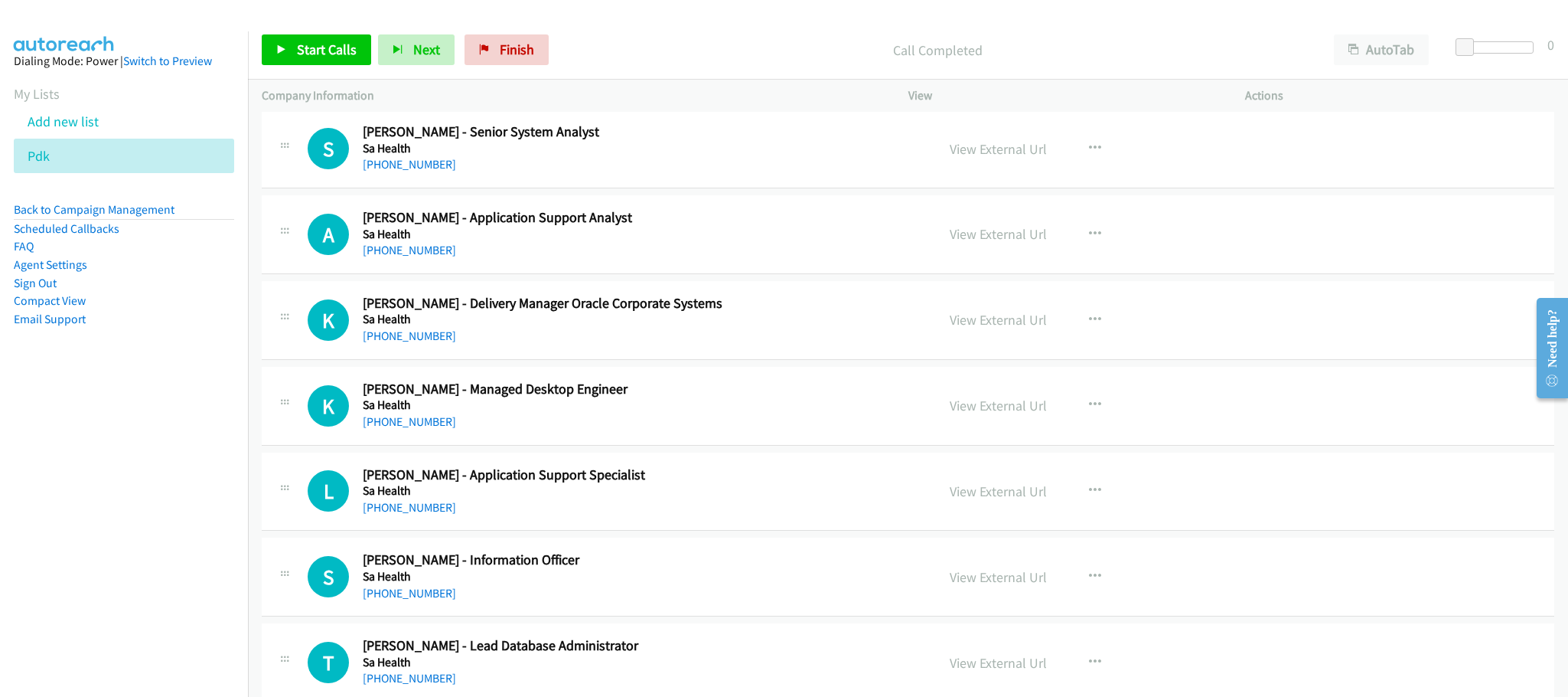
scroll to position [10362, 0]
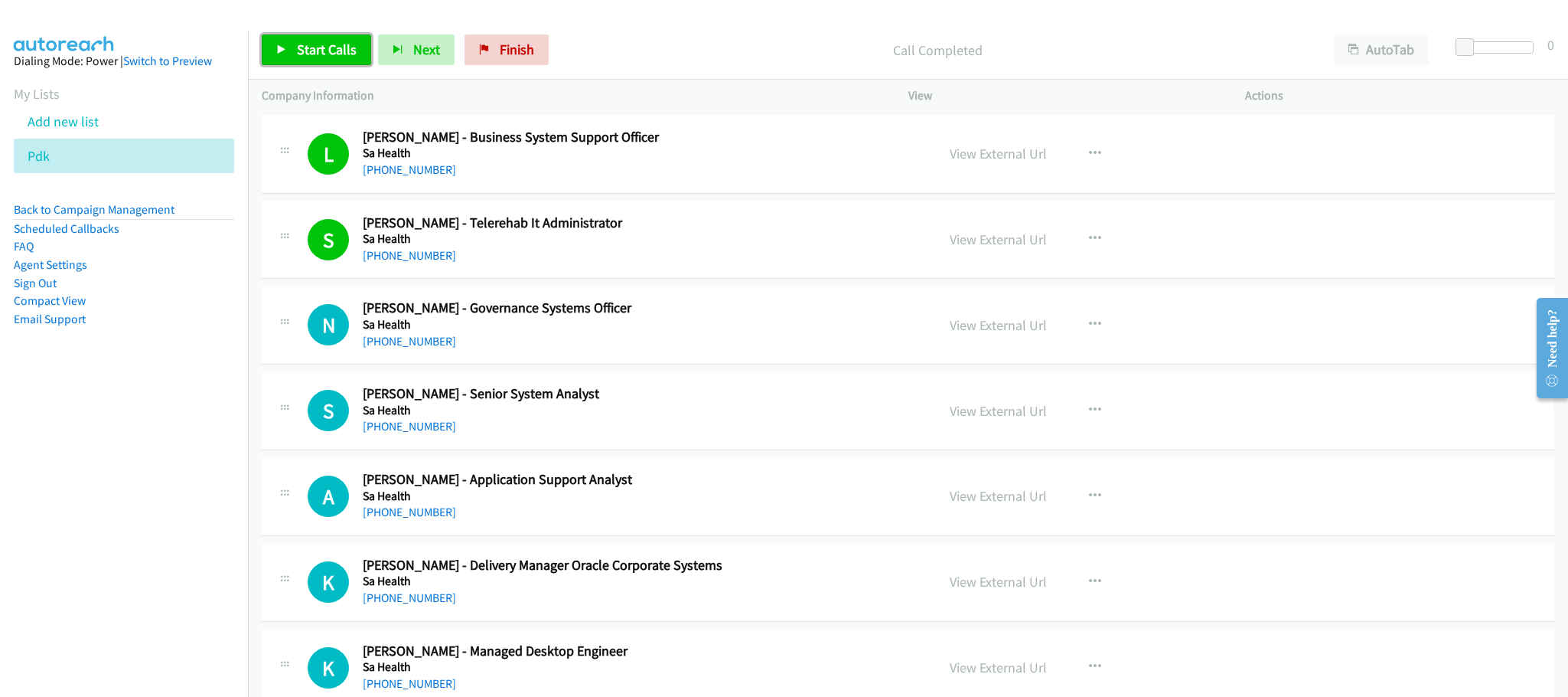
click at [308, 53] on span "Start Calls" at bounding box center [327, 49] width 60 height 17
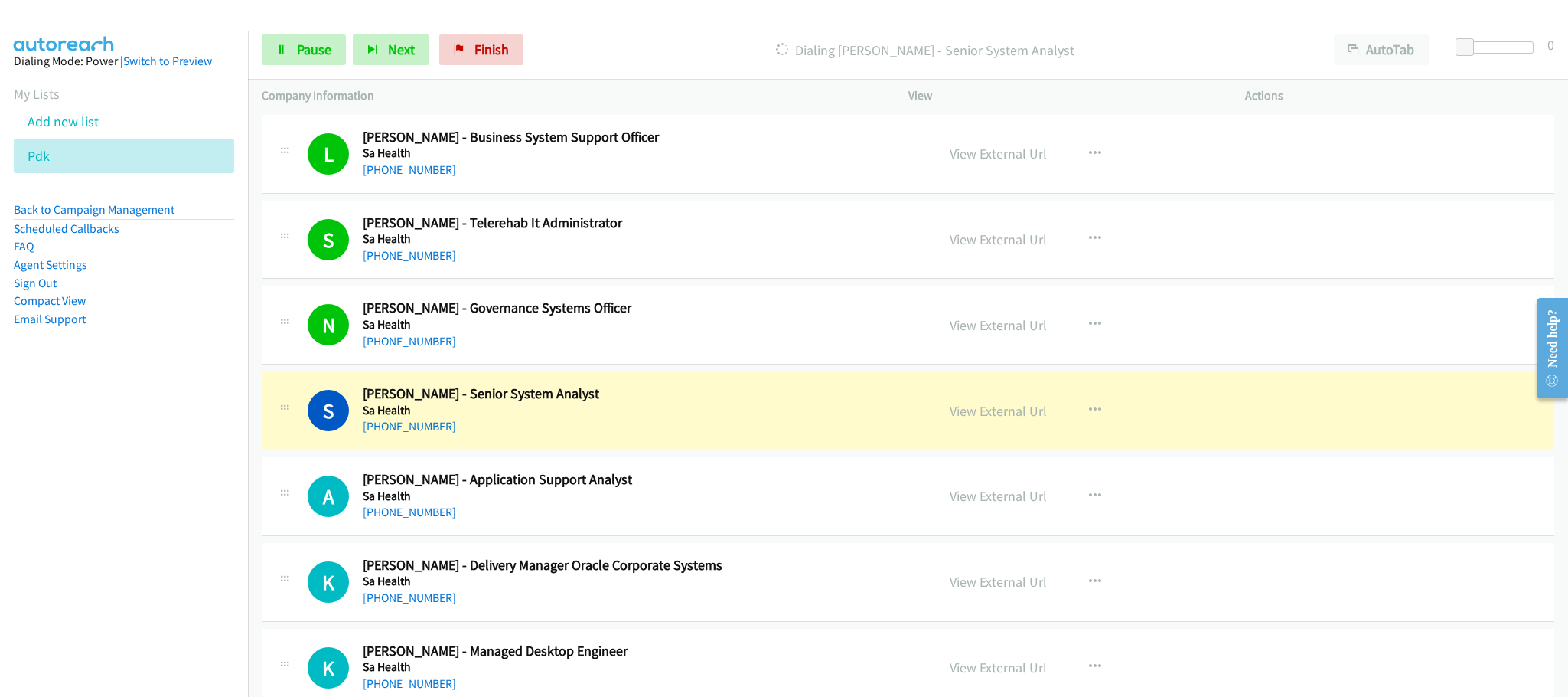
click at [140, 375] on aside "Dialing Mode: Power | Switch to Preview My Lists Add new list Pdk Back to Campa…" at bounding box center [124, 214] width 248 height 366
click at [290, 51] on link "Pause" at bounding box center [303, 50] width 84 height 31
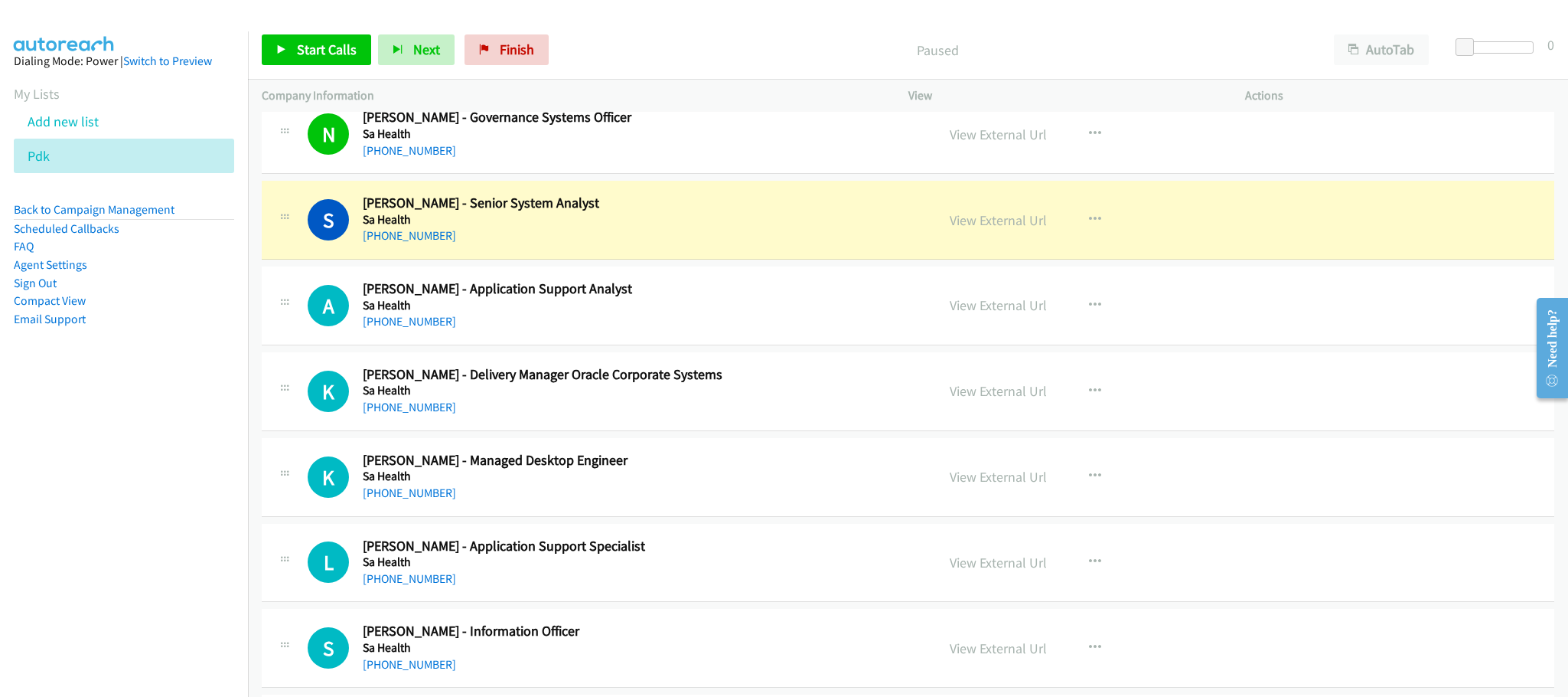
scroll to position [10592, 0]
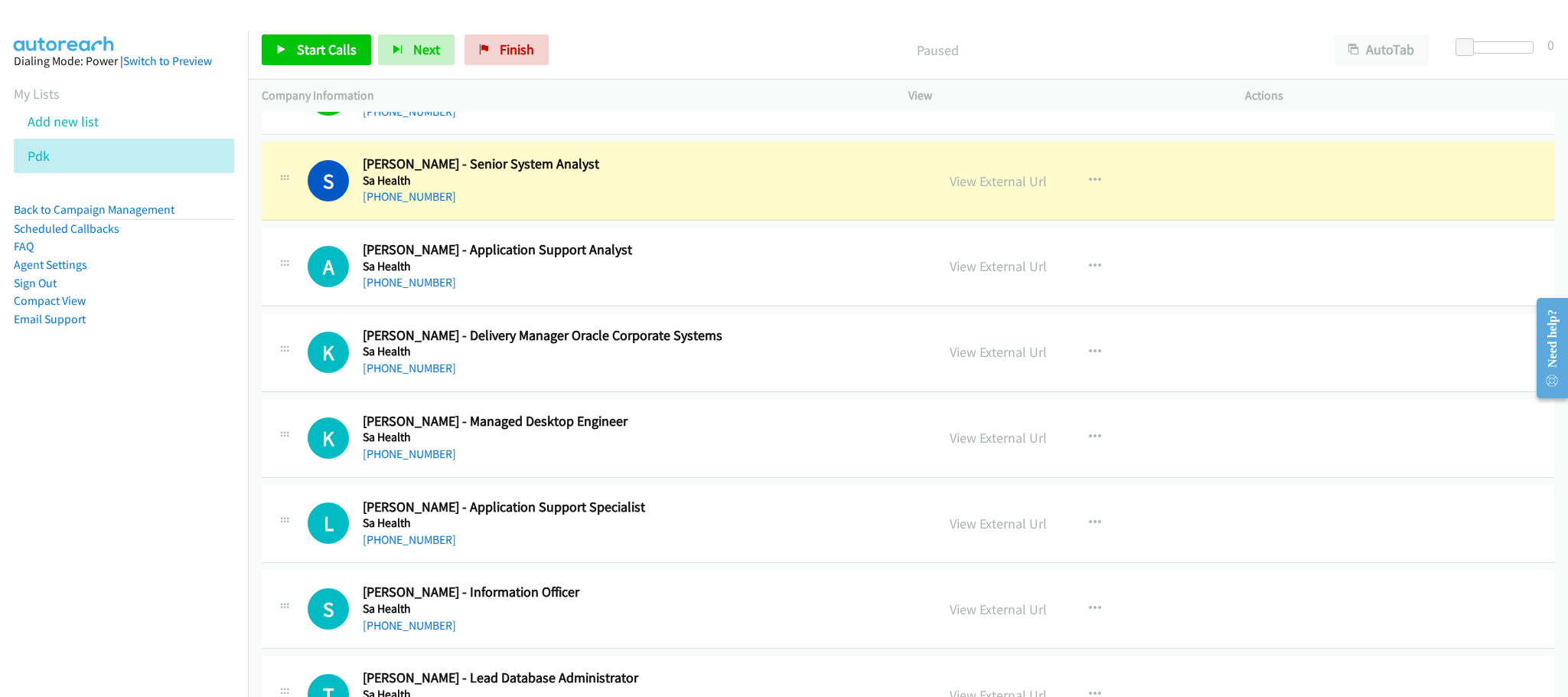
click at [212, 449] on nav "Dialing Mode: Power | Switch to Preview My Lists Add new list Pdk Back to Campa…" at bounding box center [124, 379] width 249 height 697
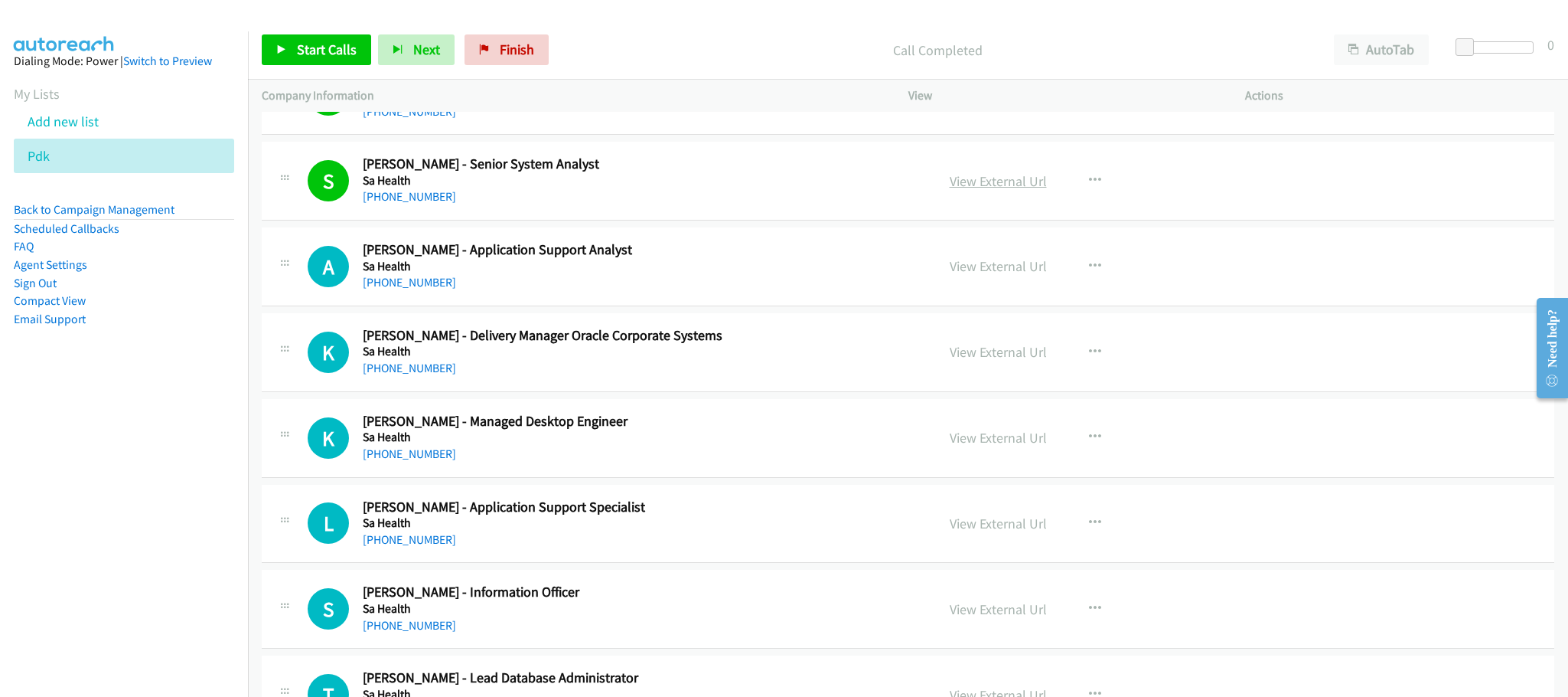
click at [983, 190] on link "View External Url" at bounding box center [998, 180] width 97 height 17
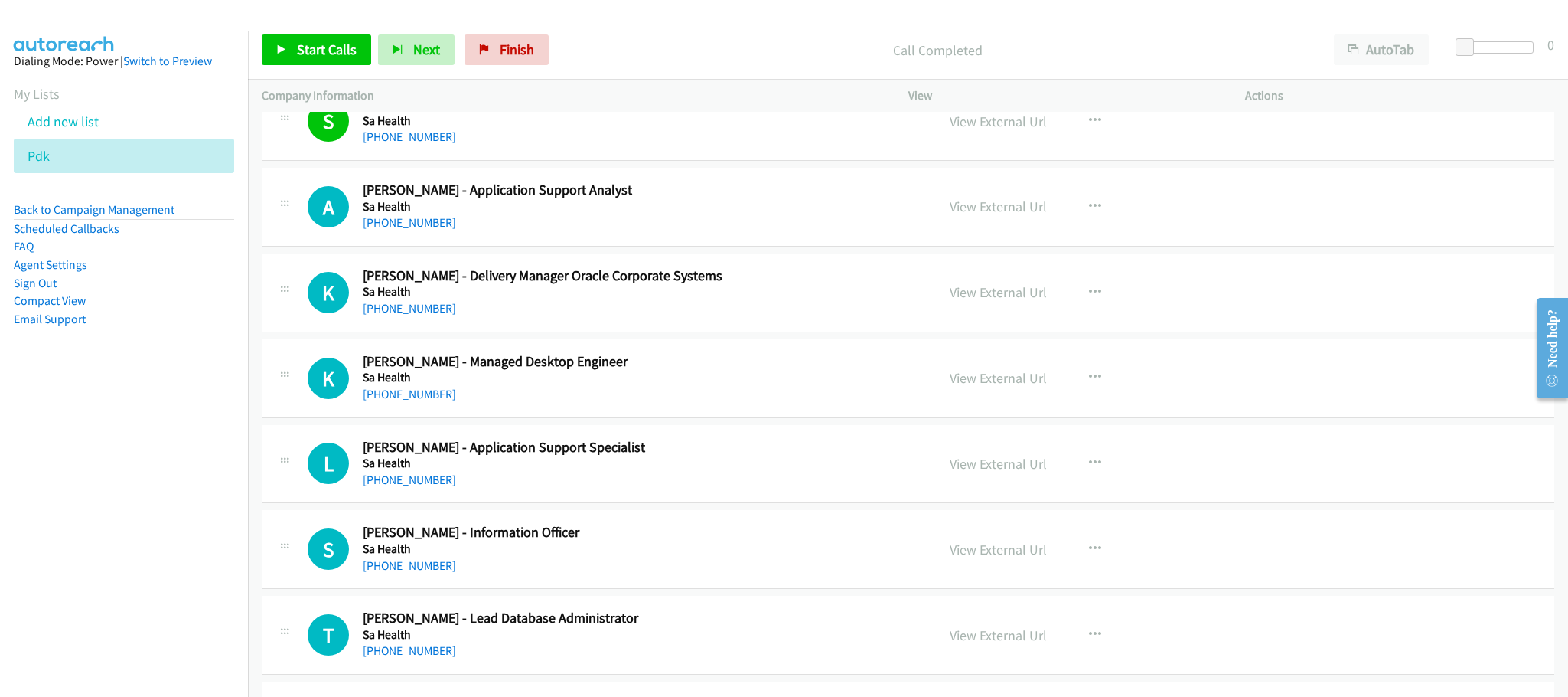
scroll to position [10706, 0]
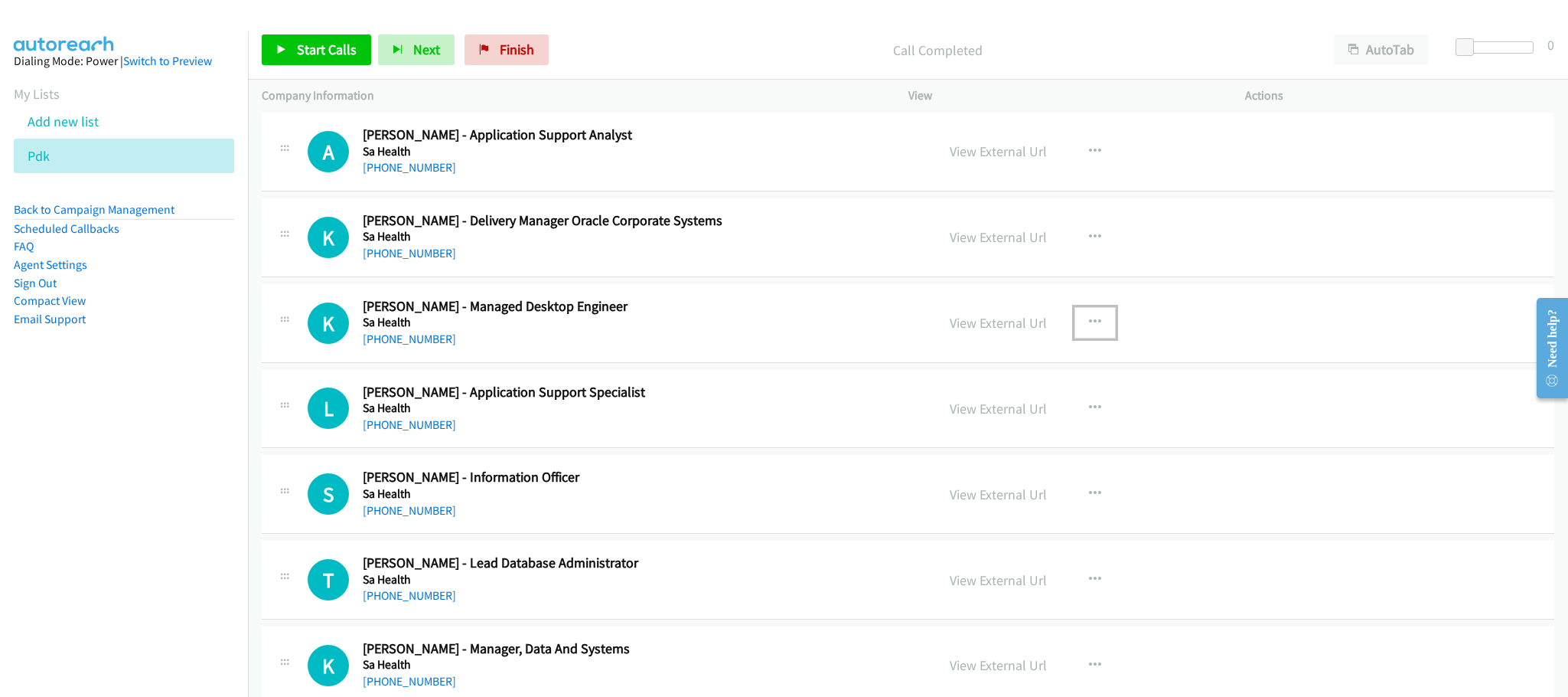
click at [1089, 329] on icon "button" at bounding box center [1095, 322] width 12 height 12
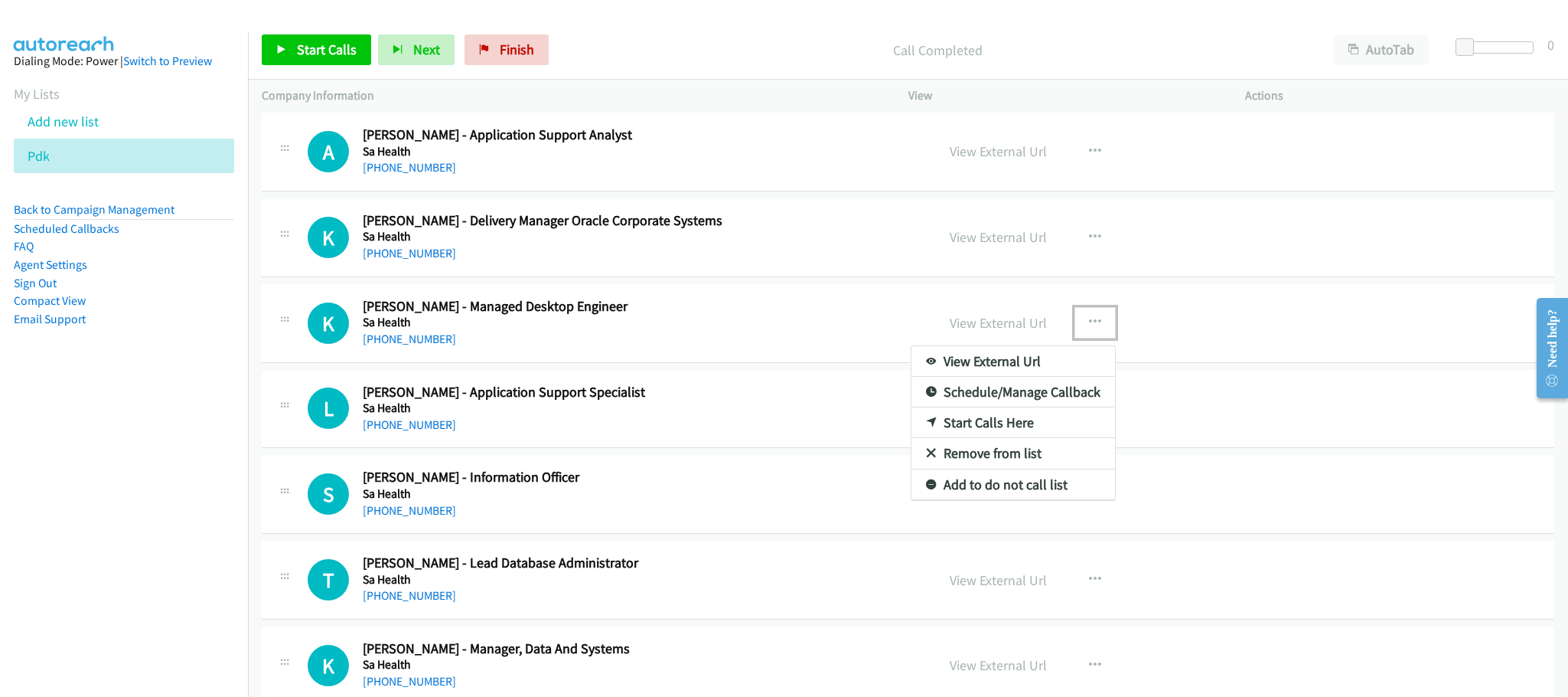
click at [960, 438] on link "Start Calls Here" at bounding box center [1013, 423] width 204 height 31
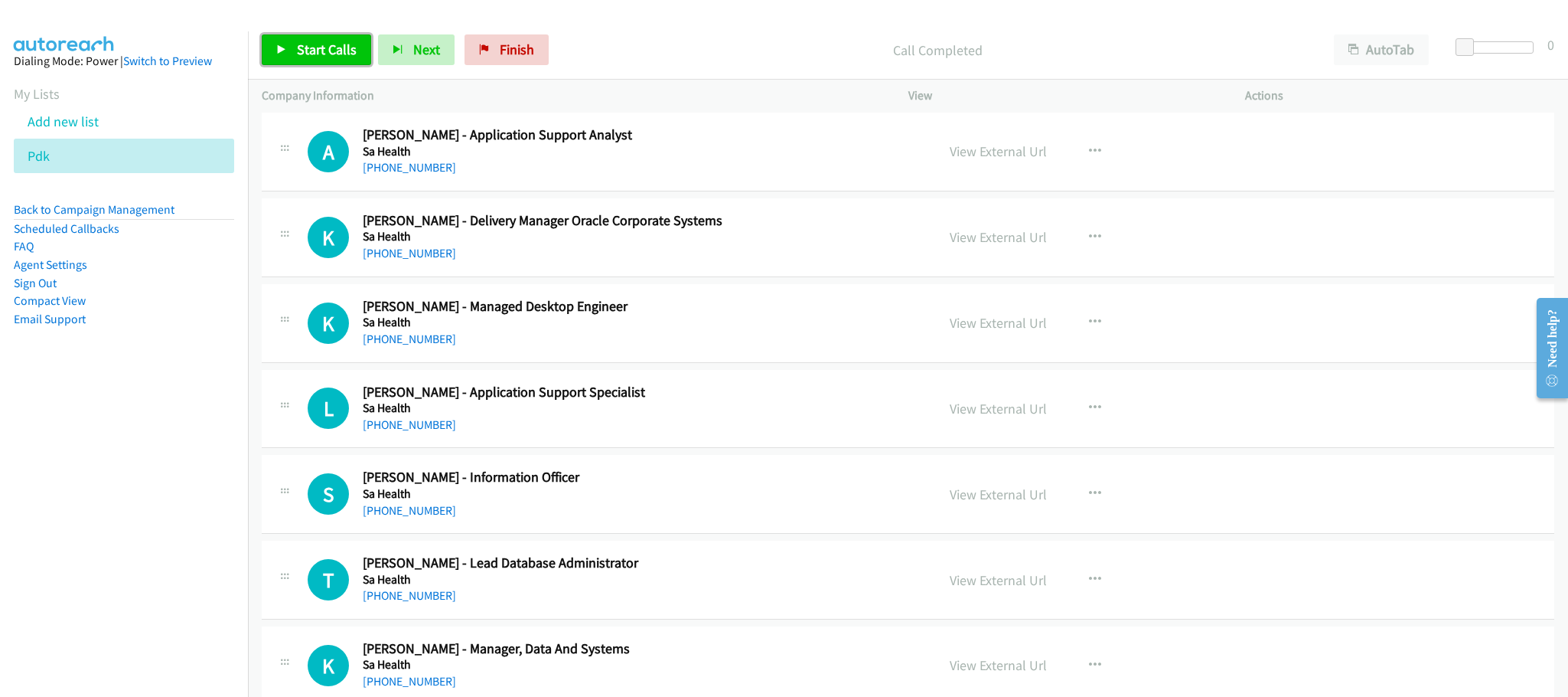
click at [312, 39] on link "Start Calls" at bounding box center [316, 50] width 109 height 31
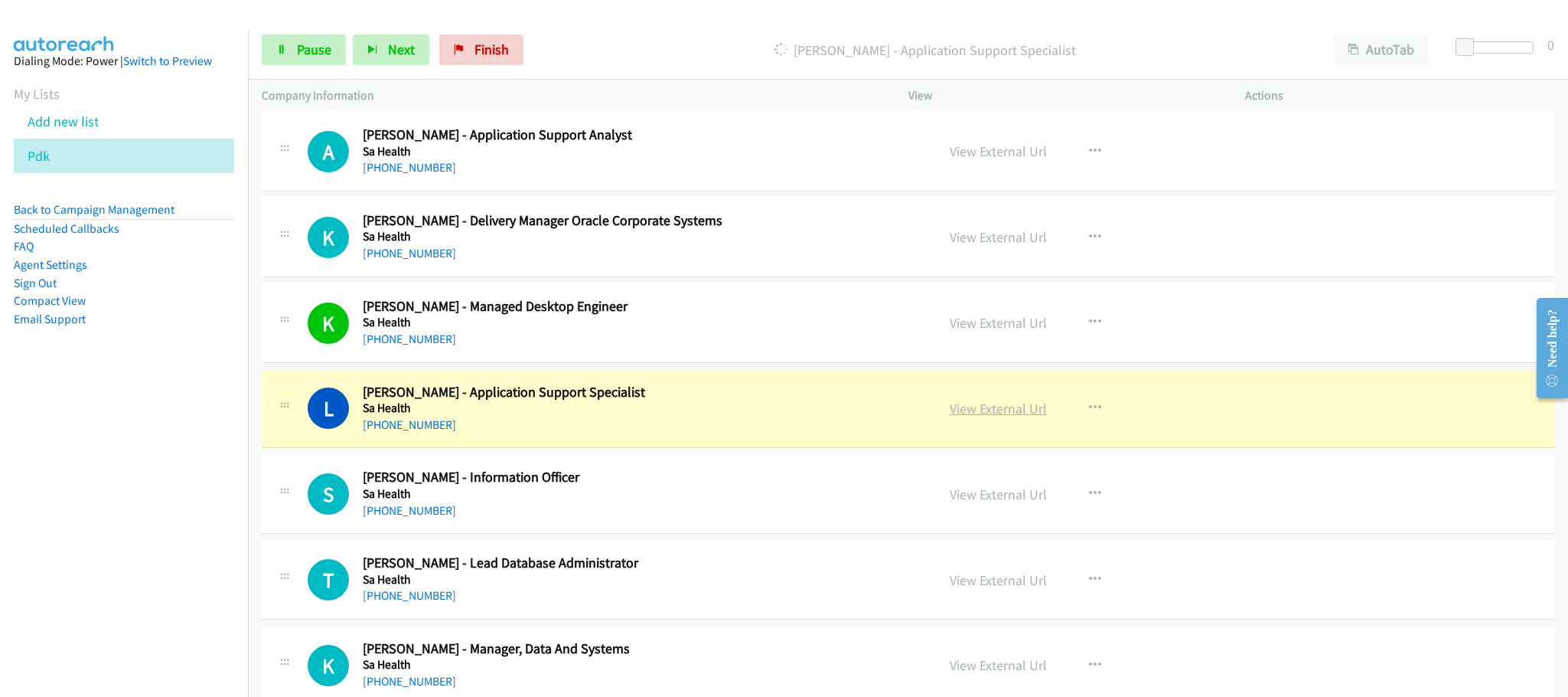
click at [995, 417] on link "View External Url" at bounding box center [998, 408] width 97 height 17
click at [294, 37] on link "Pause" at bounding box center [303, 50] width 84 height 31
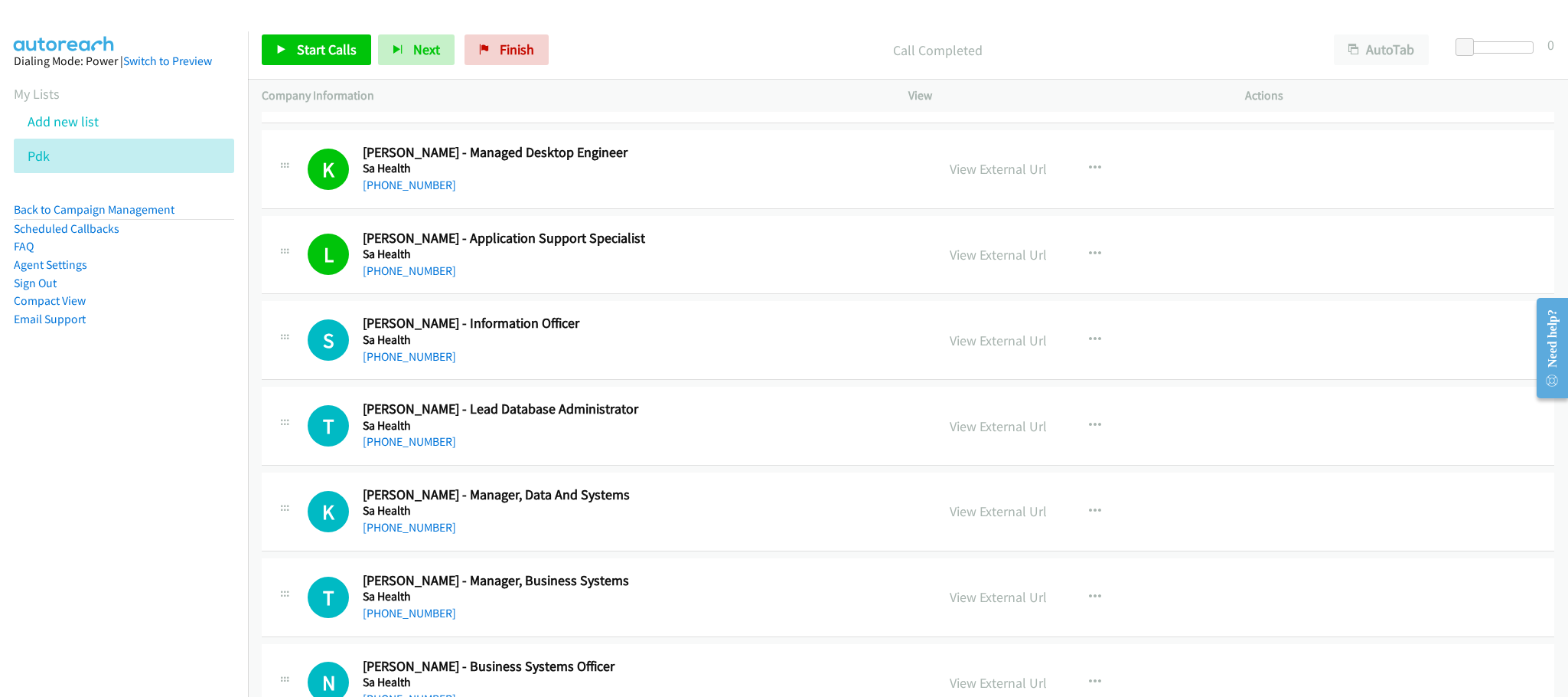
scroll to position [10936, 0]
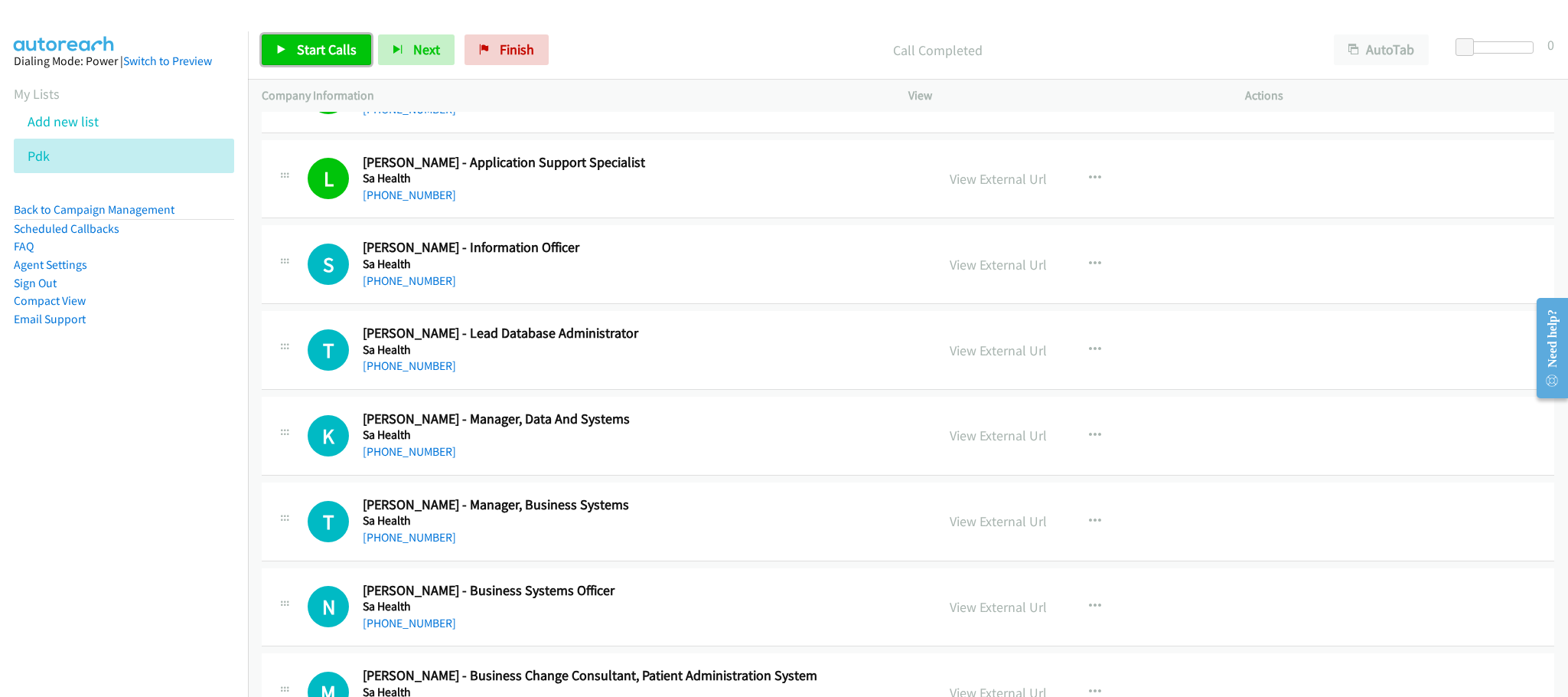
click at [356, 39] on link "Start Calls" at bounding box center [316, 50] width 109 height 31
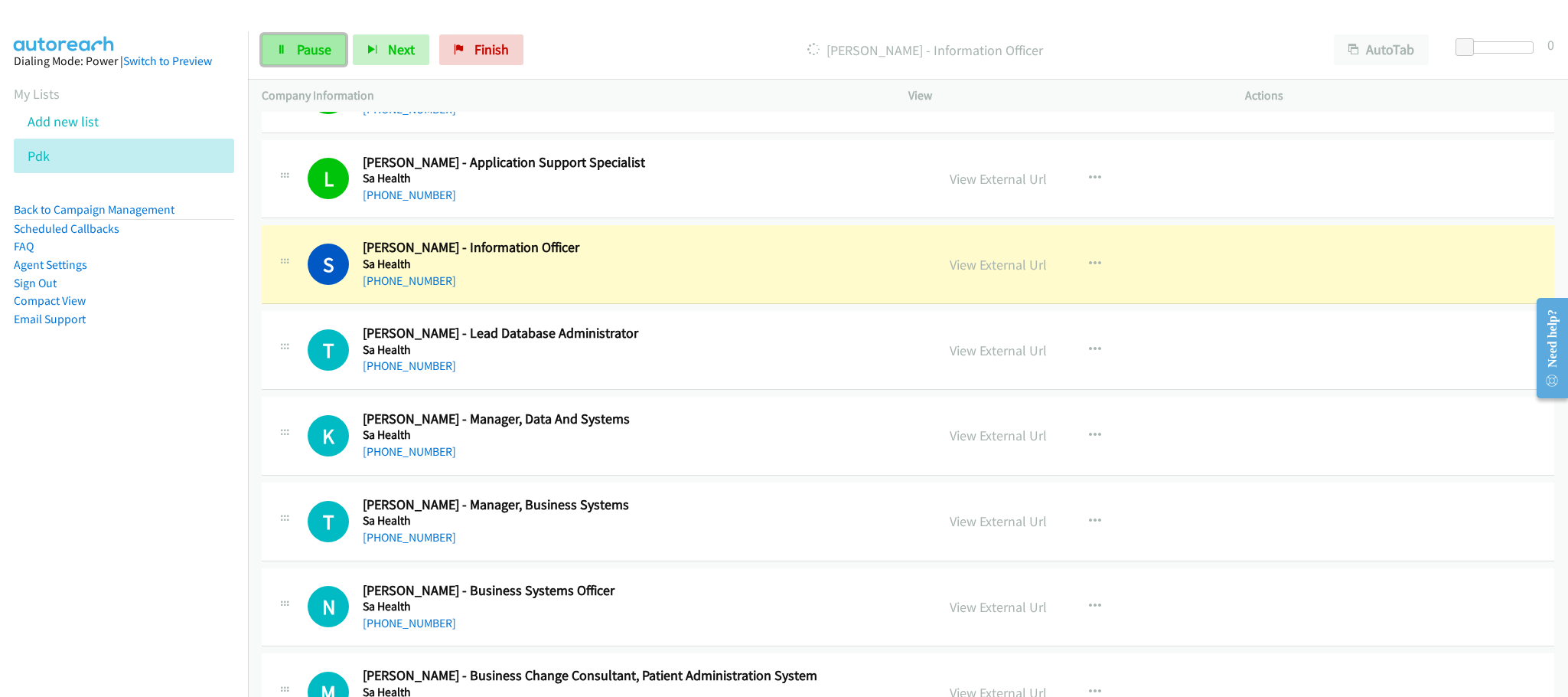
click at [321, 54] on span "Pause" at bounding box center [314, 49] width 35 height 17
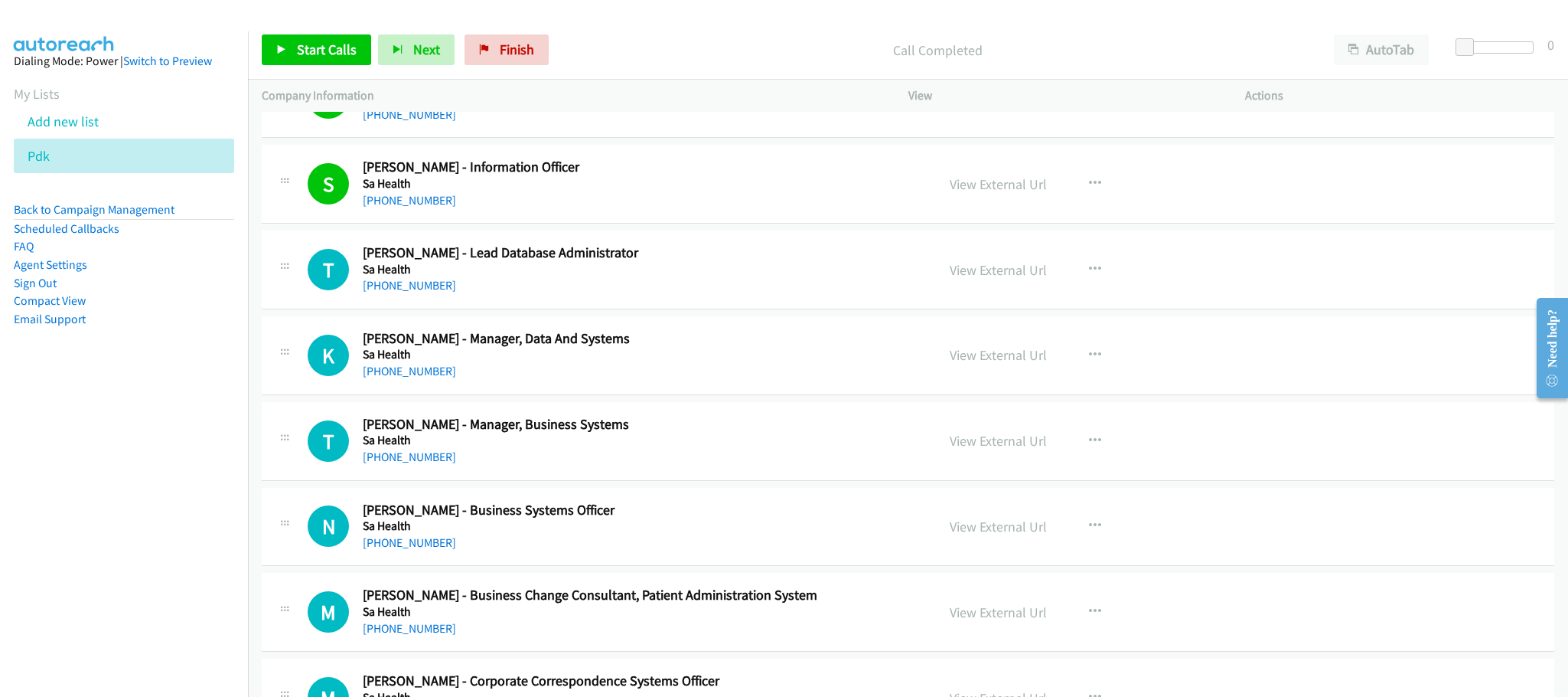
scroll to position [11051, 0]
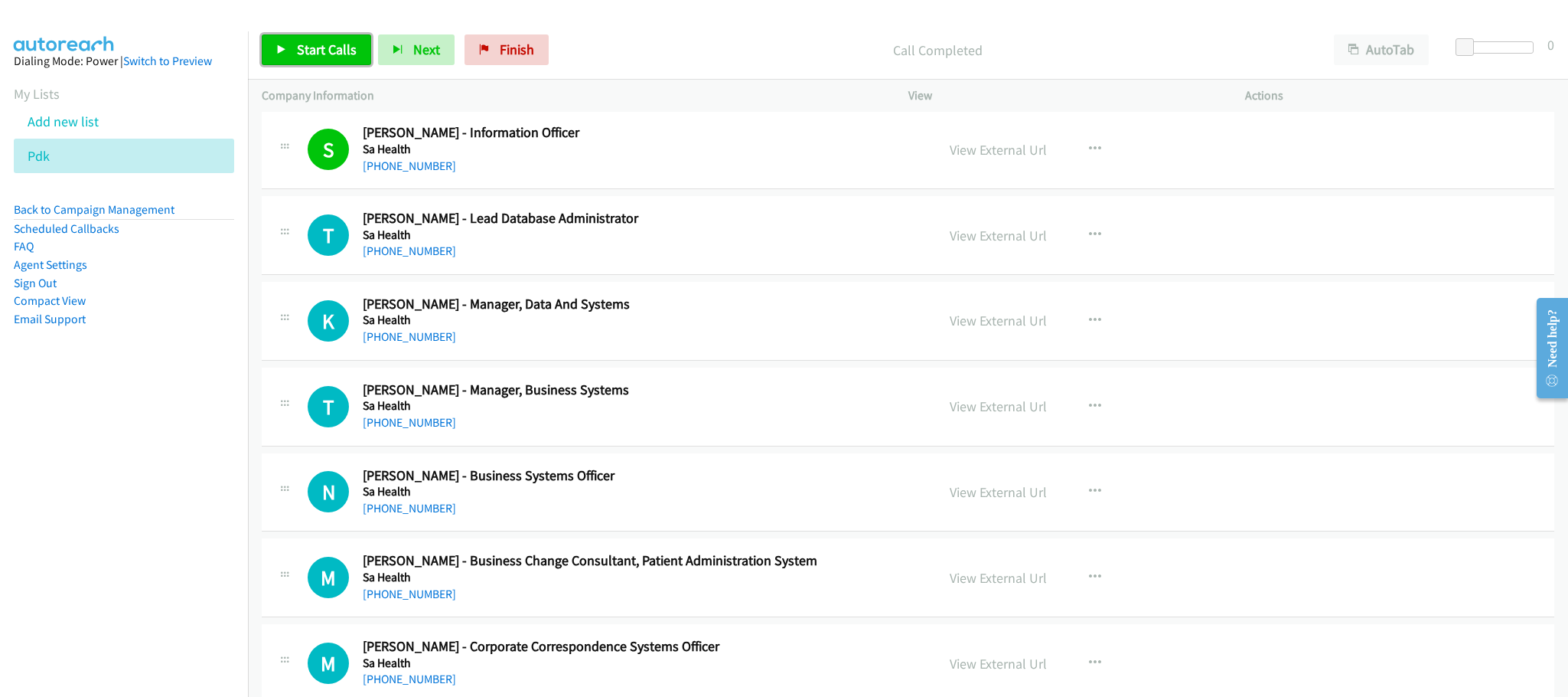
click at [303, 46] on span "Start Calls" at bounding box center [327, 49] width 60 height 17
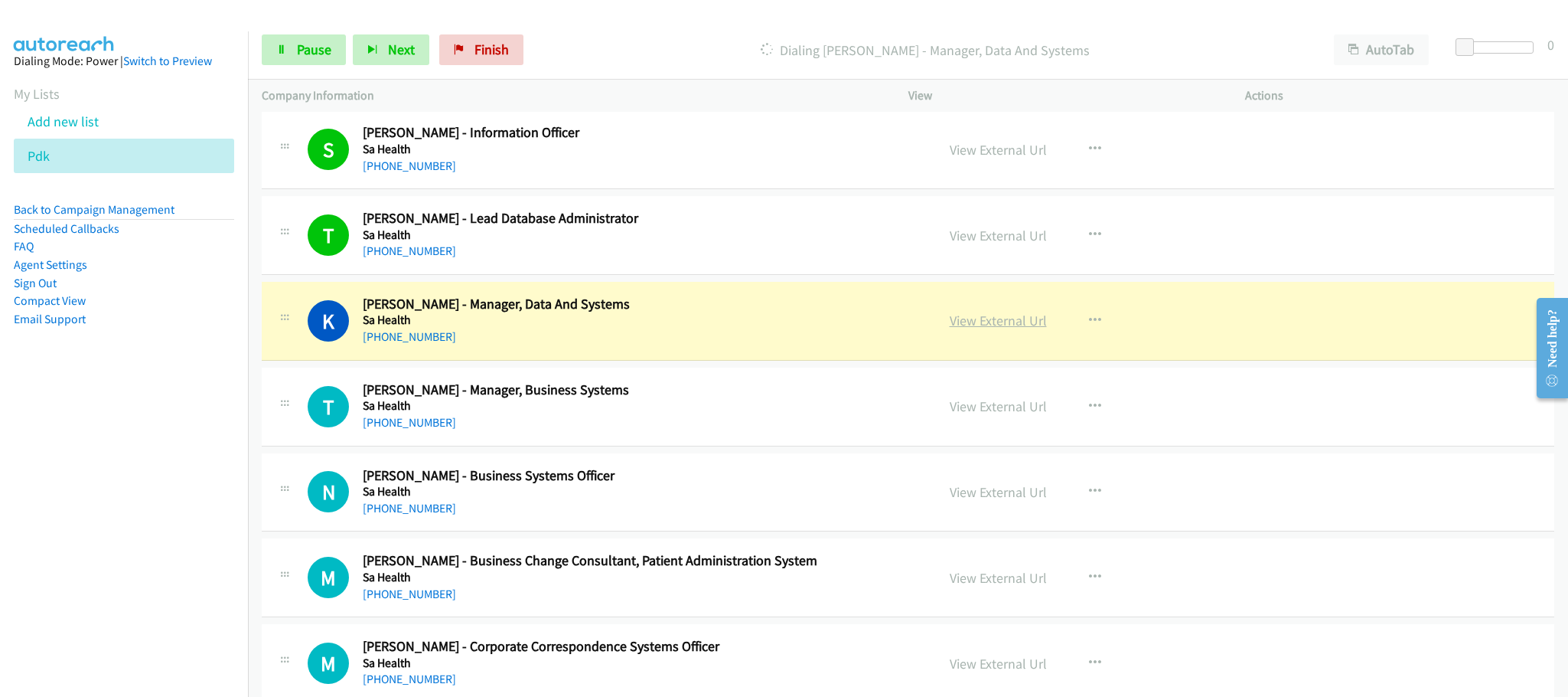
click at [955, 329] on link "View External Url" at bounding box center [998, 320] width 97 height 17
click at [303, 48] on span "Pause" at bounding box center [314, 49] width 35 height 17
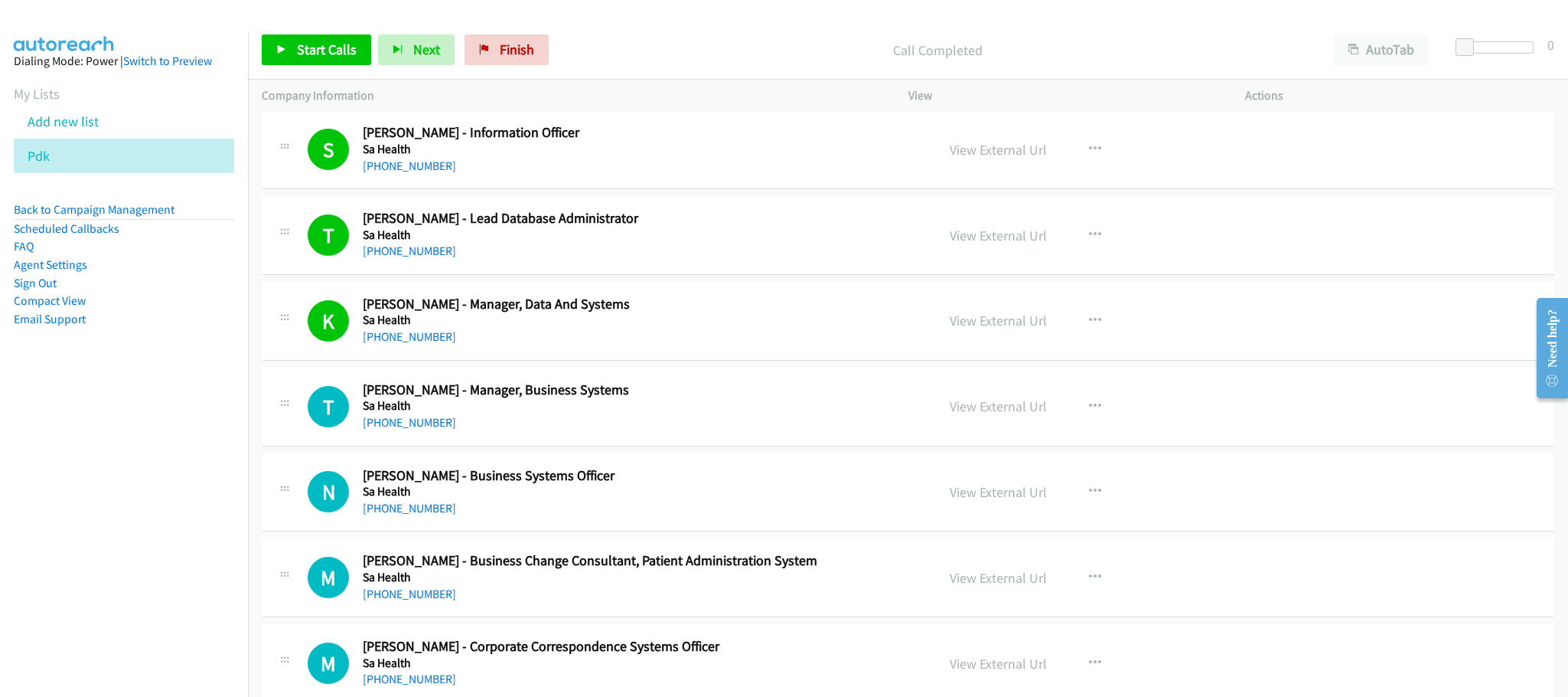
click at [804, 328] on h5 "Sa Health" at bounding box center [637, 320] width 551 height 15
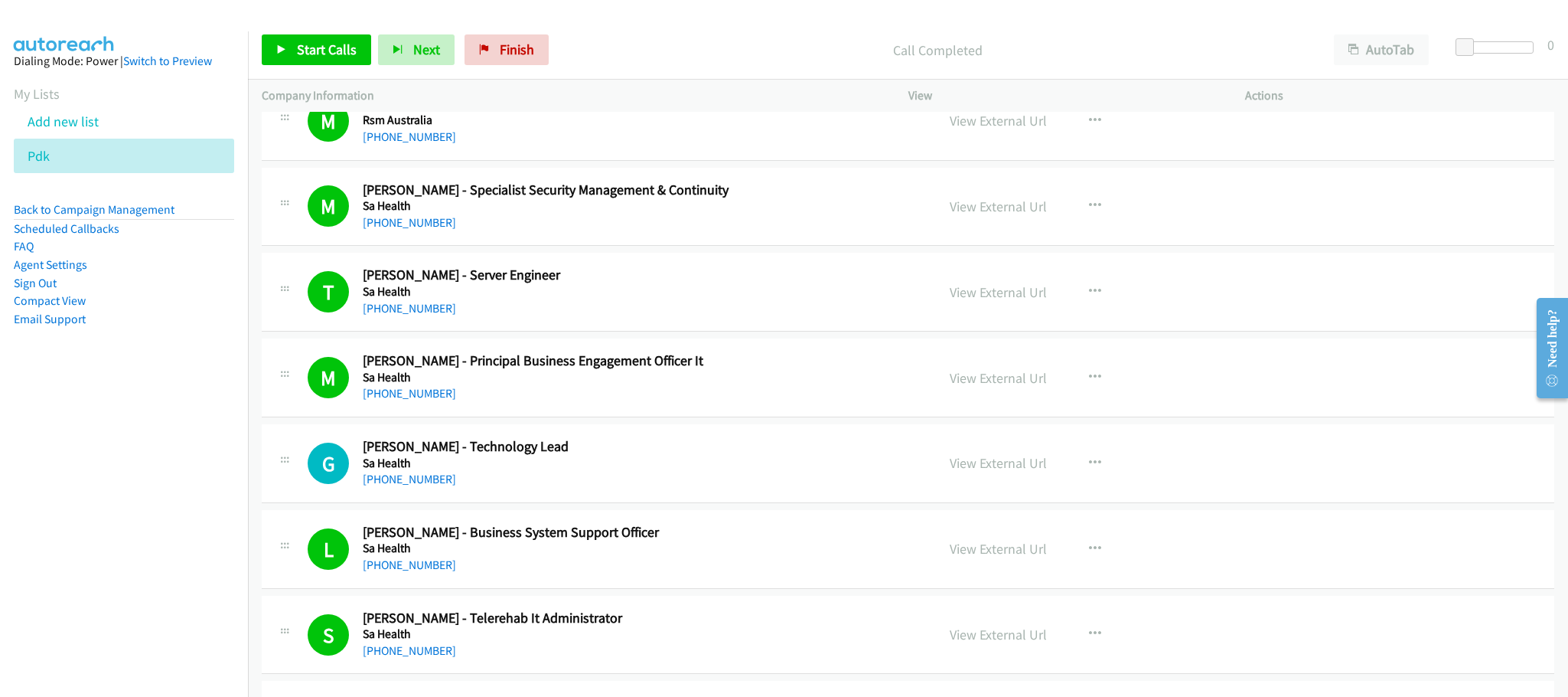
scroll to position [10017, 0]
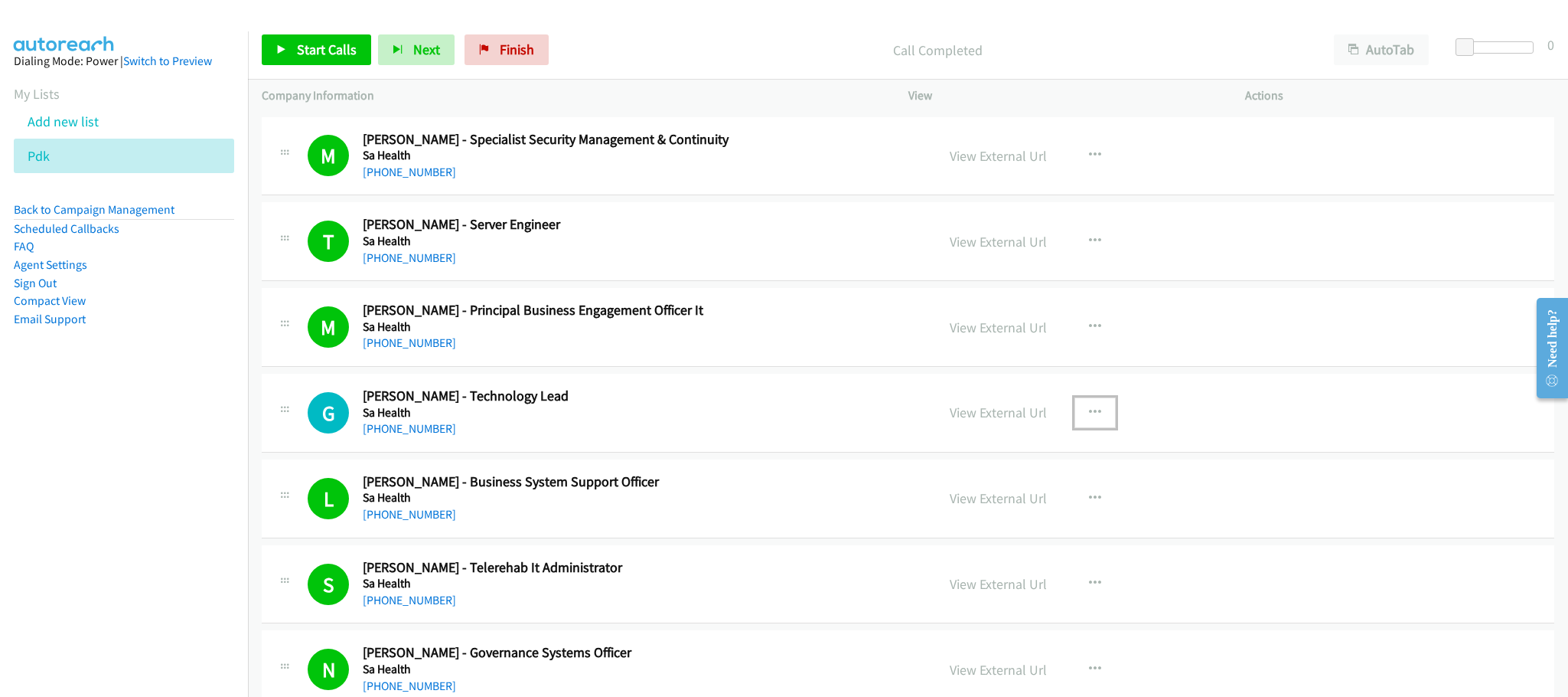
click at [1089, 419] on icon "button" at bounding box center [1095, 412] width 12 height 12
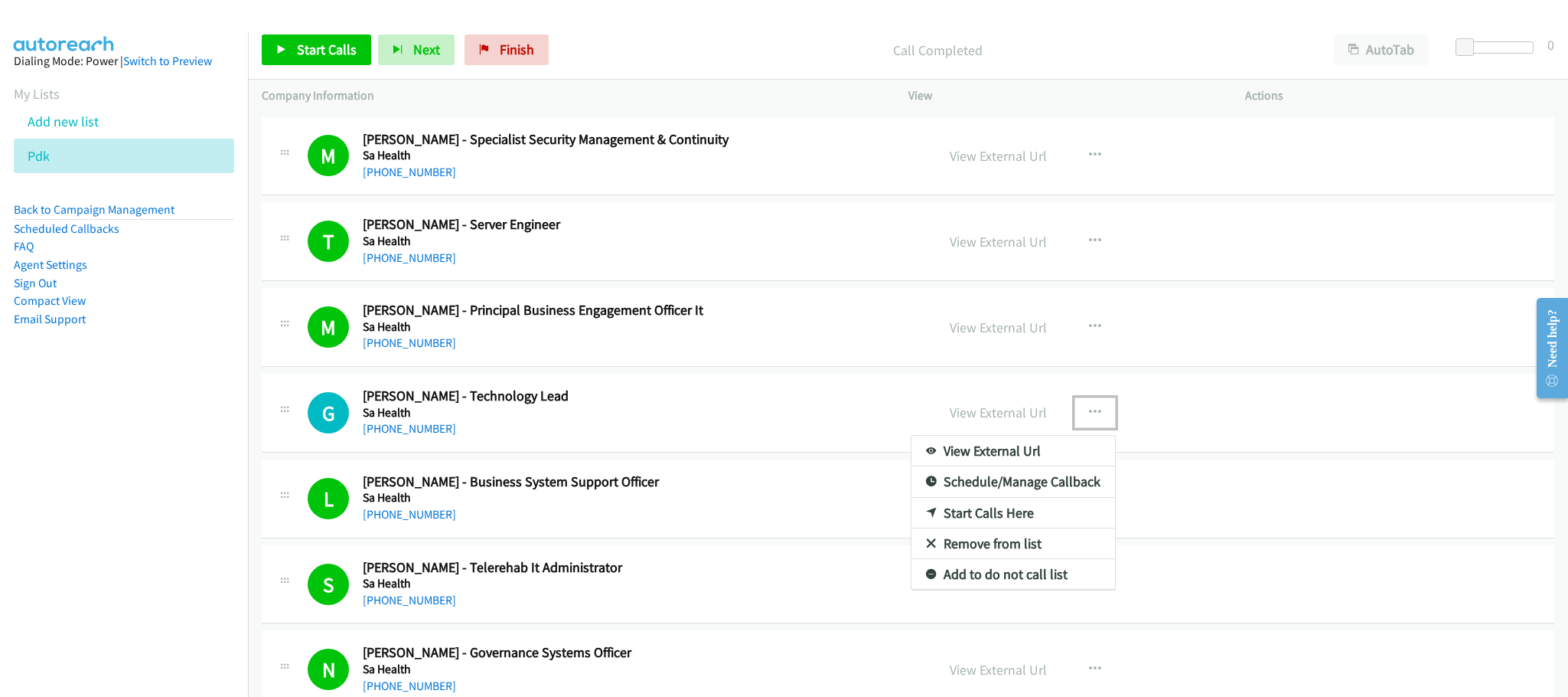
click at [967, 528] on link "Start Calls Here" at bounding box center [1013, 513] width 204 height 31
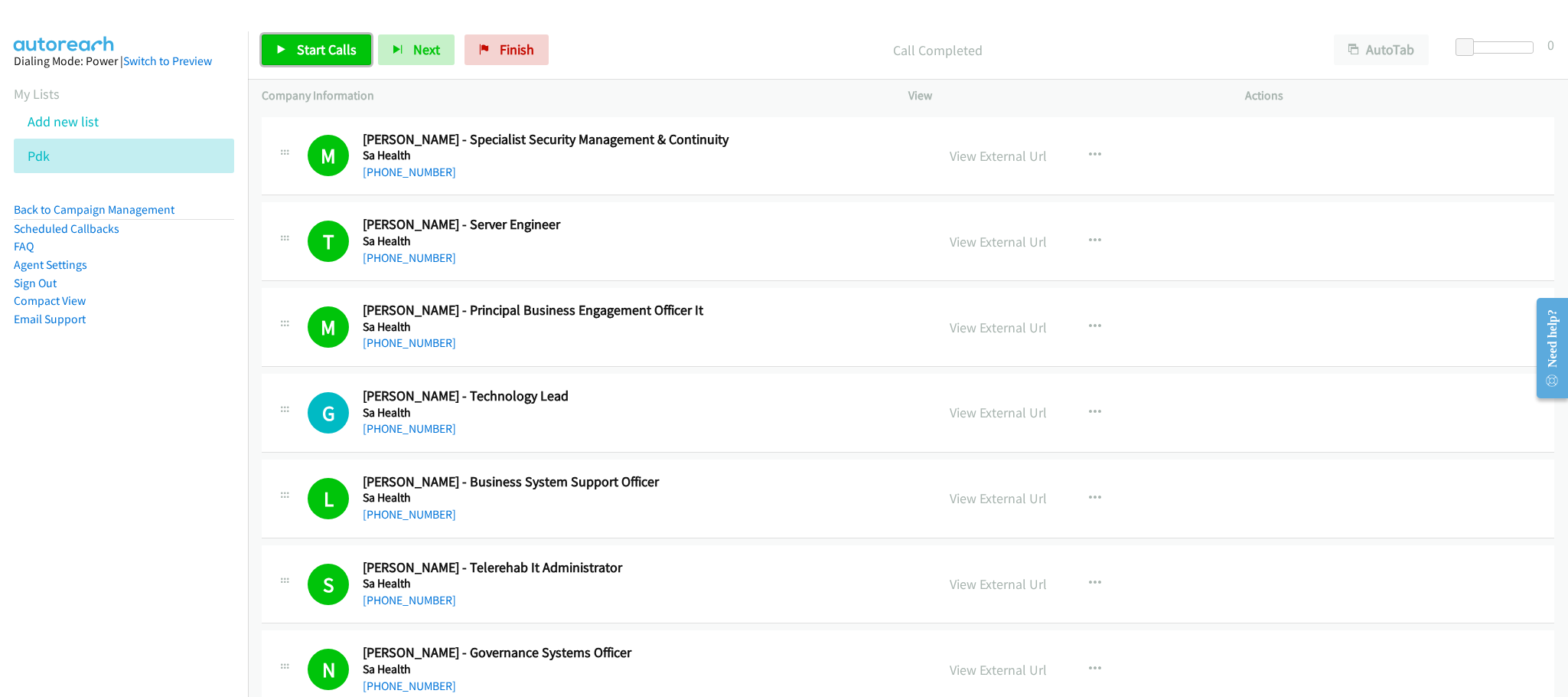
click at [315, 46] on span "Start Calls" at bounding box center [327, 49] width 60 height 17
click at [311, 36] on link "Pause" at bounding box center [303, 50] width 84 height 31
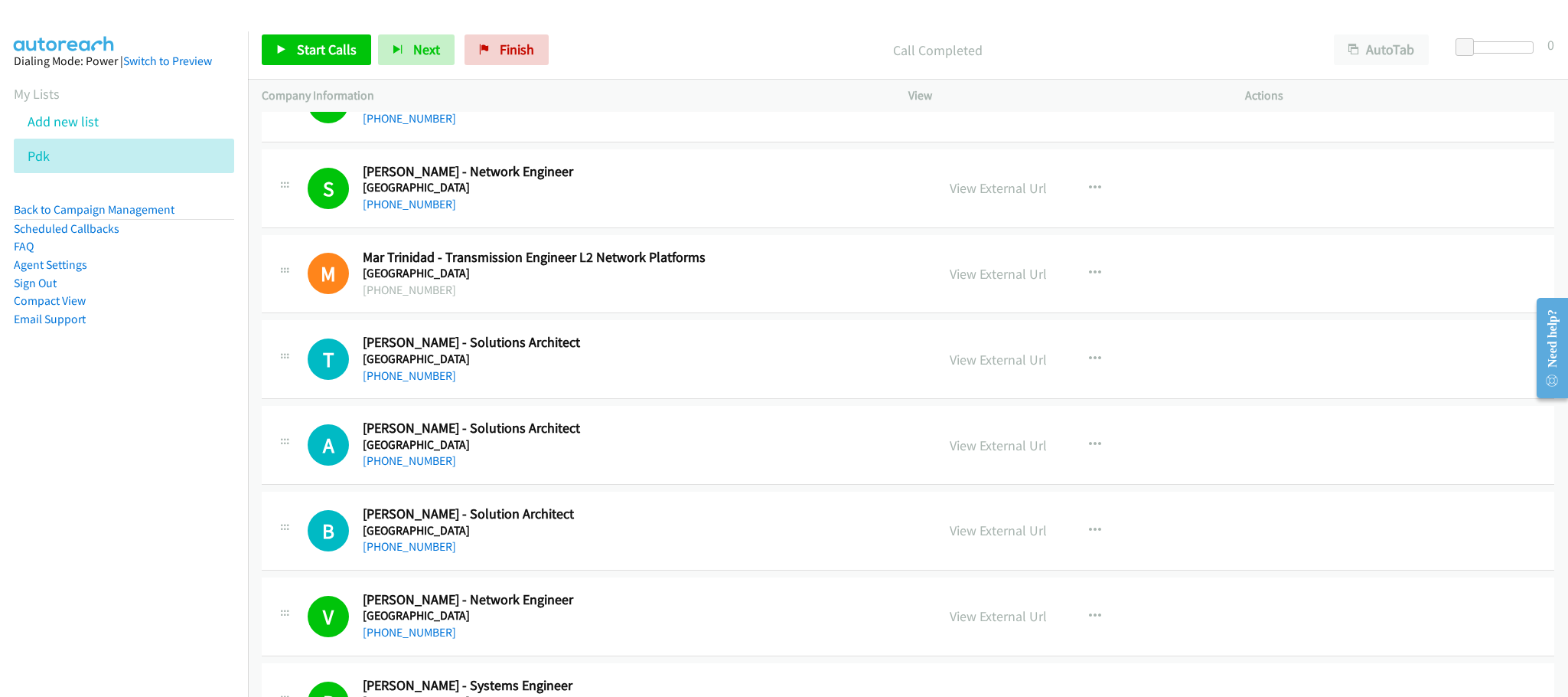
scroll to position [252, 0]
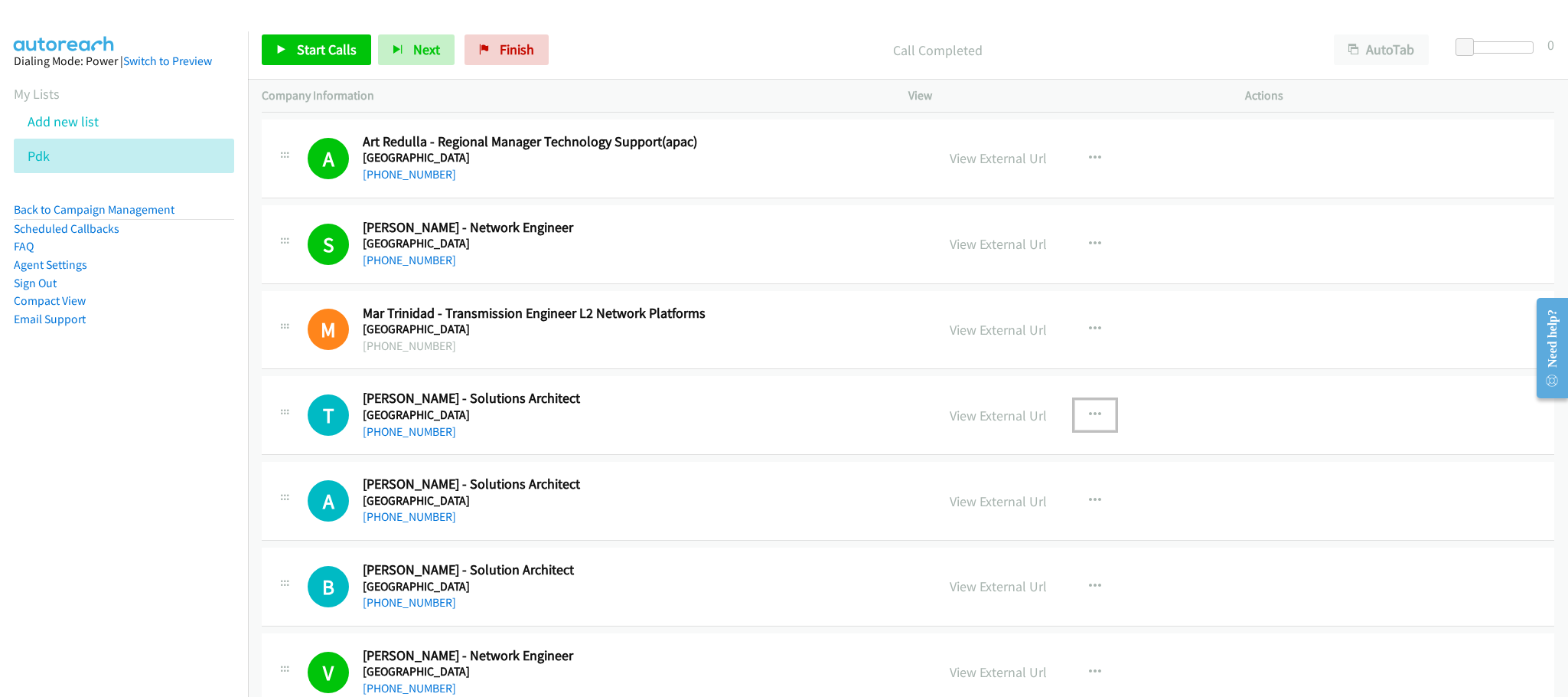
click at [1089, 415] on icon "button" at bounding box center [1095, 415] width 12 height 12
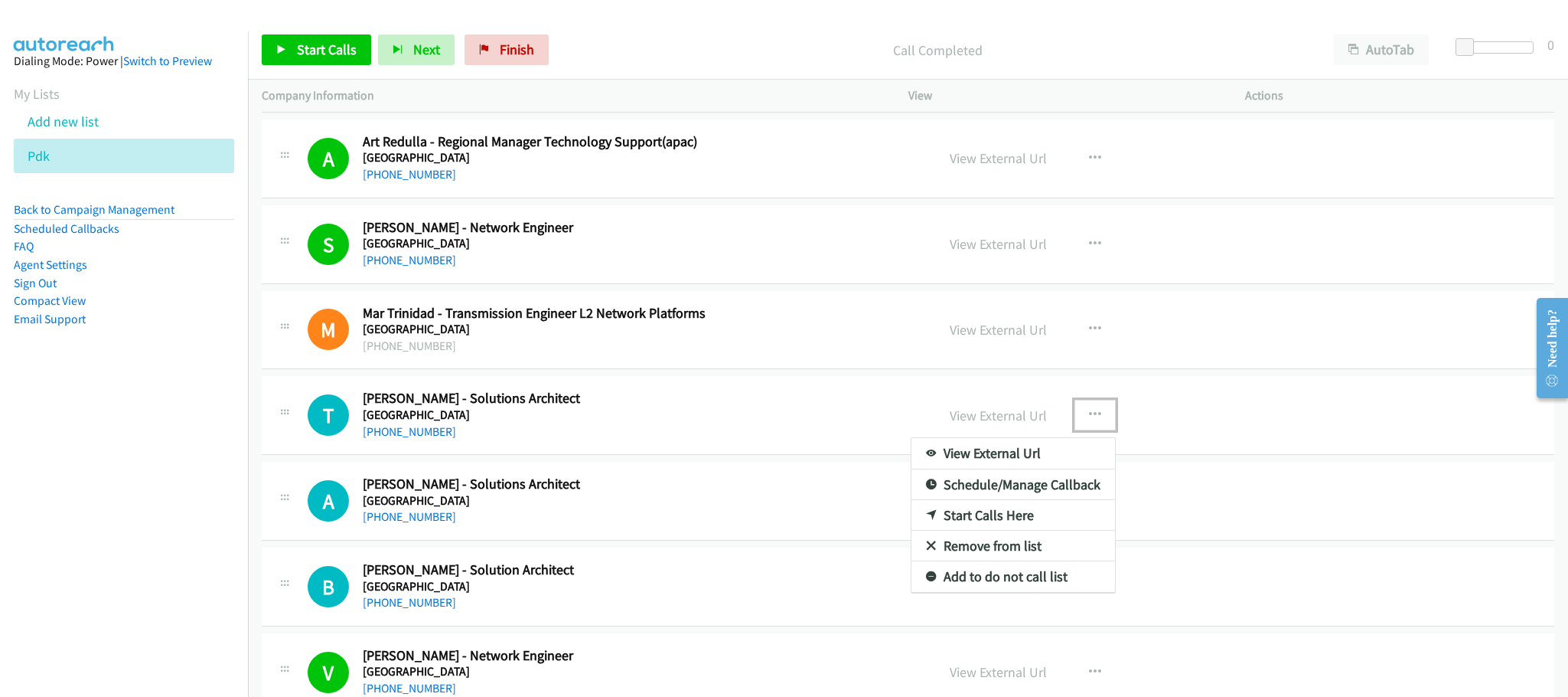
click at [976, 520] on link "Start Calls Here" at bounding box center [1013, 516] width 204 height 31
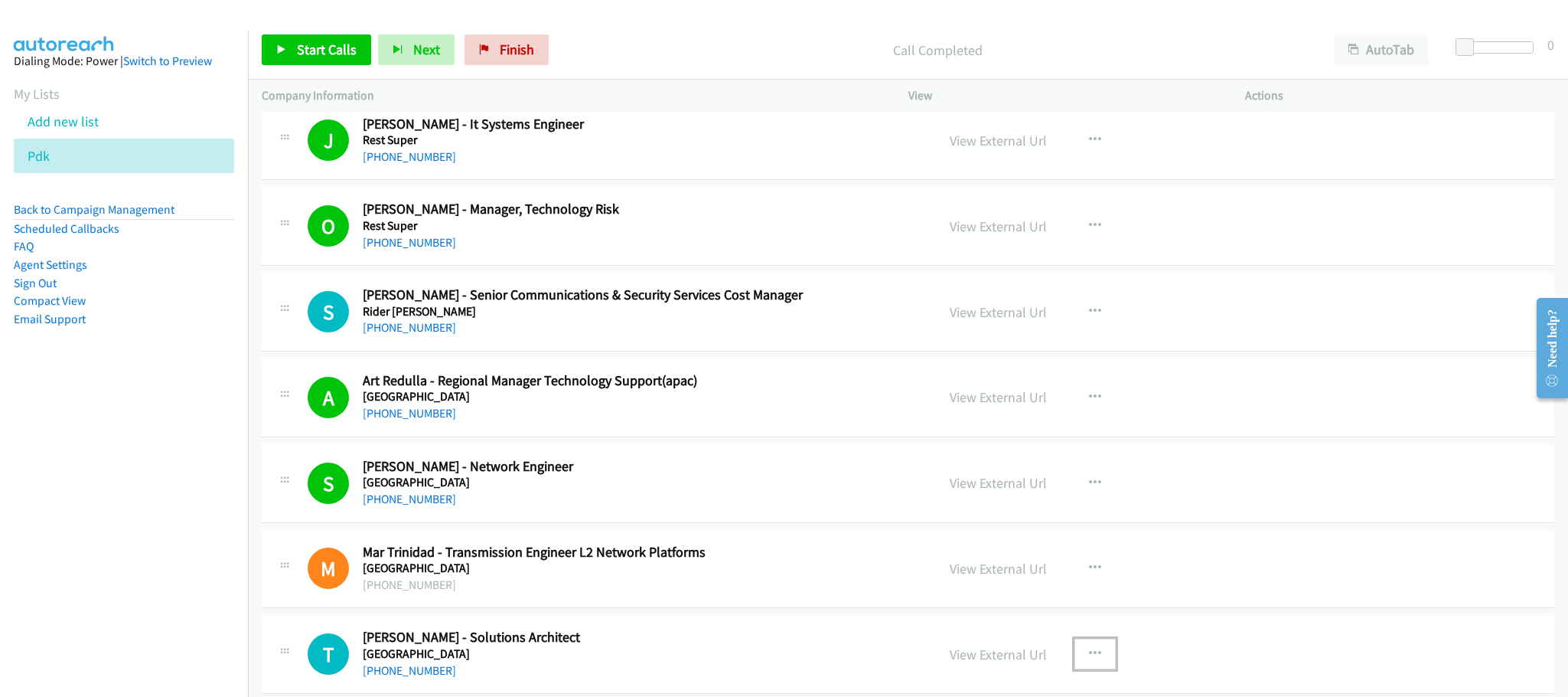
scroll to position [0, 0]
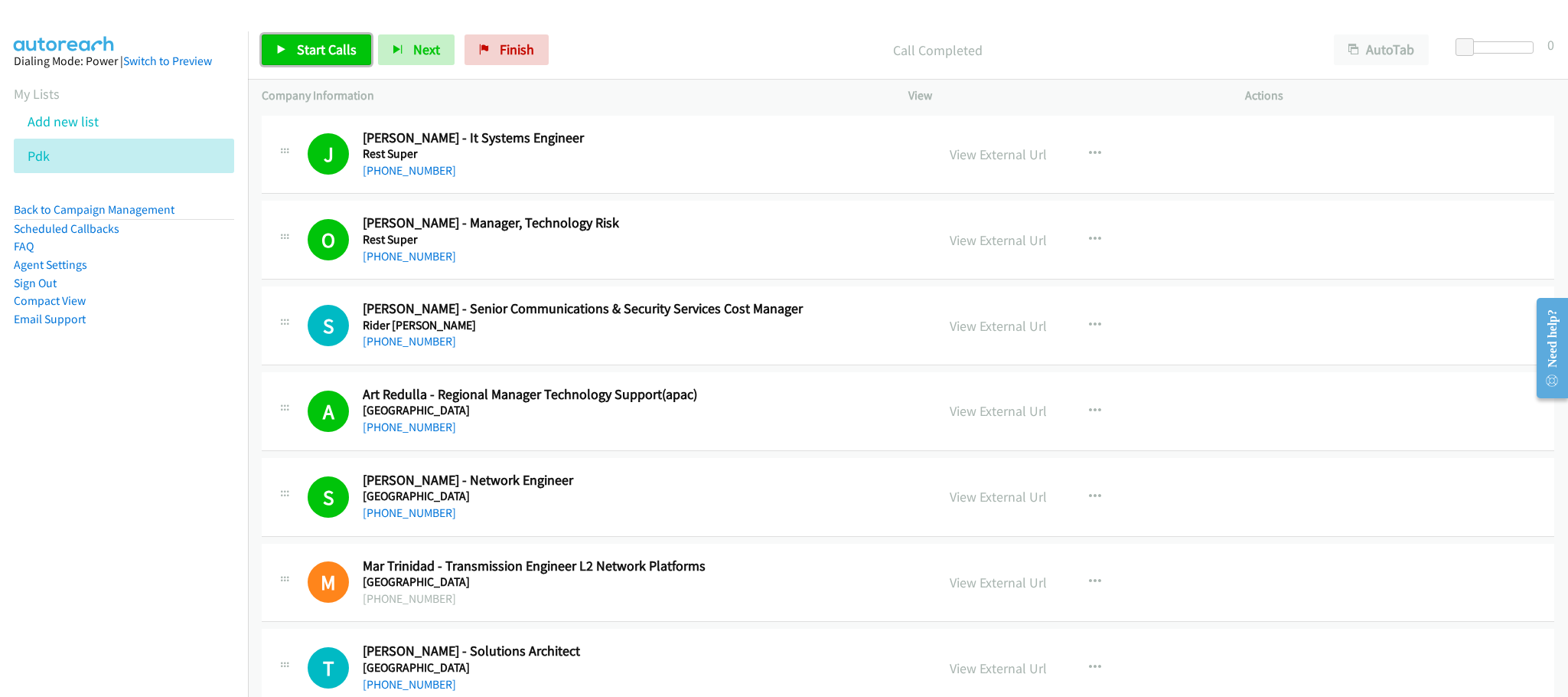
click at [339, 46] on span "Start Calls" at bounding box center [327, 49] width 60 height 17
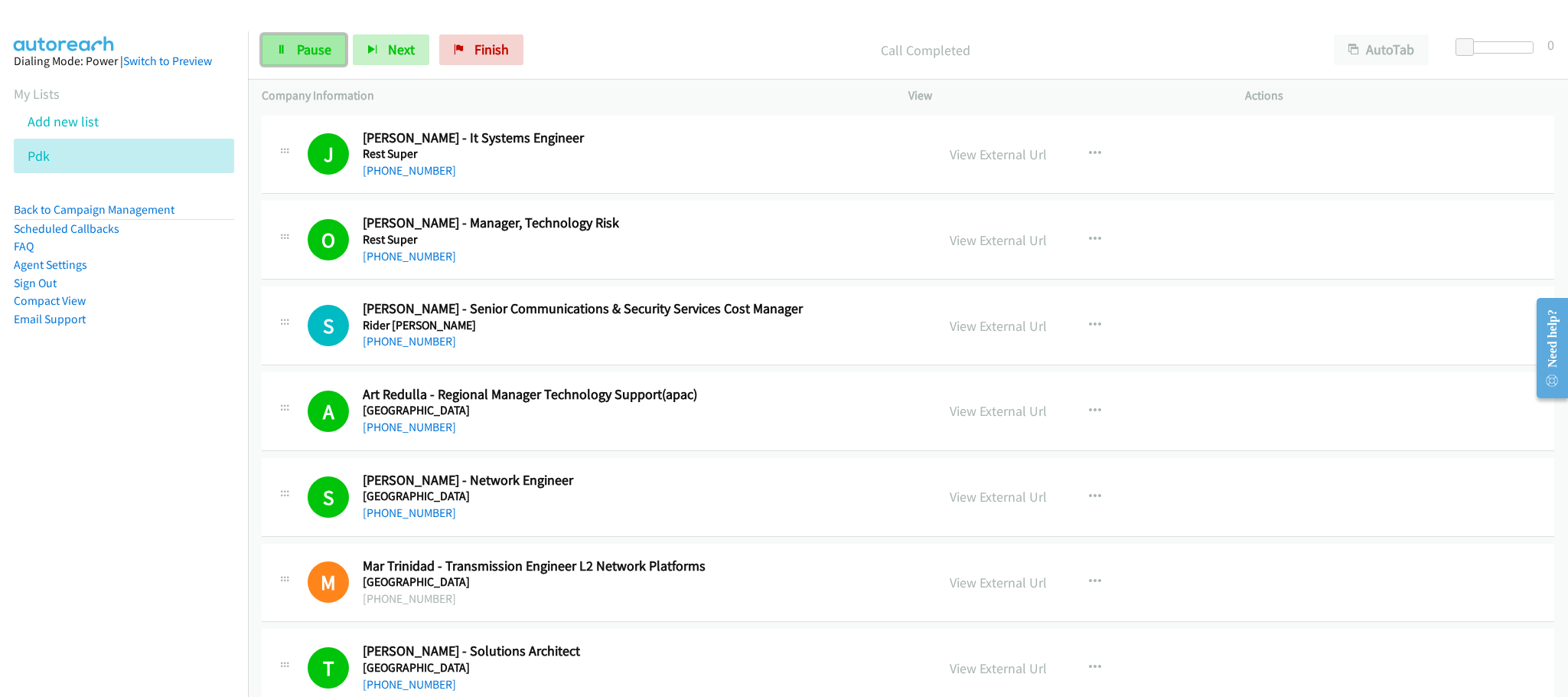
click at [312, 48] on span "Pause" at bounding box center [314, 49] width 35 height 17
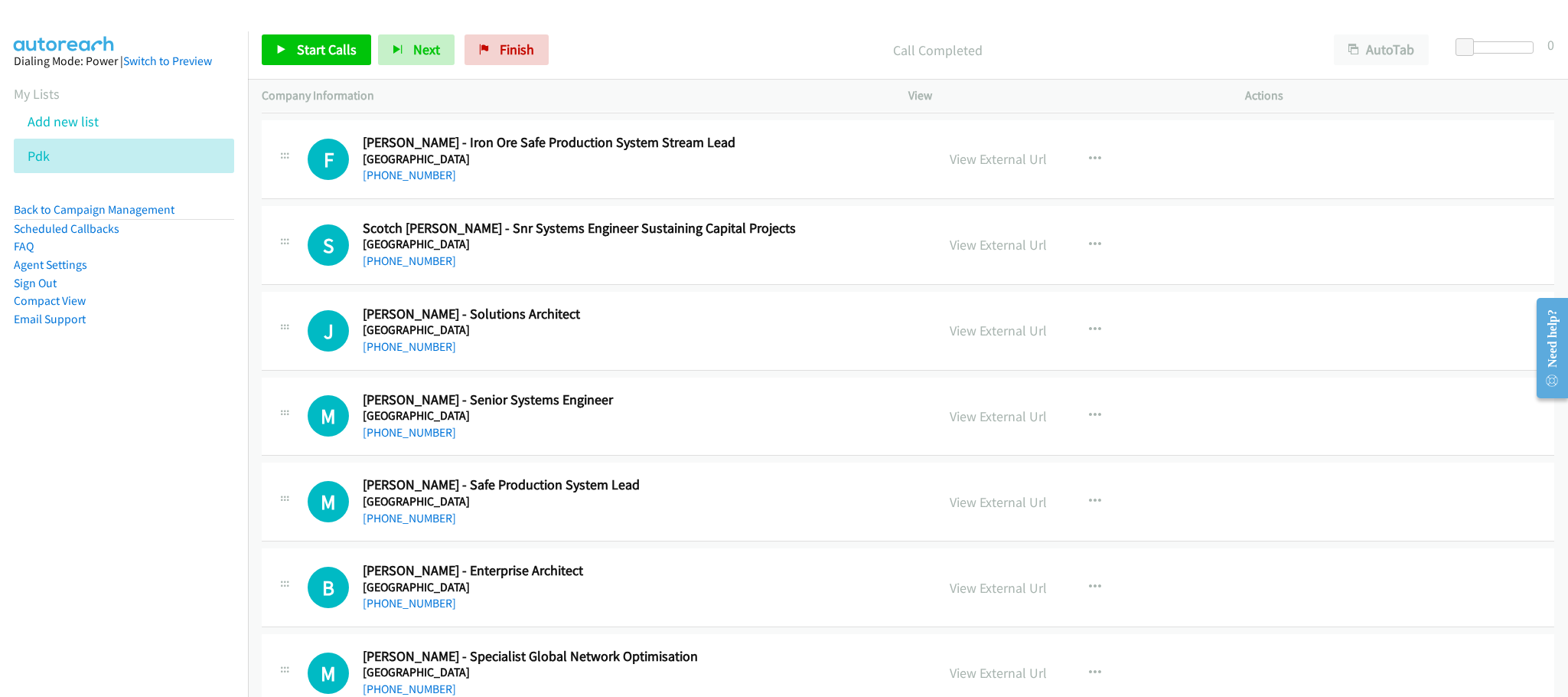
scroll to position [1149, 0]
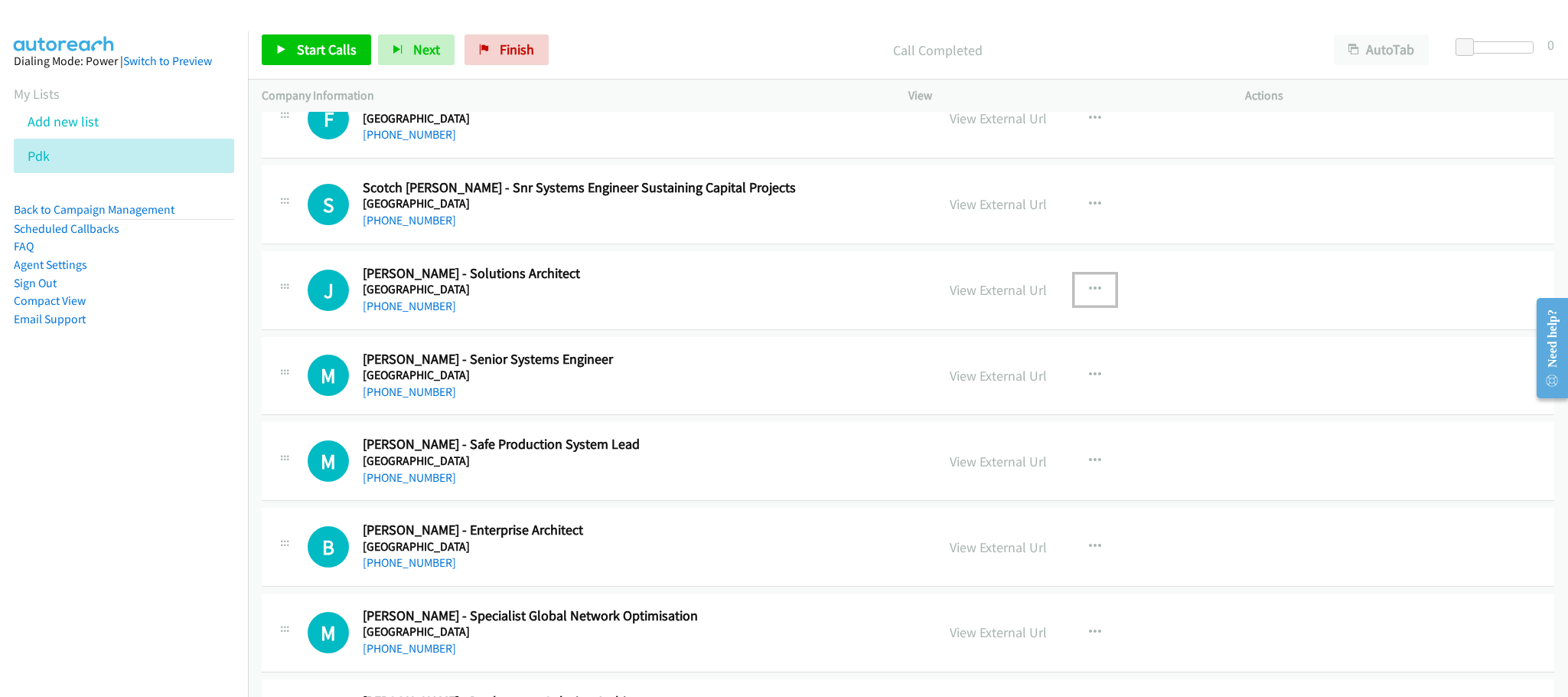
click at [1080, 287] on button "button" at bounding box center [1095, 290] width 41 height 31
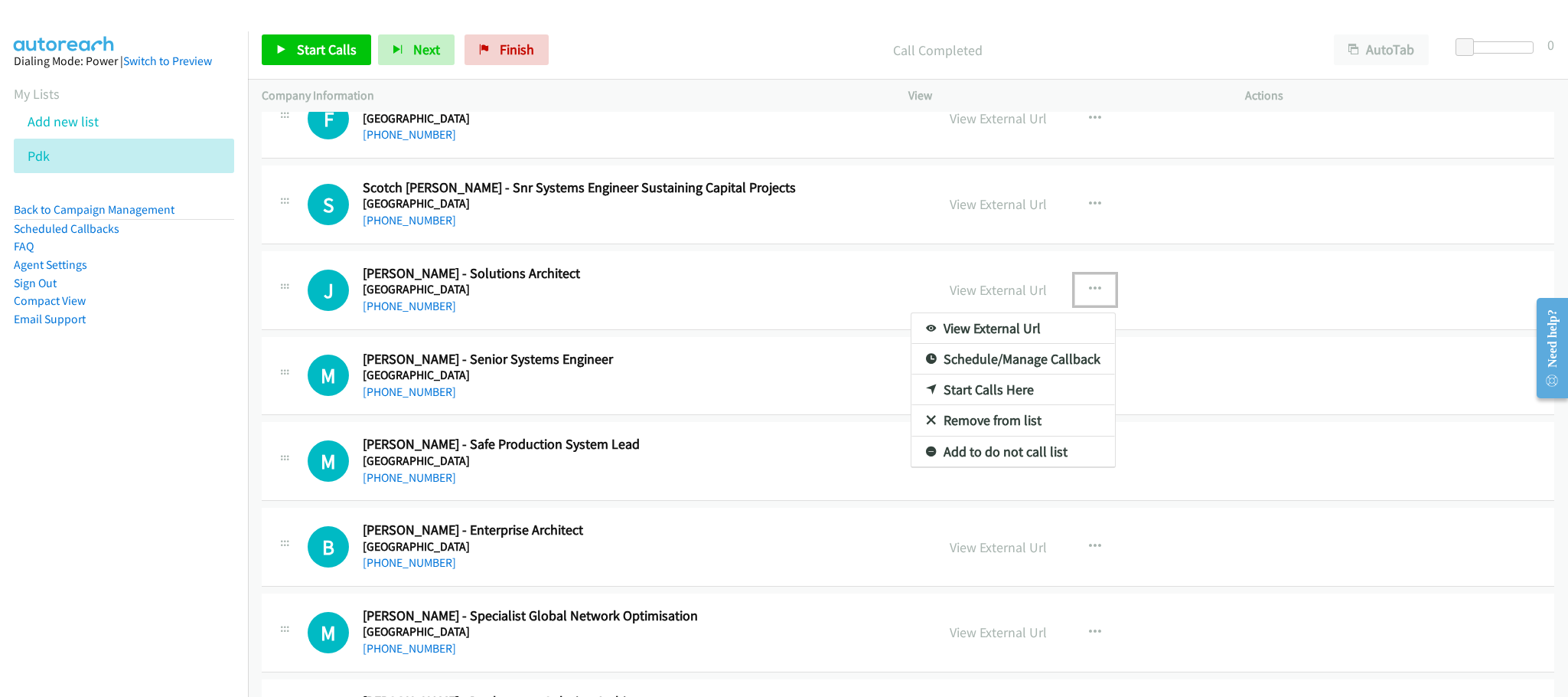
click at [802, 287] on div at bounding box center [784, 348] width 1568 height 697
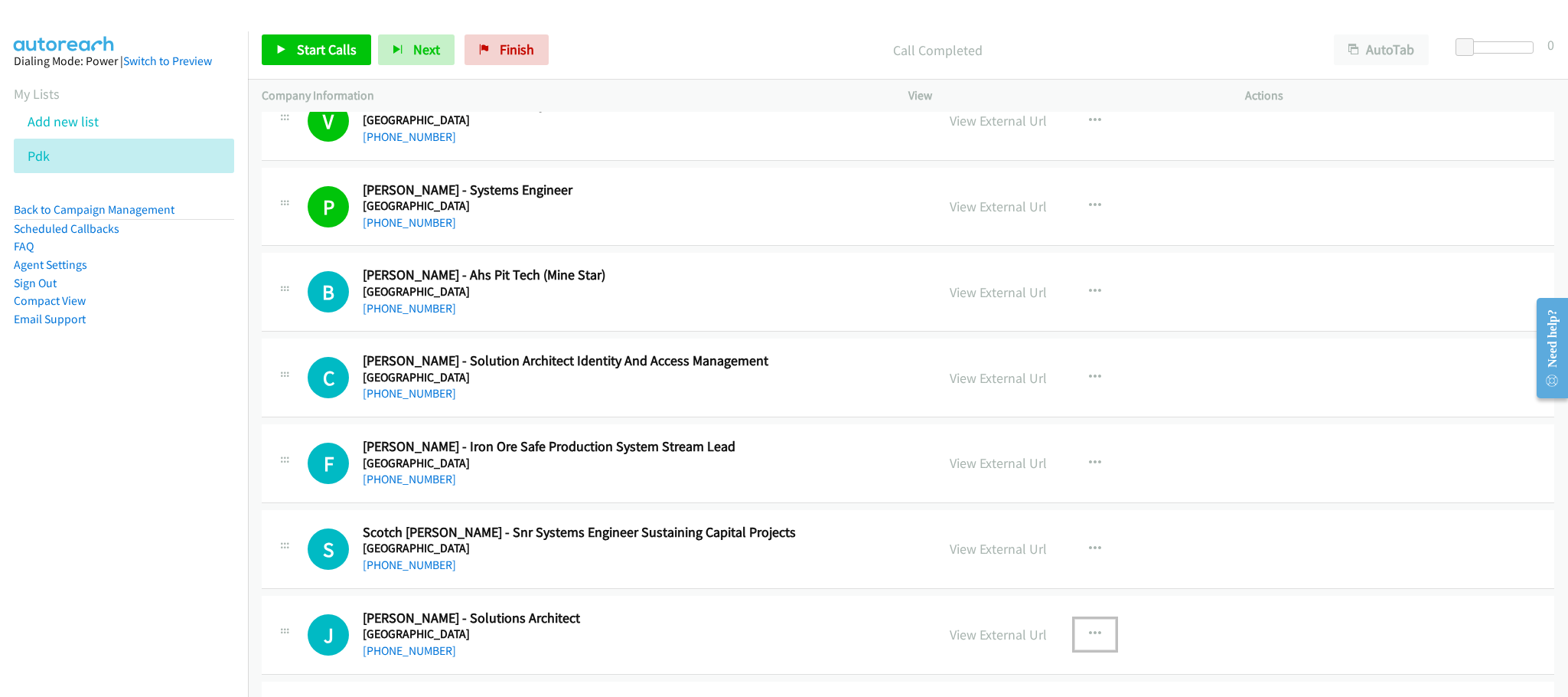
scroll to position [919, 0]
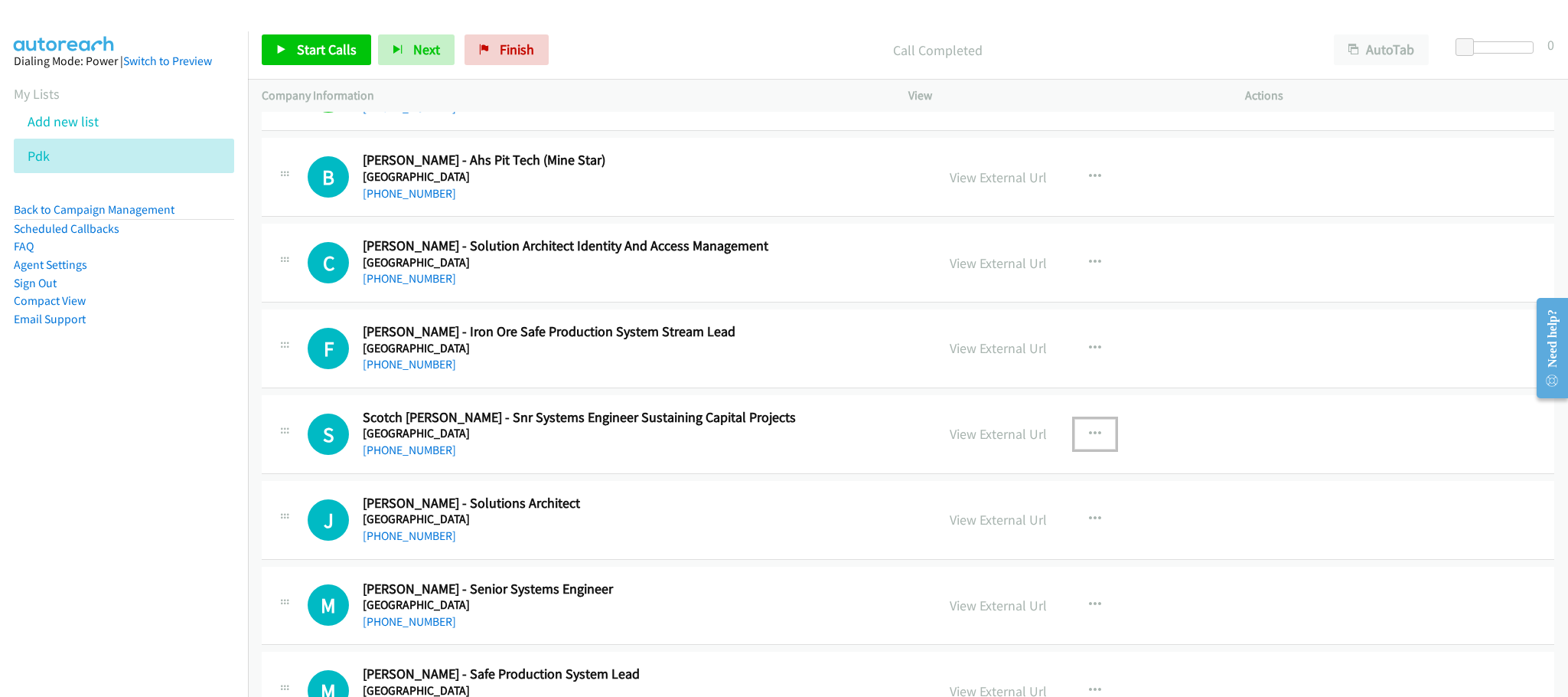
click at [1091, 439] on icon "button" at bounding box center [1095, 434] width 12 height 12
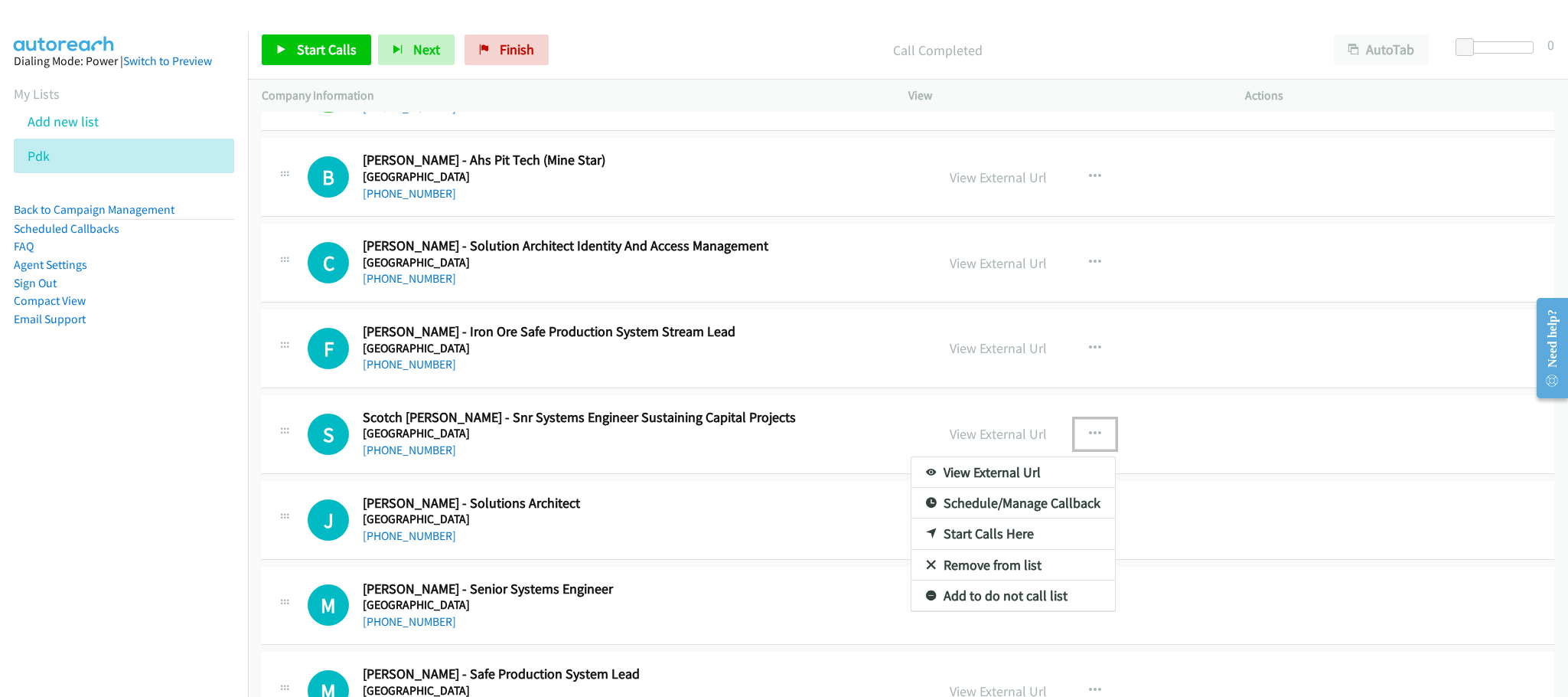
click at [958, 536] on link "Start Calls Here" at bounding box center [1013, 534] width 204 height 31
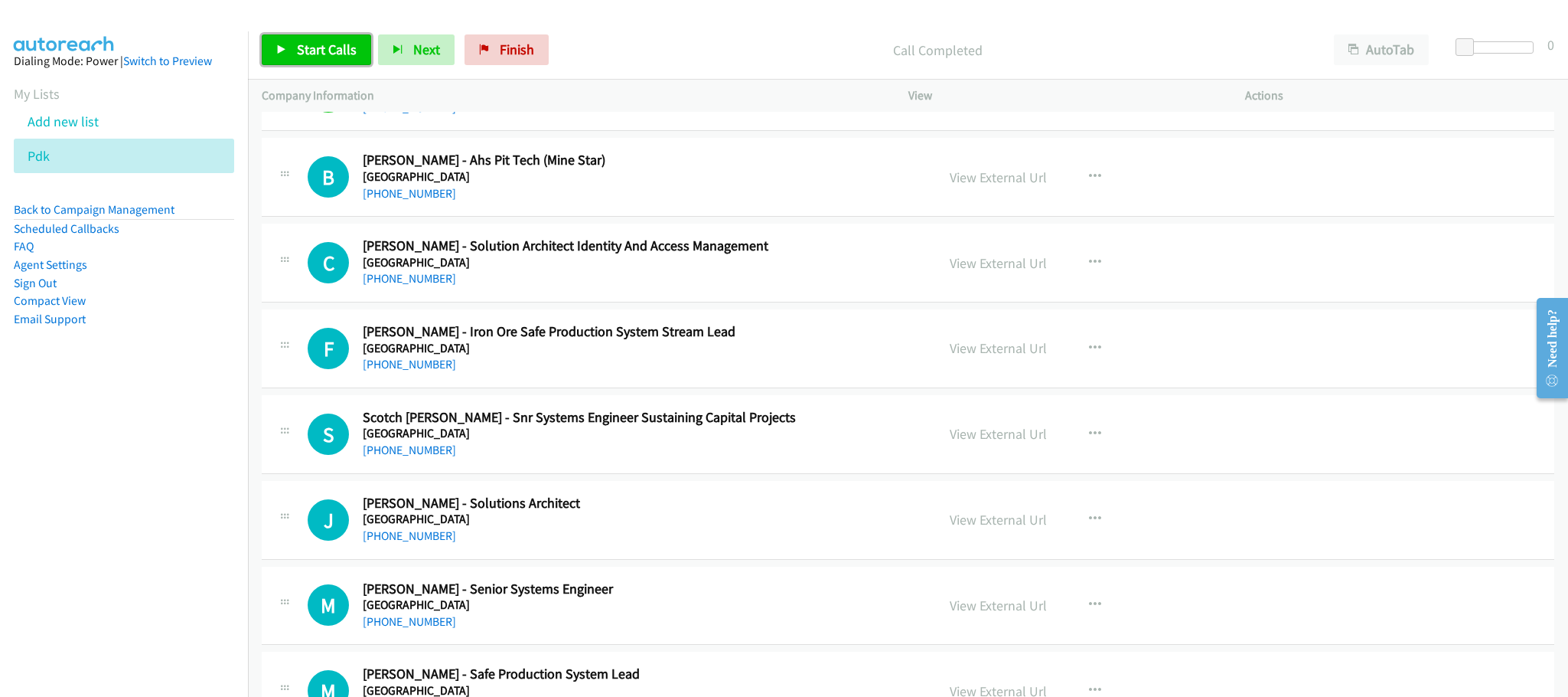
click at [343, 42] on span "Start Calls" at bounding box center [327, 49] width 60 height 17
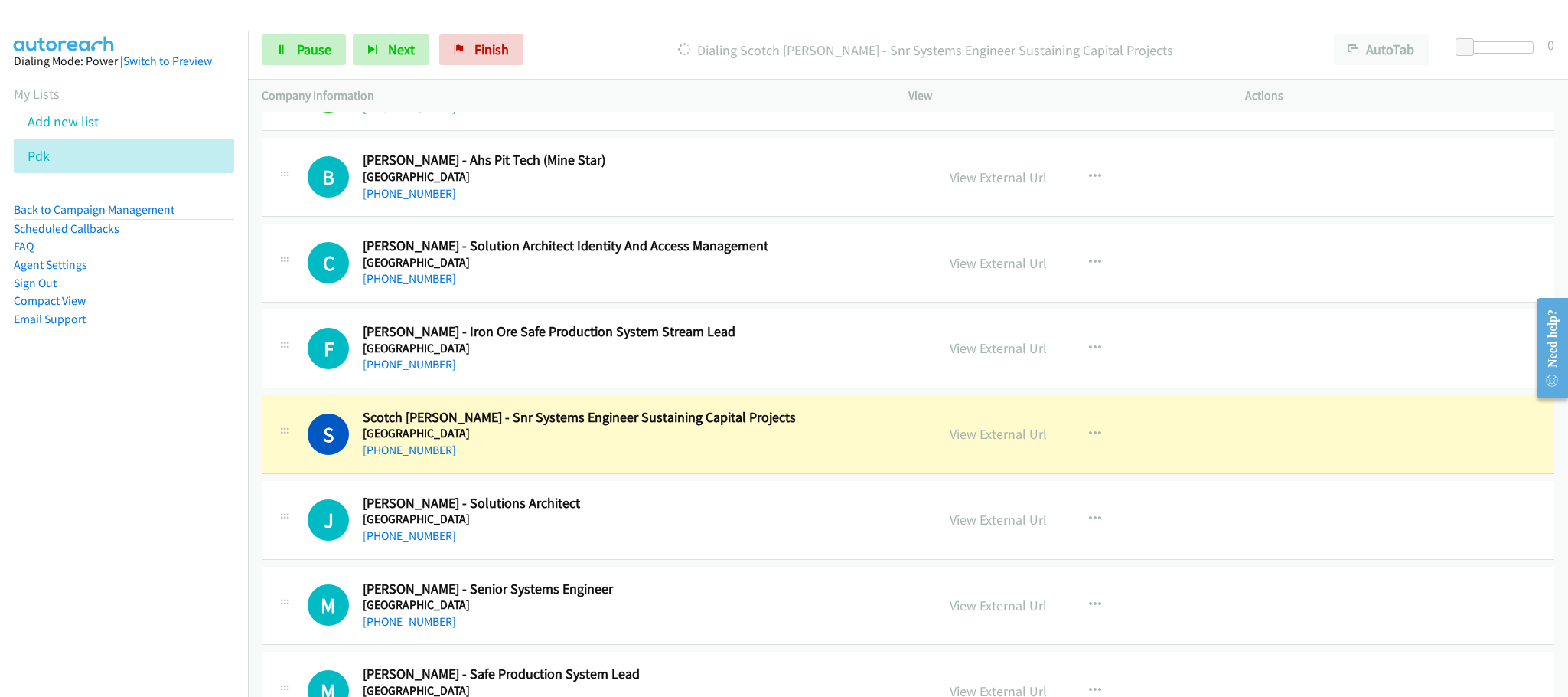
click at [837, 416] on h2 "Scotch [PERSON_NAME] - Snr Systems Engineer Sustaining Capital Projects" at bounding box center [637, 417] width 551 height 17
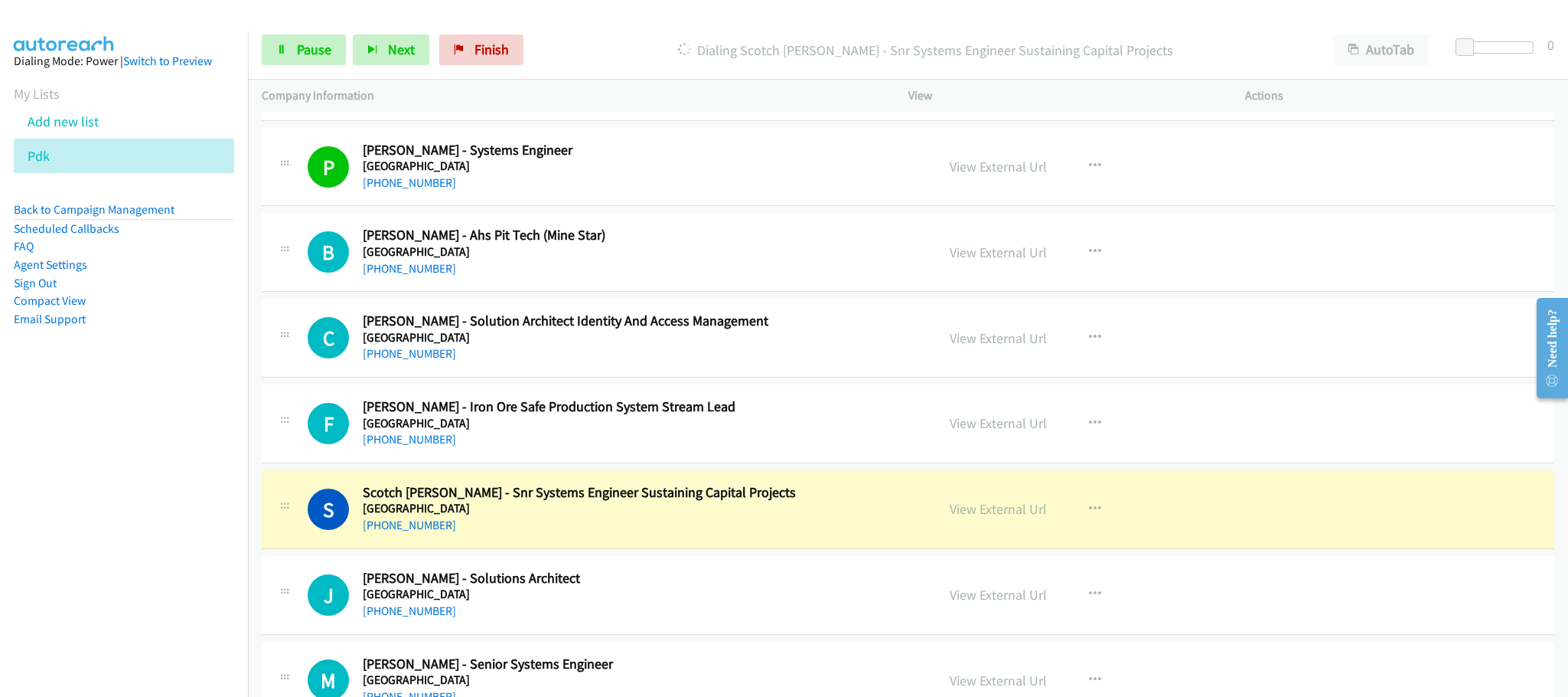
scroll to position [805, 0]
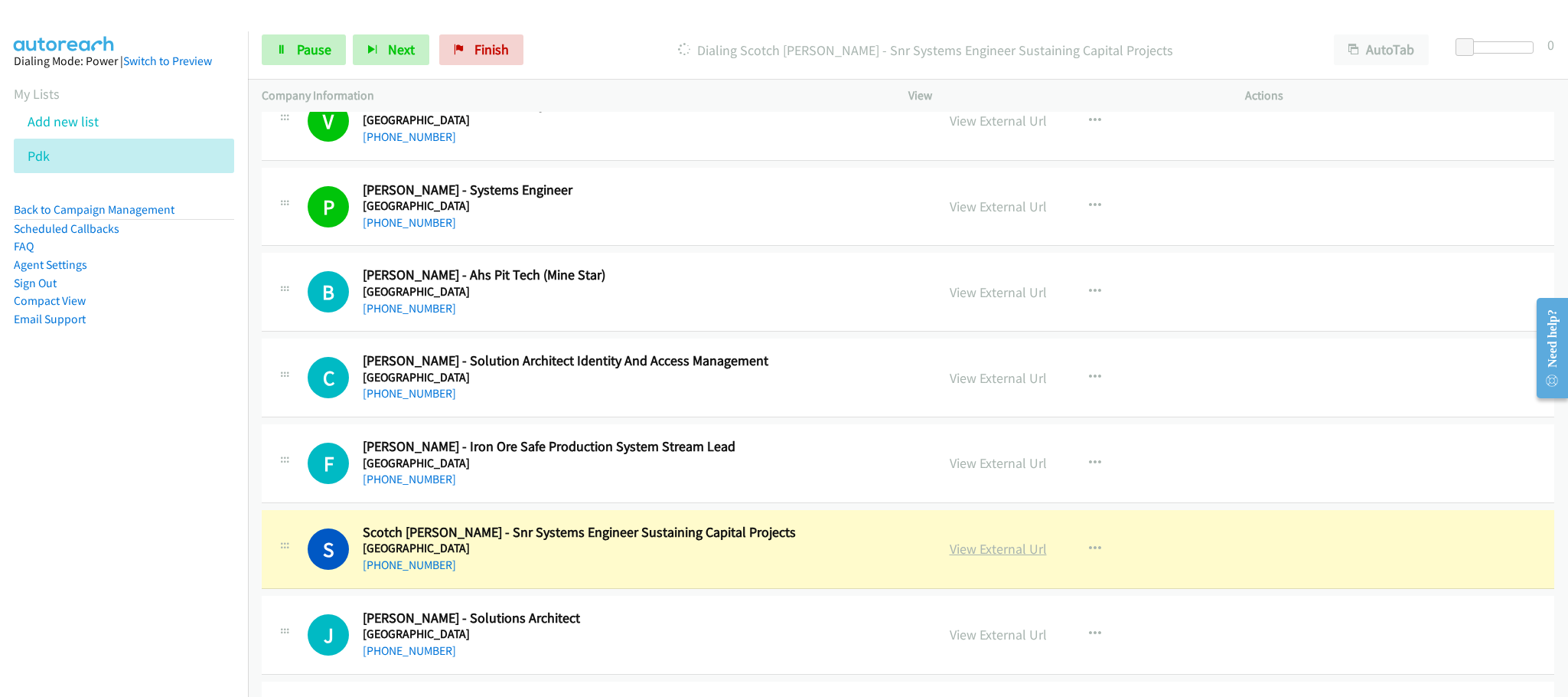
click at [979, 558] on link "View External Url" at bounding box center [998, 548] width 97 height 17
click at [310, 48] on span "Pause" at bounding box center [314, 49] width 35 height 17
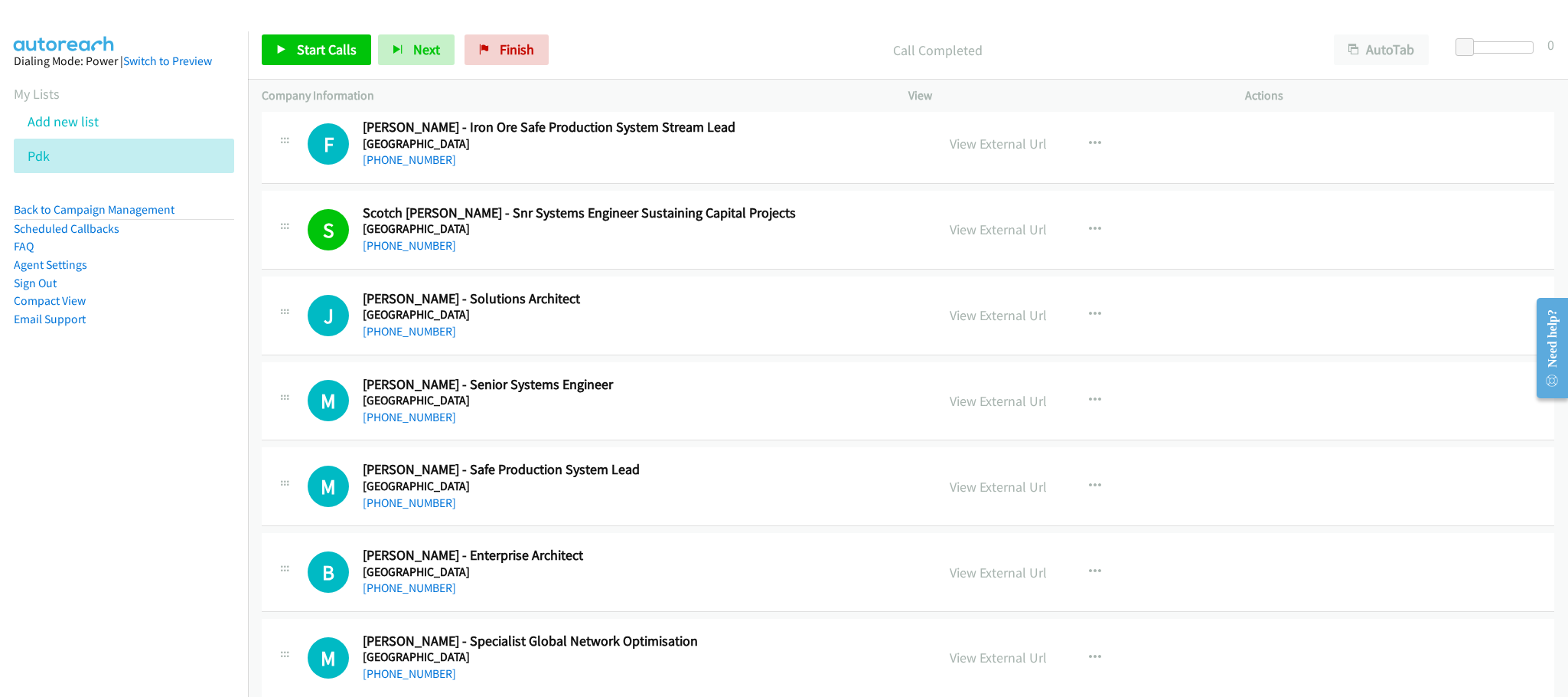
scroll to position [1149, 0]
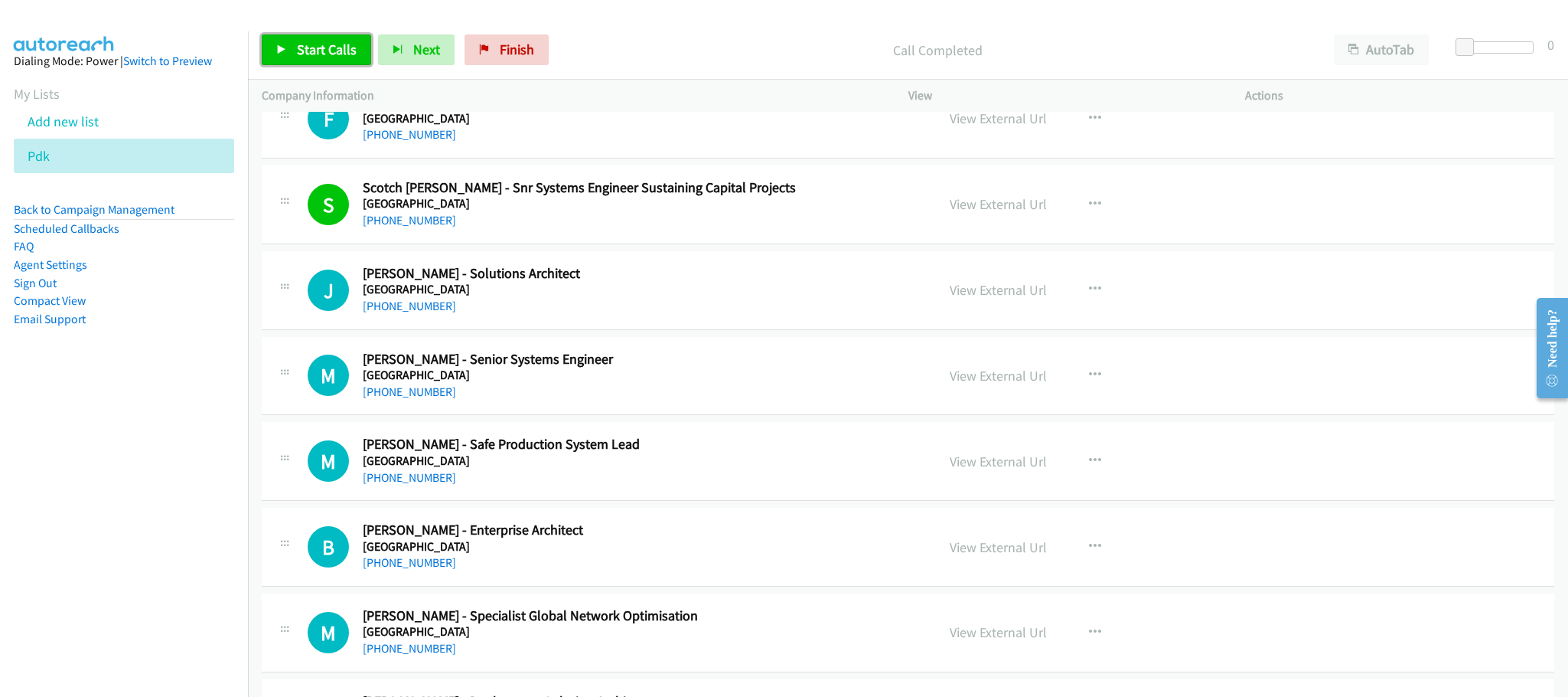
click at [305, 45] on span "Start Calls" at bounding box center [327, 49] width 60 height 17
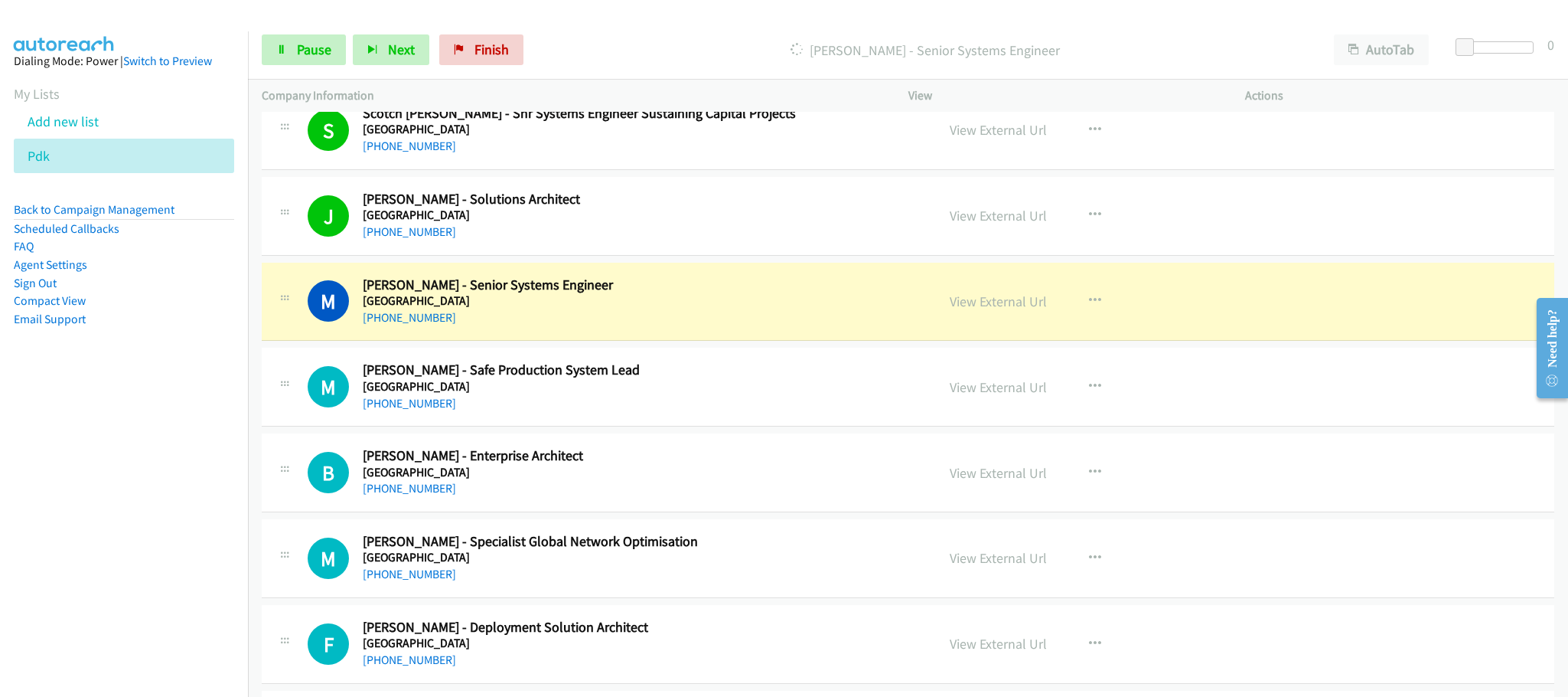
scroll to position [1264, 0]
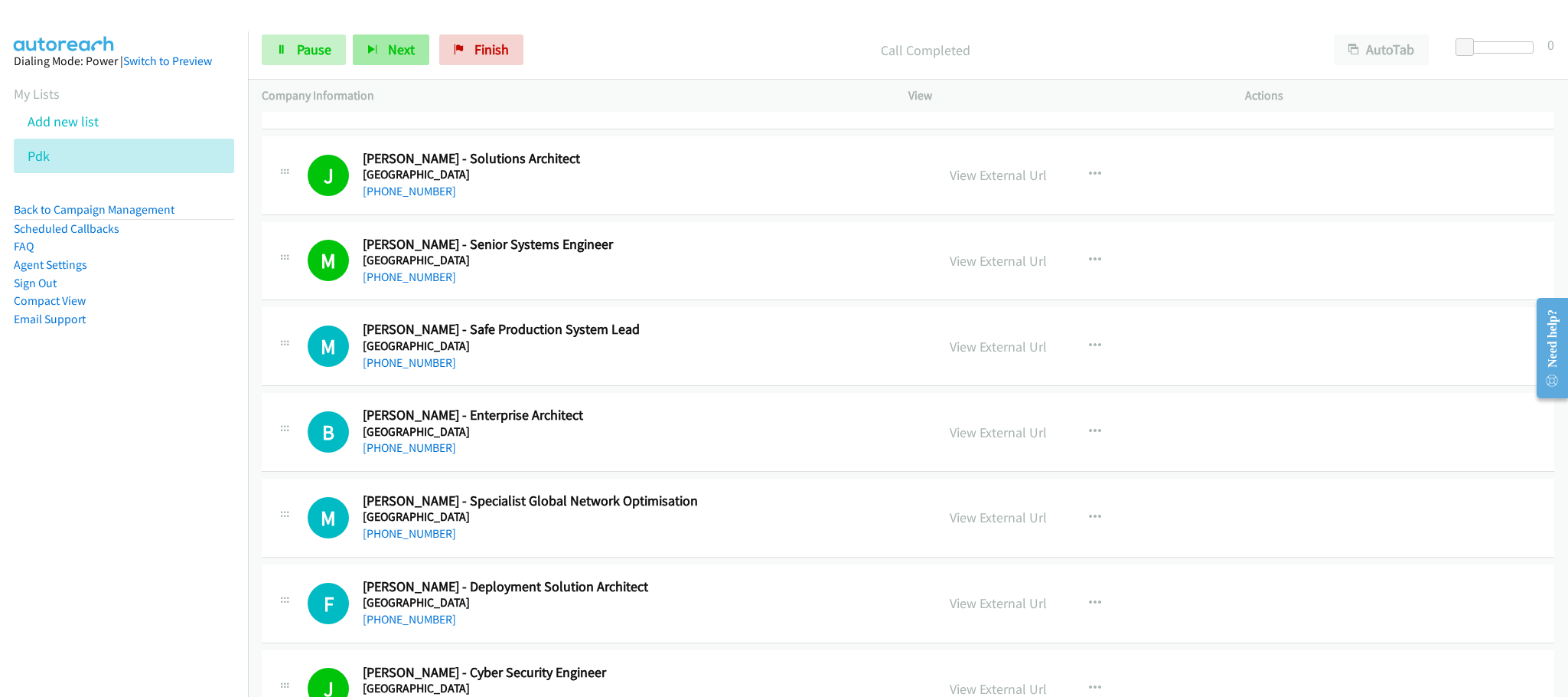
drag, startPoint x: 386, startPoint y: 26, endPoint x: 386, endPoint y: 40, distance: 14.0
click at [386, 30] on div "Start Calls Pause Next Finish Call Completed AutoTab AutoTab 0" at bounding box center [908, 50] width 1320 height 59
click at [386, 40] on button "Next" at bounding box center [391, 50] width 76 height 31
click at [793, 40] on p "Call Completed" at bounding box center [925, 50] width 762 height 21
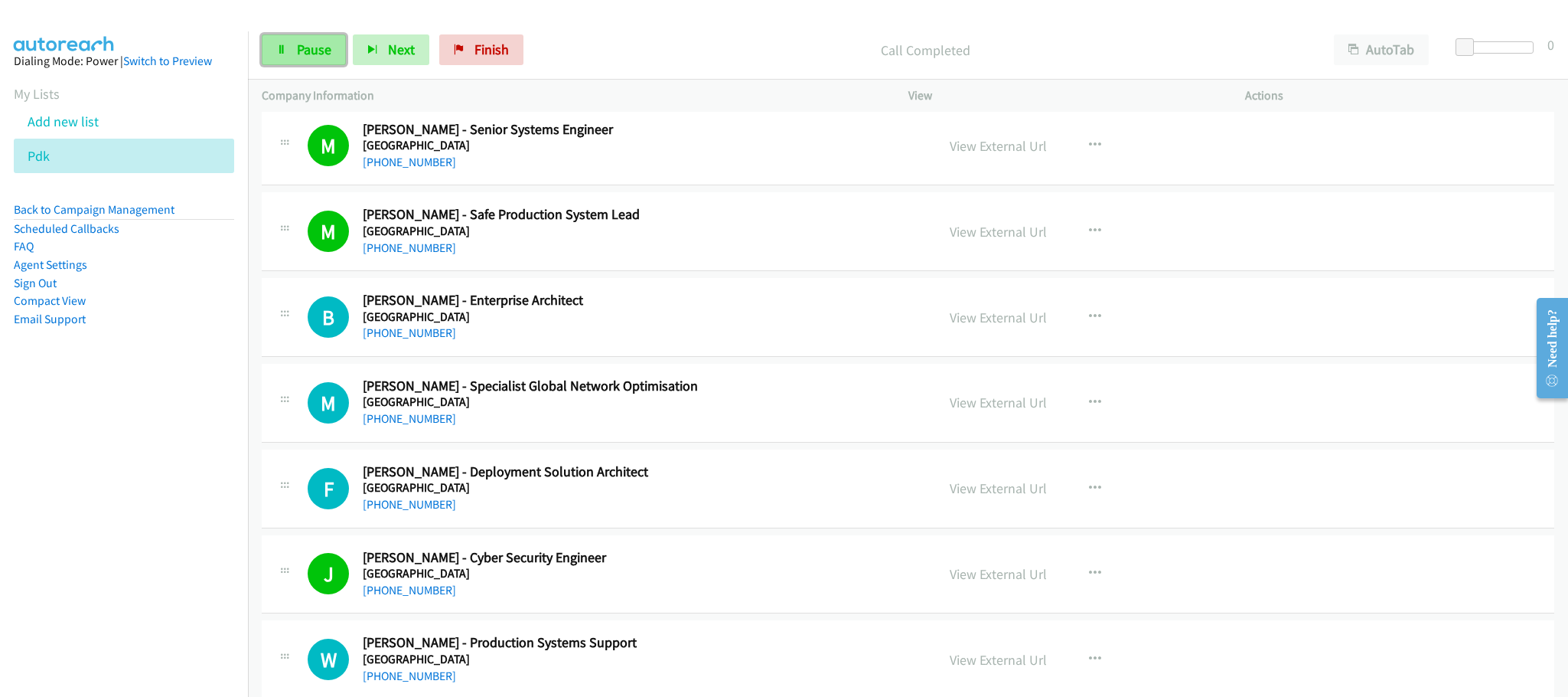
click at [290, 44] on link "Pause" at bounding box center [303, 50] width 84 height 31
click at [290, 44] on link "Start Calls" at bounding box center [316, 50] width 109 height 31
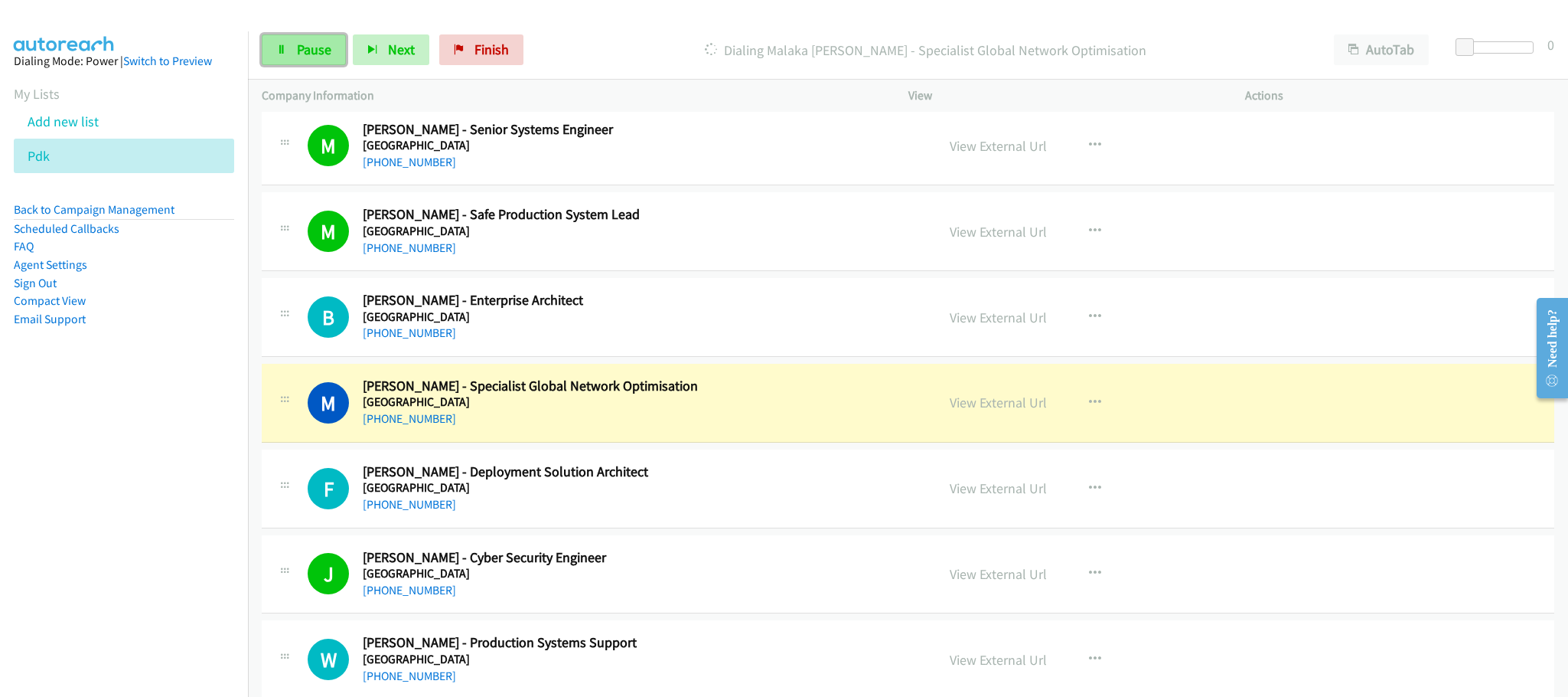
click at [291, 58] on link "Pause" at bounding box center [303, 50] width 84 height 31
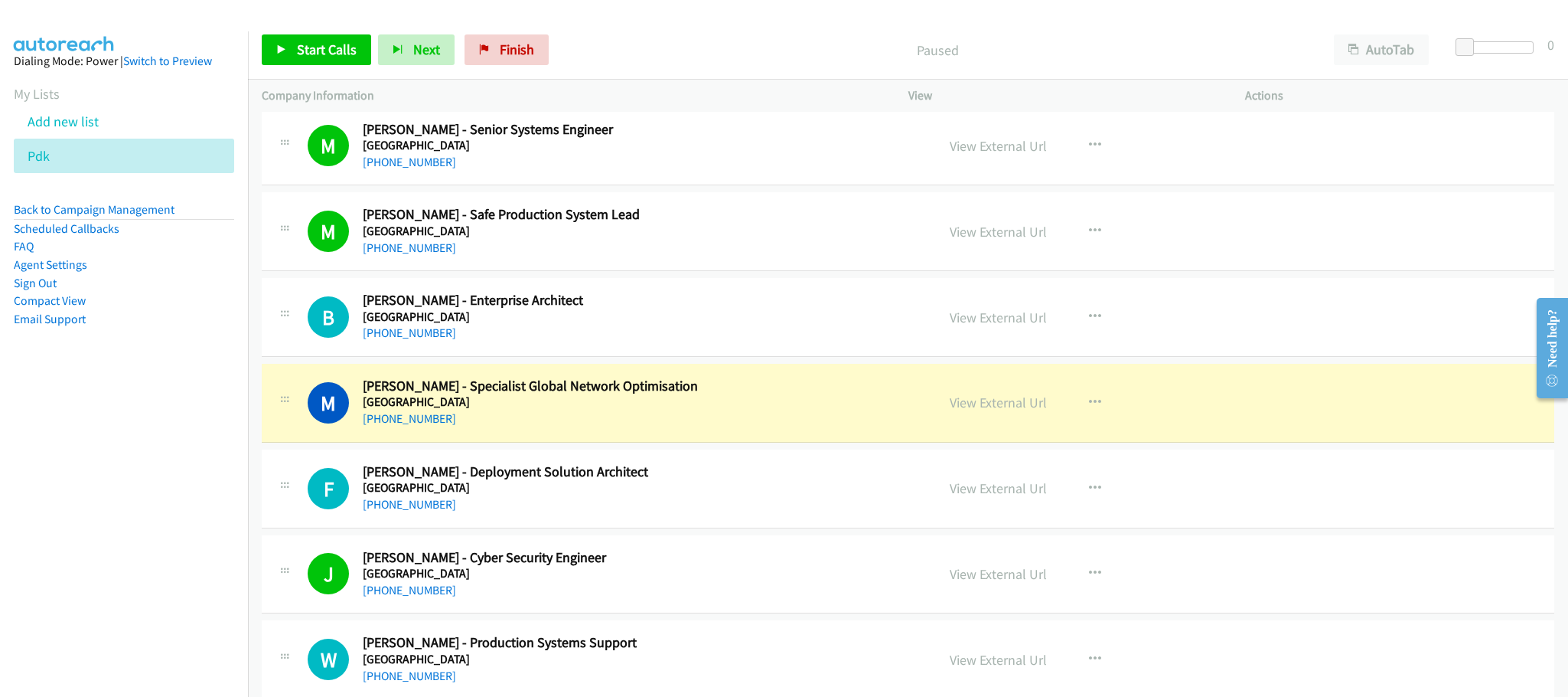
click at [810, 133] on h2 "[PERSON_NAME] - Senior Systems Engineer" at bounding box center [637, 129] width 551 height 17
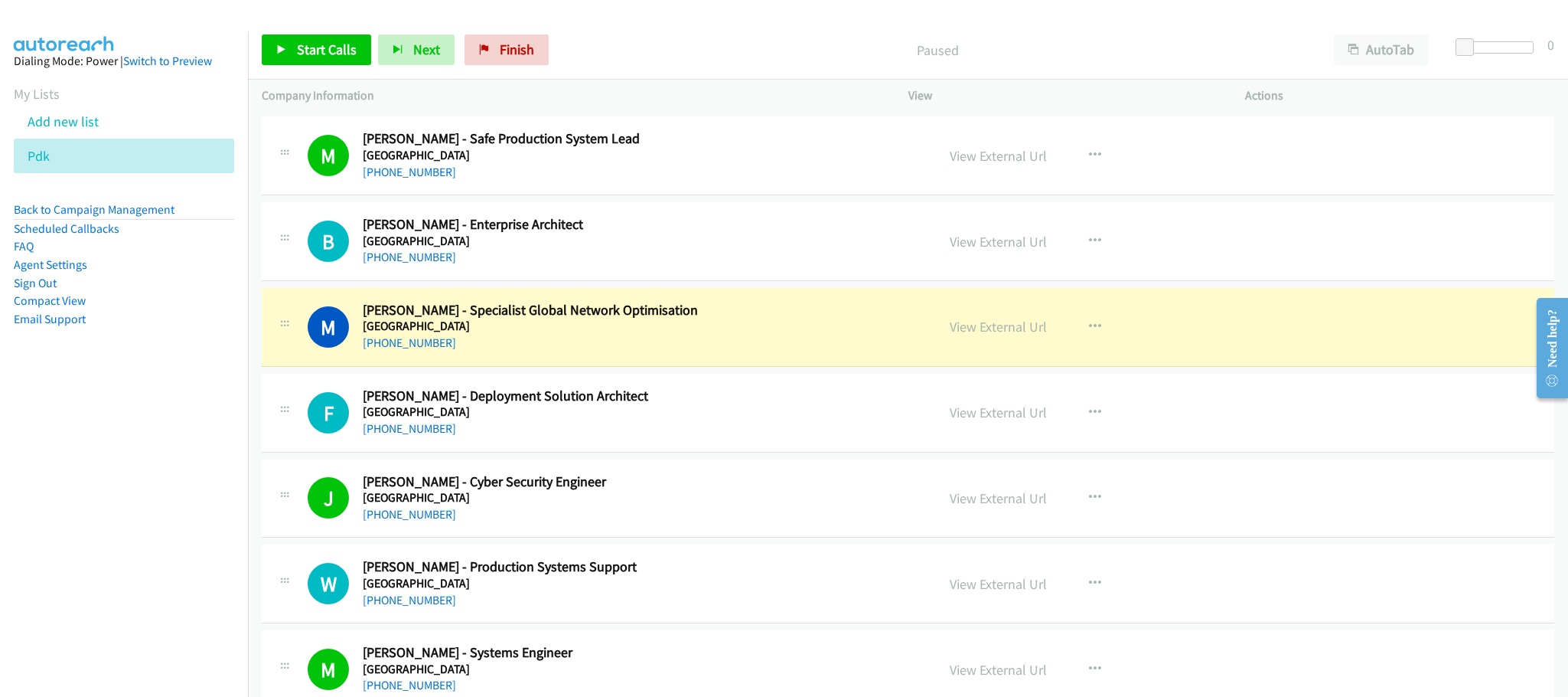
scroll to position [1493, 0]
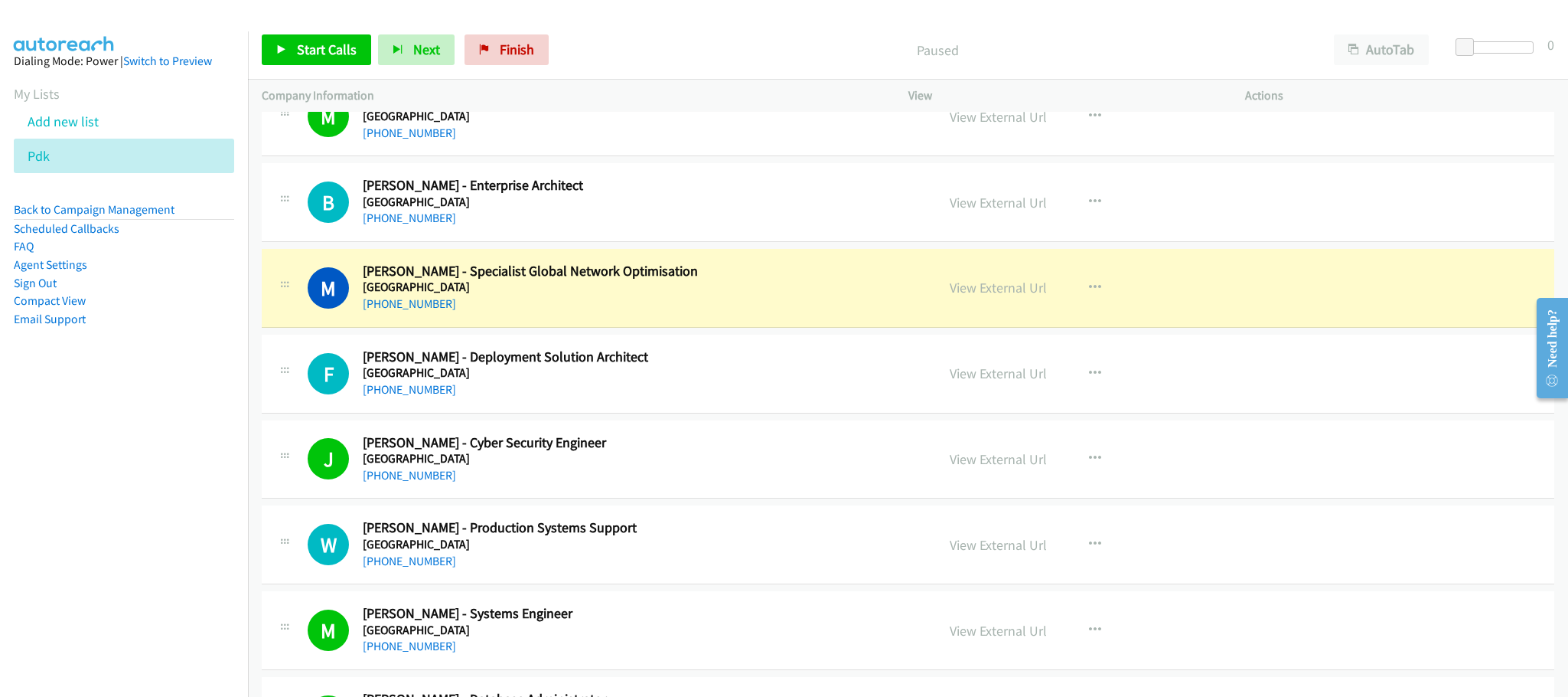
click at [774, 303] on div "[PHONE_NUMBER]" at bounding box center [637, 304] width 551 height 18
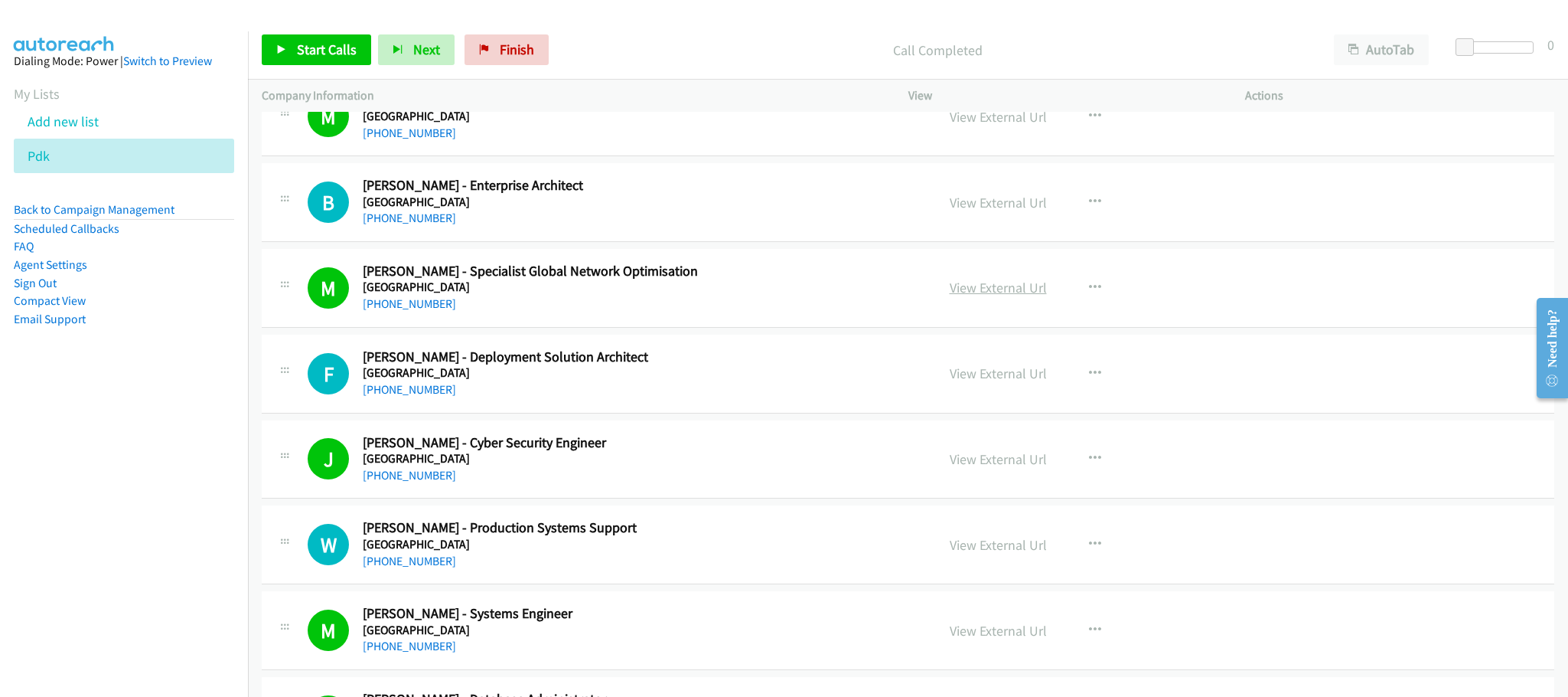
click at [979, 296] on link "View External Url" at bounding box center [998, 287] width 97 height 17
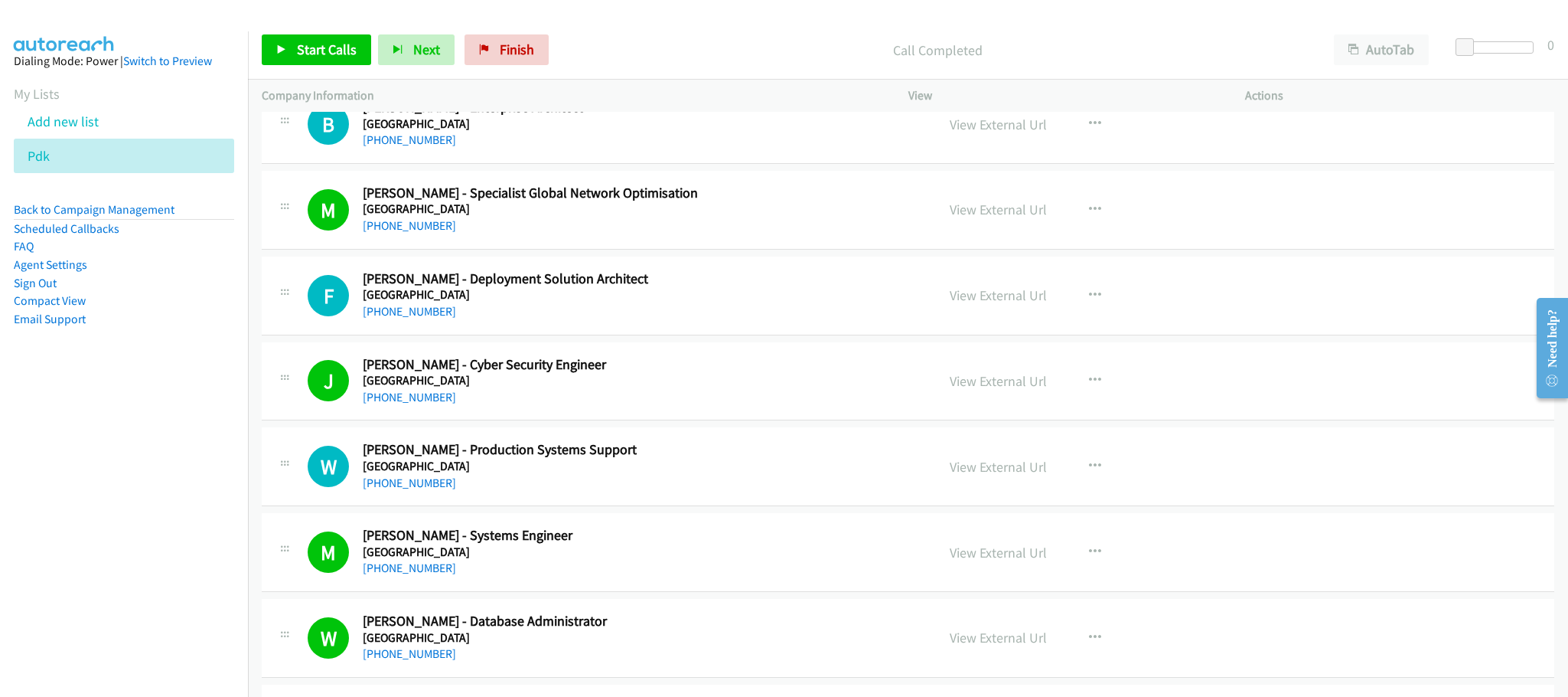
scroll to position [1608, 0]
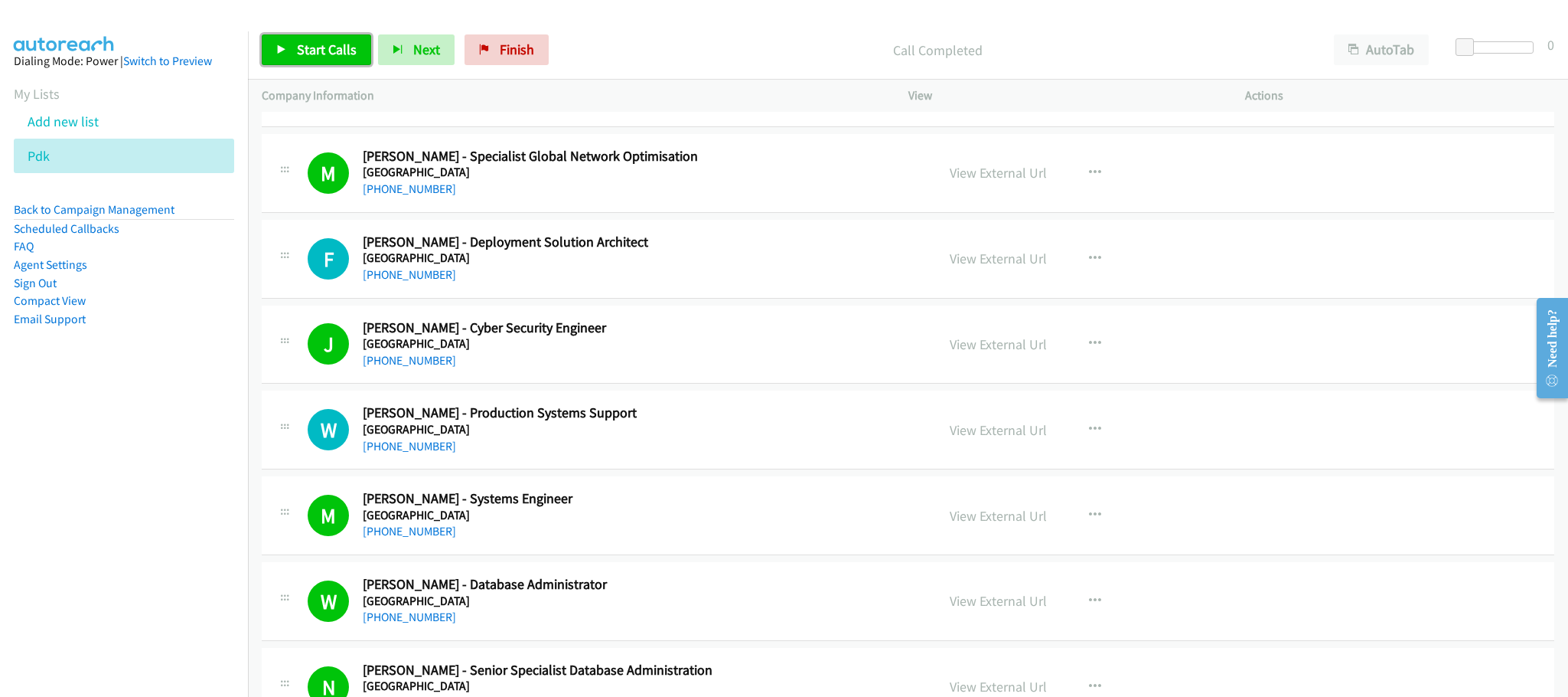
click at [327, 48] on span "Start Calls" at bounding box center [327, 49] width 60 height 17
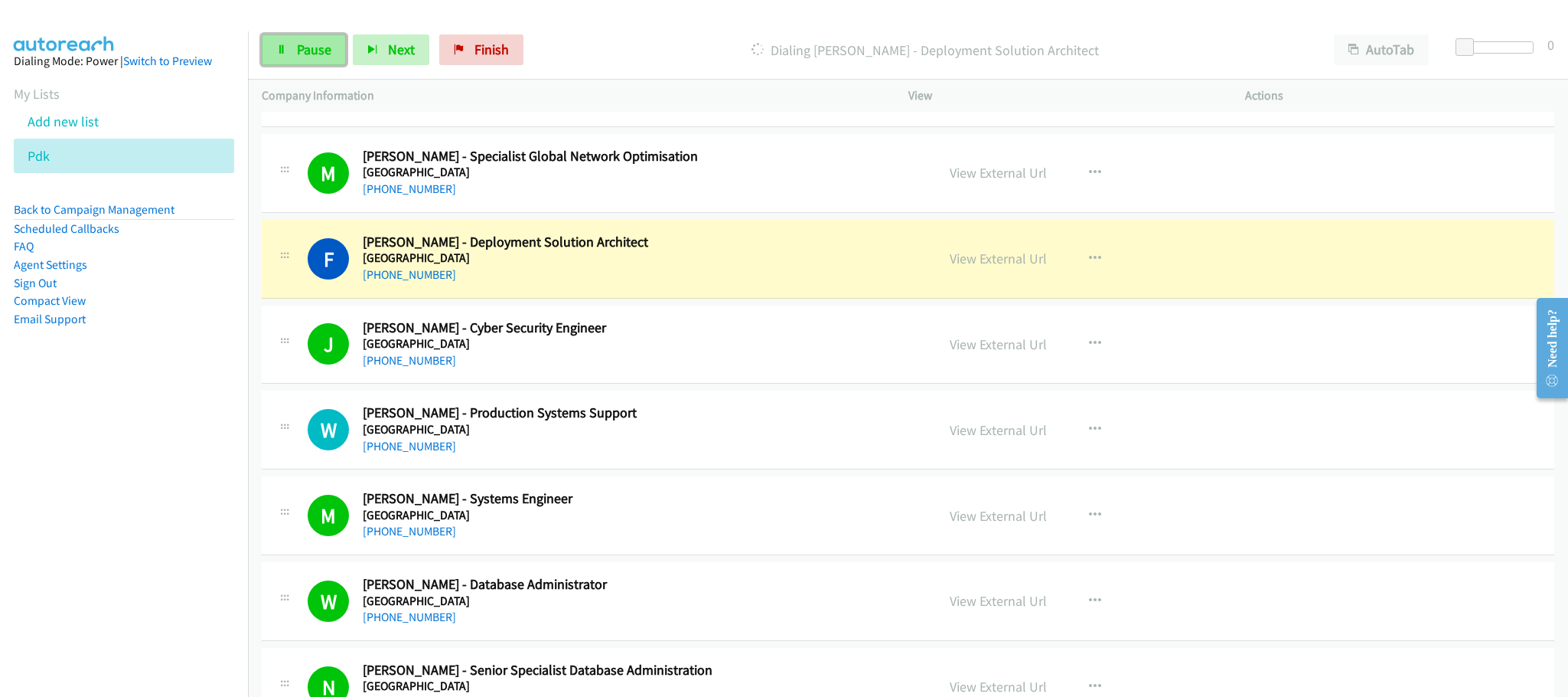
click at [301, 51] on span "Pause" at bounding box center [314, 49] width 35 height 17
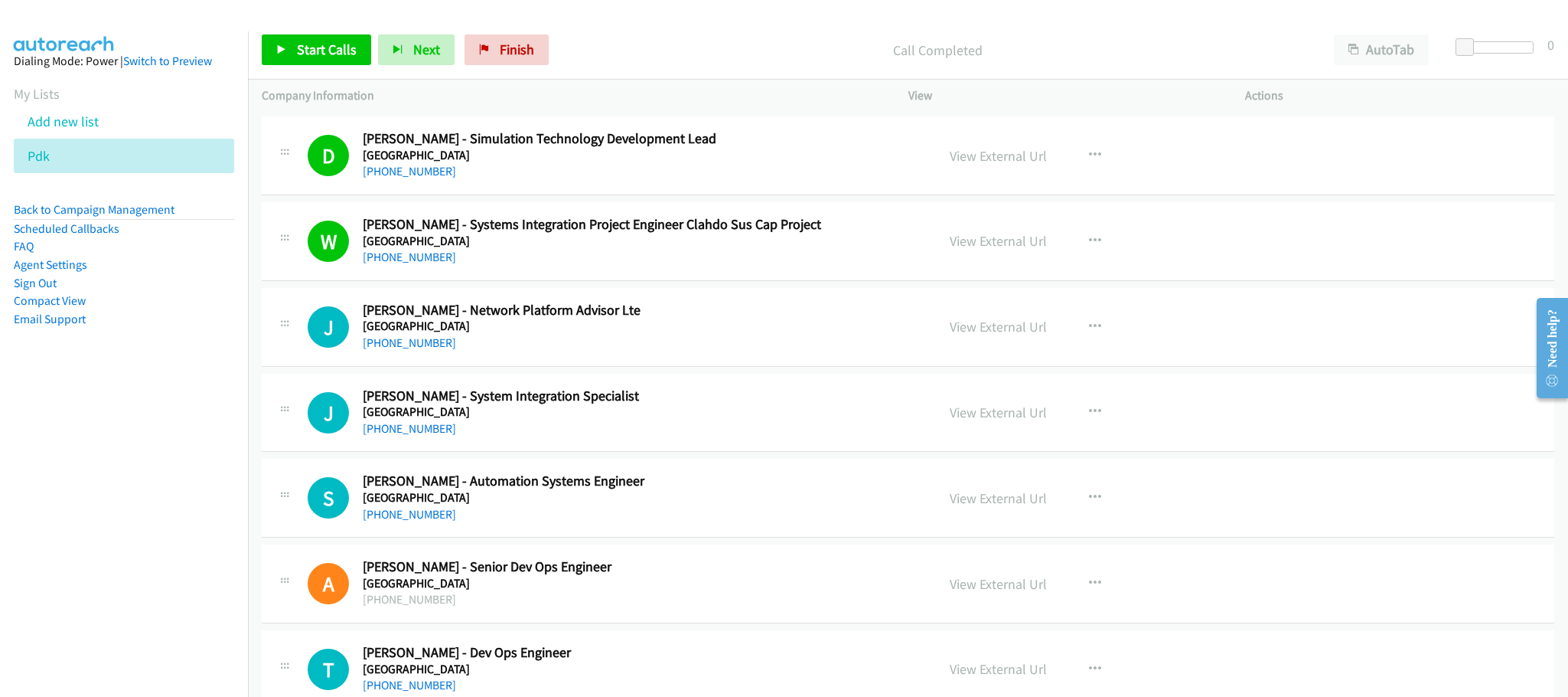
scroll to position [4710, 0]
click at [1091, 416] on icon "button" at bounding box center [1095, 410] width 12 height 12
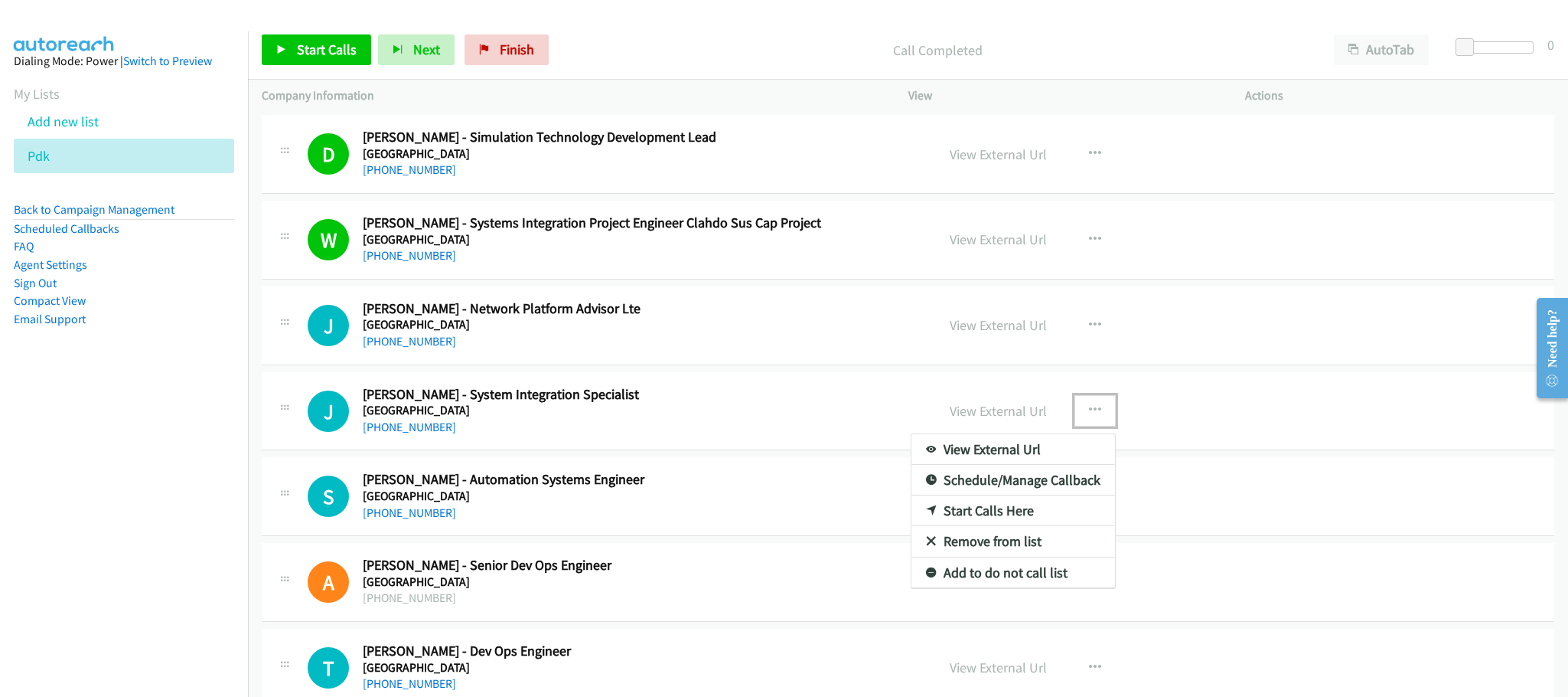
click at [983, 526] on link "Start Calls Here" at bounding box center [1013, 511] width 204 height 31
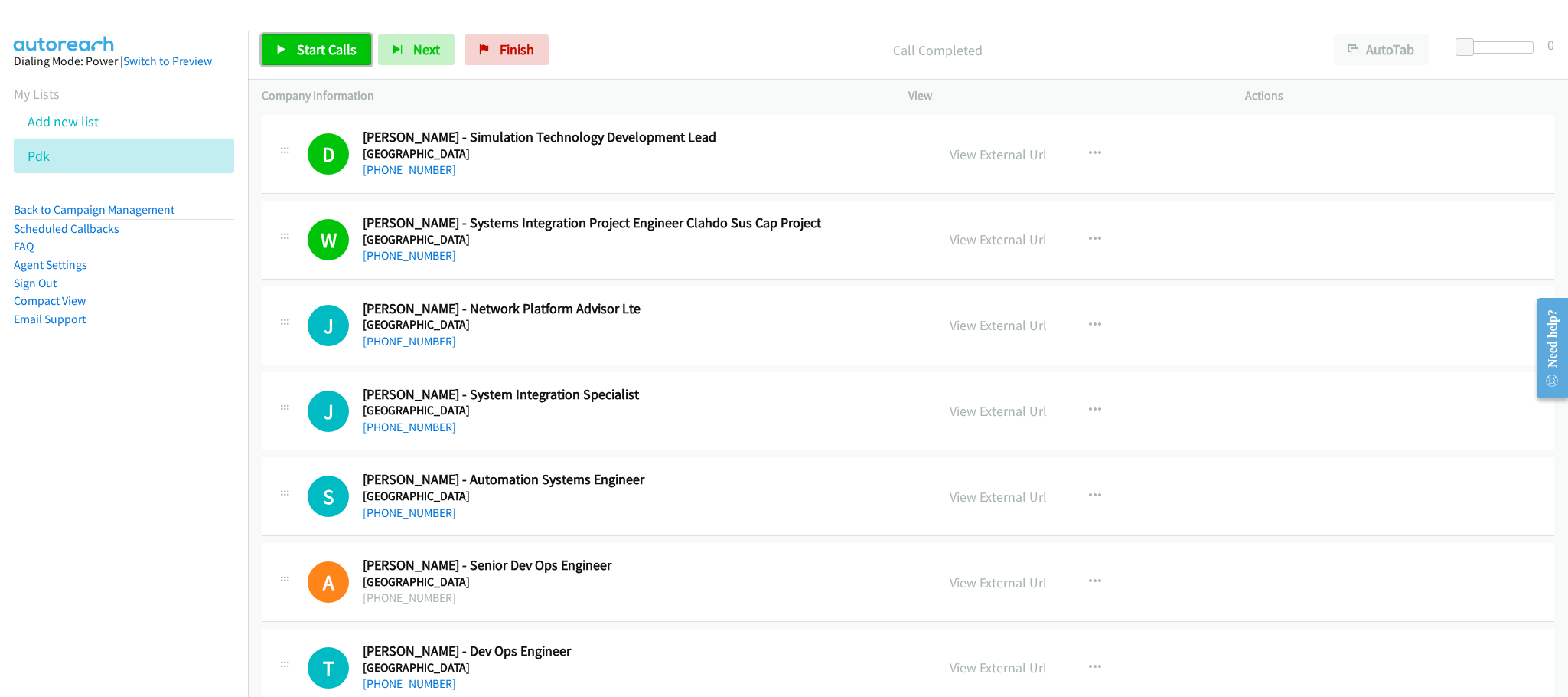
click at [329, 42] on span "Start Calls" at bounding box center [327, 49] width 60 height 17
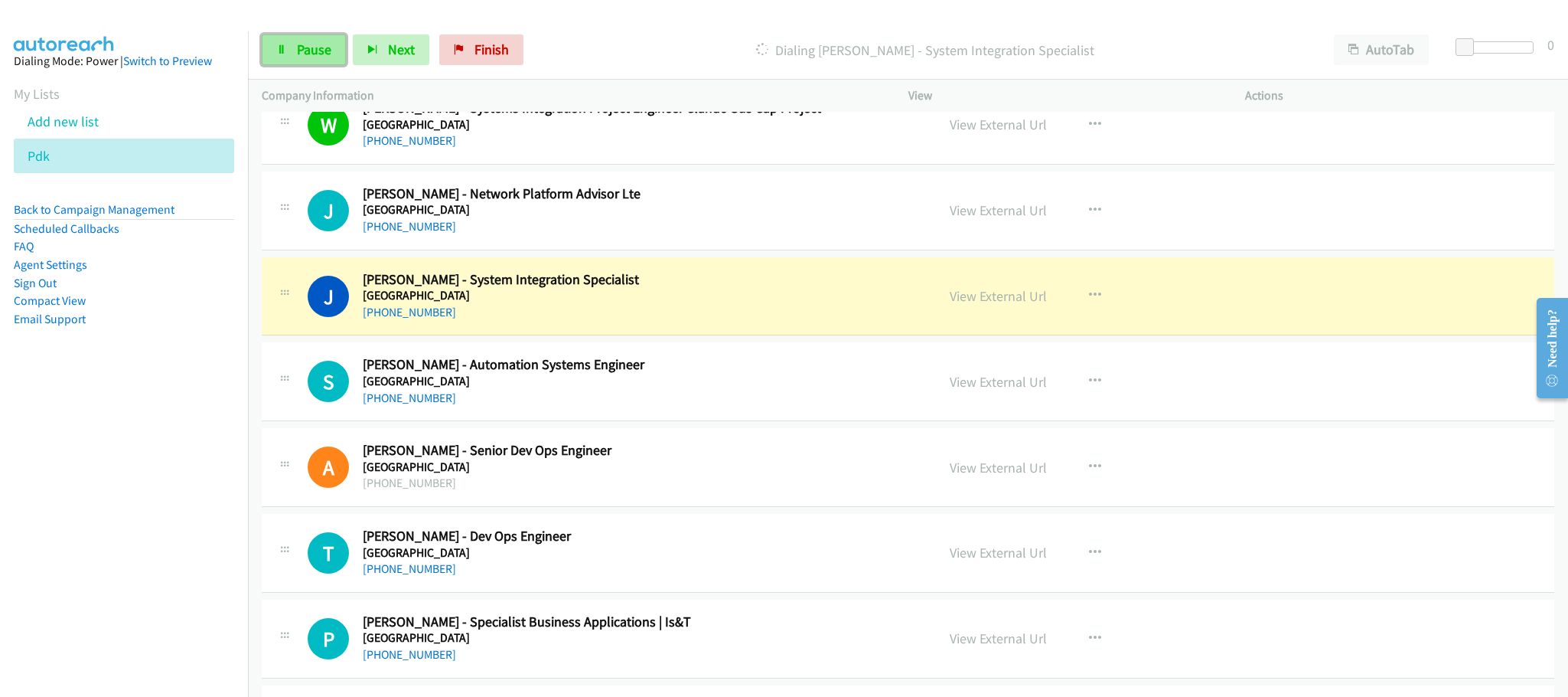
click at [313, 53] on span "Pause" at bounding box center [314, 49] width 35 height 17
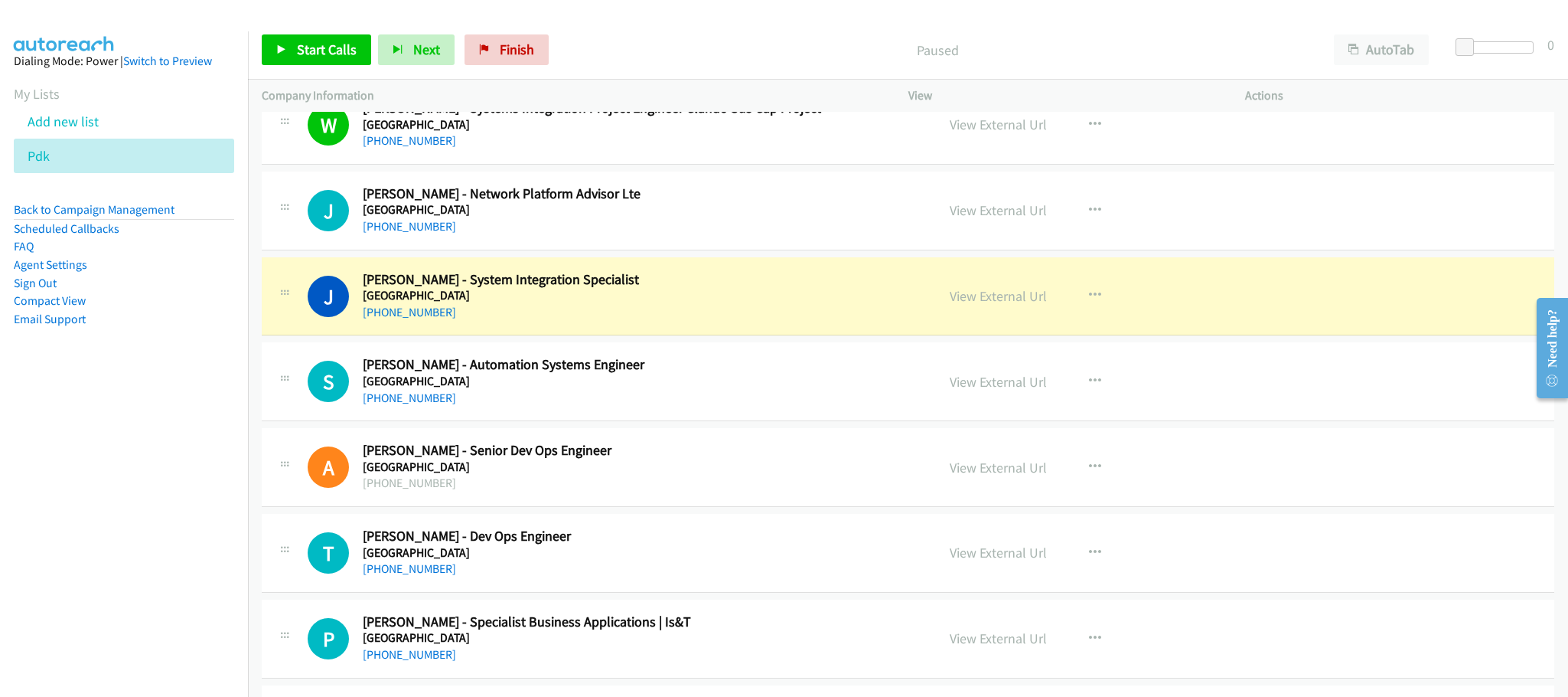
click at [749, 54] on p "Paused" at bounding box center [937, 50] width 737 height 21
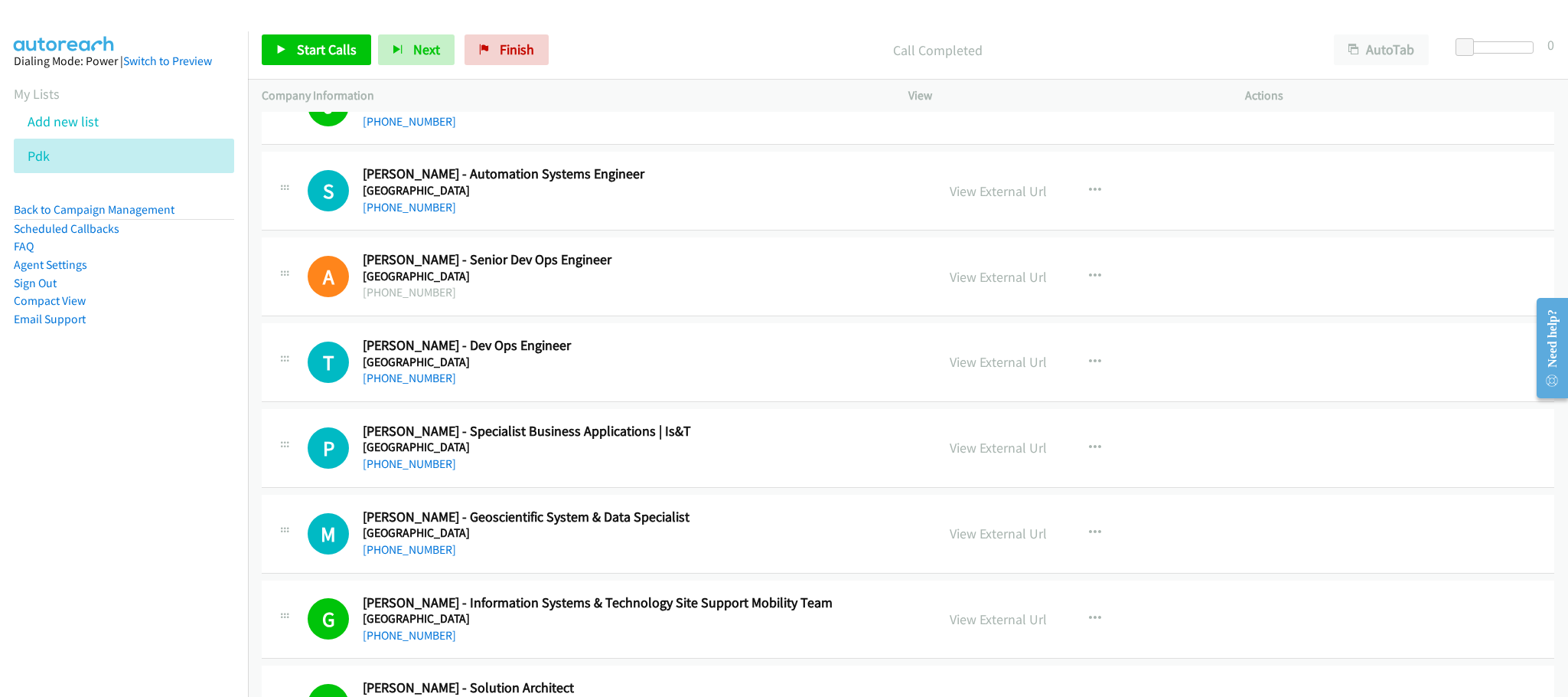
scroll to position [5055, 0]
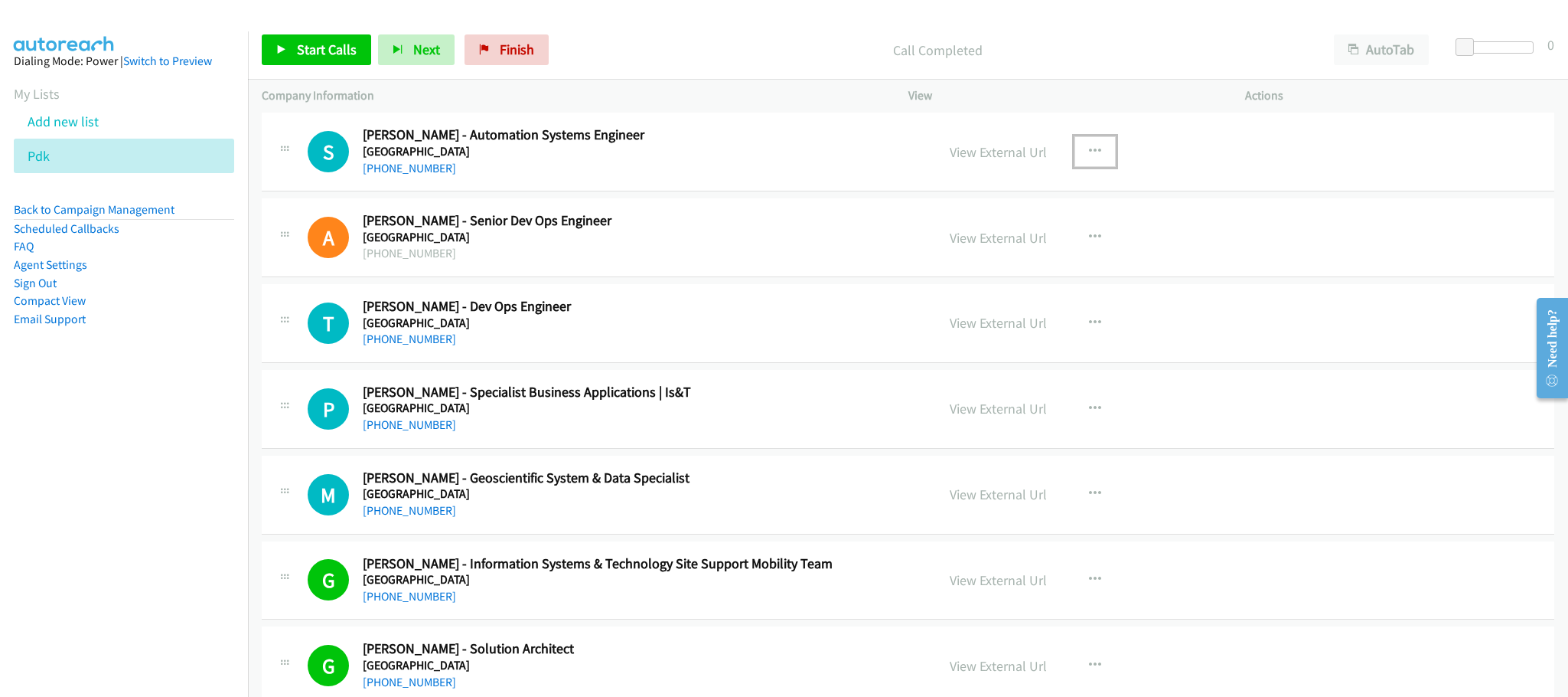
click at [1089, 158] on icon "button" at bounding box center [1095, 151] width 12 height 12
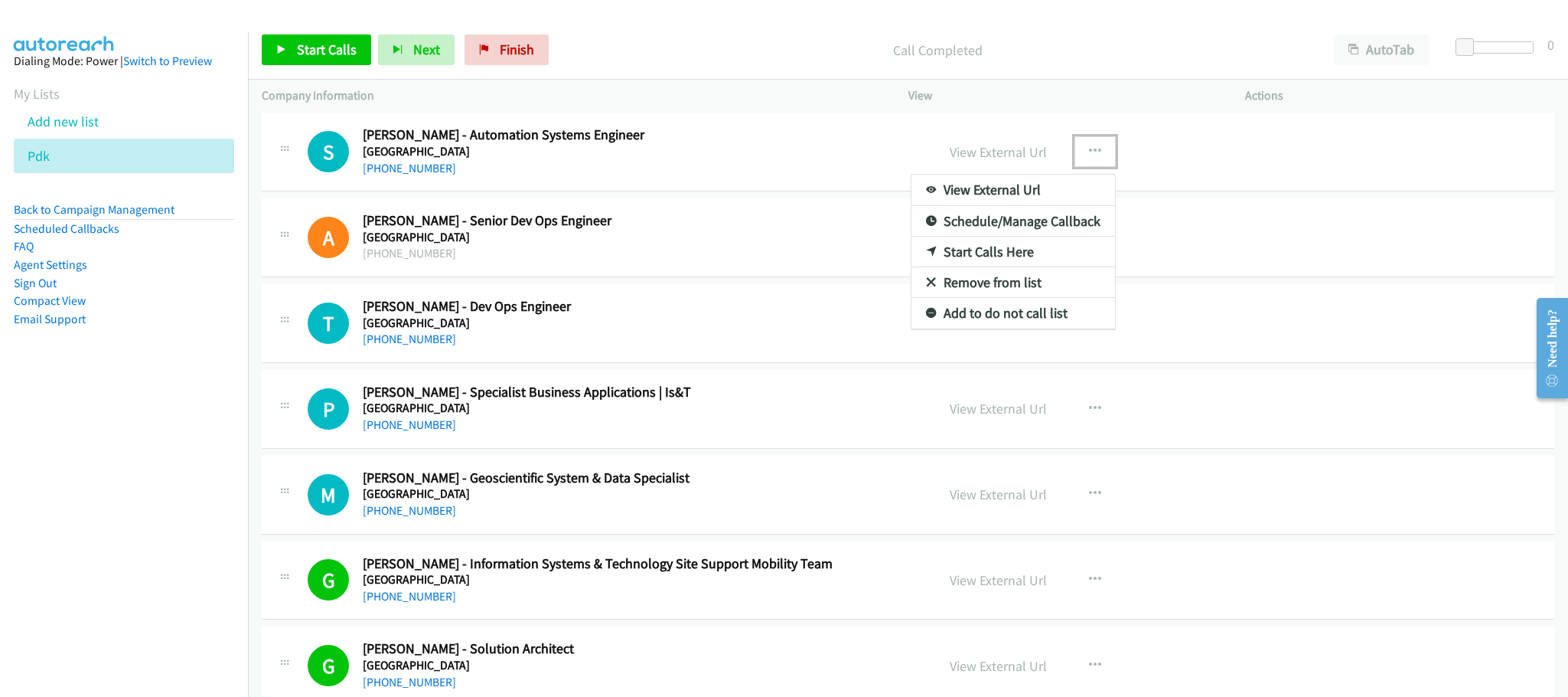
click at [977, 267] on link "Start Calls Here" at bounding box center [1013, 252] width 204 height 31
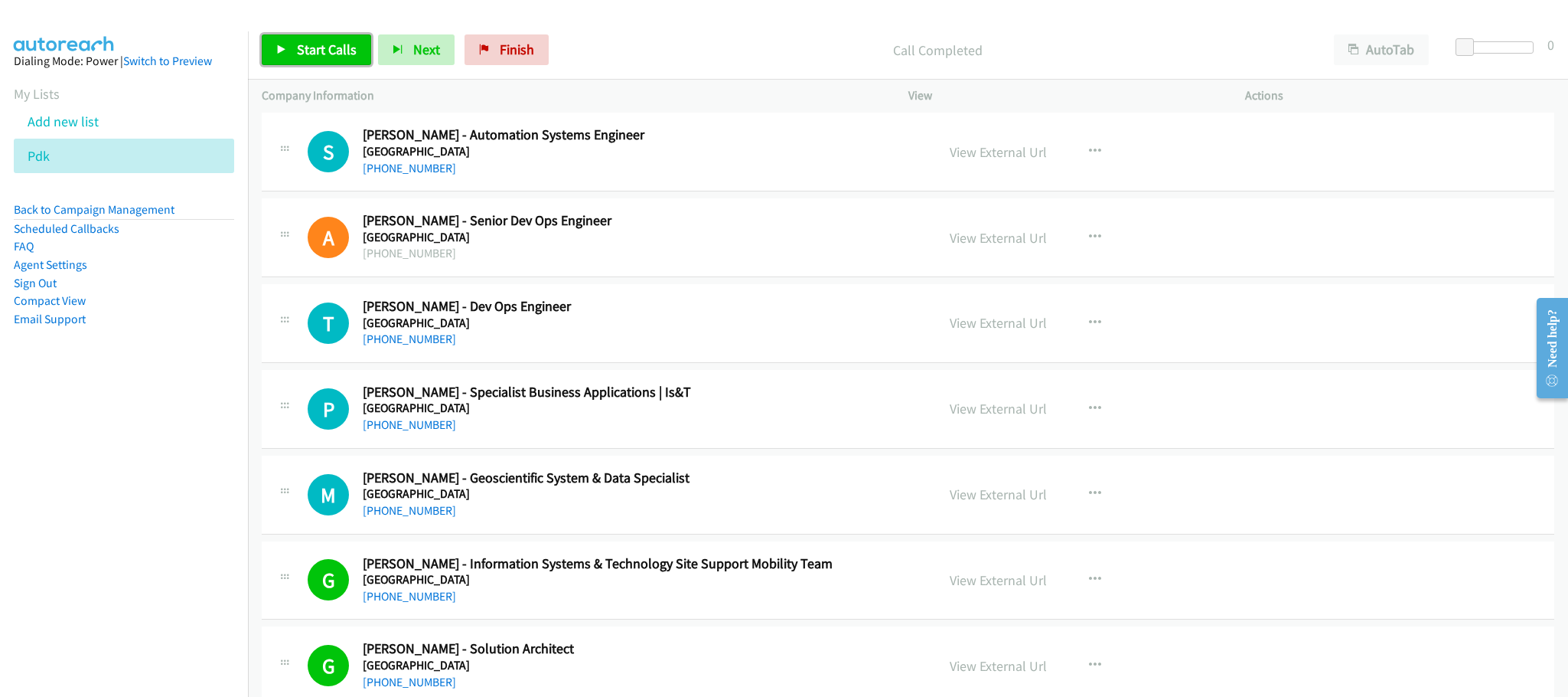
click at [329, 56] on span "Start Calls" at bounding box center [327, 49] width 60 height 17
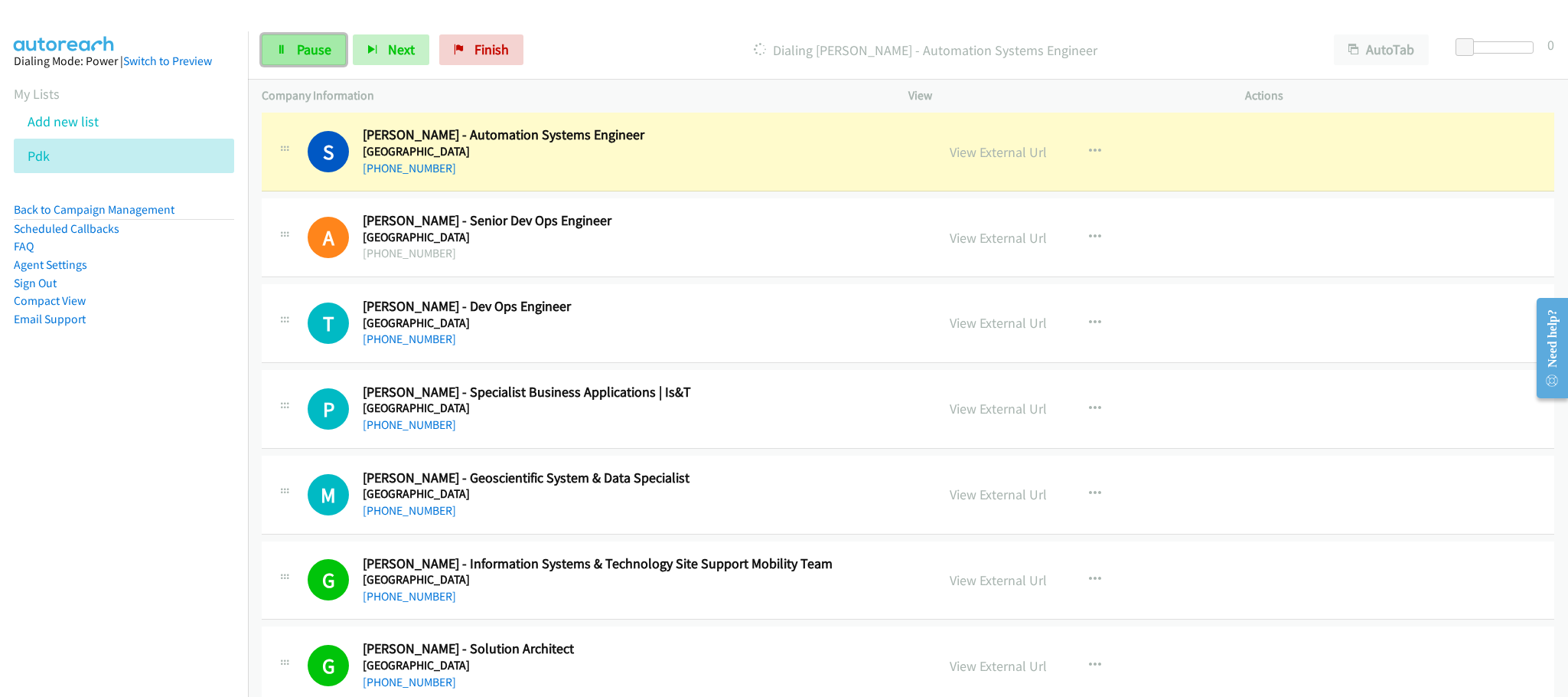
click at [306, 46] on span "Pause" at bounding box center [314, 49] width 35 height 17
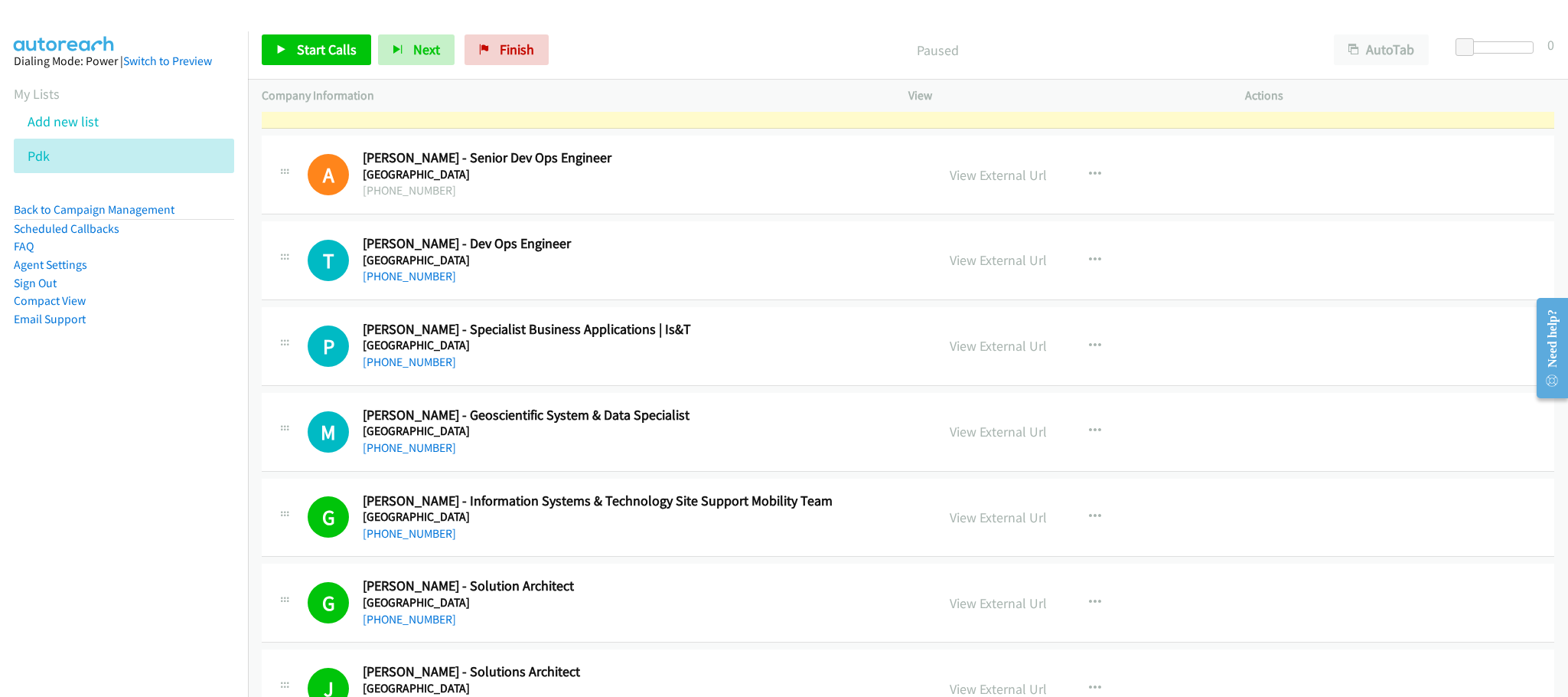
scroll to position [5170, 0]
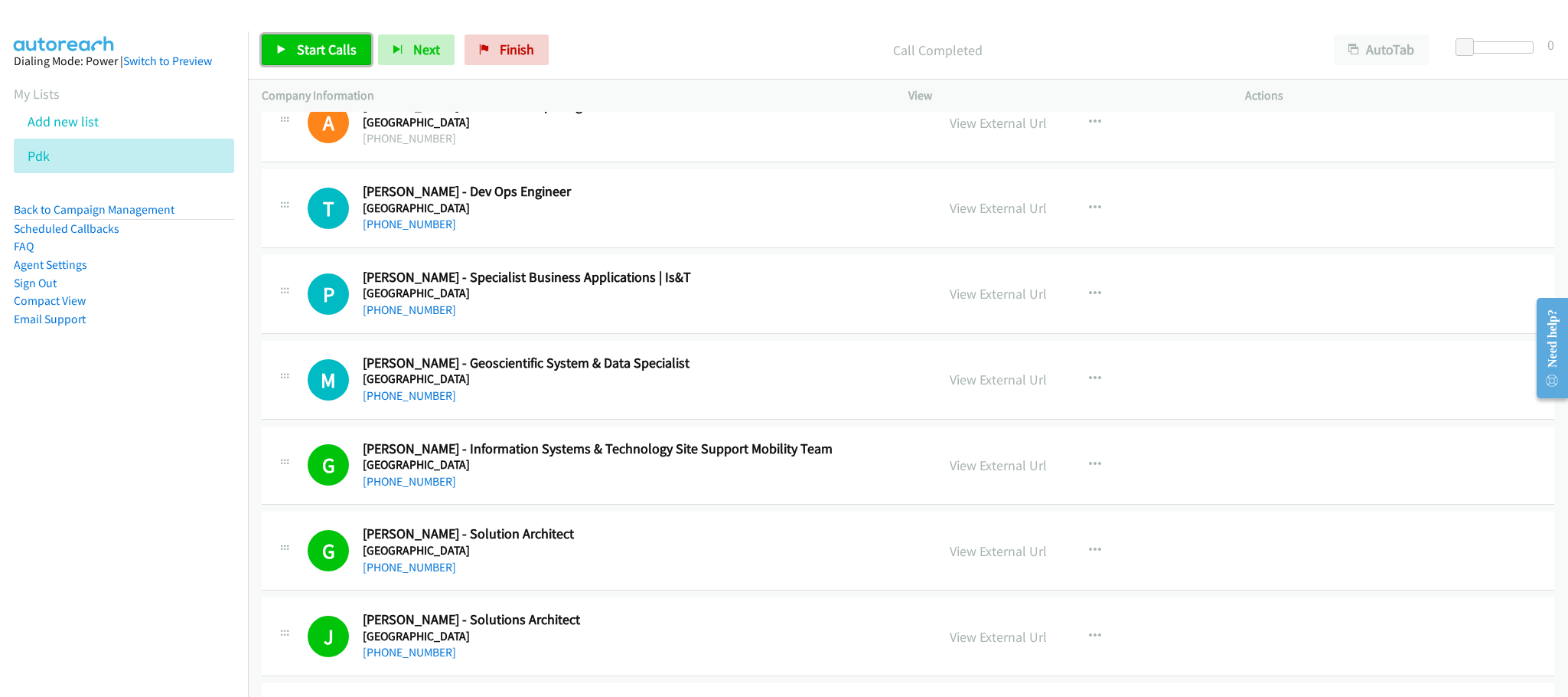
click at [333, 50] on span "Start Calls" at bounding box center [327, 49] width 60 height 17
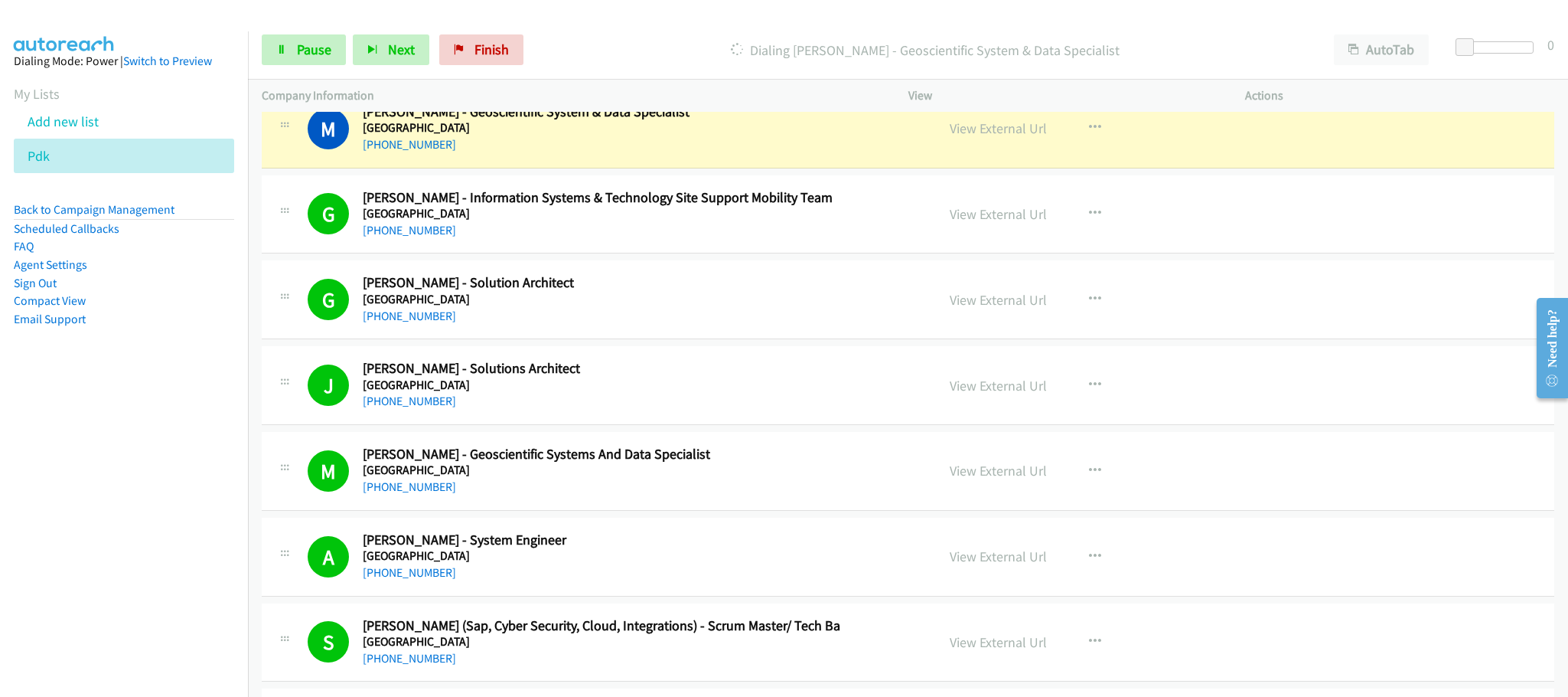
scroll to position [5629, 0]
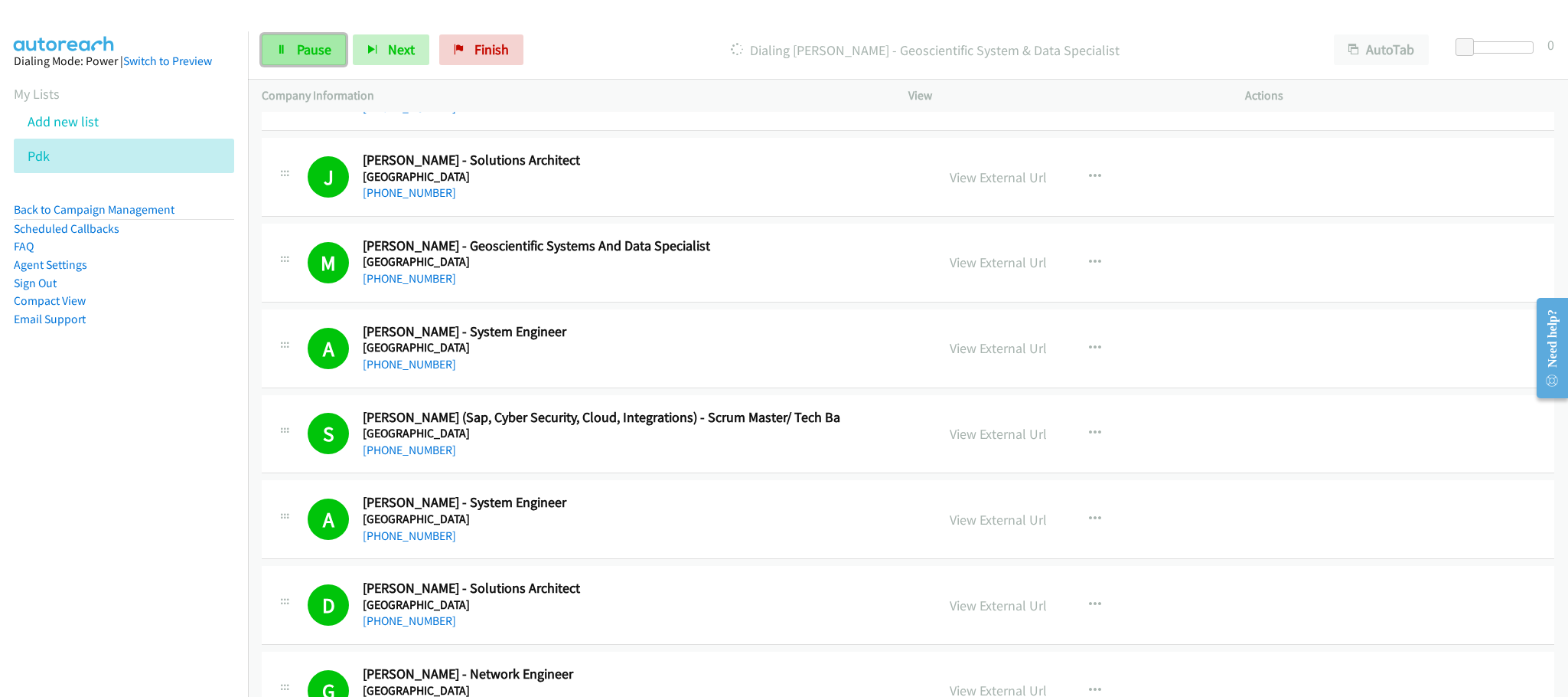
click at [320, 60] on link "Pause" at bounding box center [303, 50] width 84 height 31
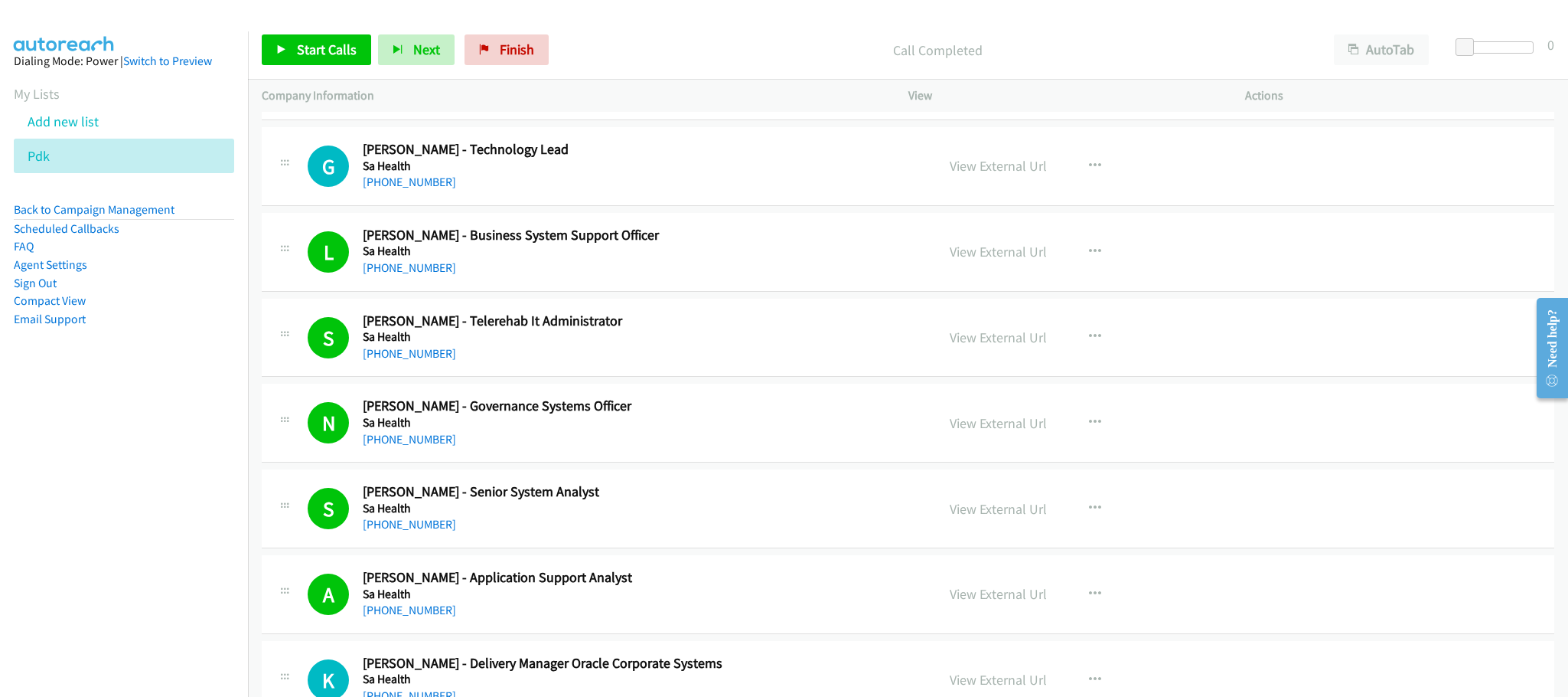
scroll to position [10224, 0]
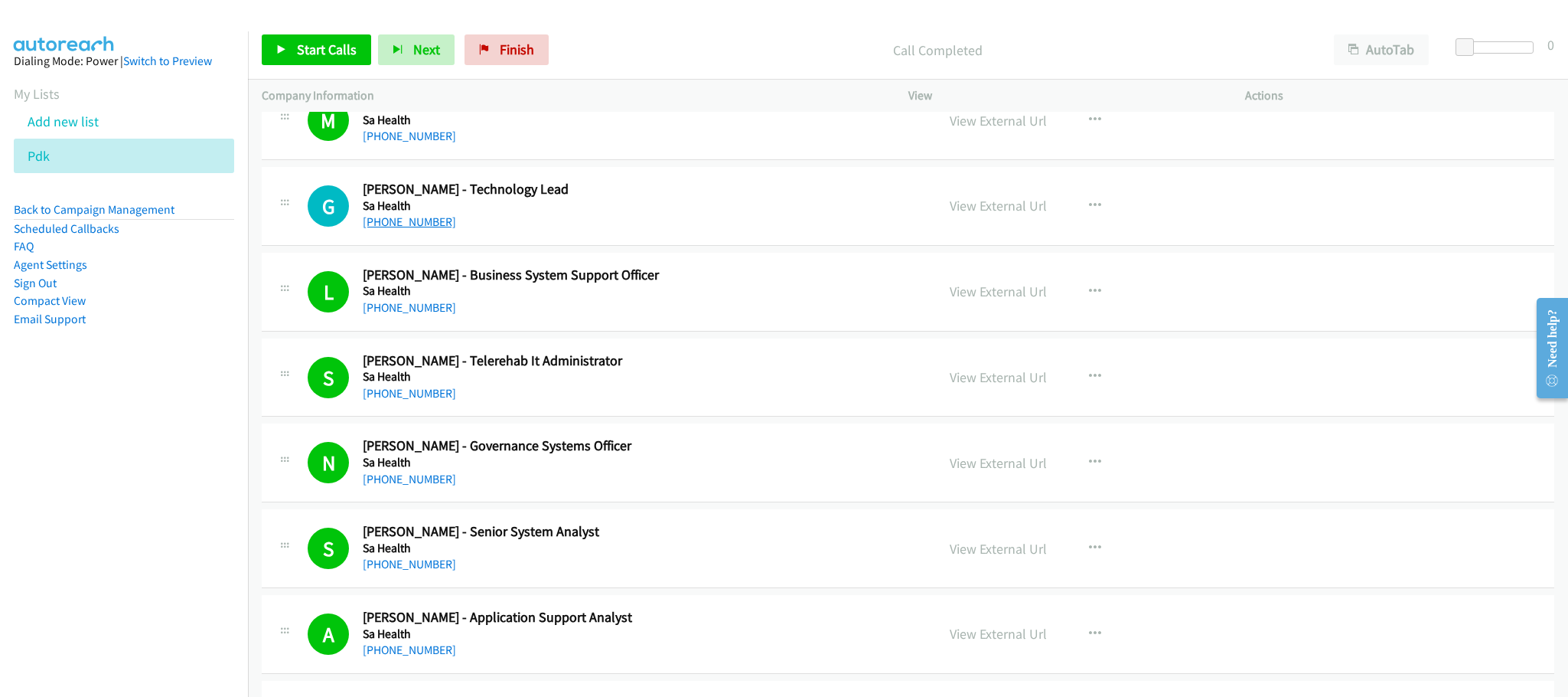
click at [416, 229] on link "[PHONE_NUMBER]" at bounding box center [409, 221] width 94 height 15
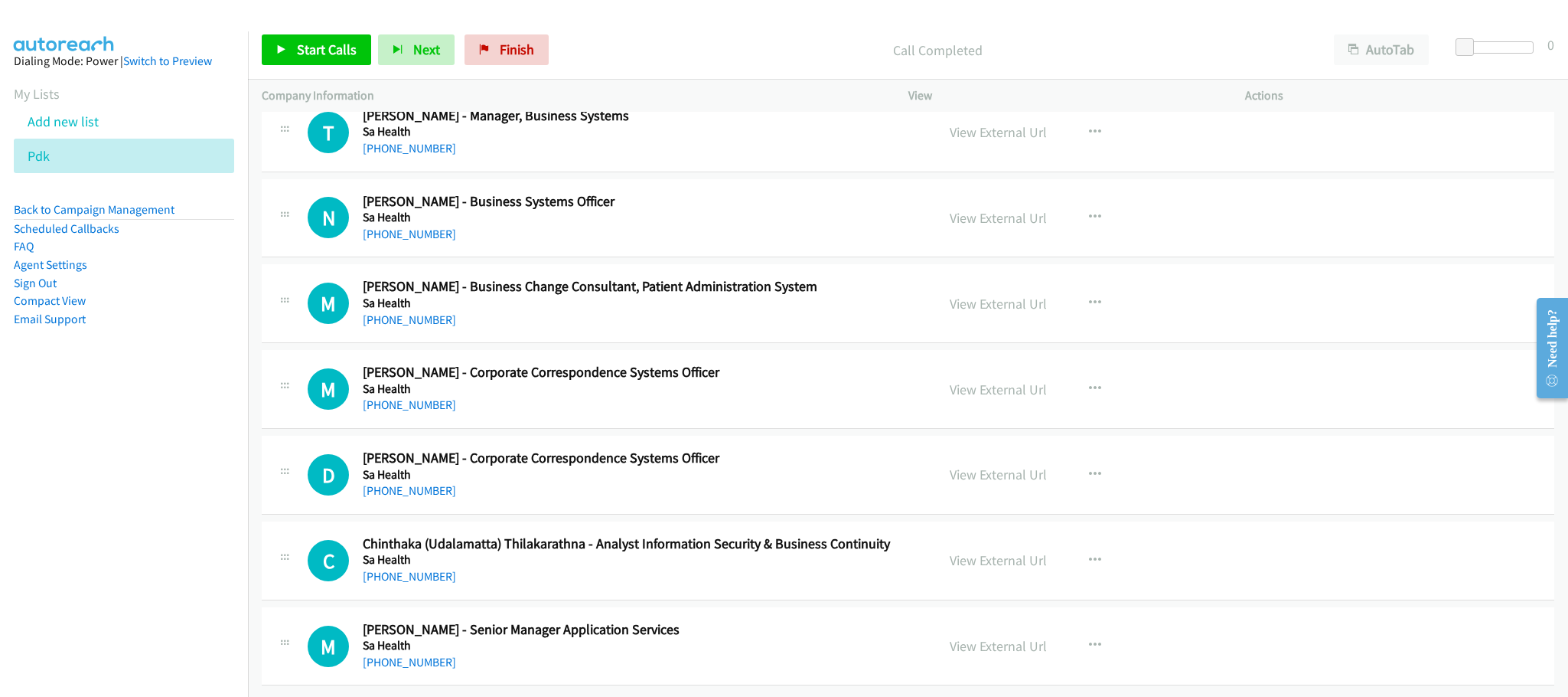
scroll to position [11394, 0]
click at [802, 382] on h5 "Sa Health" at bounding box center [637, 389] width 551 height 15
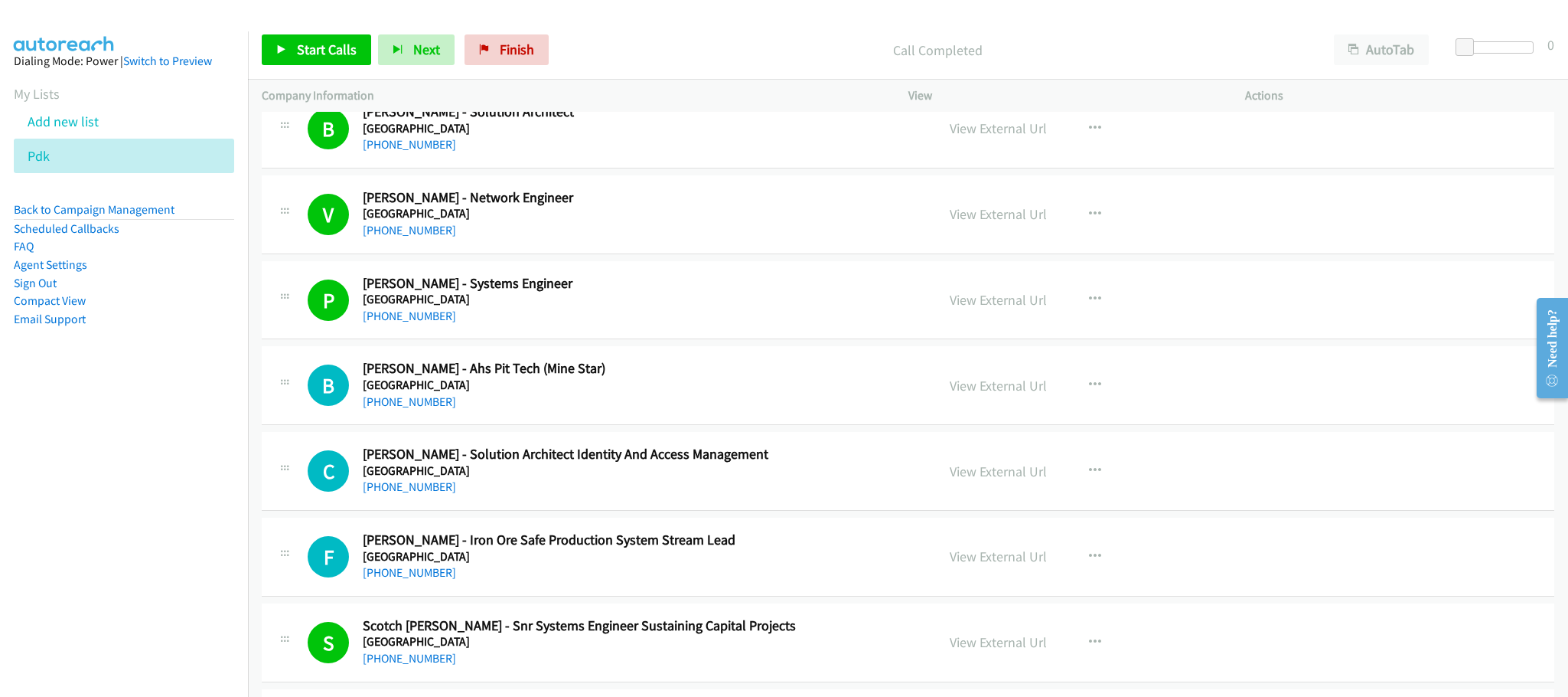
scroll to position [825, 0]
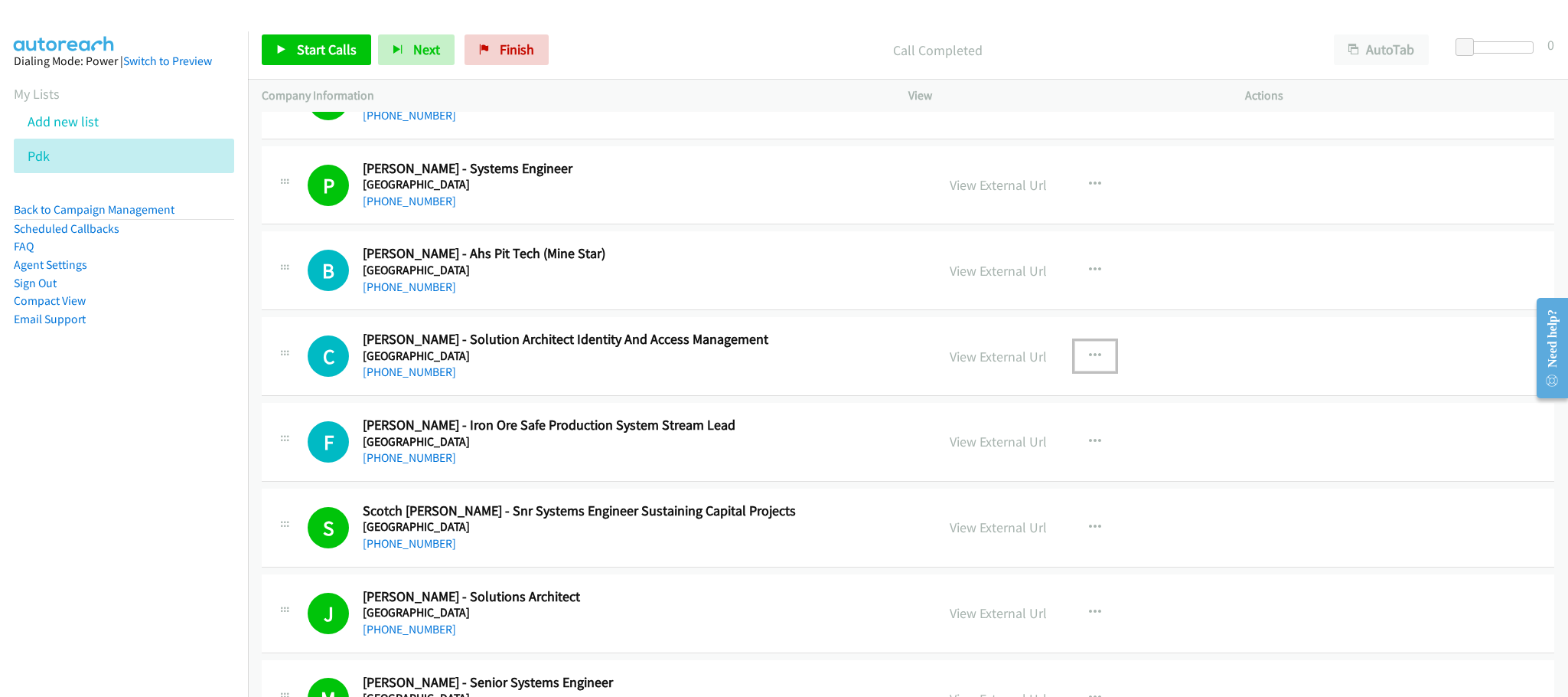
click at [1089, 363] on icon "button" at bounding box center [1095, 355] width 12 height 12
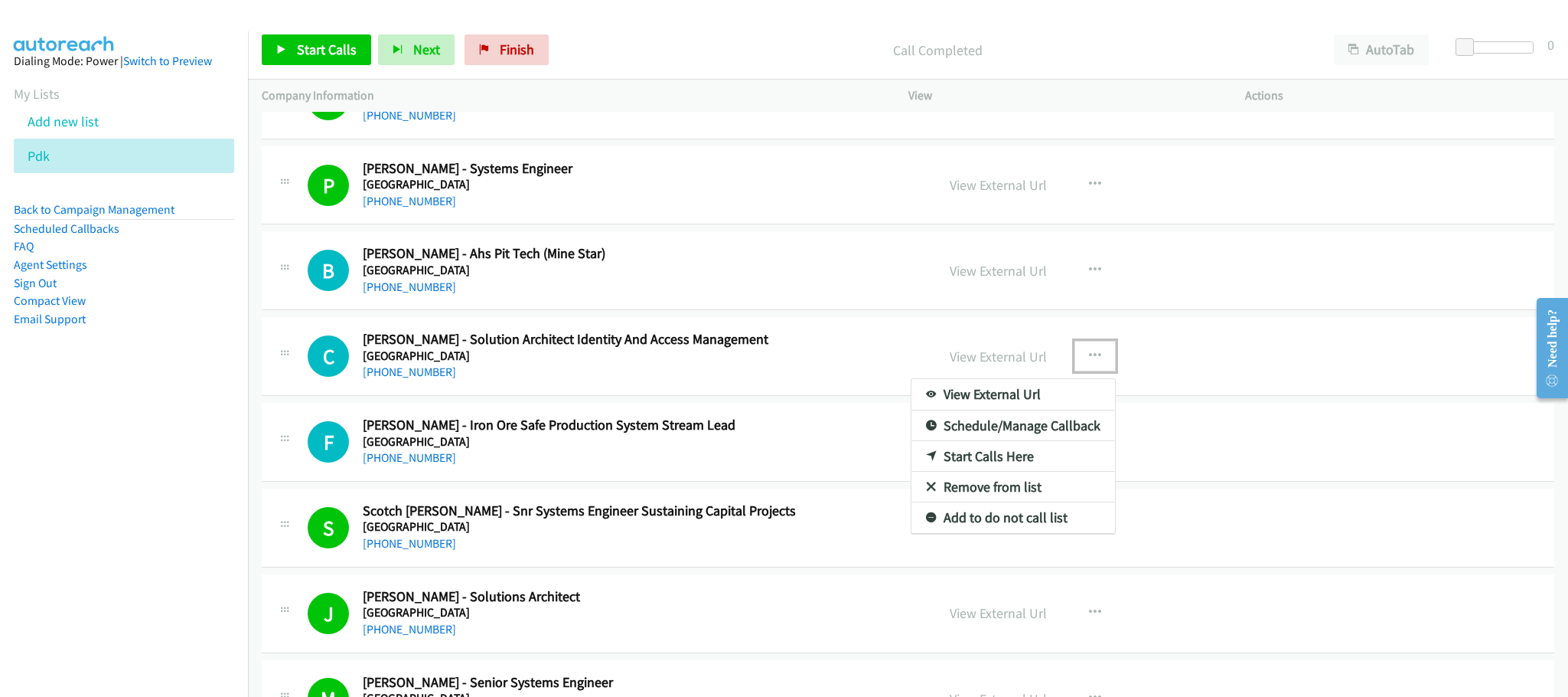
click at [976, 460] on link "Start Calls Here" at bounding box center [1013, 456] width 204 height 31
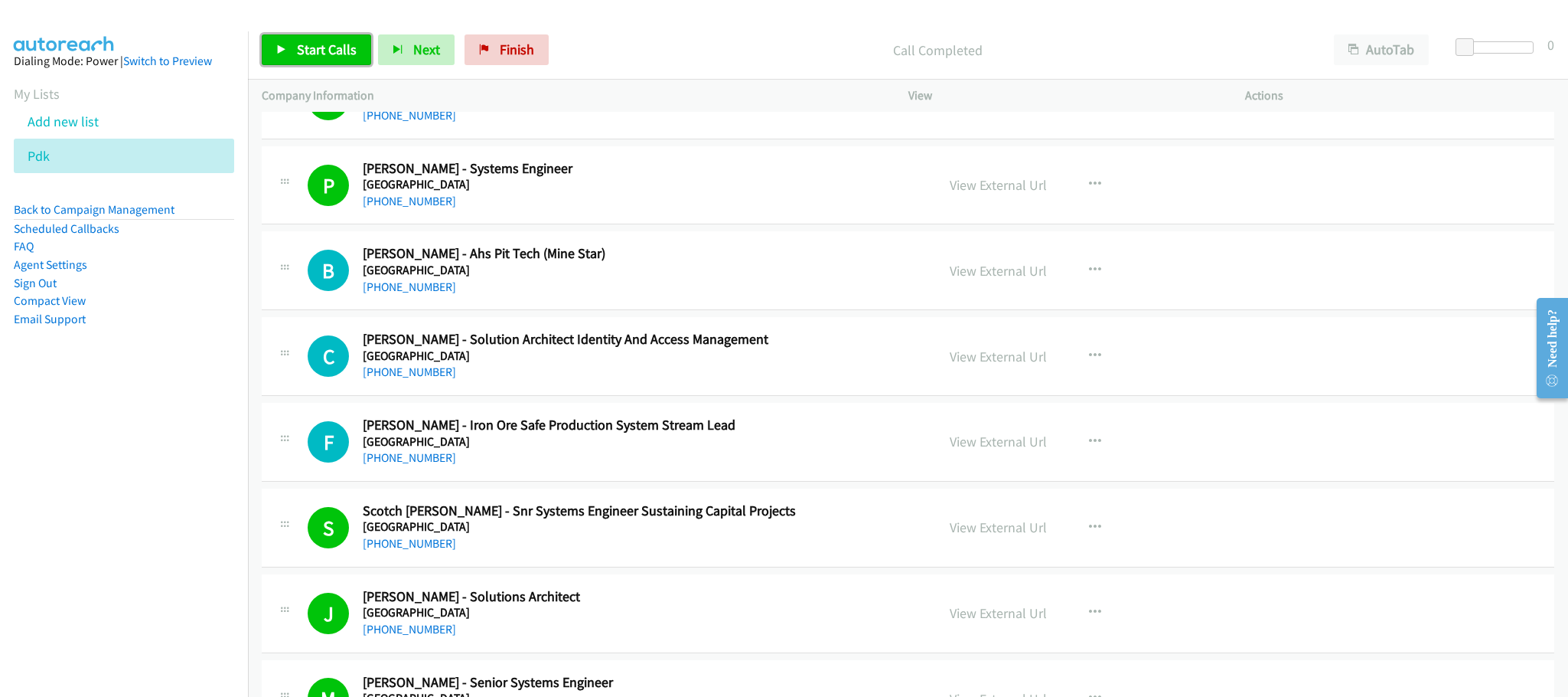
click at [348, 49] on span "Start Calls" at bounding box center [327, 49] width 60 height 17
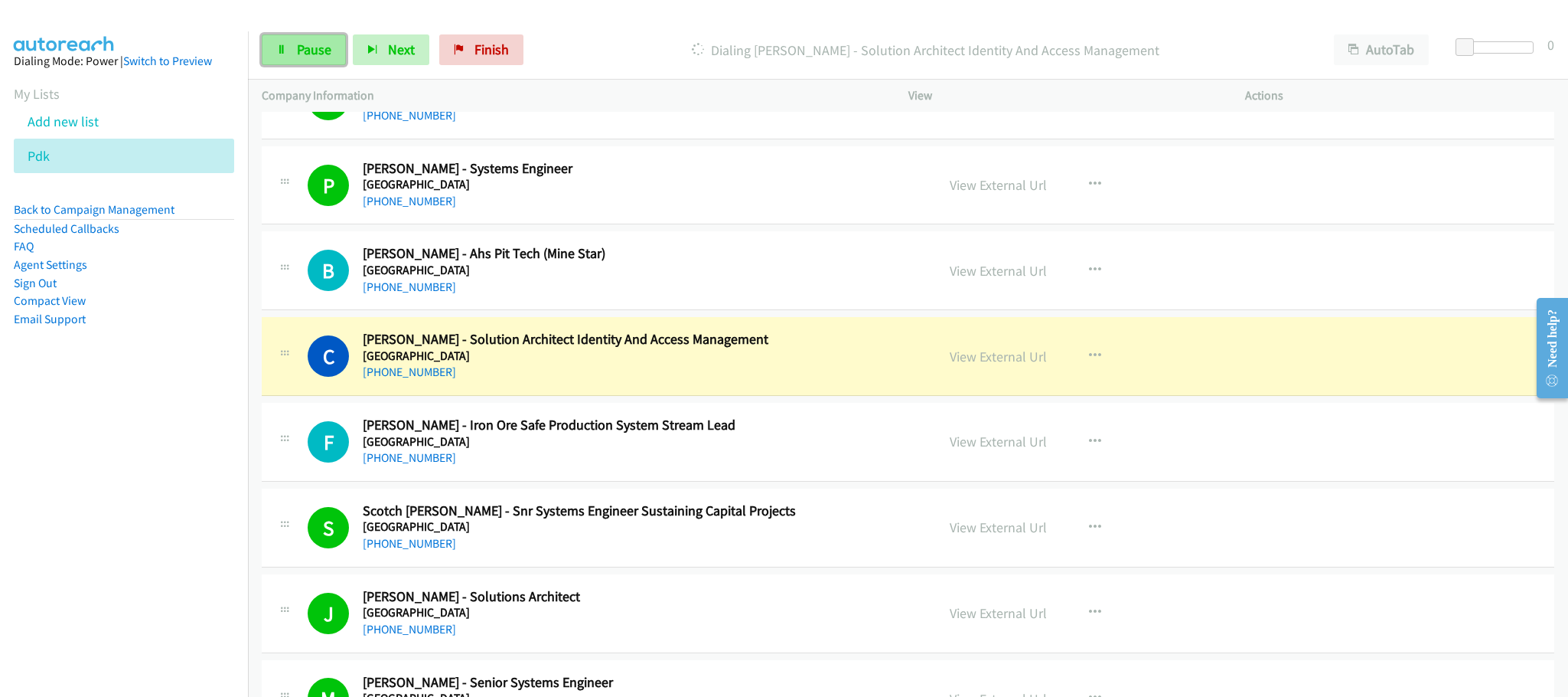
drag, startPoint x: 321, startPoint y: 50, endPoint x: 331, endPoint y: 57, distance: 12.2
click at [321, 50] on span "Pause" at bounding box center [314, 49] width 35 height 17
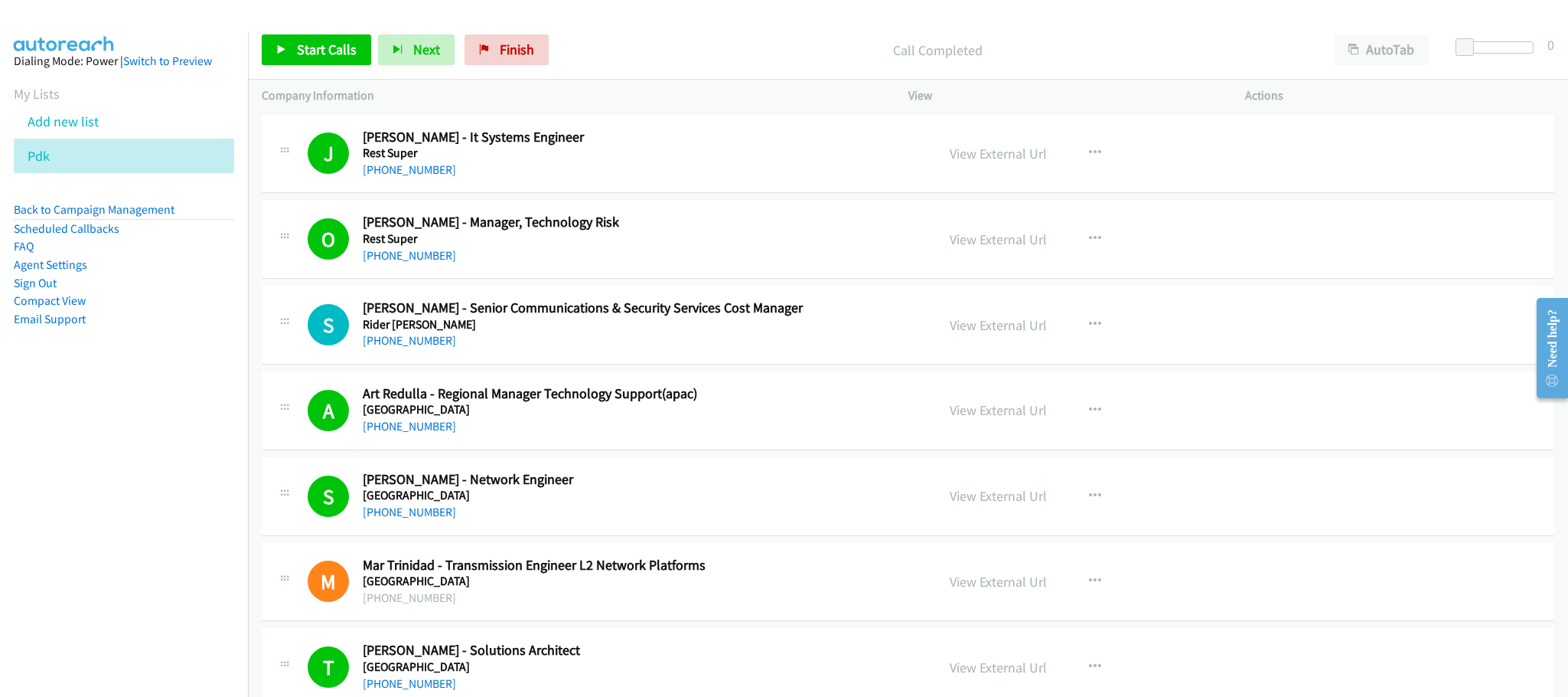
scroll to position [0, 0]
click at [397, 343] on link "[PHONE_NUMBER]" at bounding box center [409, 341] width 94 height 15
click at [1000, 324] on link "View External Url" at bounding box center [998, 325] width 97 height 17
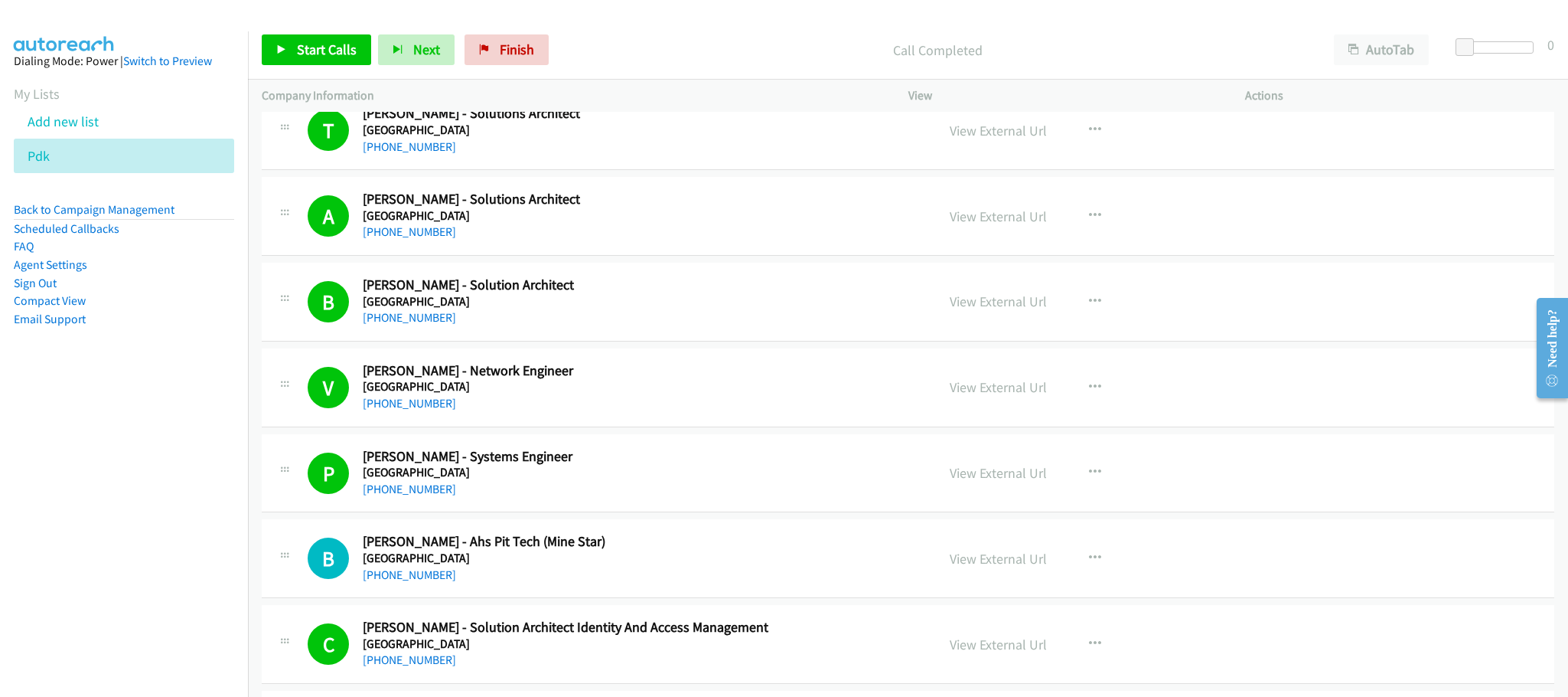
scroll to position [115, 0]
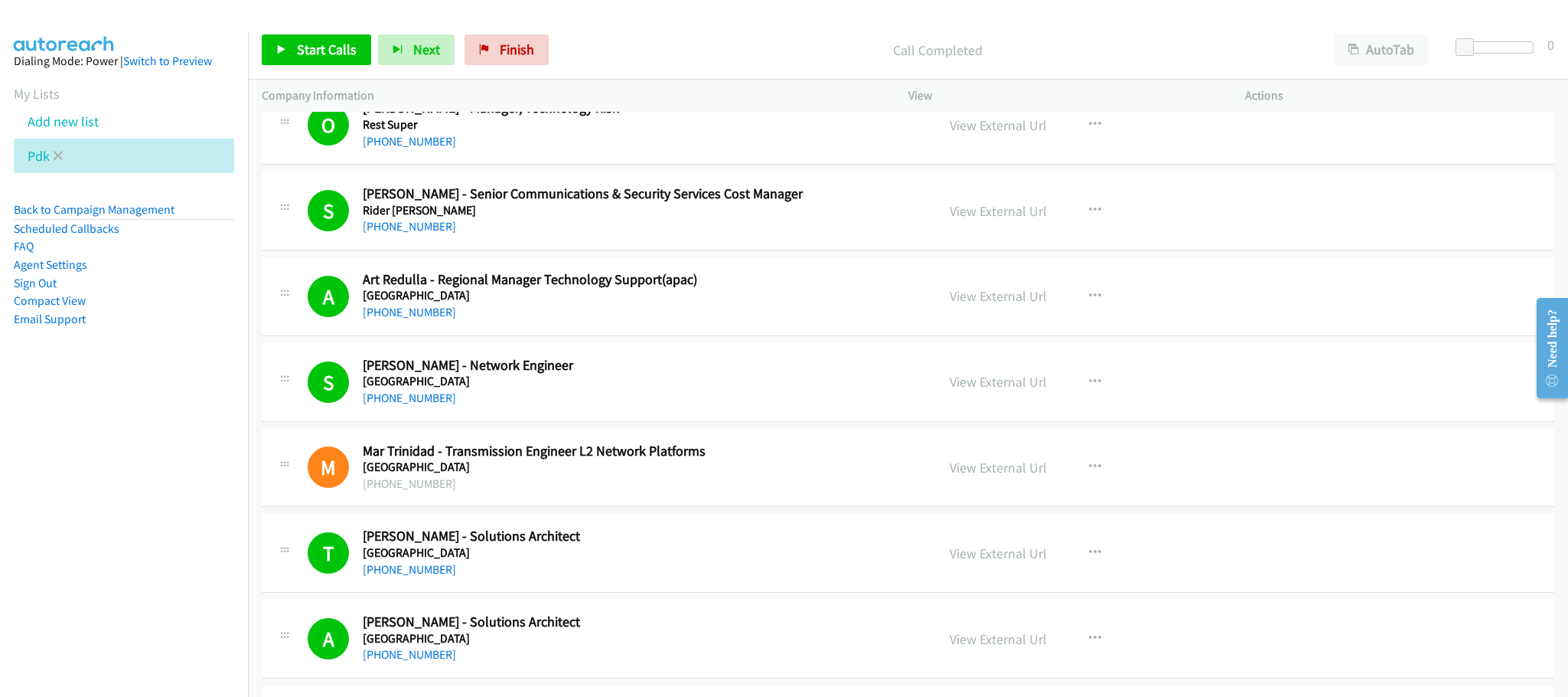
drag, startPoint x: 56, startPoint y: 155, endPoint x: 72, endPoint y: 163, distance: 17.9
click at [56, 155] on icon at bounding box center [58, 157] width 11 height 11
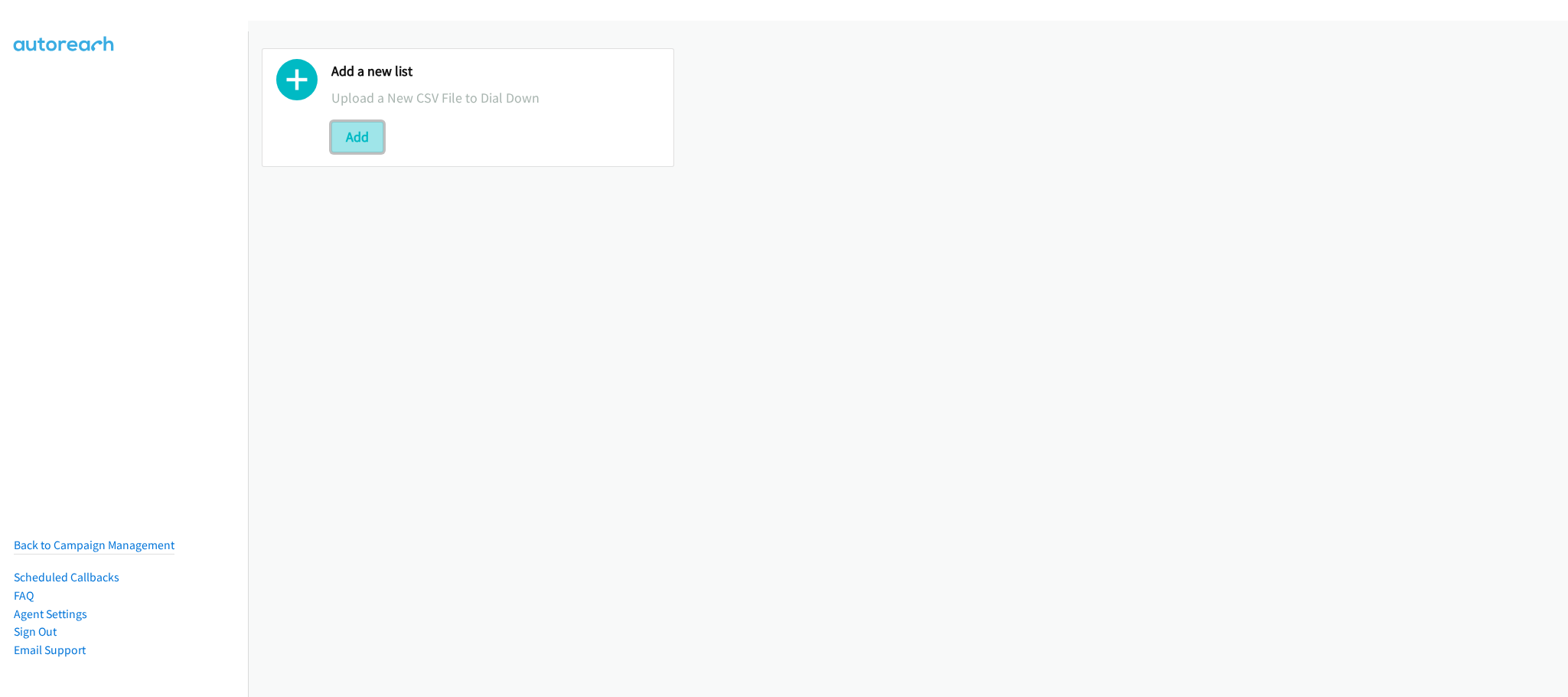
click at [342, 147] on button "Add" at bounding box center [357, 138] width 52 height 31
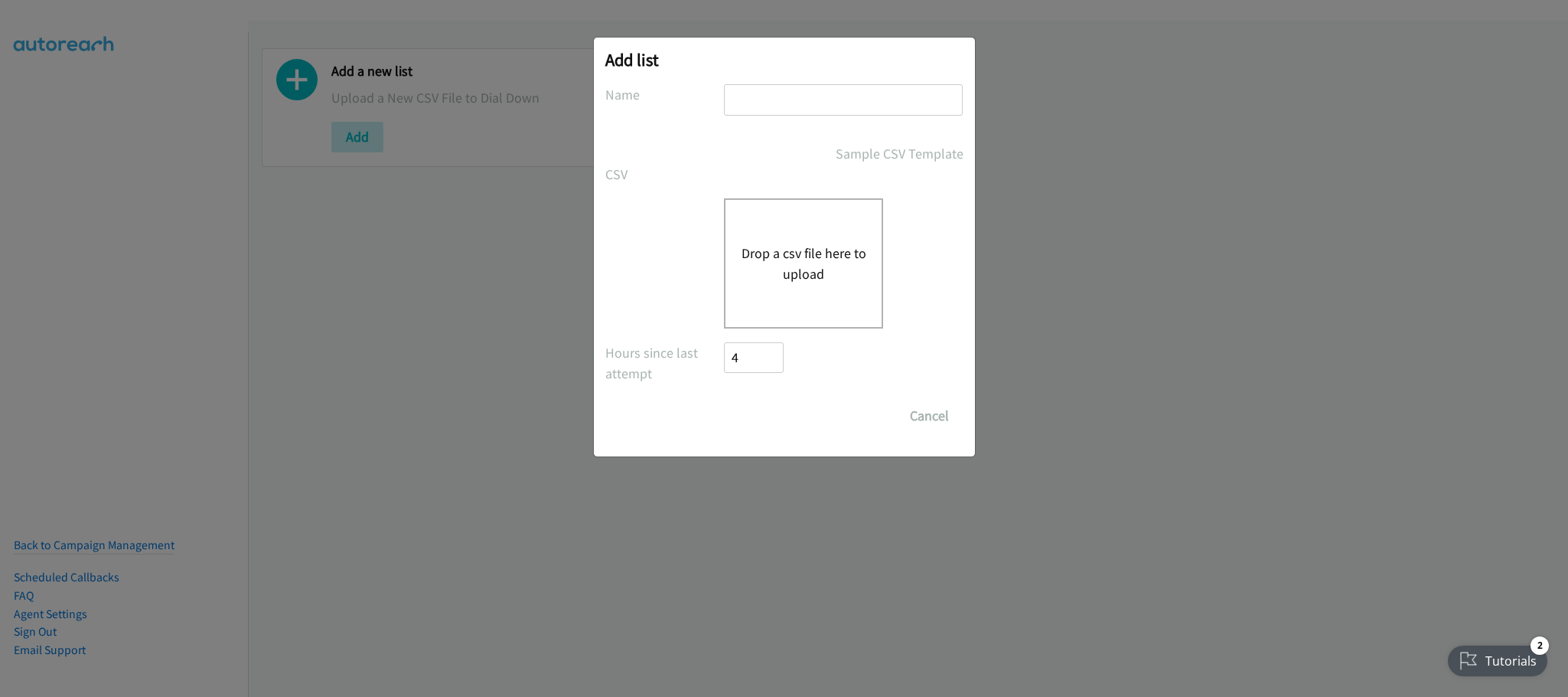
click at [809, 249] on button "Drop a csv file here to upload" at bounding box center [804, 262] width 126 height 41
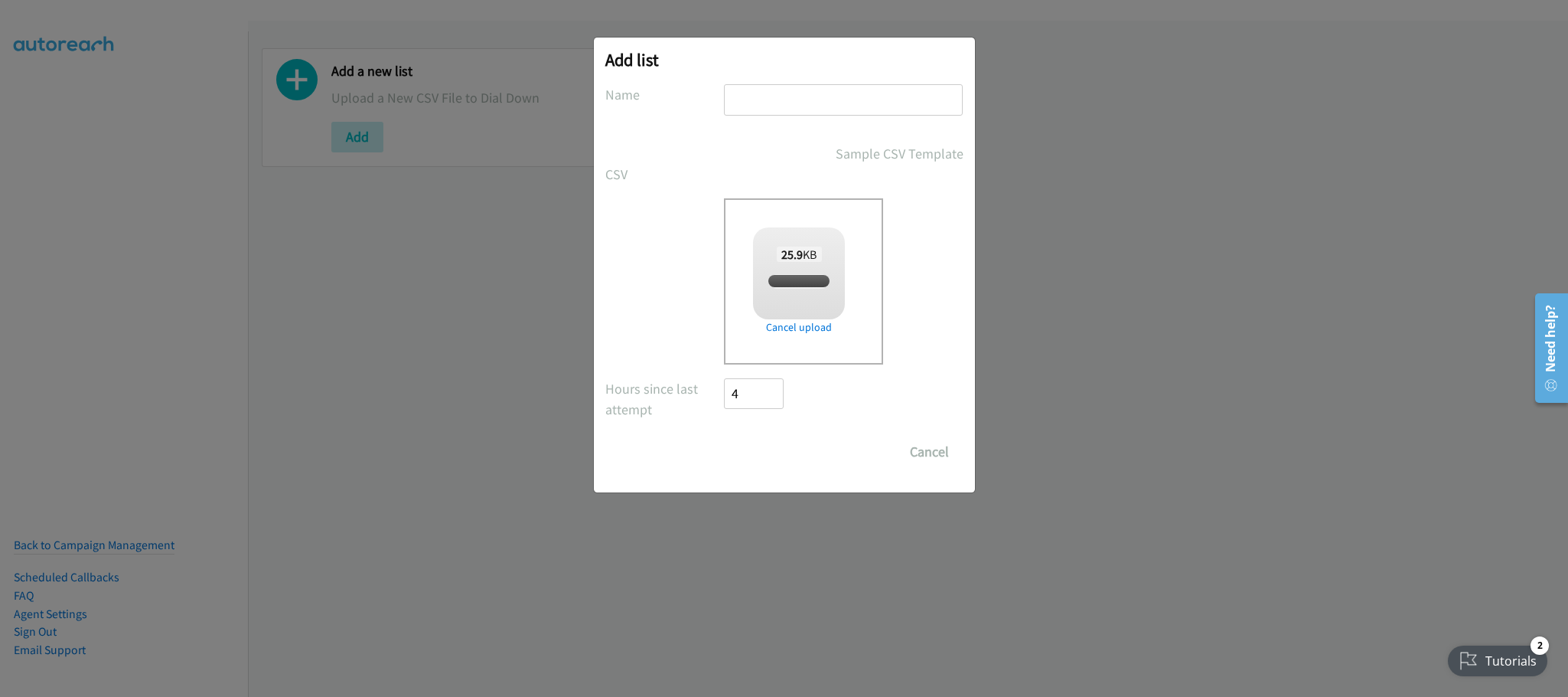
checkbox input "true"
click at [783, 92] on input "text" at bounding box center [843, 99] width 239 height 31
type input "PDK"
click at [775, 455] on input "Save List" at bounding box center [765, 452] width 80 height 31
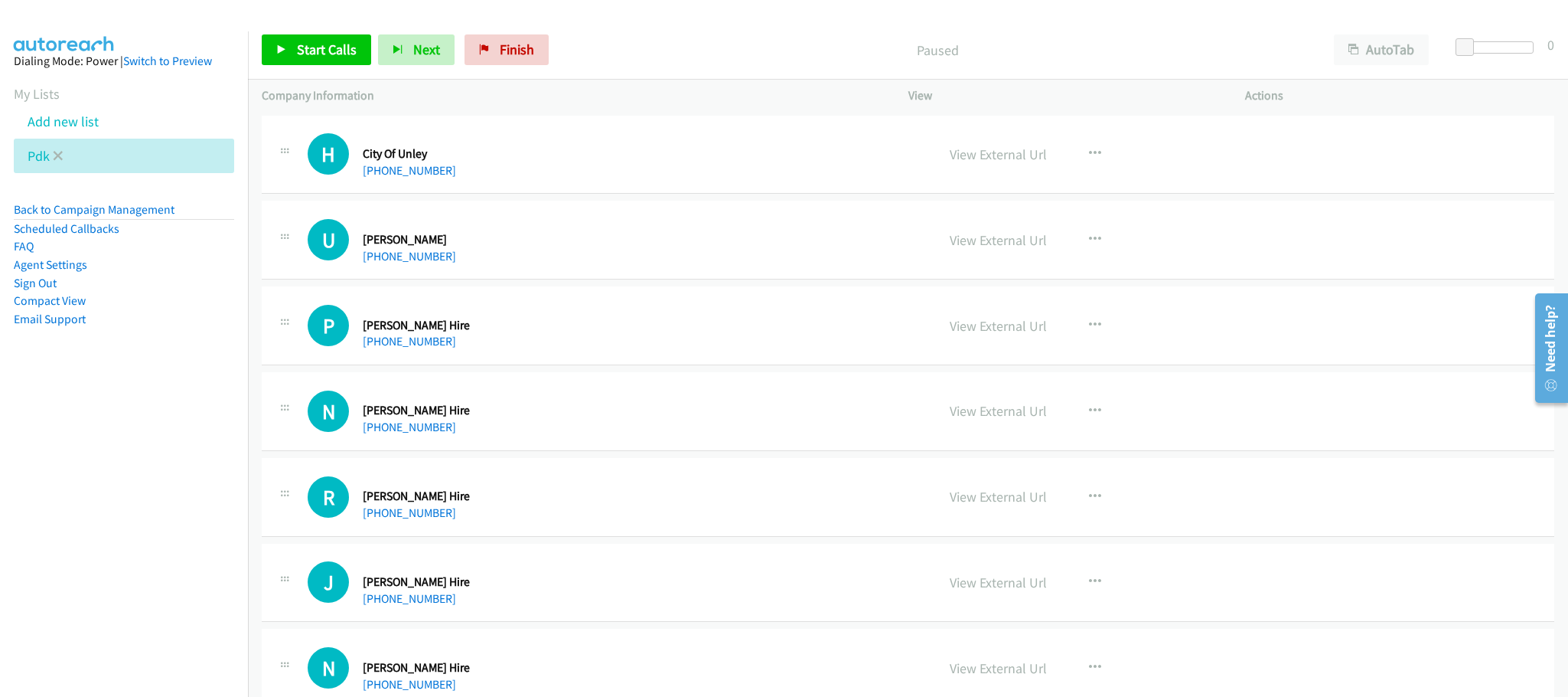
click at [53, 148] on link at bounding box center [58, 155] width 11 height 17
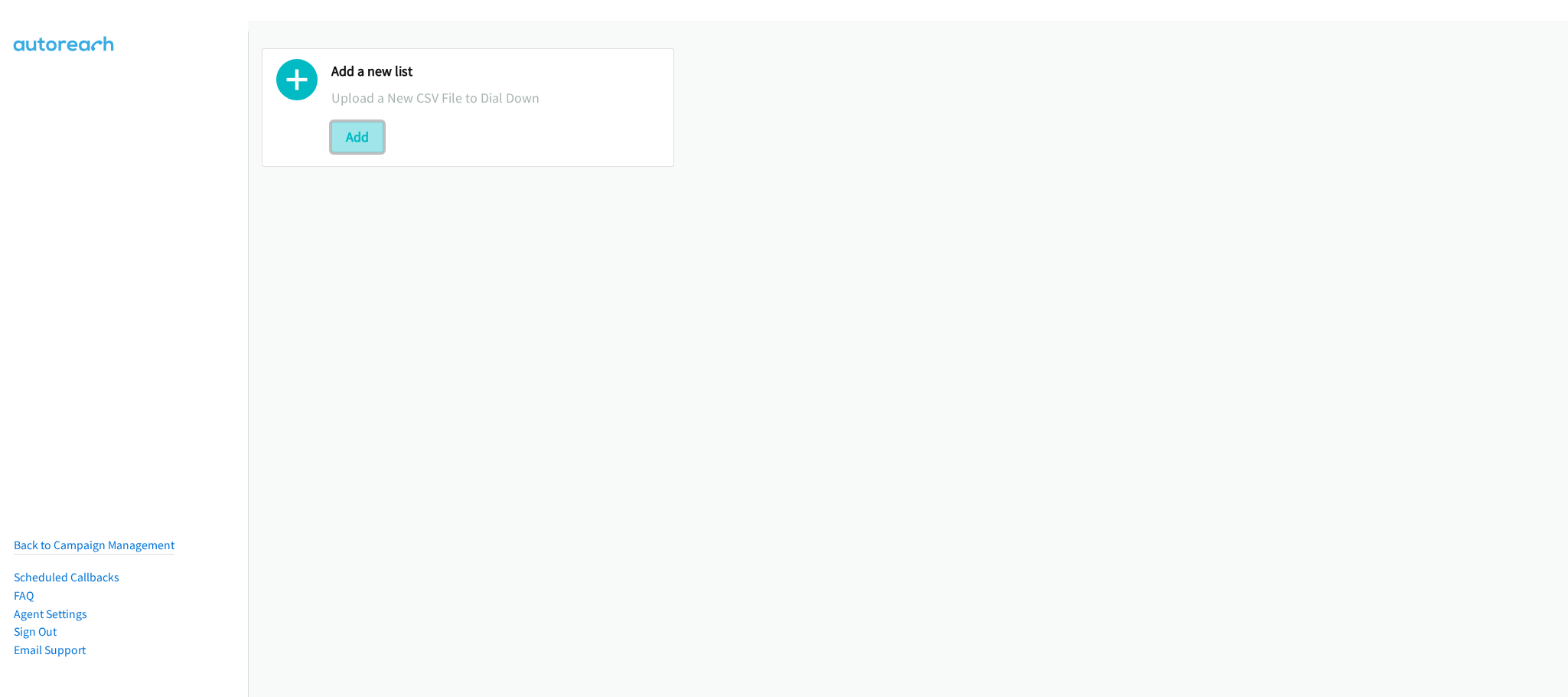
click at [345, 133] on button "Add" at bounding box center [357, 138] width 52 height 31
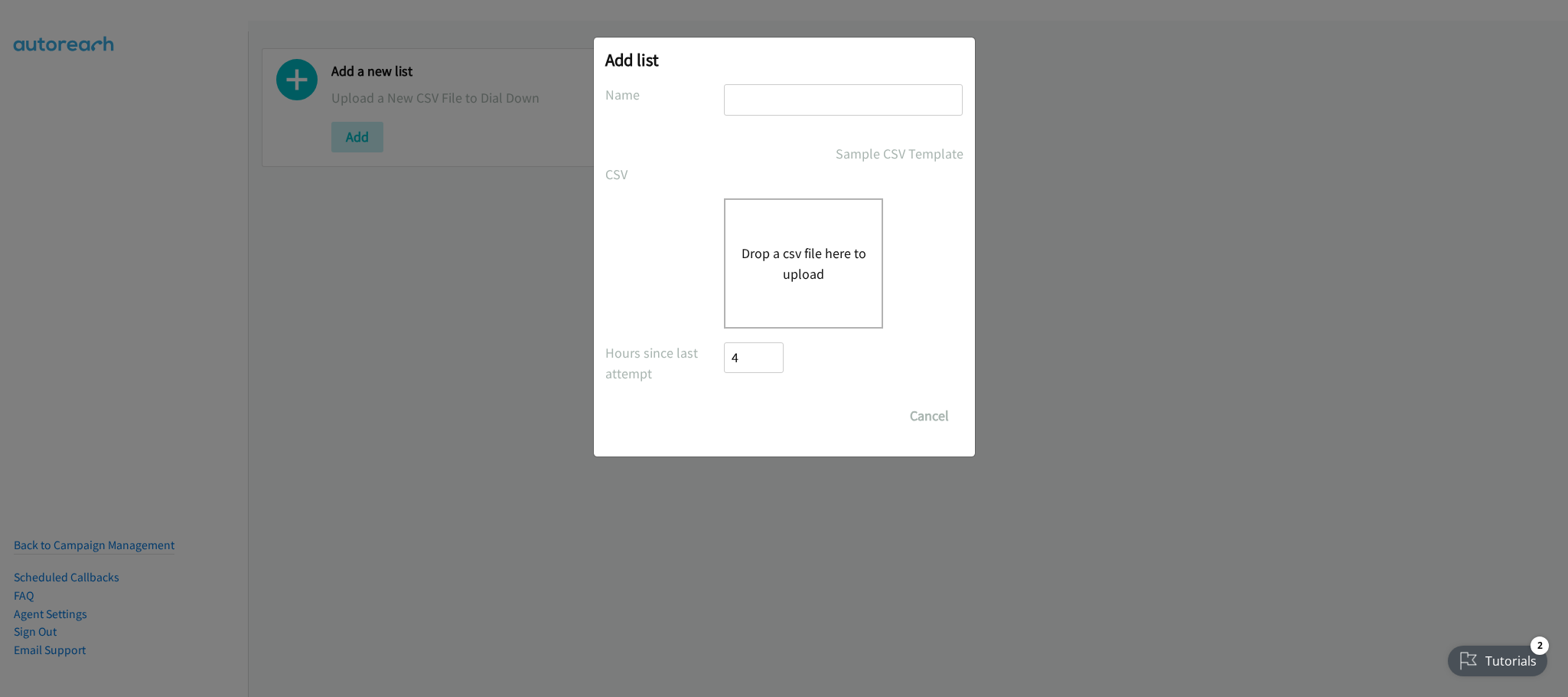
drag, startPoint x: 830, startPoint y: 103, endPoint x: 824, endPoint y: 110, distance: 9.2
click at [830, 103] on input "text" at bounding box center [843, 99] width 239 height 31
type input "PDK"
click at [749, 267] on button "Drop a csv file here to upload" at bounding box center [804, 262] width 126 height 41
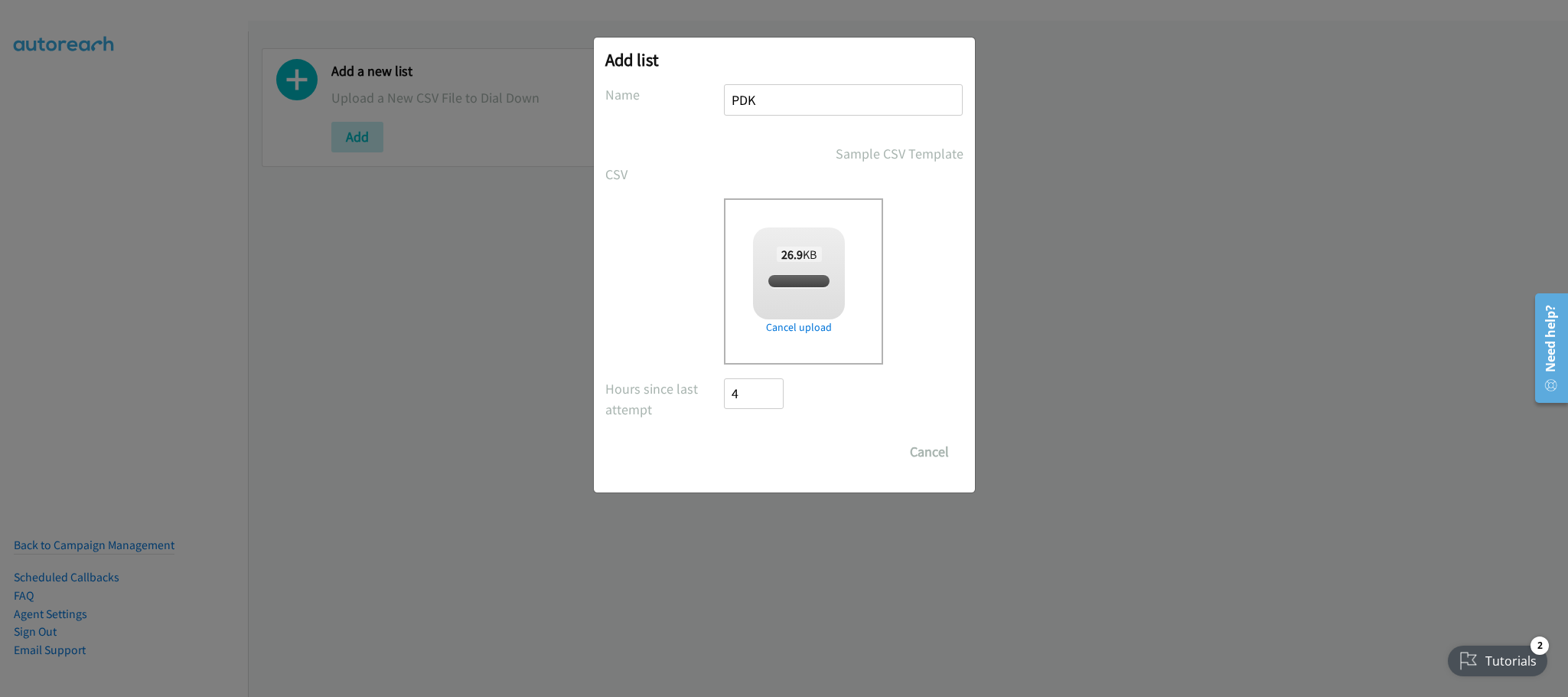
checkbox input "true"
click at [770, 458] on input "Save List" at bounding box center [765, 452] width 80 height 31
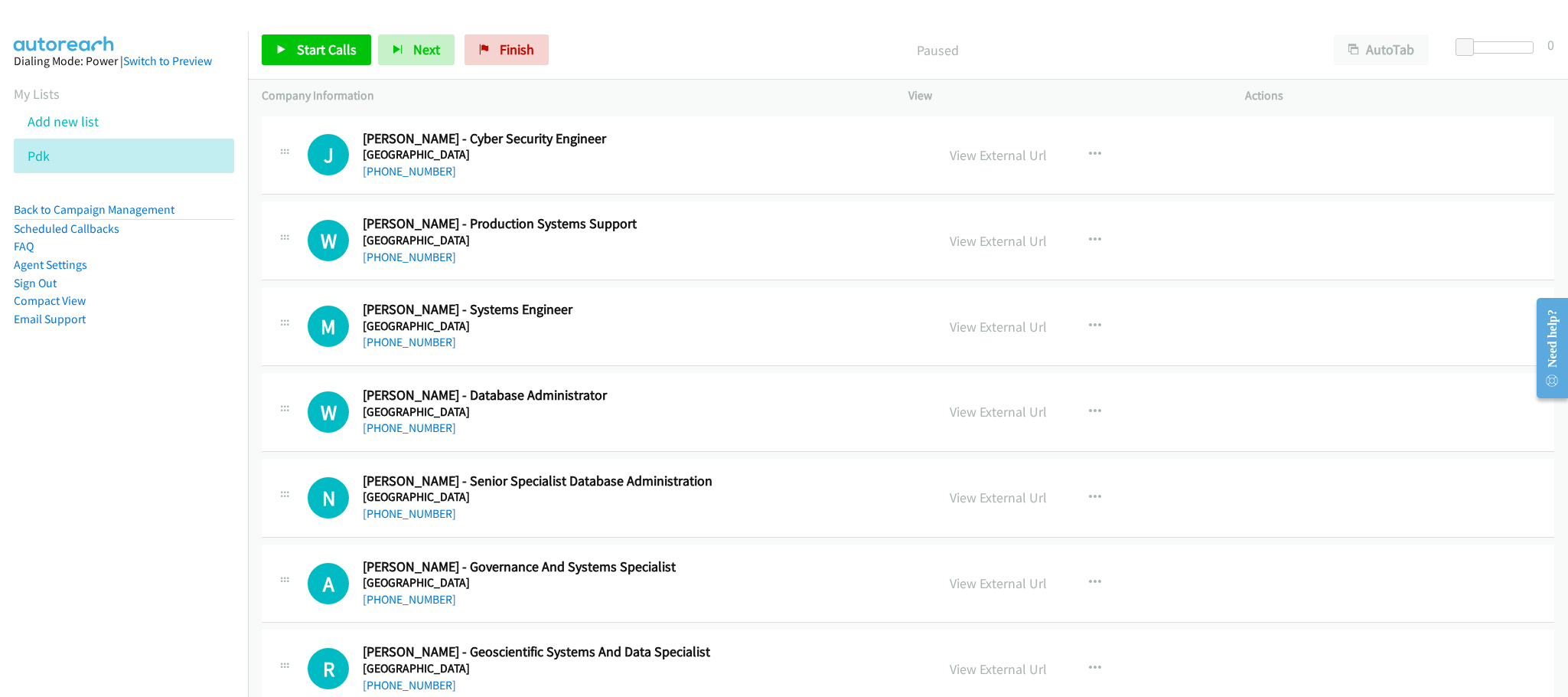
scroll to position [1838, 0]
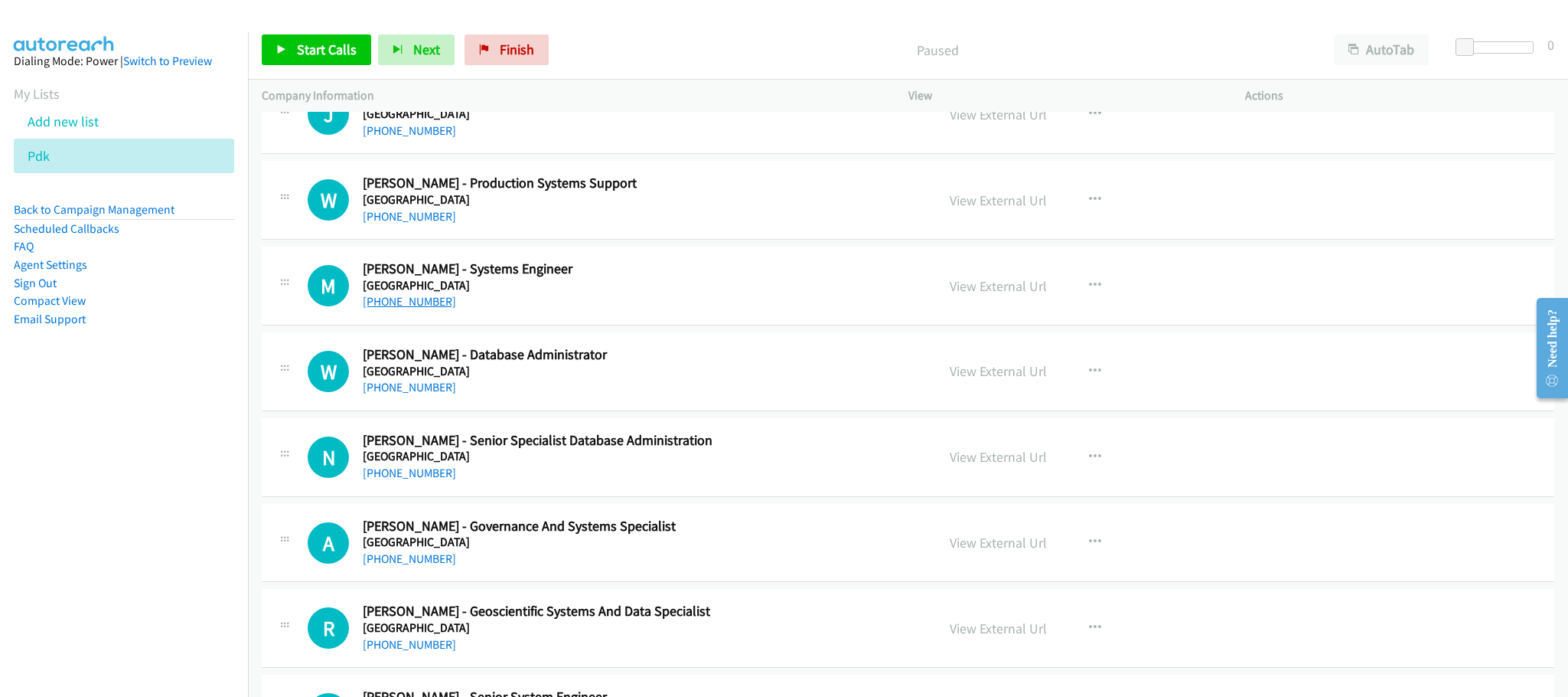
click at [402, 309] on link "[PHONE_NUMBER]" at bounding box center [409, 302] width 94 height 15
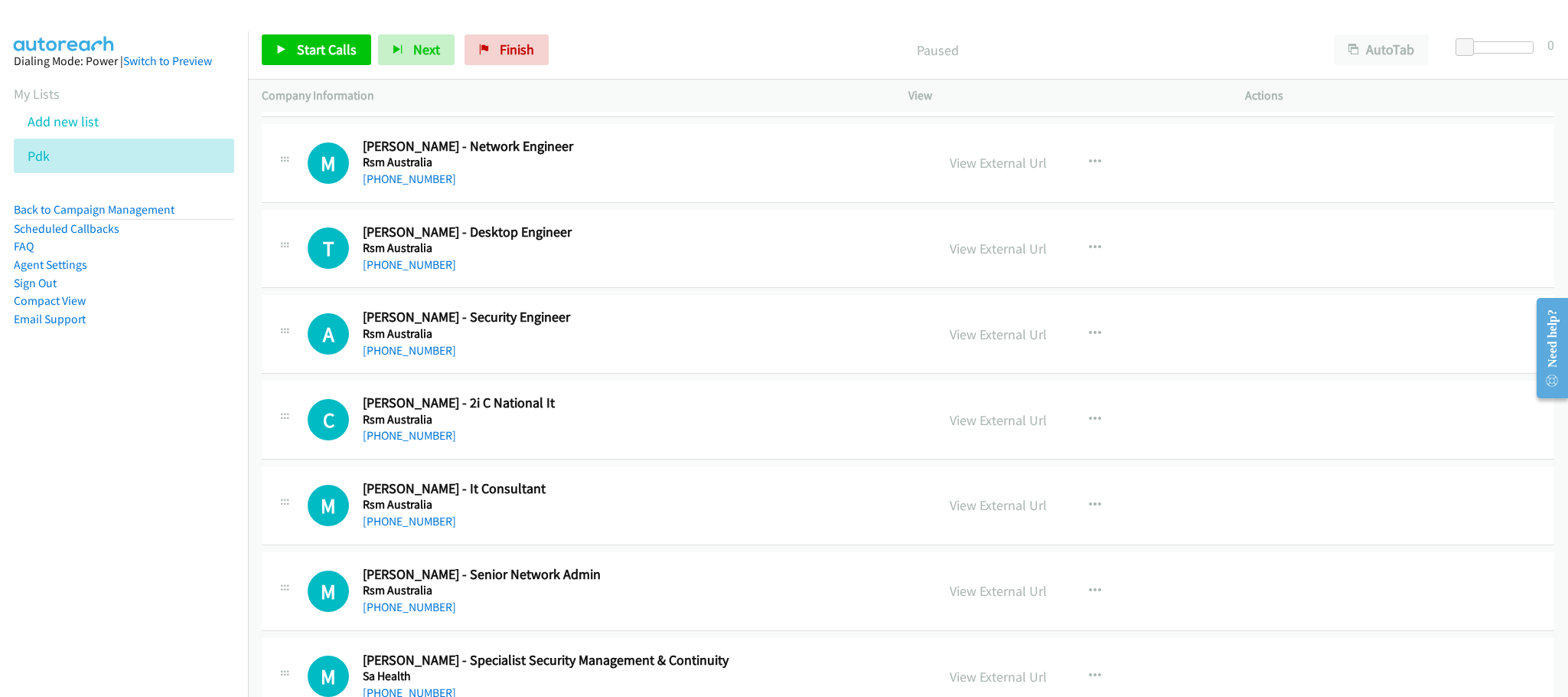
scroll to position [9535, 0]
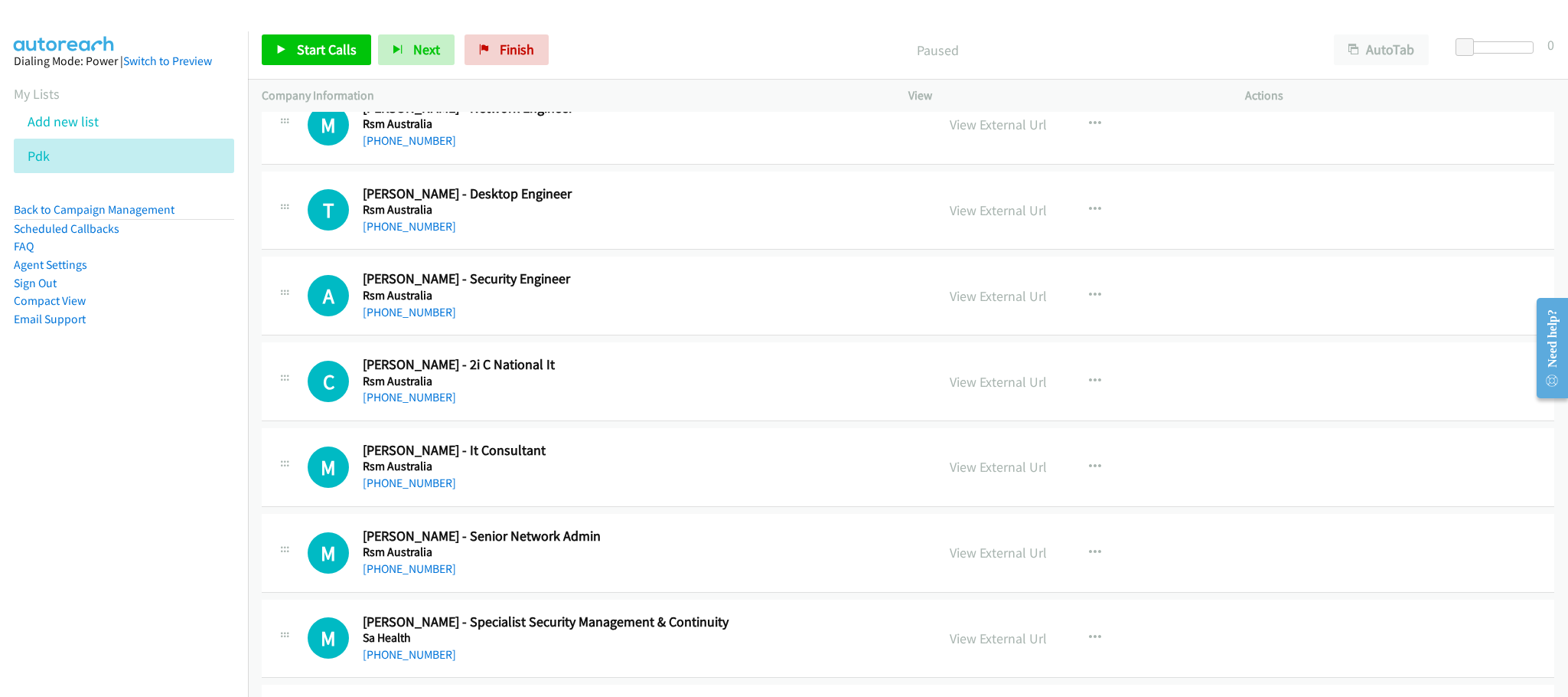
drag, startPoint x: 412, startPoint y: 181, endPoint x: 688, endPoint y: 235, distance: 281.2
click at [412, 148] on link "[PHONE_NUMBER]" at bounding box center [409, 140] width 94 height 15
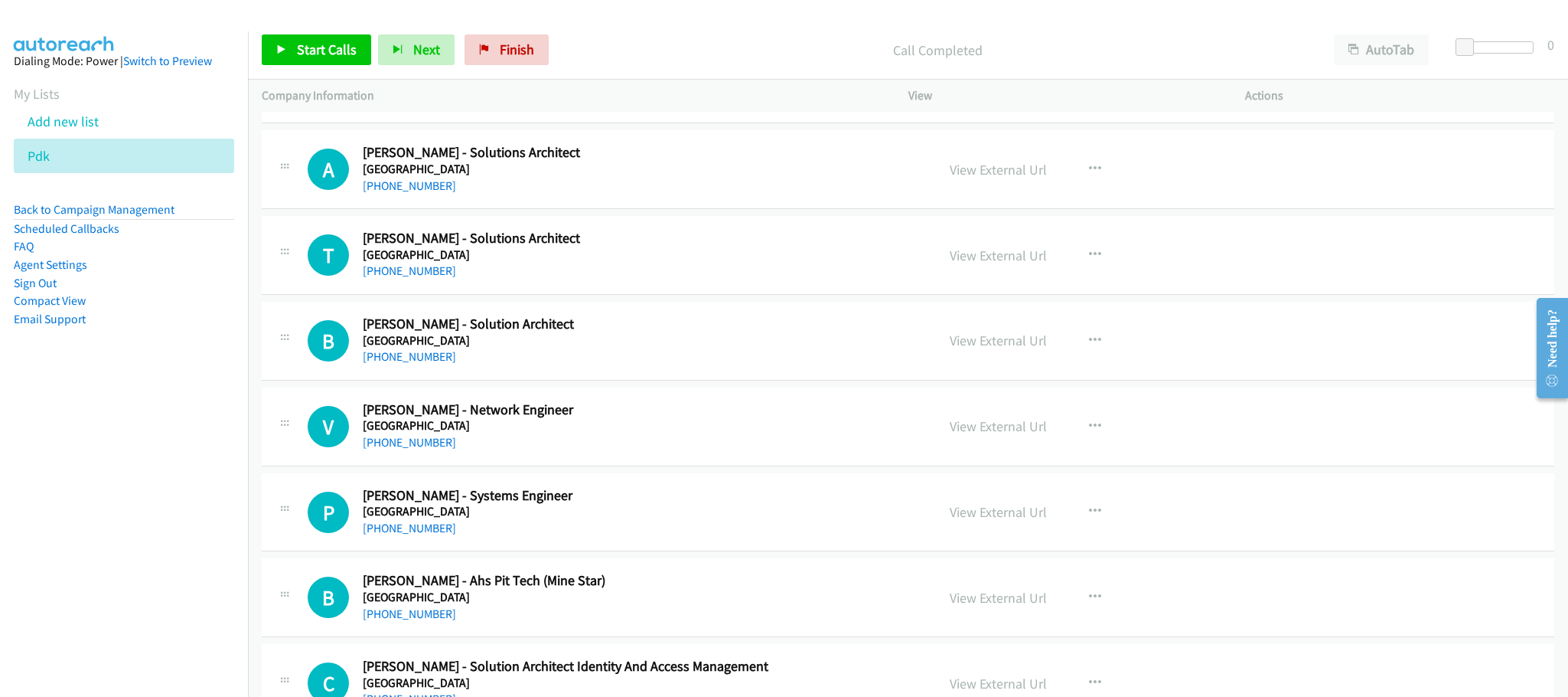
scroll to position [459, 0]
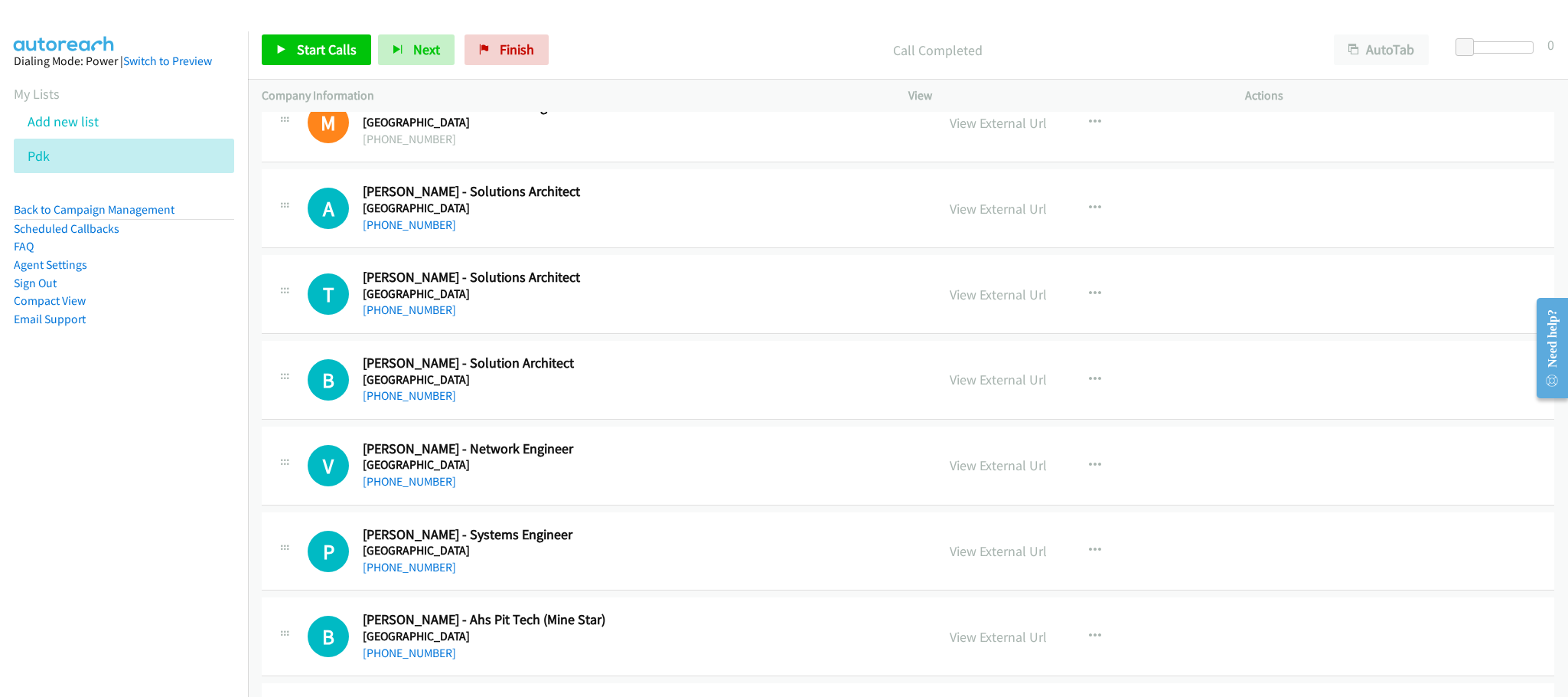
drag, startPoint x: 441, startPoint y: 392, endPoint x: 458, endPoint y: 396, distance: 17.5
click at [441, 392] on link "[PHONE_NUMBER]" at bounding box center [409, 395] width 94 height 15
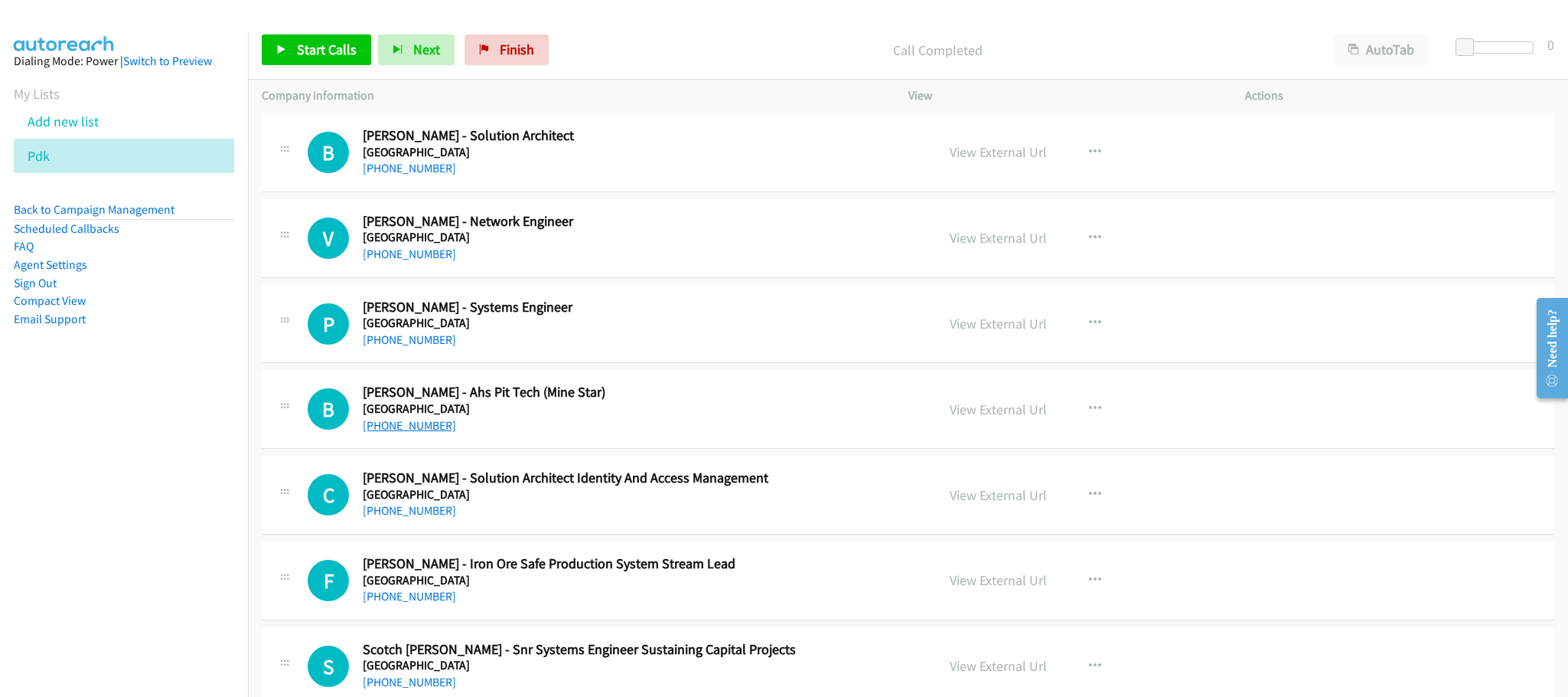
scroll to position [689, 0]
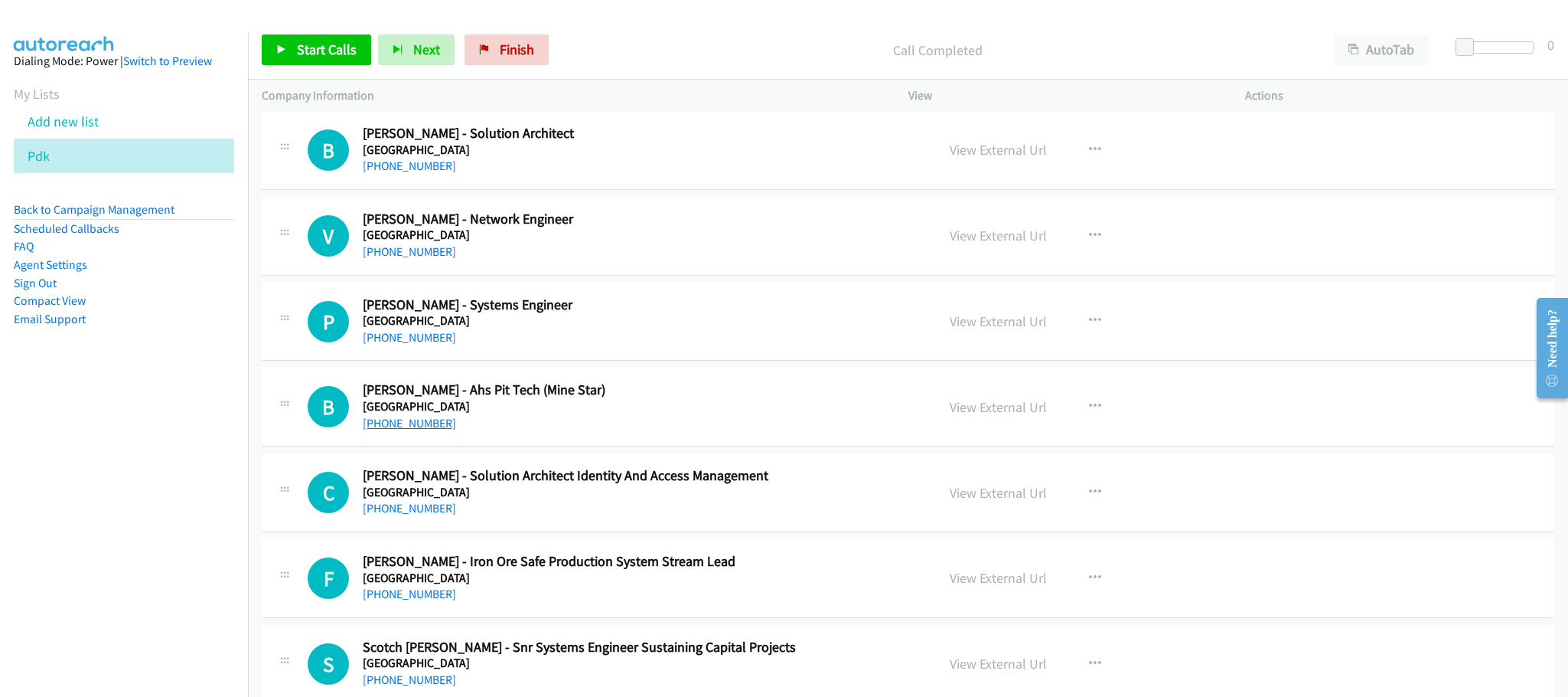
click at [406, 423] on link "[PHONE_NUMBER]" at bounding box center [409, 423] width 94 height 15
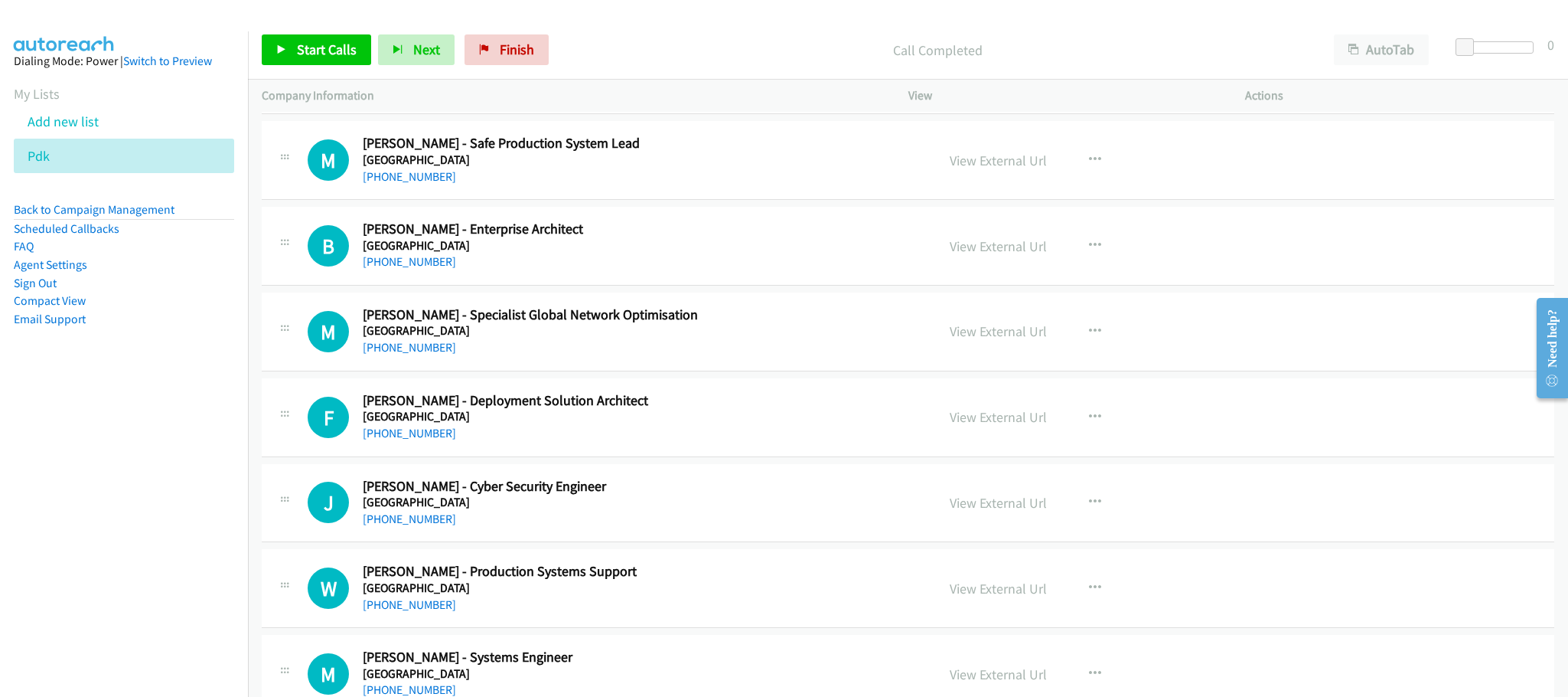
scroll to position [1493, 0]
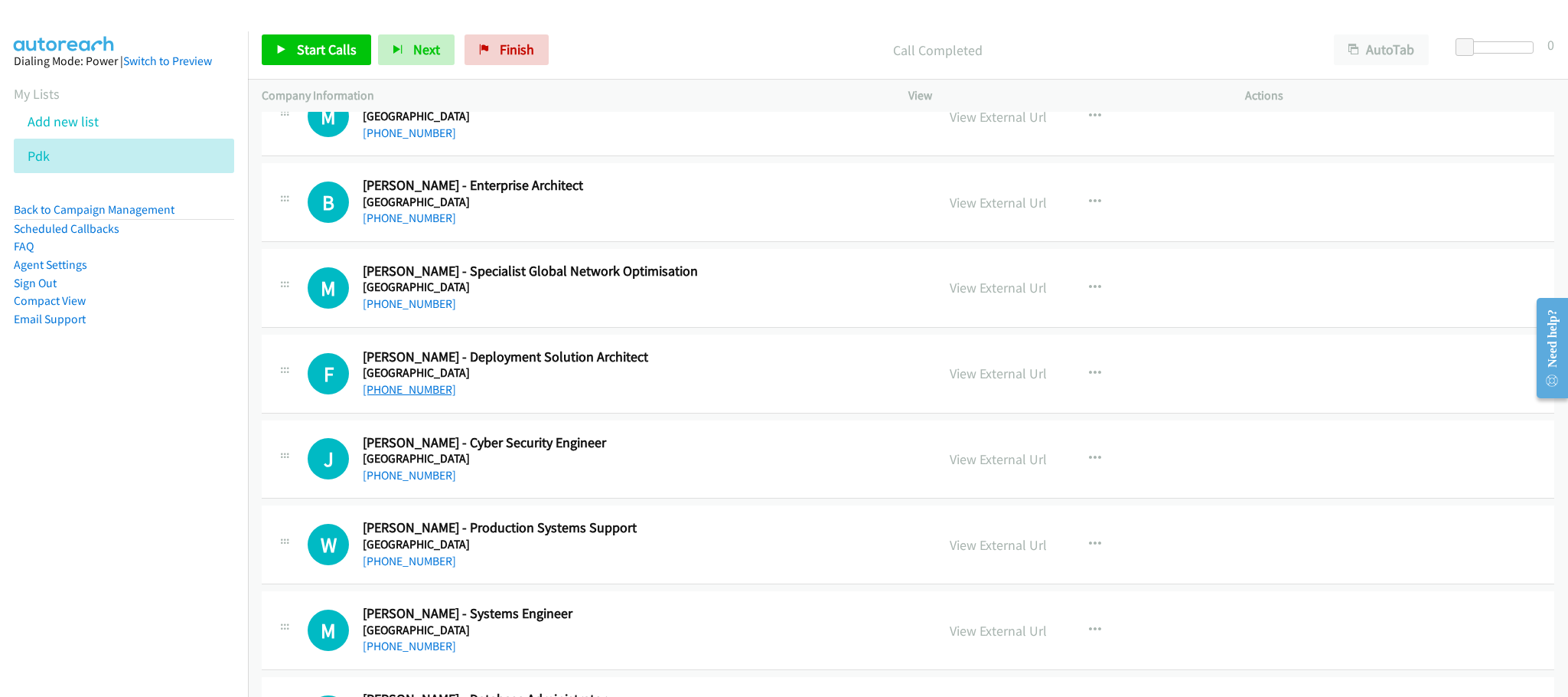
click at [412, 396] on link "[PHONE_NUMBER]" at bounding box center [409, 389] width 94 height 15
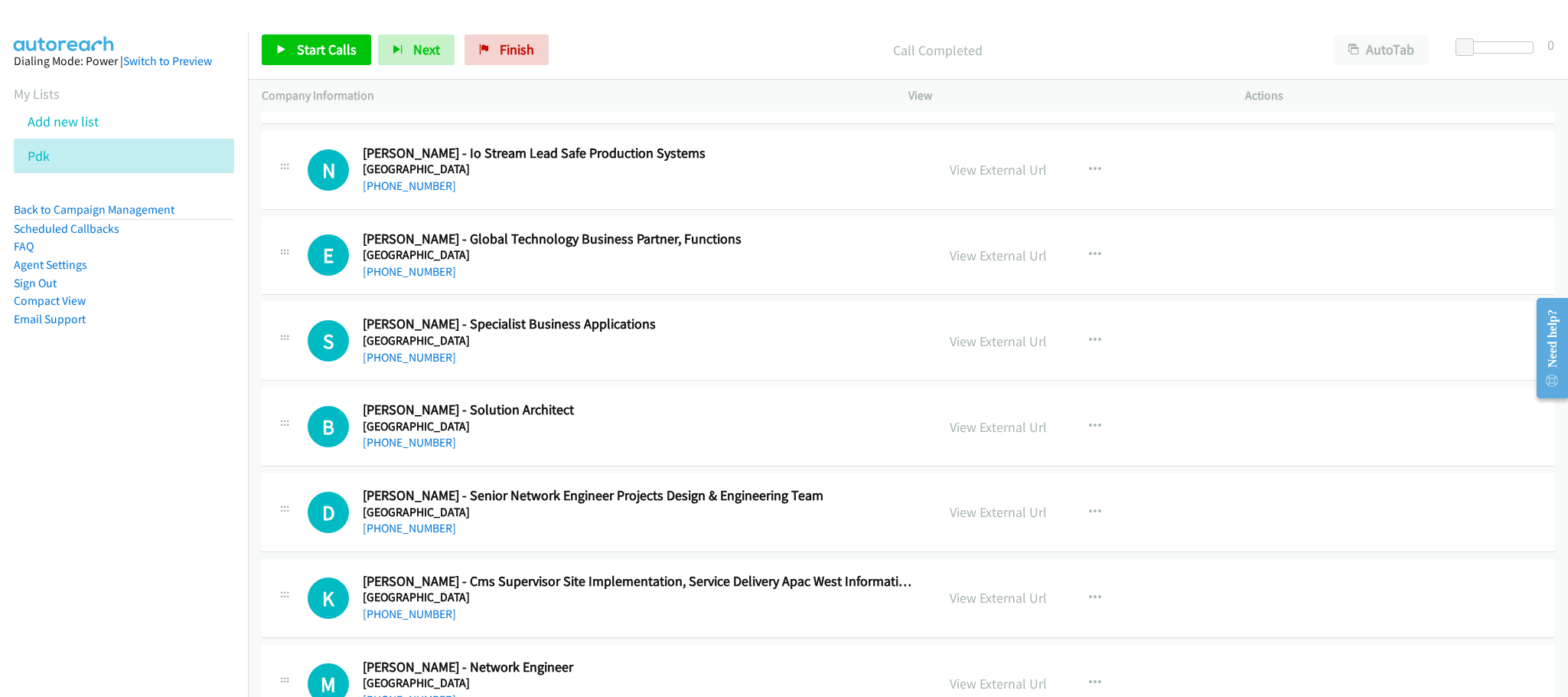
scroll to position [3216, 0]
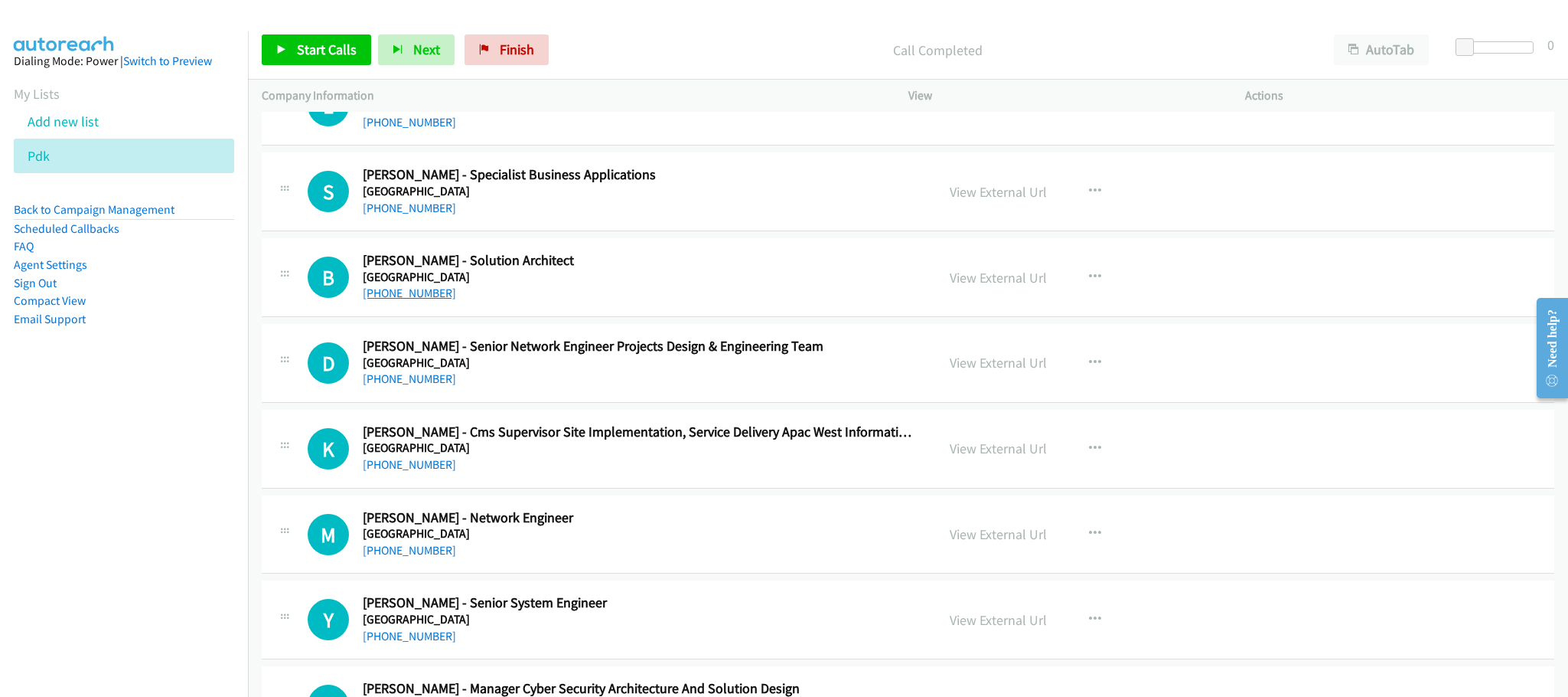
click at [393, 300] on link "[PHONE_NUMBER]" at bounding box center [409, 293] width 94 height 15
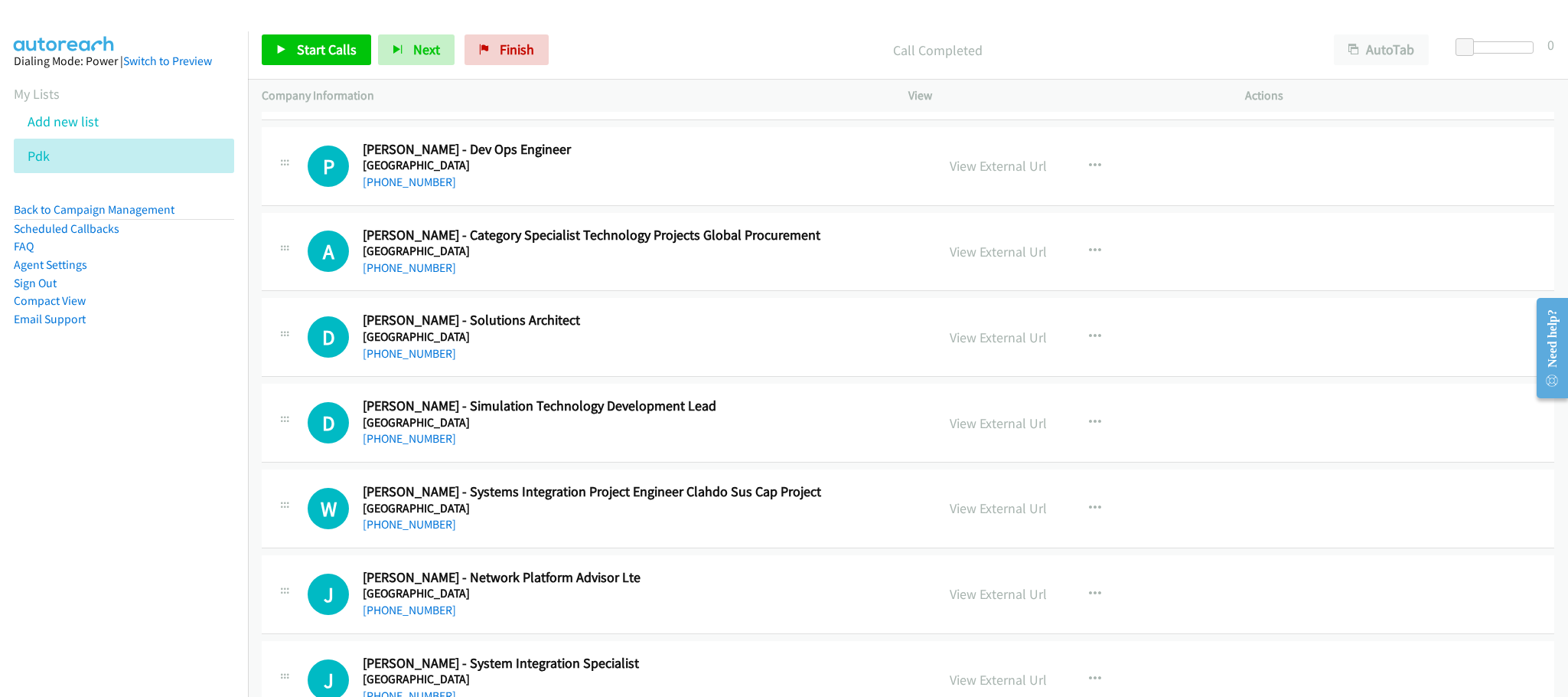
scroll to position [4480, 0]
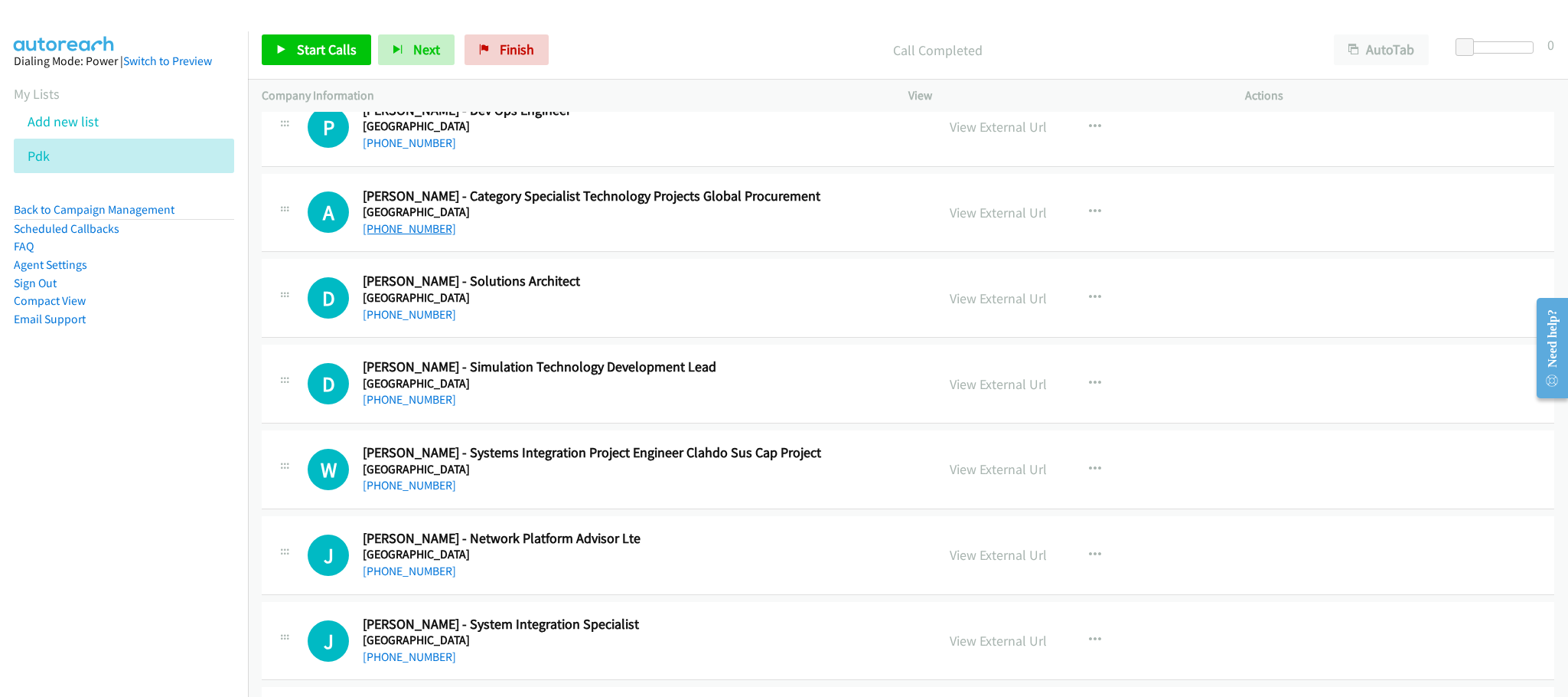
click at [407, 236] on link "[PHONE_NUMBER]" at bounding box center [409, 229] width 94 height 15
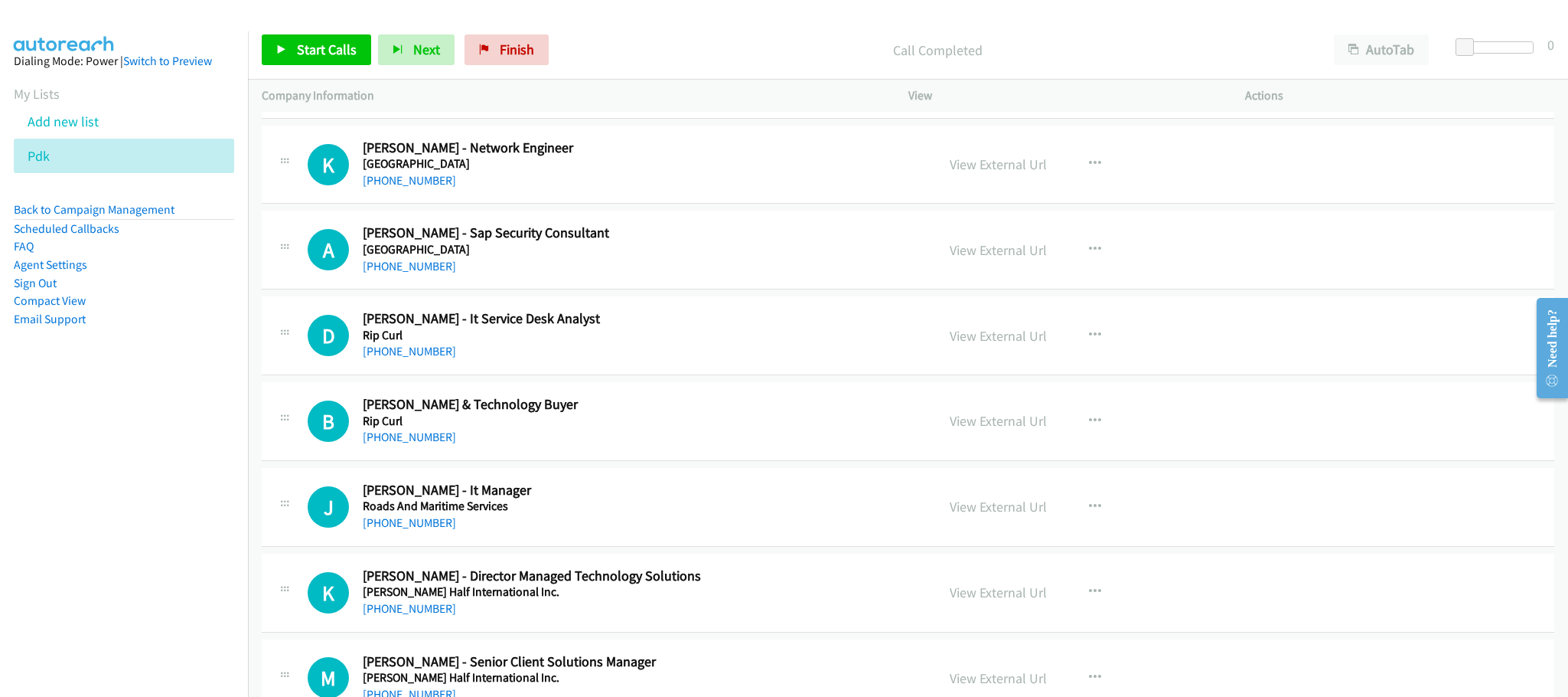
scroll to position [7812, 0]
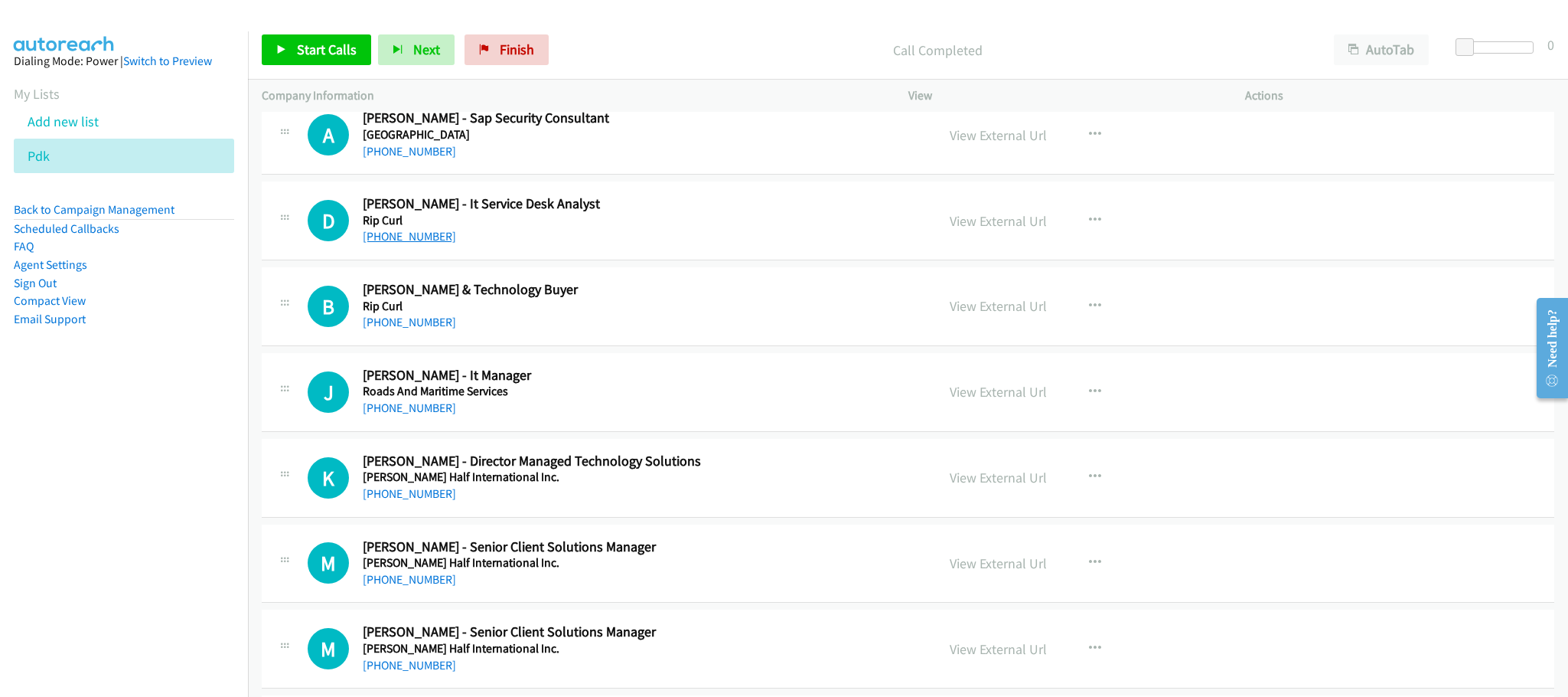
click at [411, 243] on link "[PHONE_NUMBER]" at bounding box center [409, 236] width 94 height 15
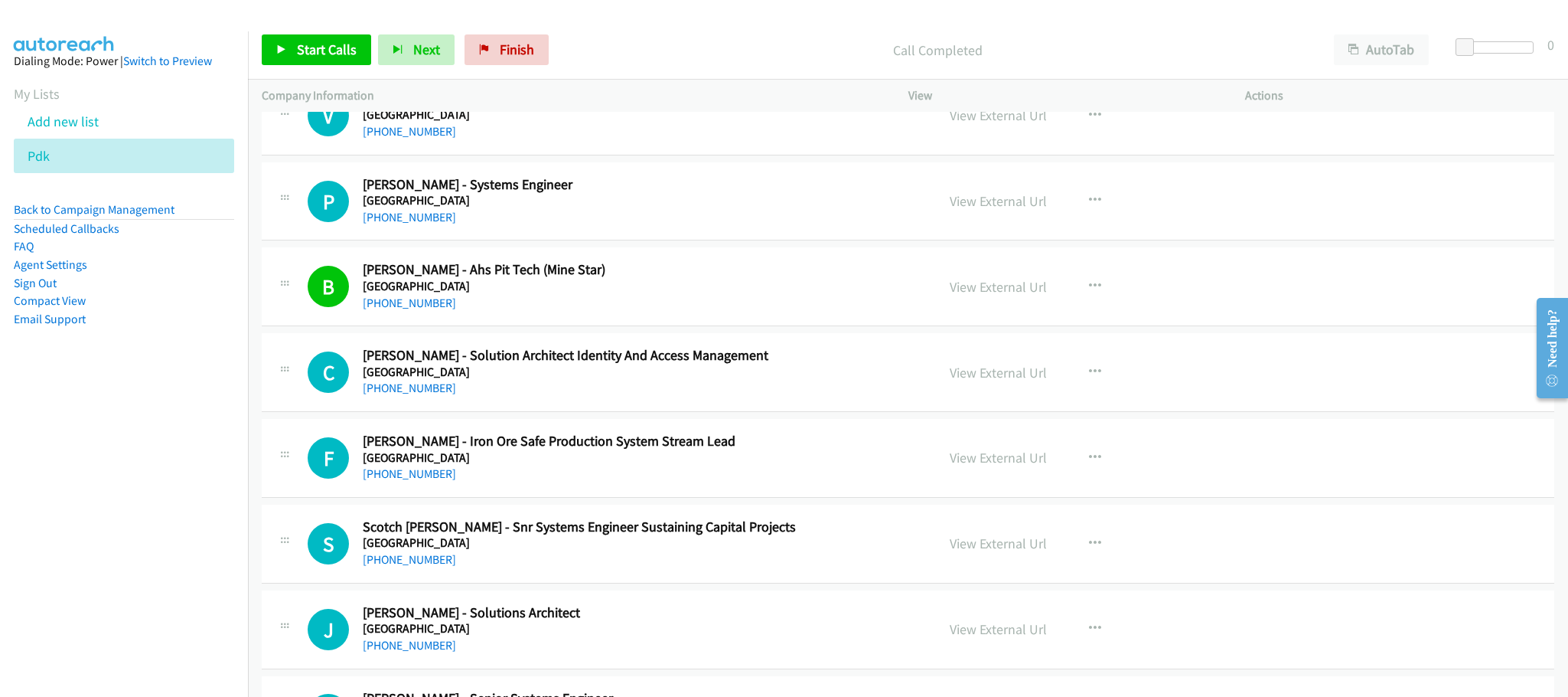
scroll to position [805, 0]
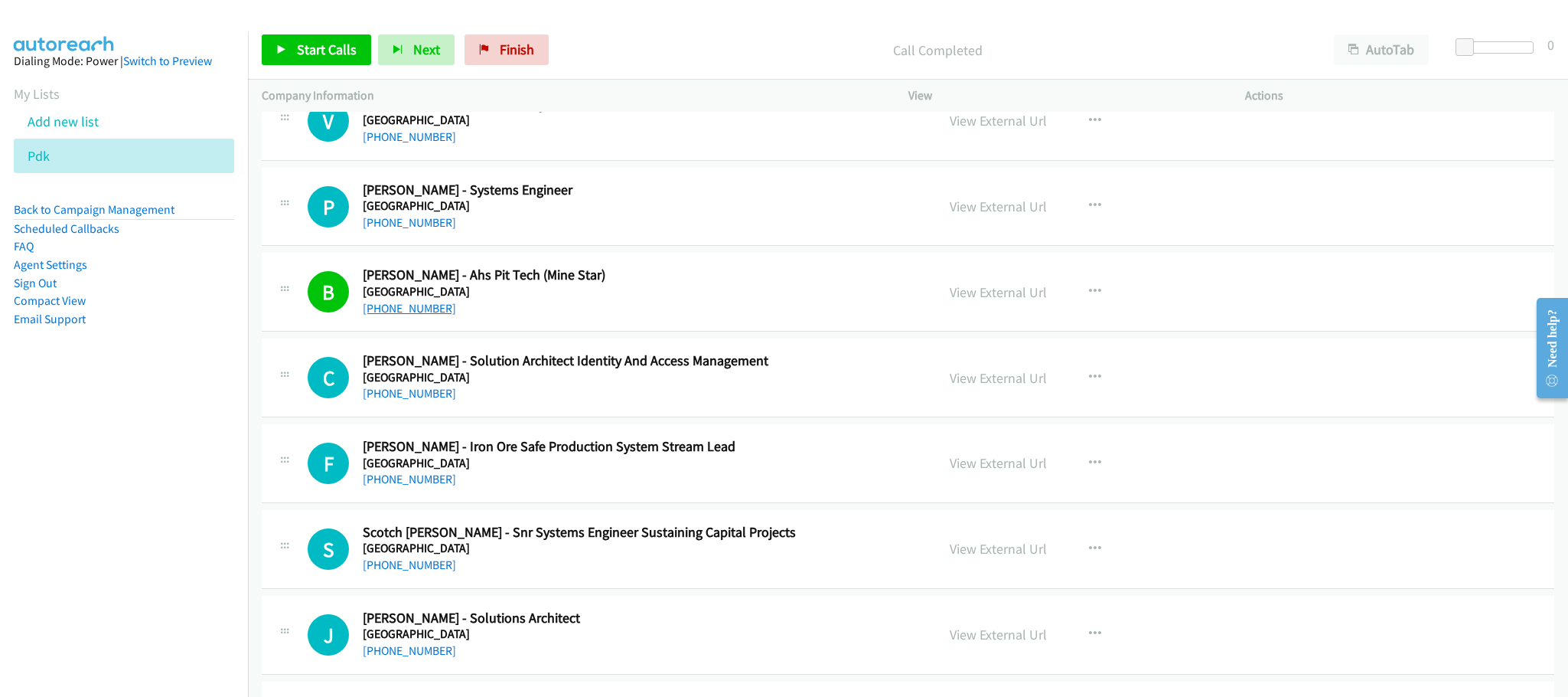
click at [427, 310] on link "[PHONE_NUMBER]" at bounding box center [409, 308] width 94 height 15
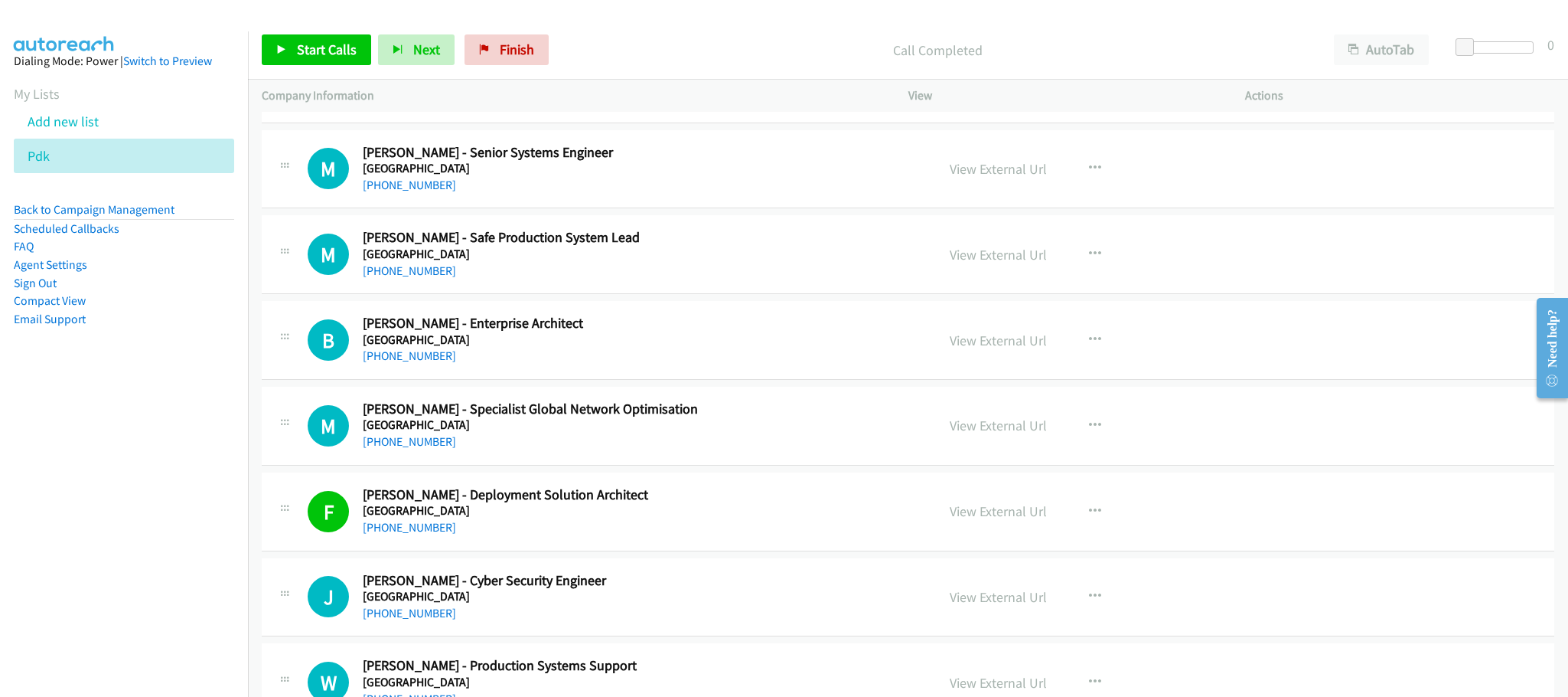
scroll to position [1149, 0]
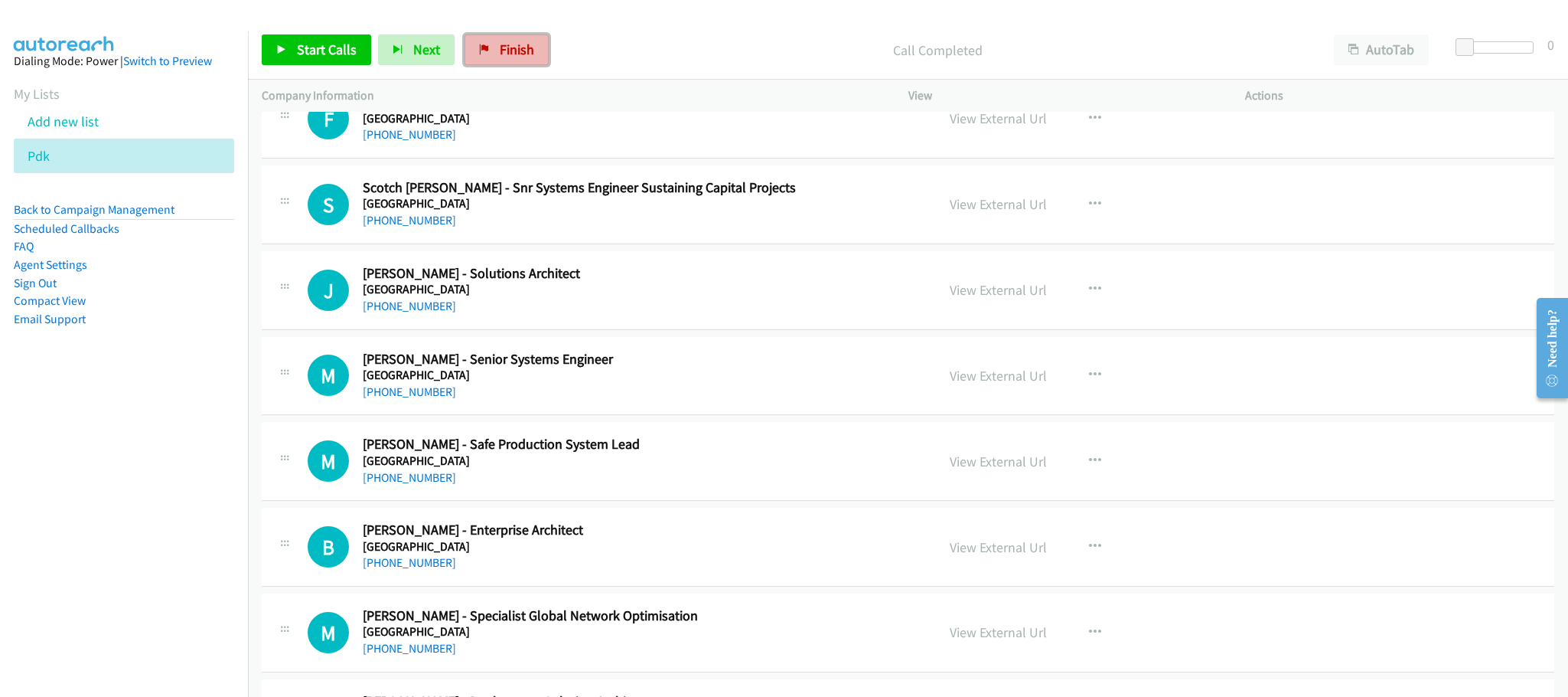
click at [516, 46] on span "Finish" at bounding box center [517, 49] width 35 height 17
